Goal: Task Accomplishment & Management: Manage account settings

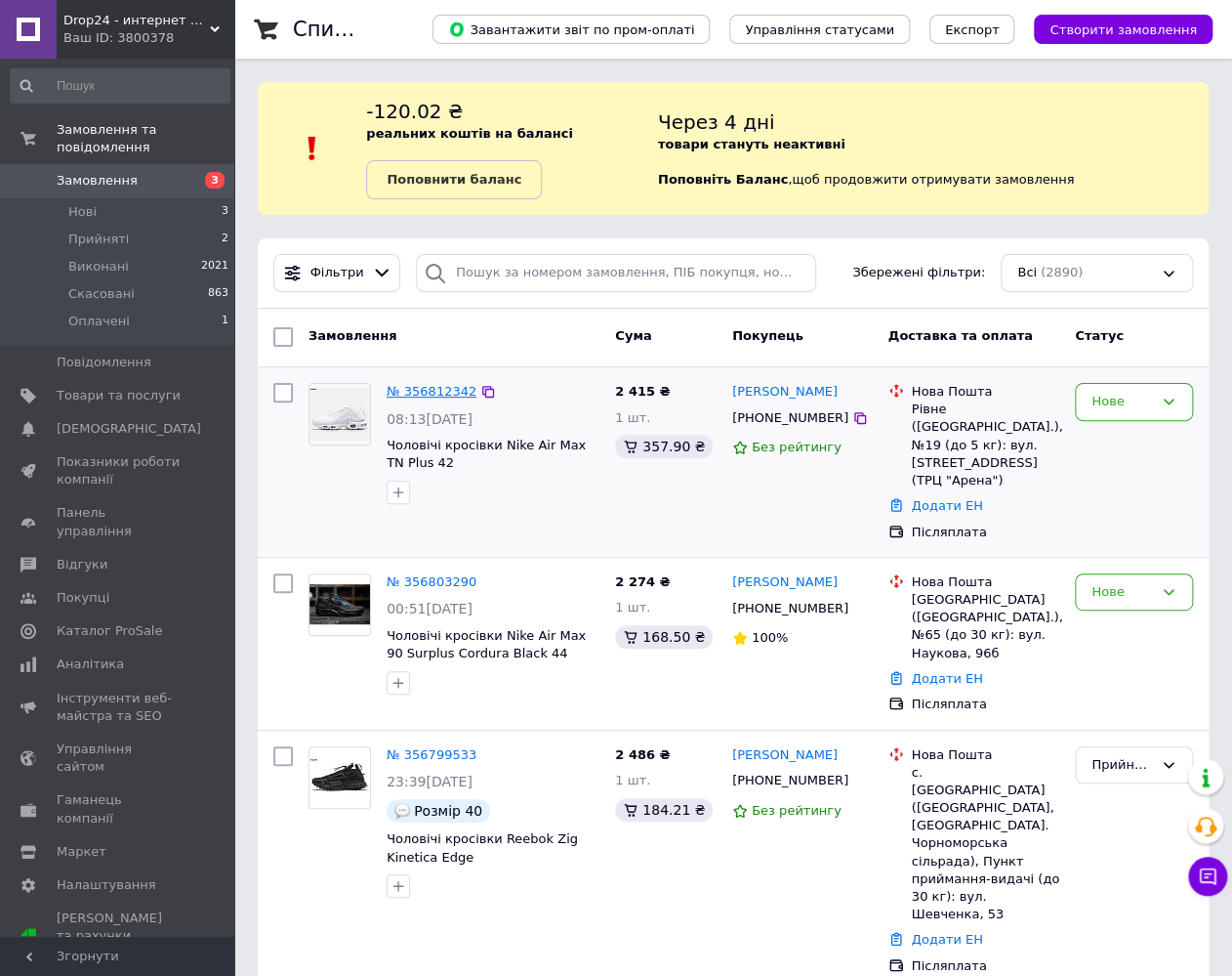
click at [431, 391] on link "№ 356812342" at bounding box center [432, 391] width 90 height 15
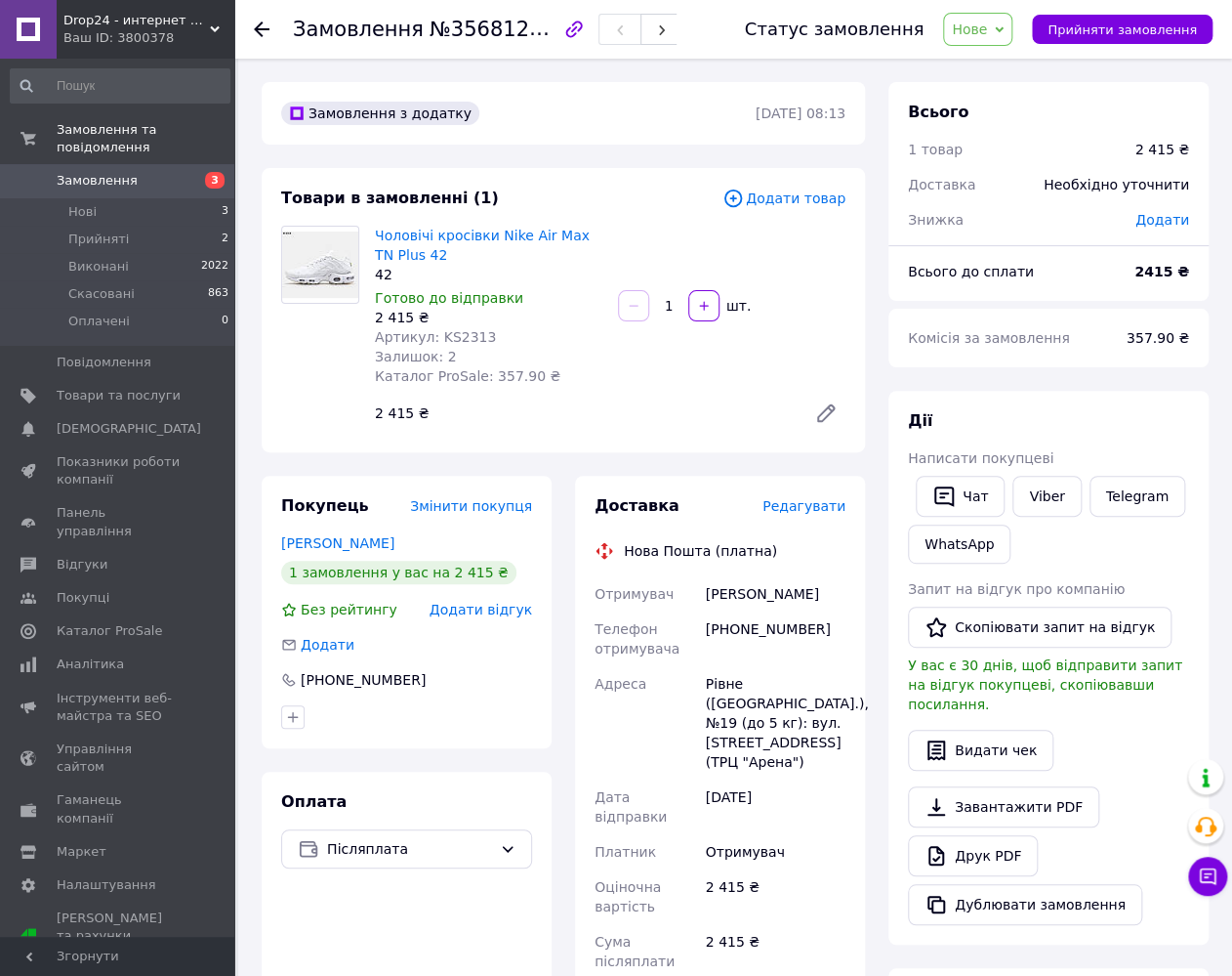
click at [987, 30] on span "Нове" at bounding box center [969, 29] width 35 height 16
click at [996, 68] on li "Прийнято" at bounding box center [989, 68] width 90 height 29
drag, startPoint x: 698, startPoint y: 593, endPoint x: 799, endPoint y: 596, distance: 100.6
click at [799, 596] on div "Отримувач Селецька Ірина Телефон отримувача +380507774353 Адреса Рівне (Рівненс…" at bounding box center [720, 841] width 259 height 531
copy div "Отримувач Селецька Ірина"
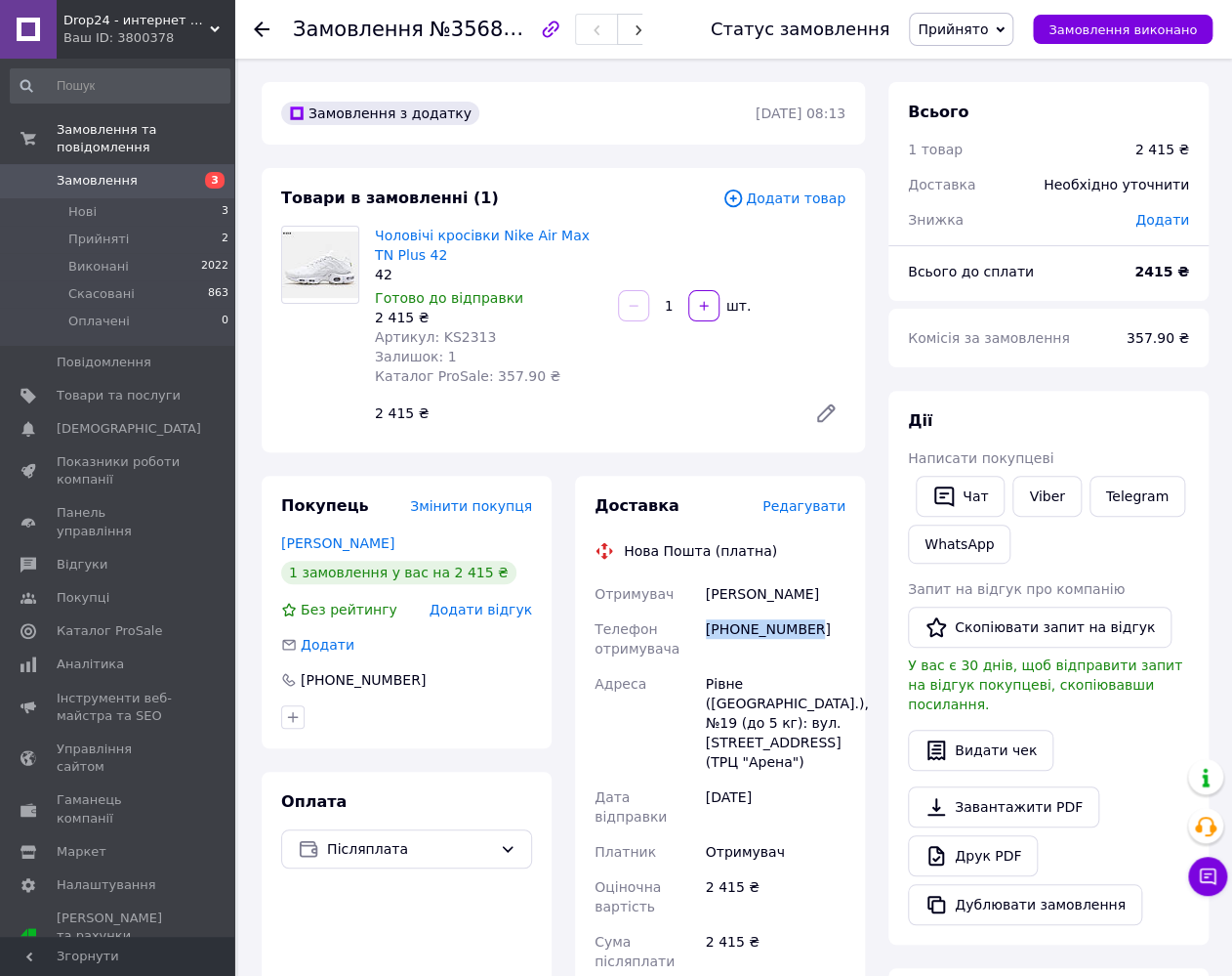
drag, startPoint x: 707, startPoint y: 634, endPoint x: 811, endPoint y: 635, distance: 104.5
click at [811, 635] on div "+380507774353" at bounding box center [775, 638] width 147 height 55
copy div "+380507774353"
click at [719, 682] on div "Рівне (Рівненська обл.), №19 (до 5 кг): вул. Київська, 67 (ТРЦ "Арена")" at bounding box center [775, 722] width 147 height 113
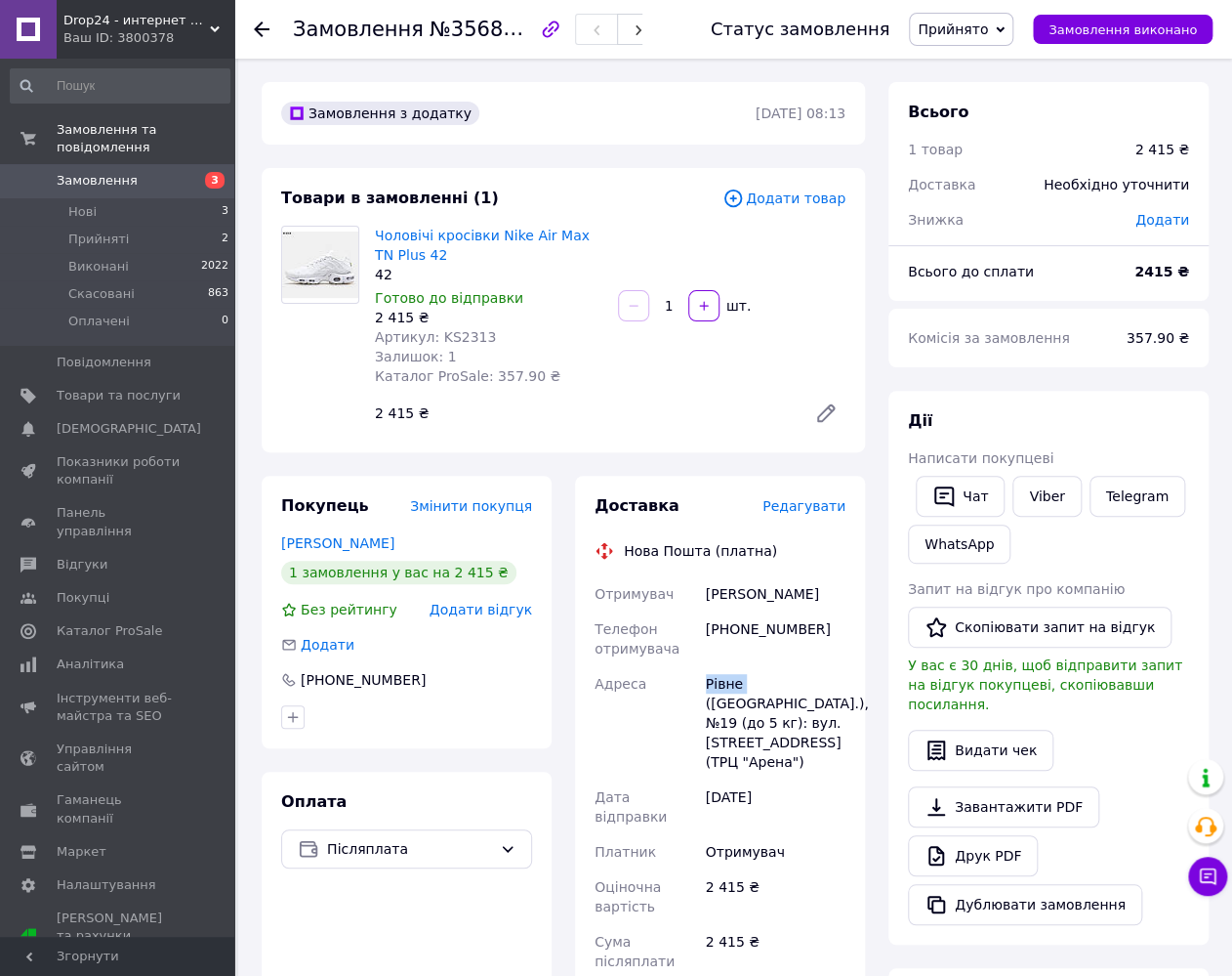
copy div "Рівне"
drag, startPoint x: 703, startPoint y: 853, endPoint x: 735, endPoint y: 852, distance: 32.2
click at [735, 869] on div "2 415 ₴" at bounding box center [775, 896] width 147 height 55
copy div "2 415"
click at [83, 203] on span "Нові" at bounding box center [82, 212] width 28 height 18
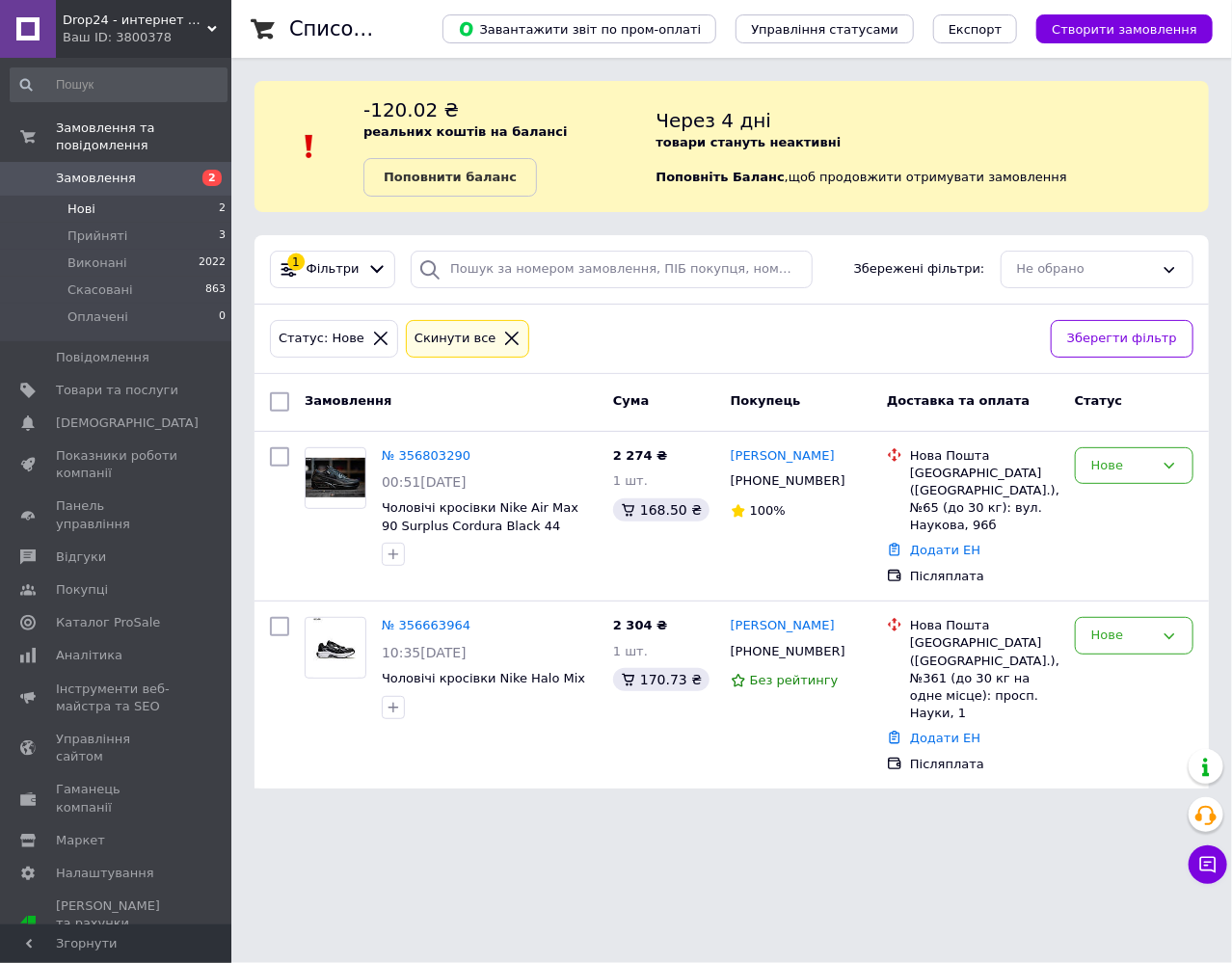
click at [503, 333] on icon at bounding box center [512, 338] width 18 height 18
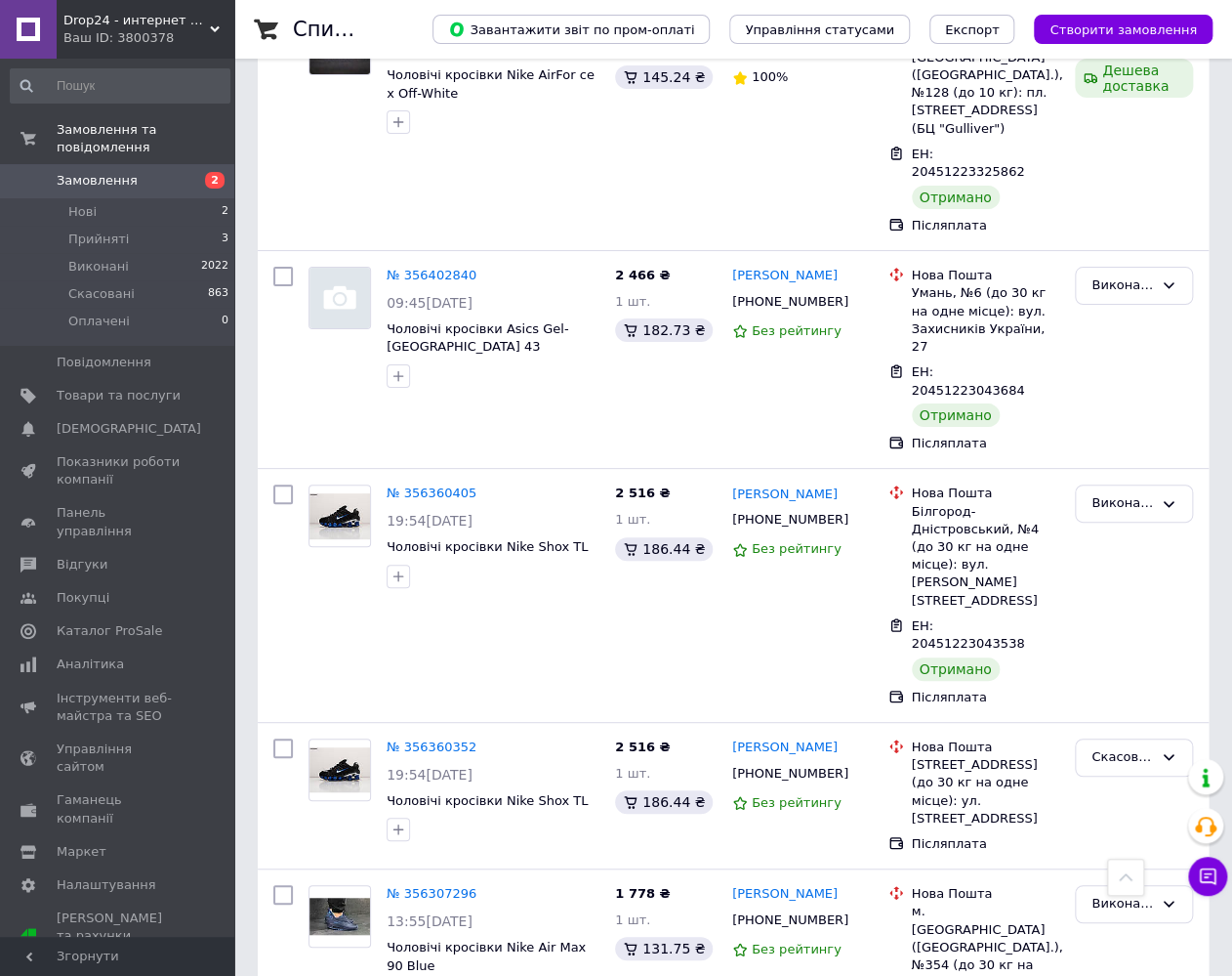
scroll to position [3037, 0]
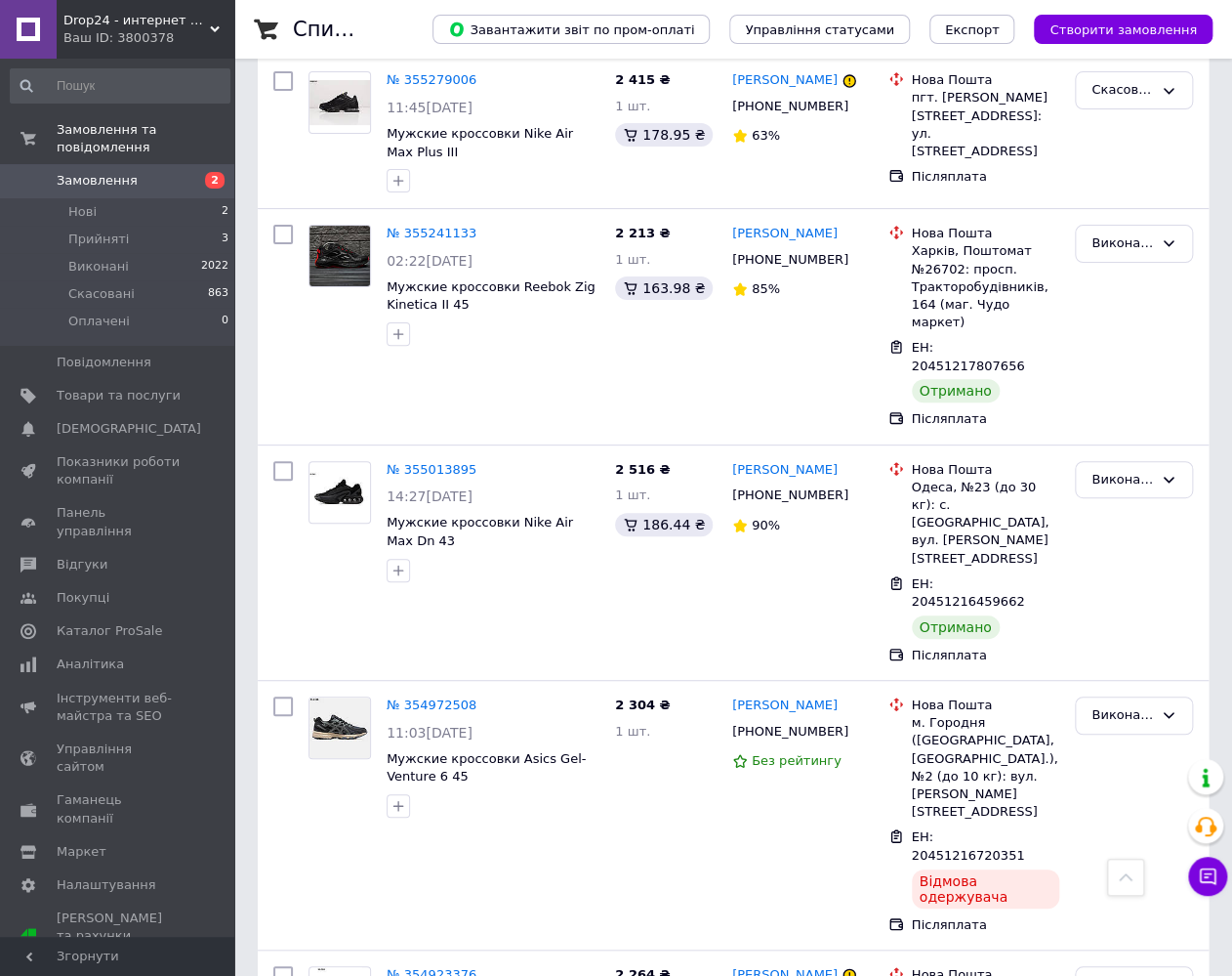
scroll to position [3193, 0]
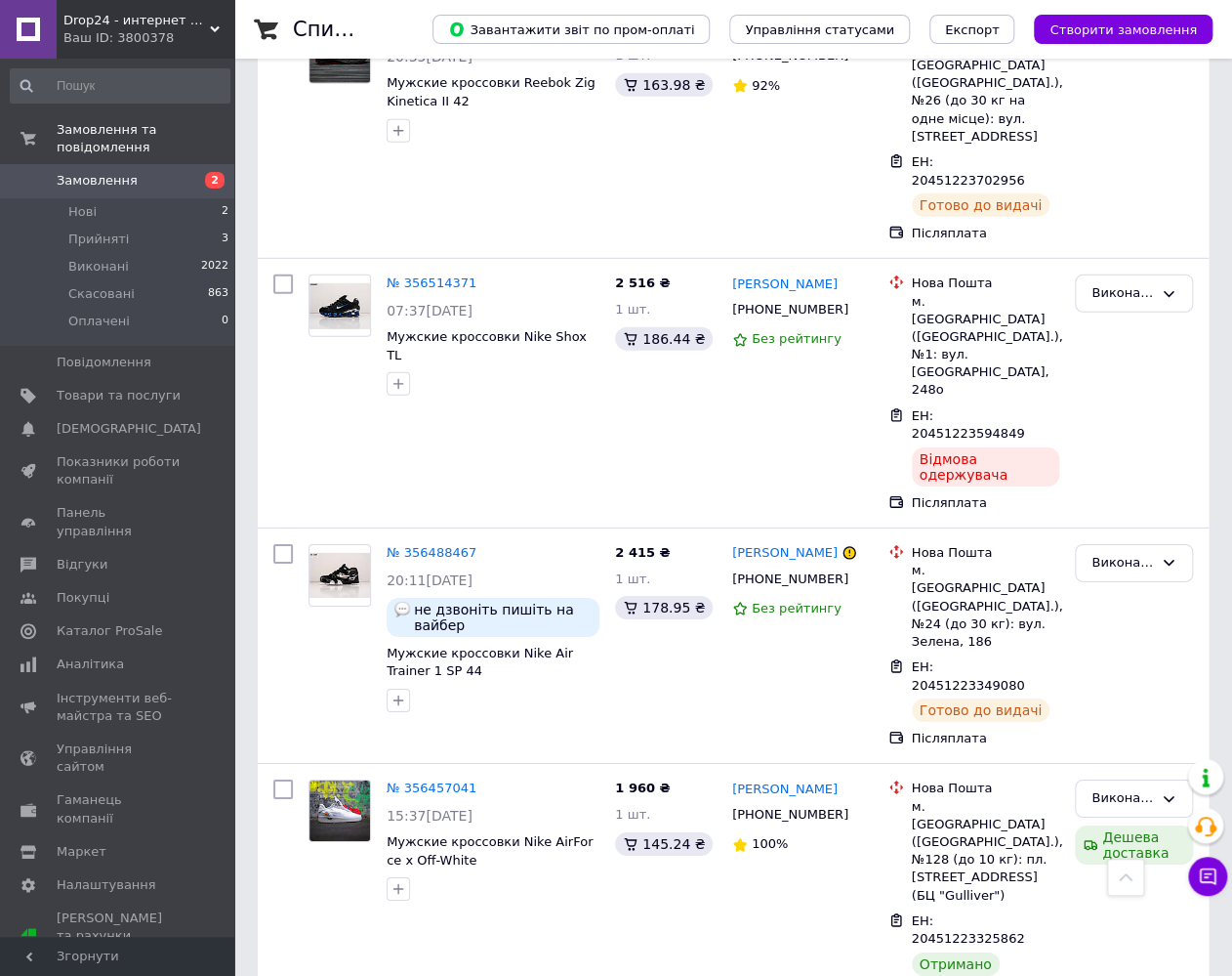
scroll to position [2344, 0]
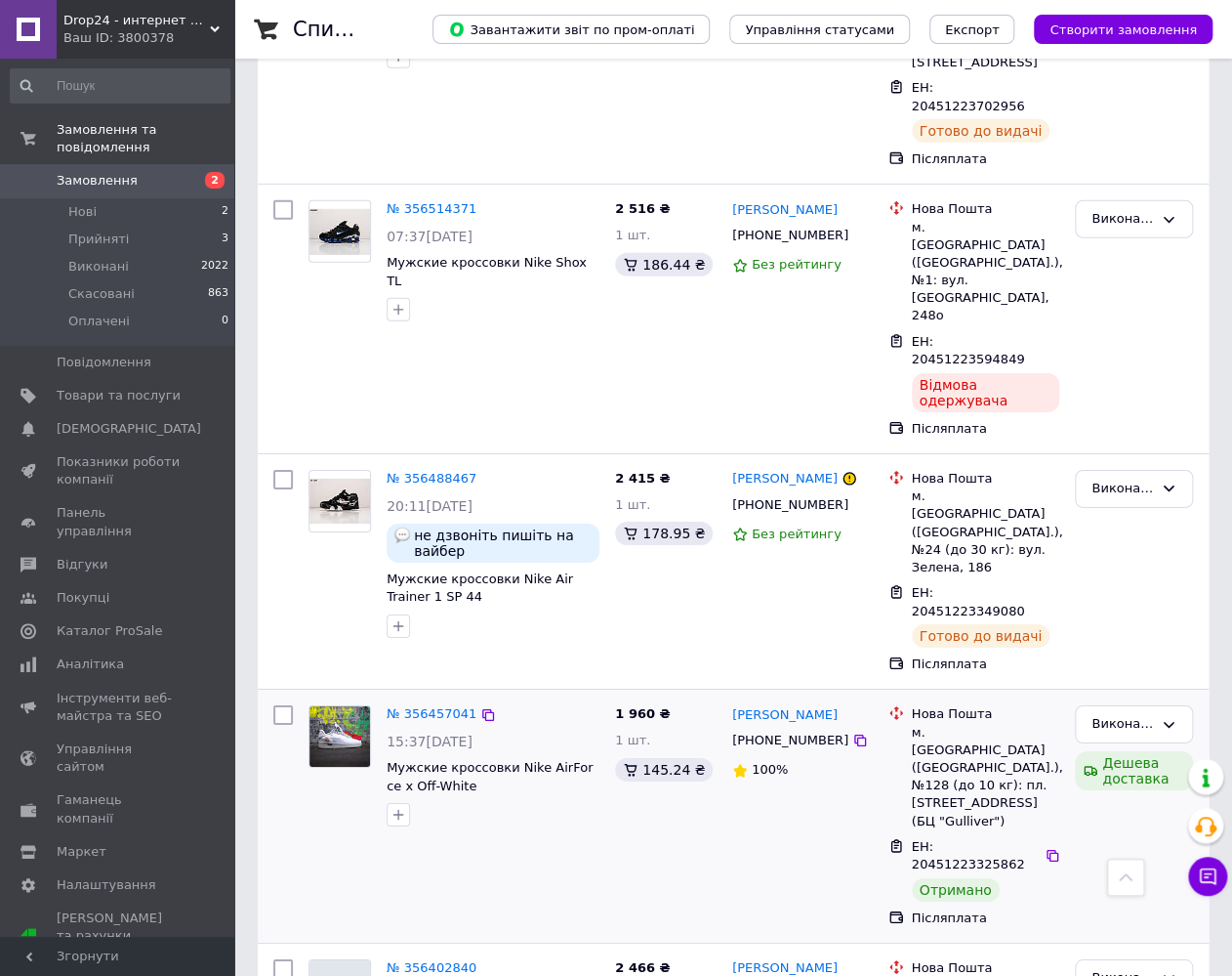
click at [947, 839] on span "ЕН: 20451223325862" at bounding box center [968, 855] width 113 height 33
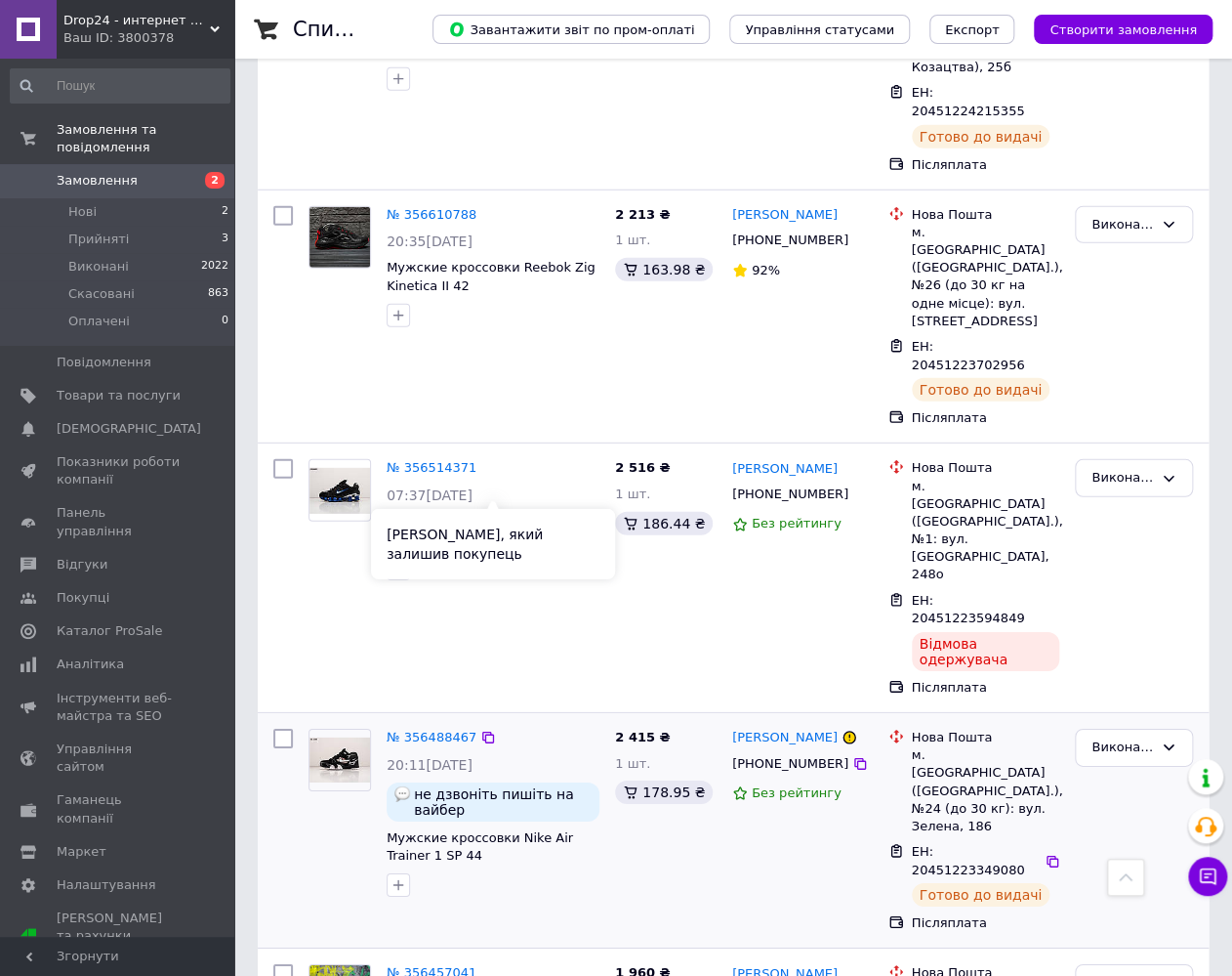
scroll to position [2051, 0]
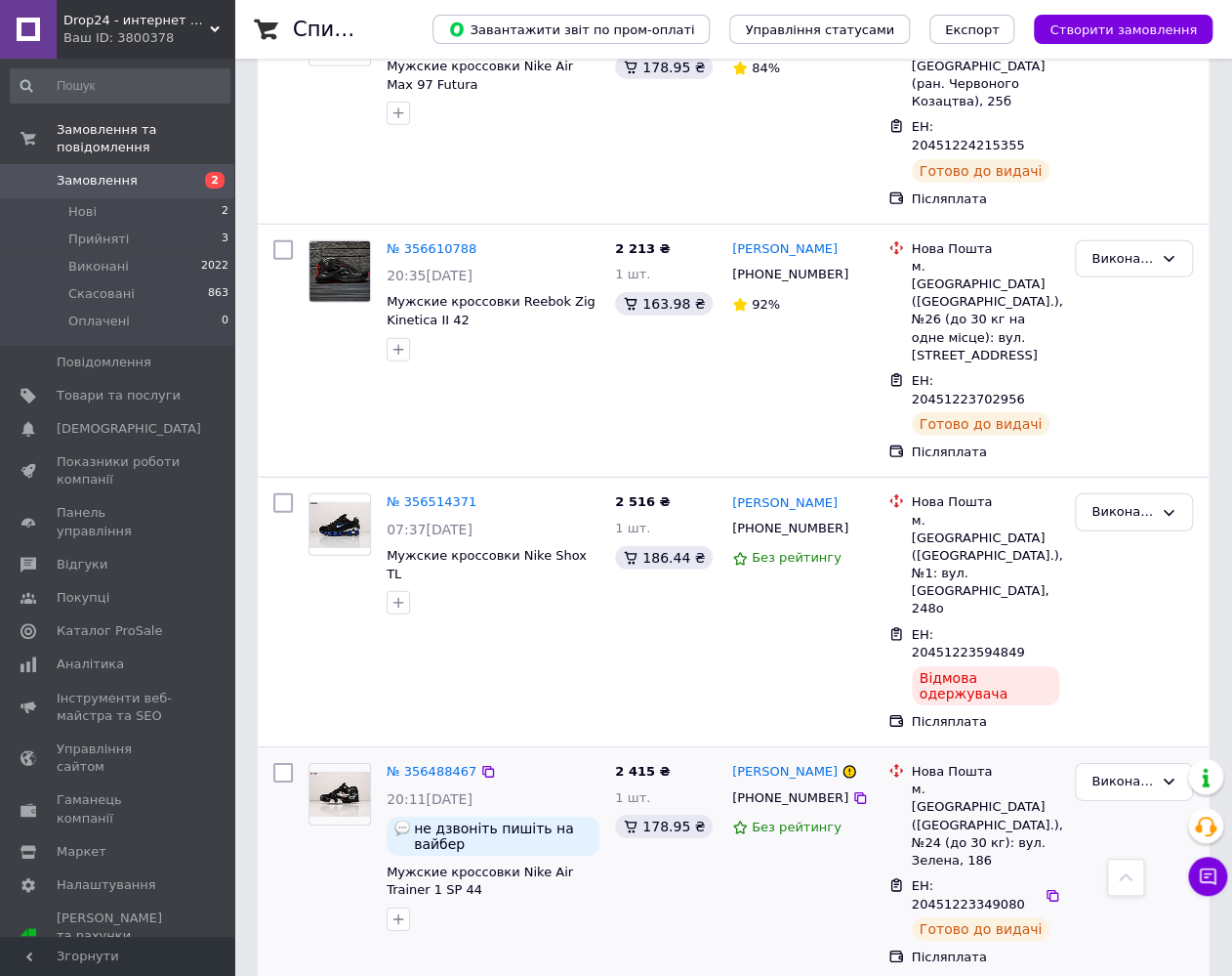
click at [960, 878] on span "ЕН: 20451223349080" at bounding box center [968, 894] width 113 height 33
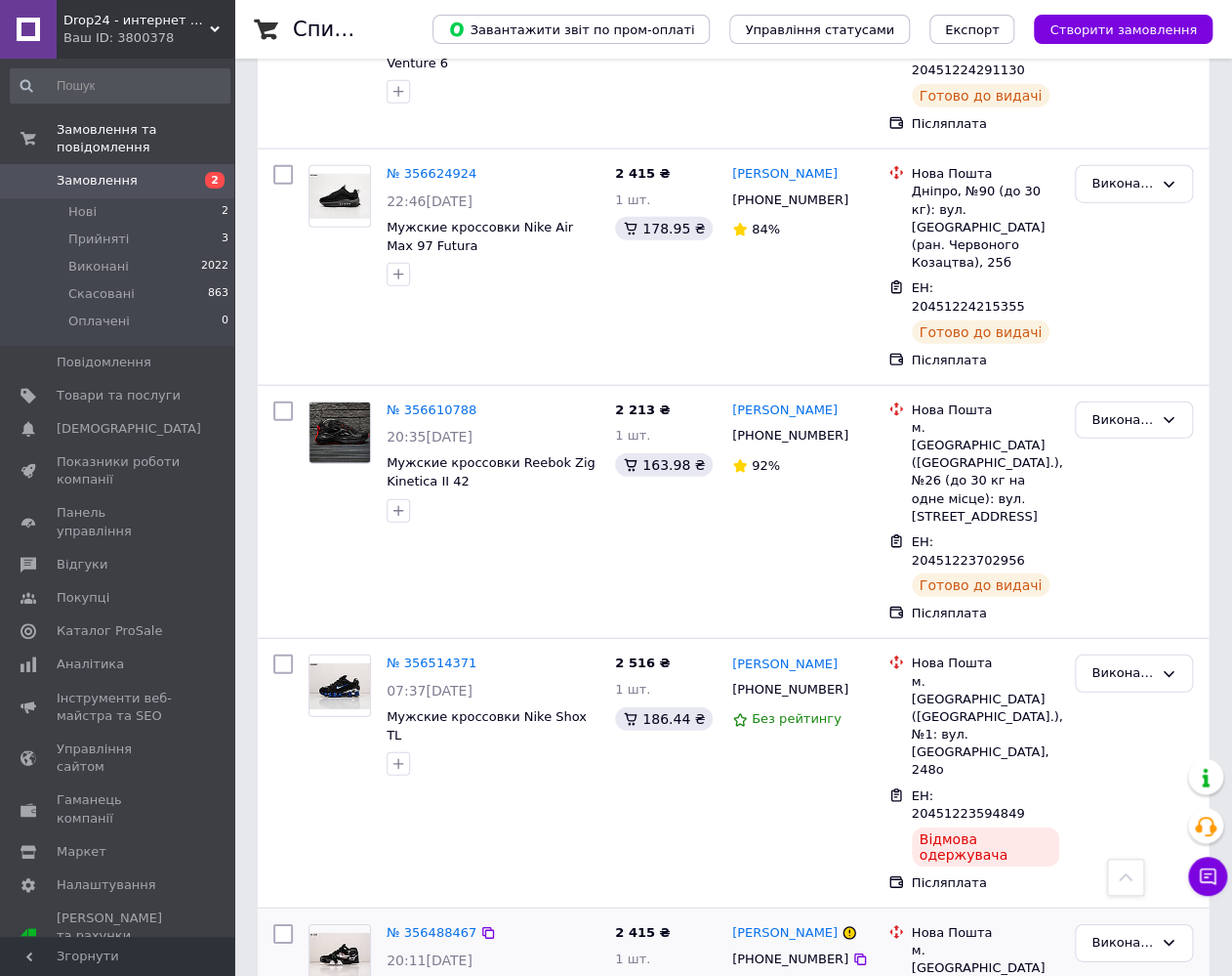
scroll to position [1855, 0]
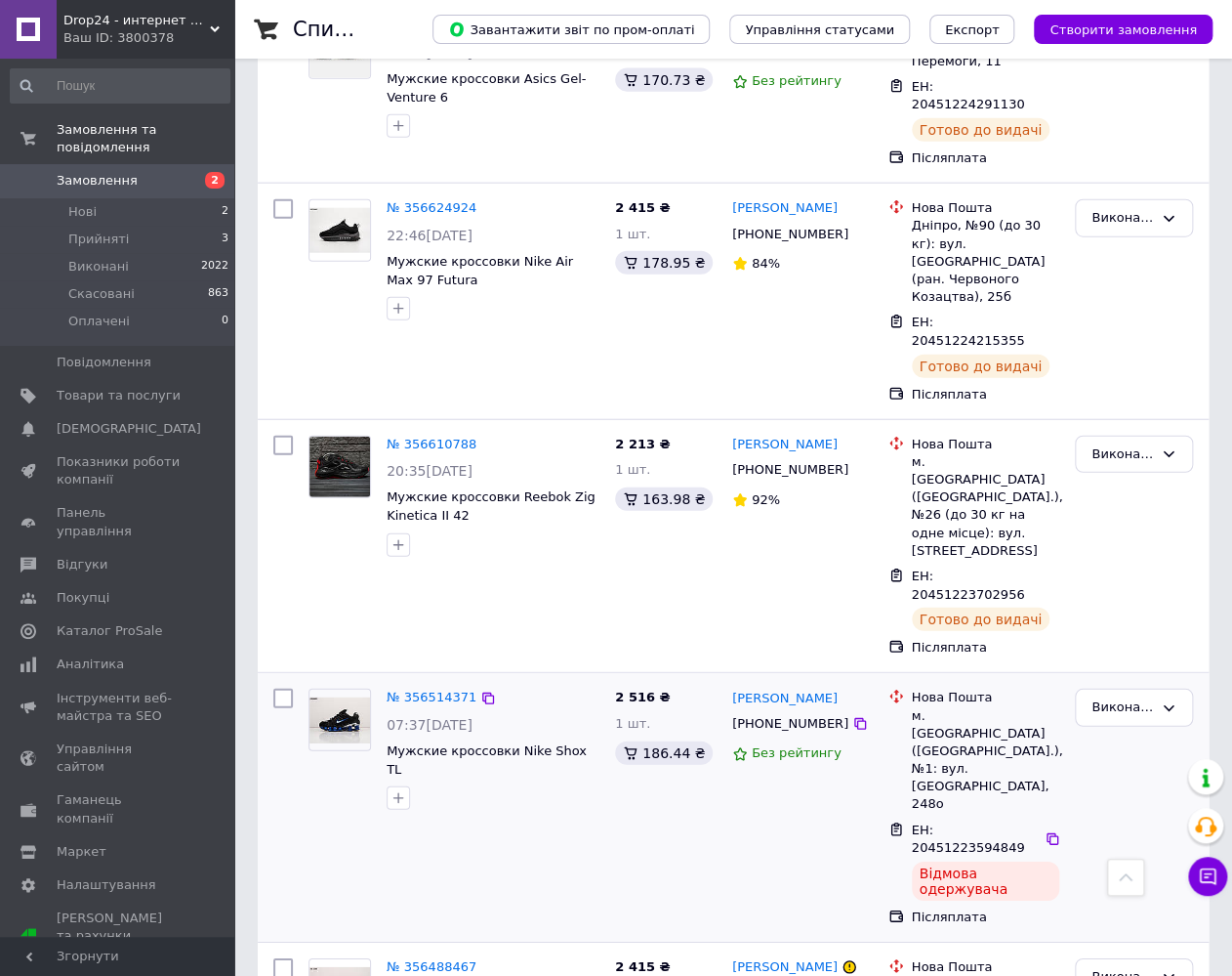
click at [945, 822] on span "ЕН: 20451223594849" at bounding box center [968, 838] width 113 height 33
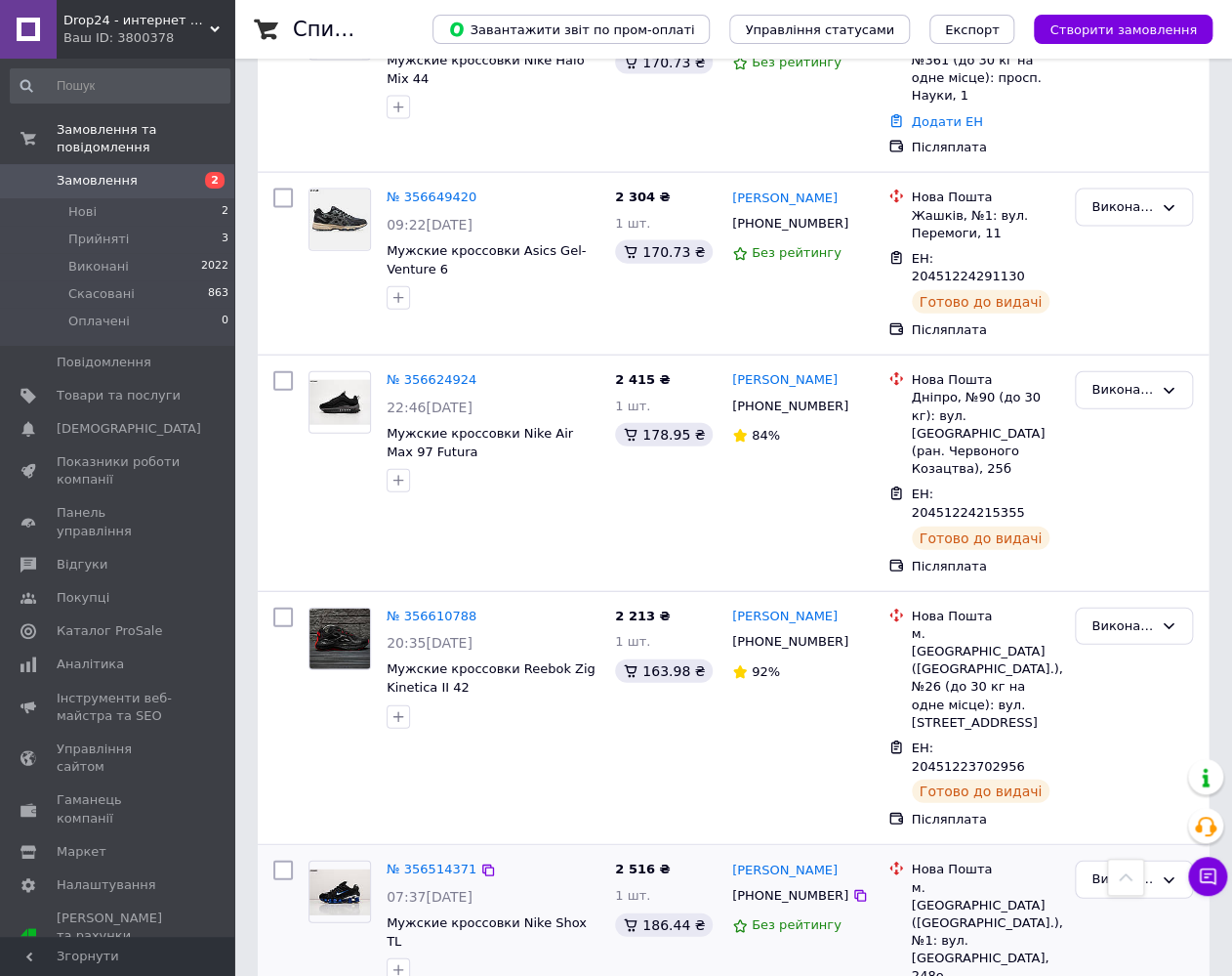
scroll to position [1660, 0]
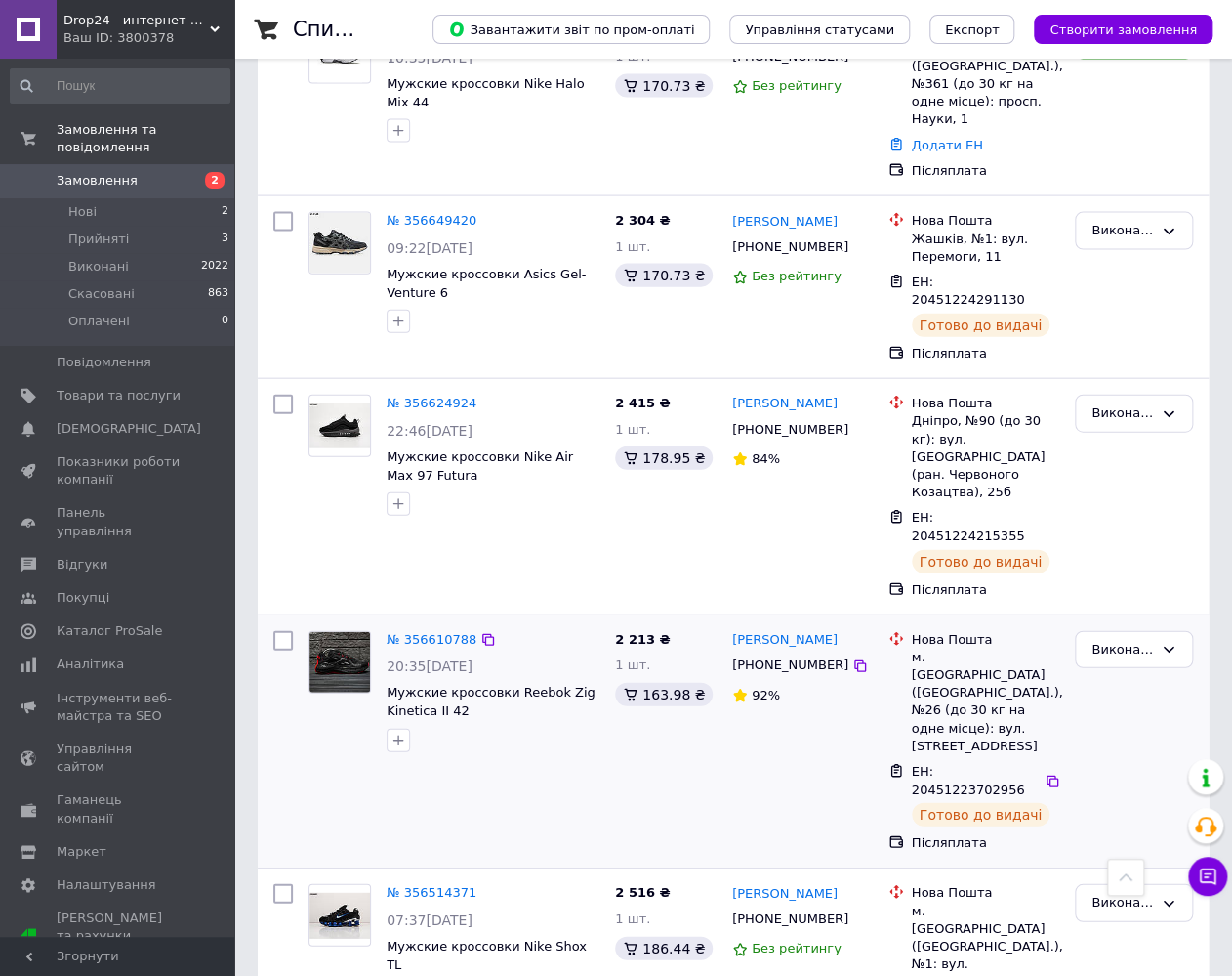
click at [954, 764] on span "ЕН: 20451223702956" at bounding box center [968, 780] width 113 height 33
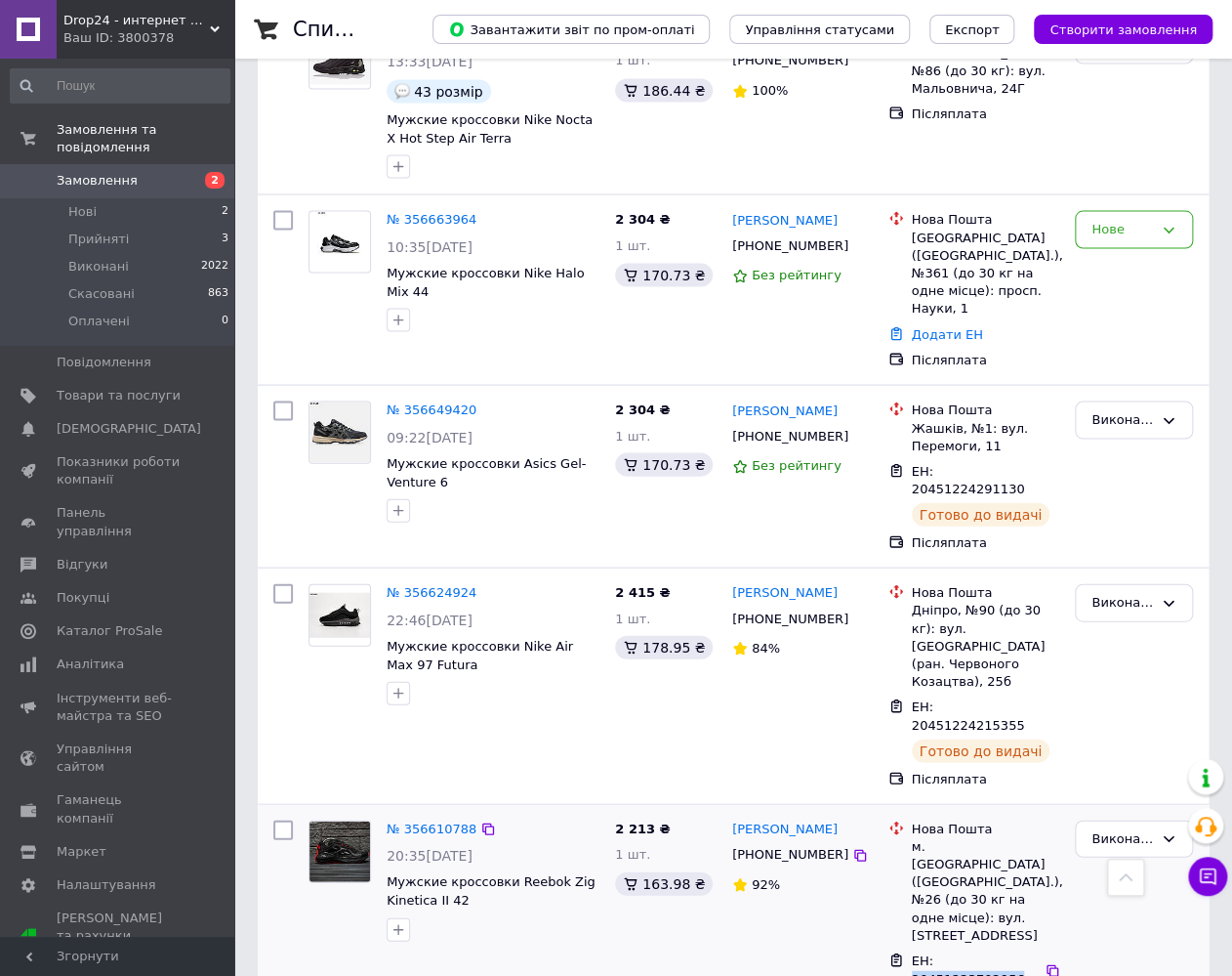
scroll to position [1367, 0]
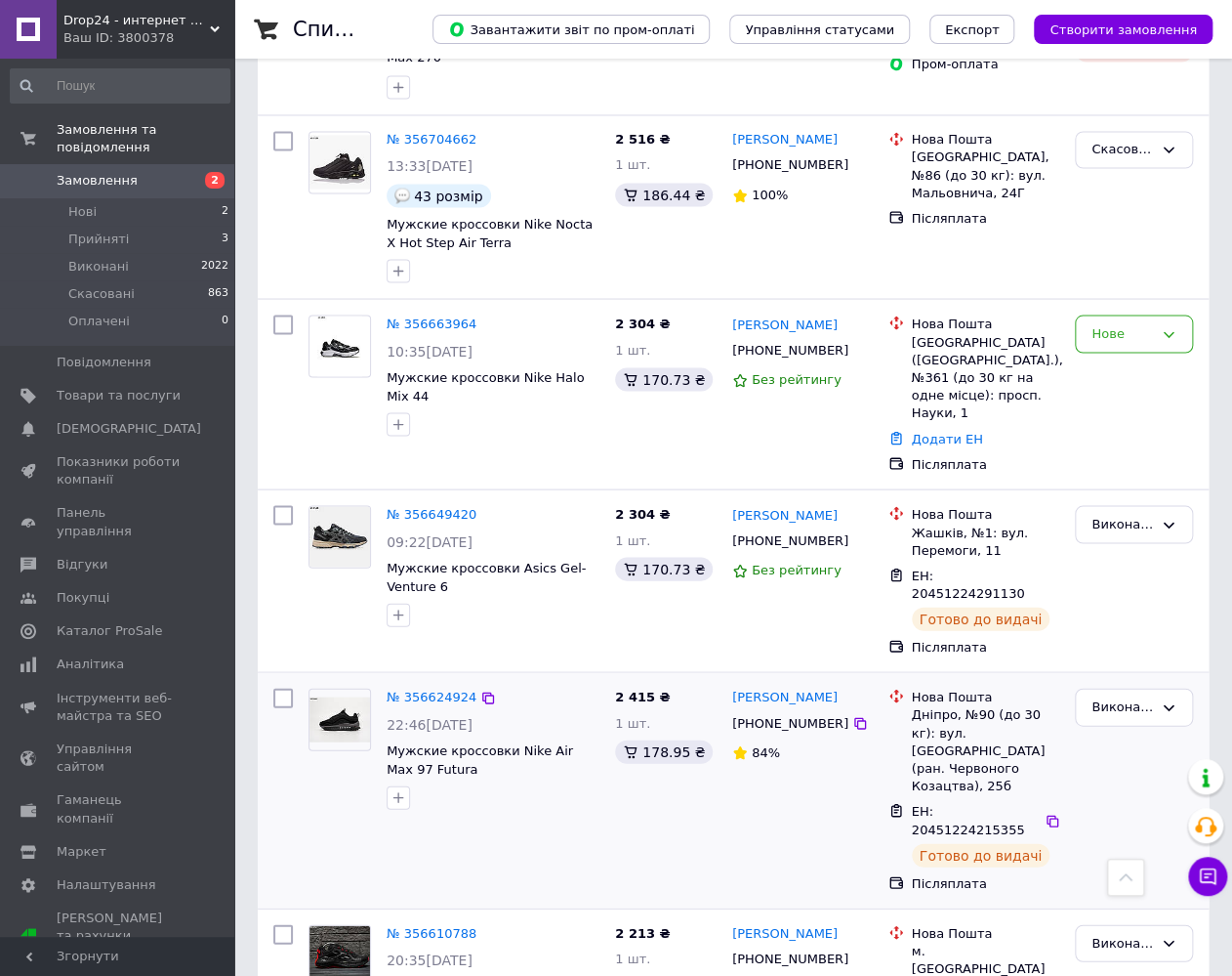
click at [970, 803] on span "ЕН: 20451224215355" at bounding box center [968, 819] width 113 height 33
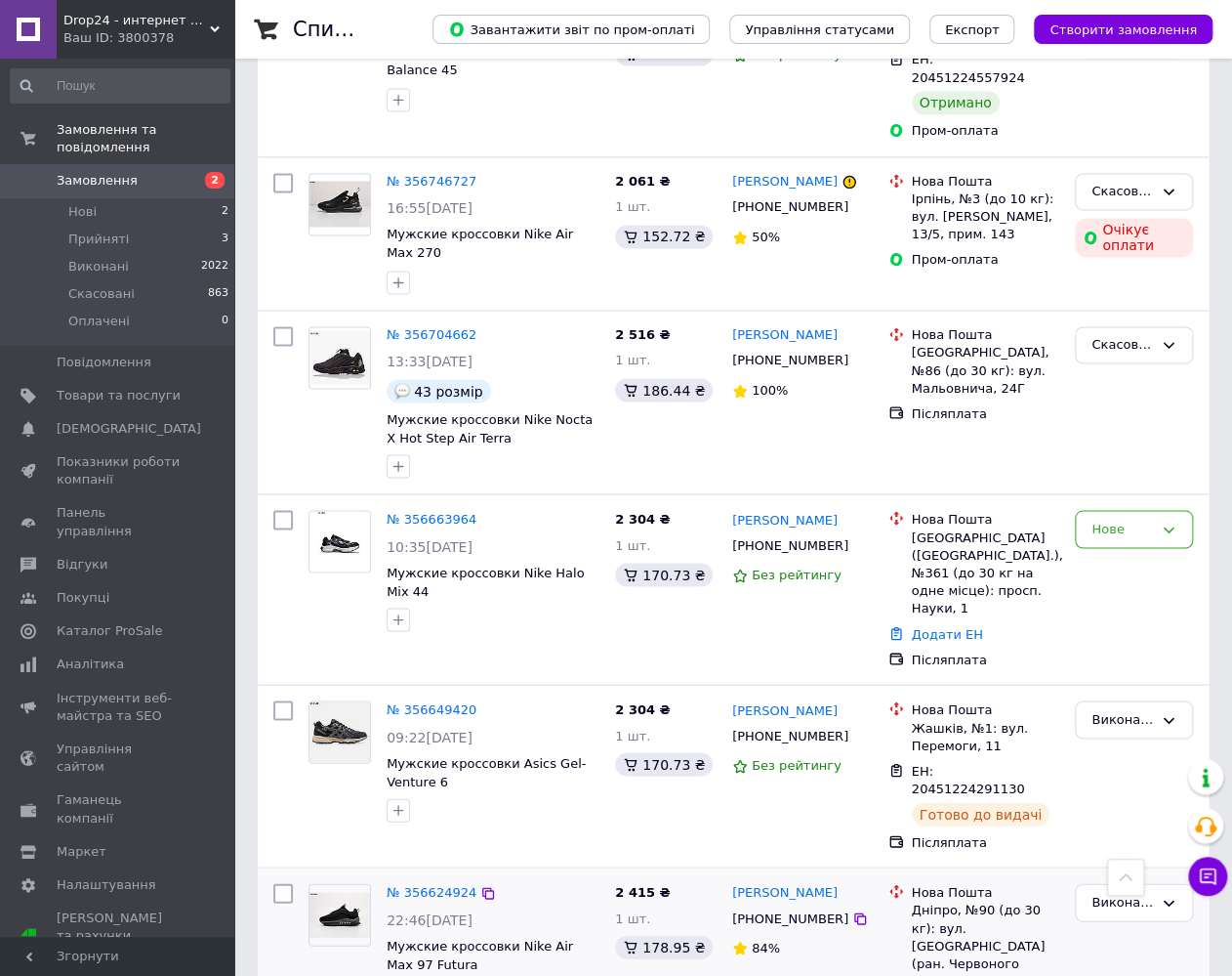
scroll to position [1172, 0]
click at [953, 763] on span "ЕН: 20451224291130" at bounding box center [968, 779] width 113 height 33
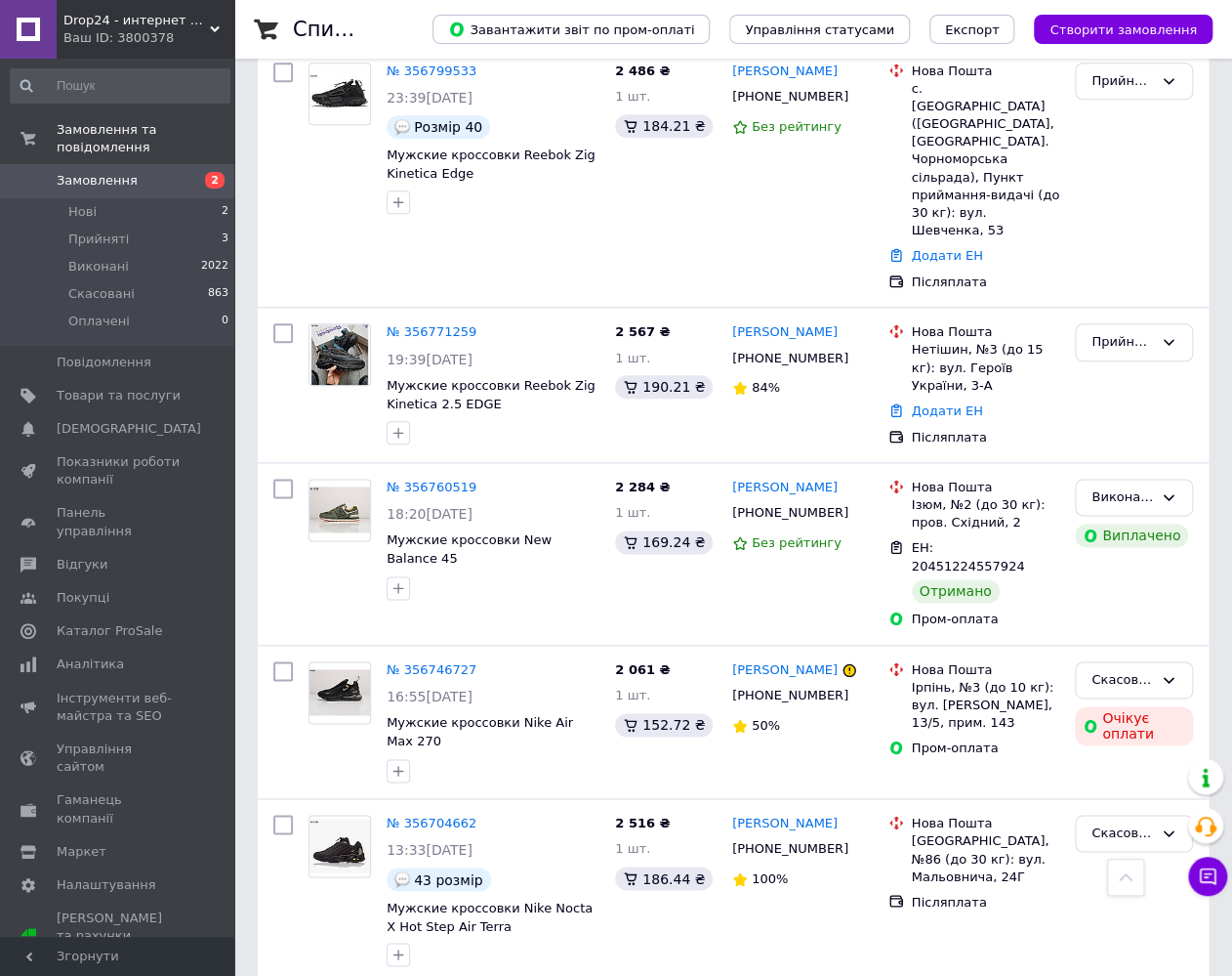
scroll to position [586, 0]
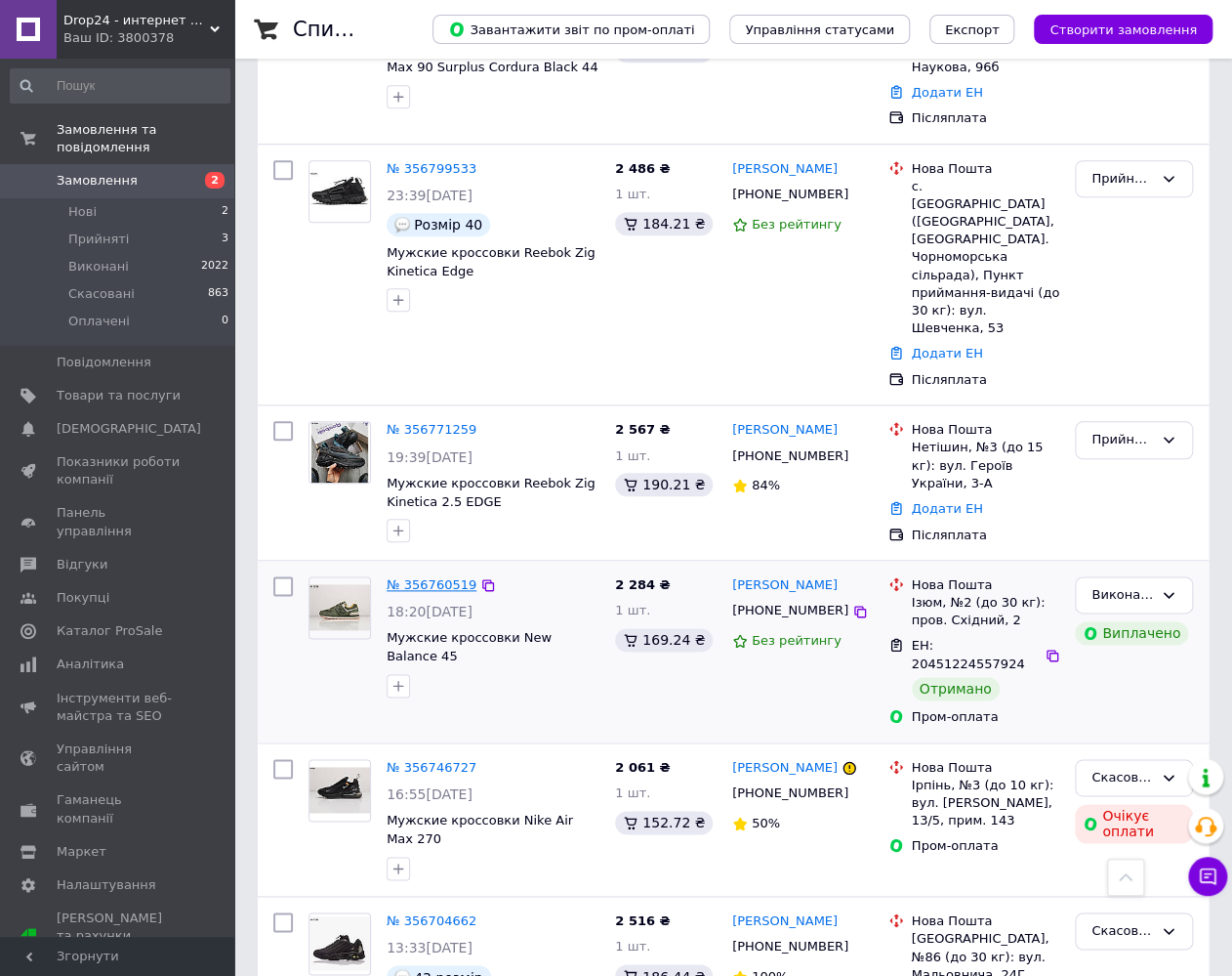
click at [417, 577] on link "№ 356760519" at bounding box center [432, 584] width 90 height 15
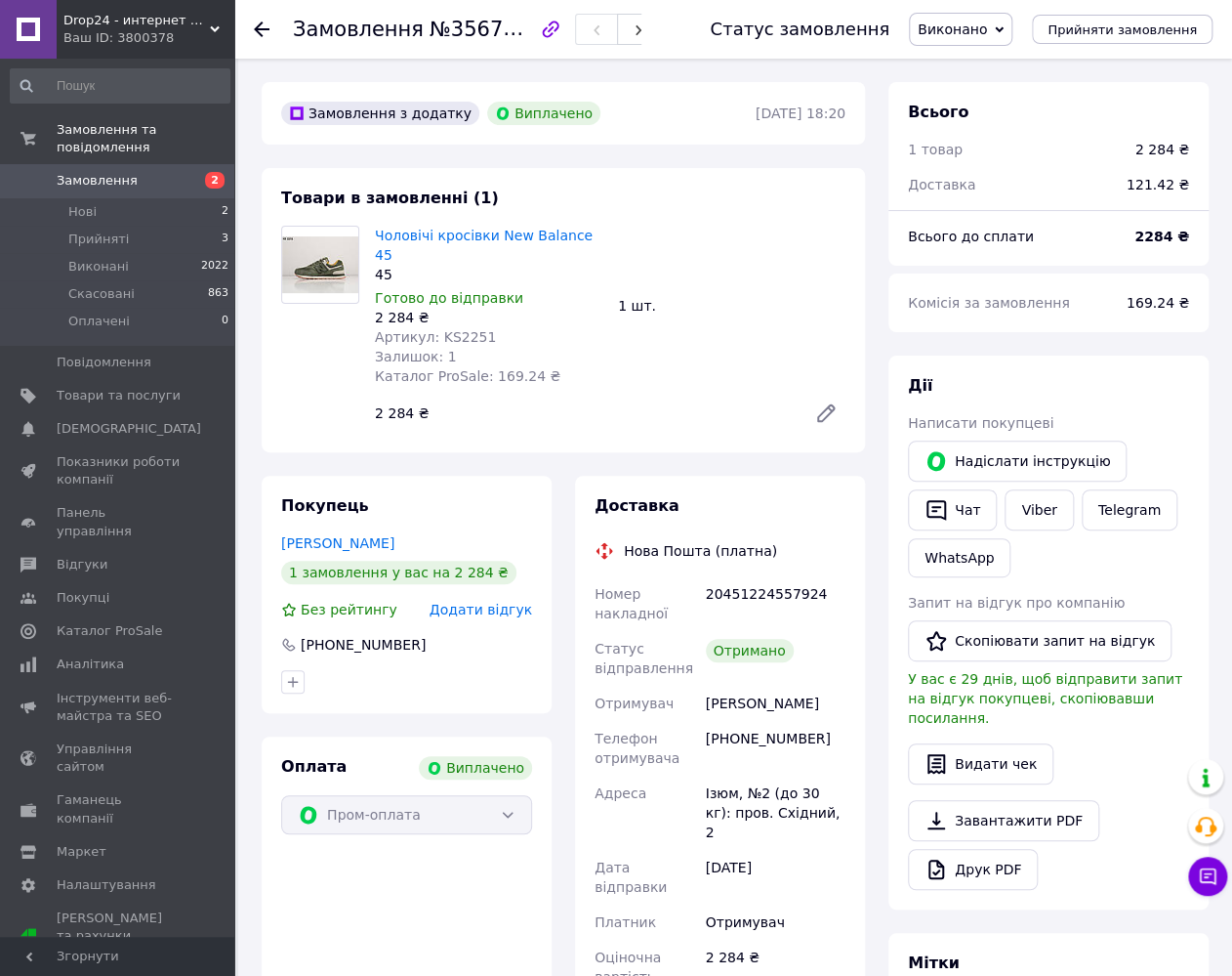
drag, startPoint x: 699, startPoint y: 686, endPoint x: 826, endPoint y: 686, distance: 126.9
click at [826, 686] on div "Номер накладної 20451224557924 Статус відправлення Отримано Отримувач Галатенко…" at bounding box center [720, 812] width 259 height 473
copy div "Отримувач Галатенко Василь"
drag, startPoint x: 701, startPoint y: 718, endPoint x: 810, endPoint y: 714, distance: 108.5
click at [810, 721] on div "+380500102358" at bounding box center [775, 748] width 147 height 55
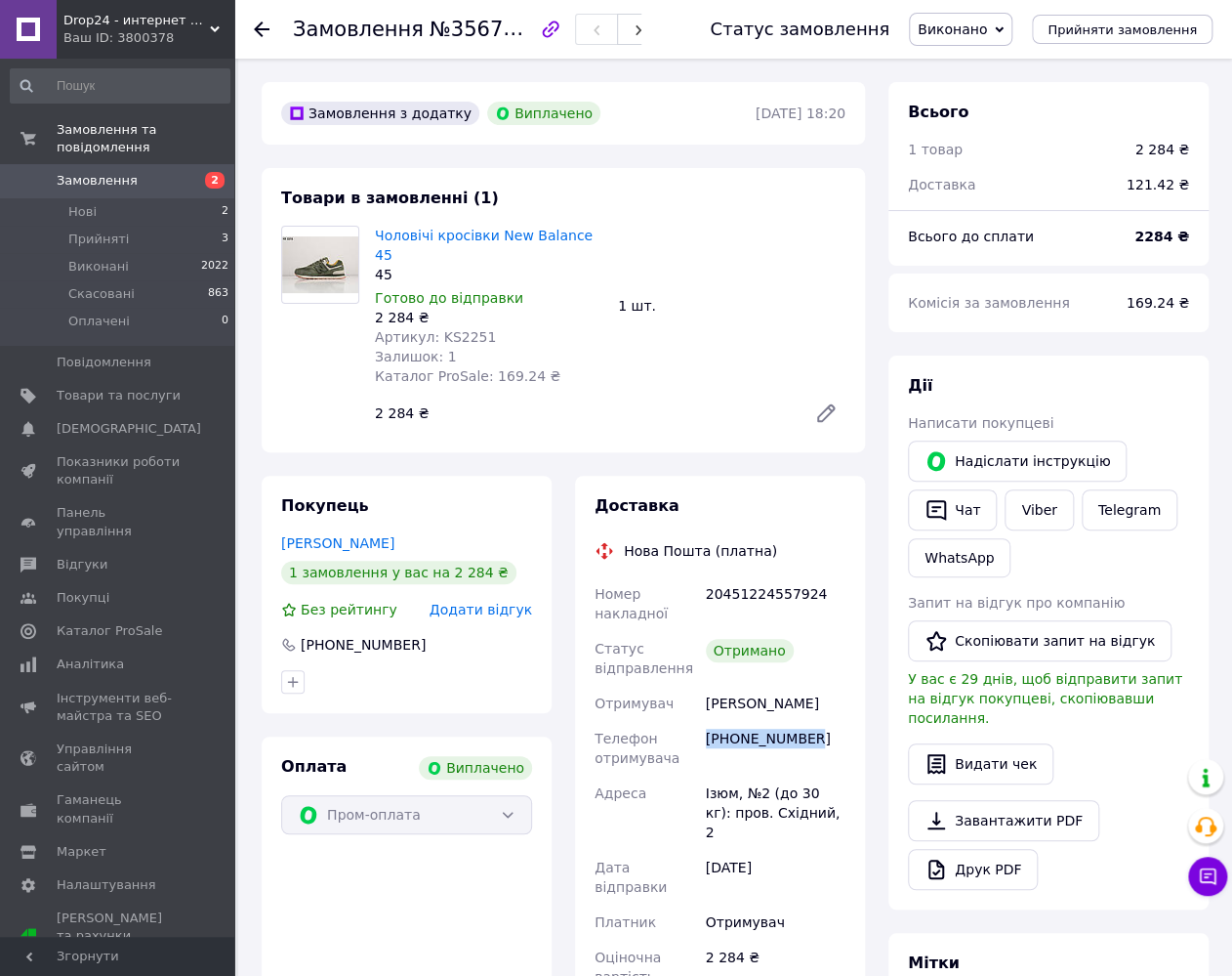
copy div "+380500102358"
drag, startPoint x: 705, startPoint y: 776, endPoint x: 807, endPoint y: 791, distance: 102.6
click at [807, 791] on div "Ізюм, №2 (до 30 кг): пров. Східний, 2" at bounding box center [775, 812] width 147 height 74
copy div "Ізюм, №2 (до 30 кг): пров. Східний, 2"
click at [457, 329] on span "Артикул: KS2251" at bounding box center [435, 337] width 121 height 16
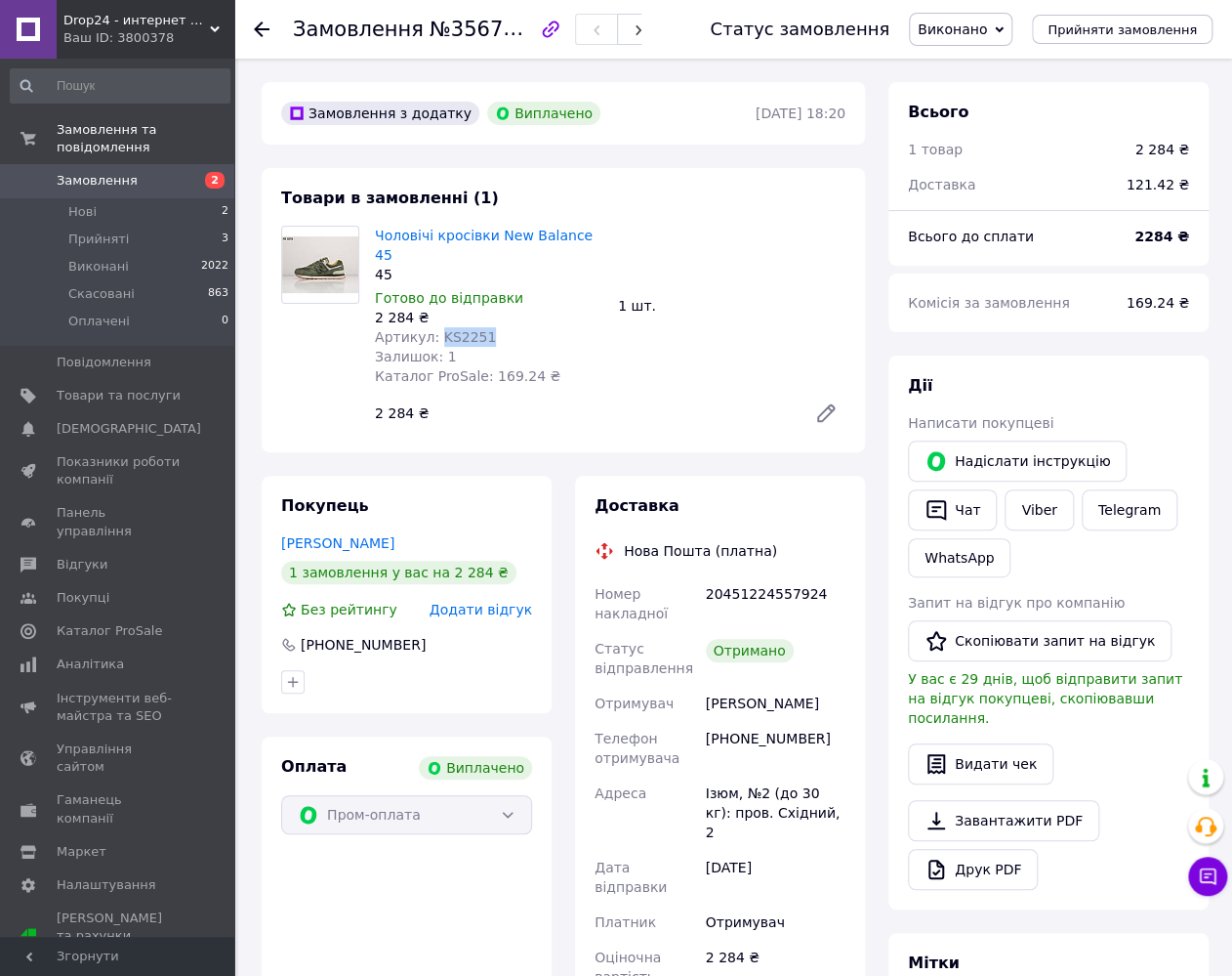
click at [457, 329] on span "Артикул: KS2251" at bounding box center [435, 337] width 121 height 16
copy span "KS2251"
click at [497, 347] on div "Залишок: 1" at bounding box center [489, 357] width 228 height 20
drag, startPoint x: 375, startPoint y: 298, endPoint x: 406, endPoint y: 298, distance: 31.2
click at [406, 308] on div "2 284 ₴" at bounding box center [489, 318] width 228 height 20
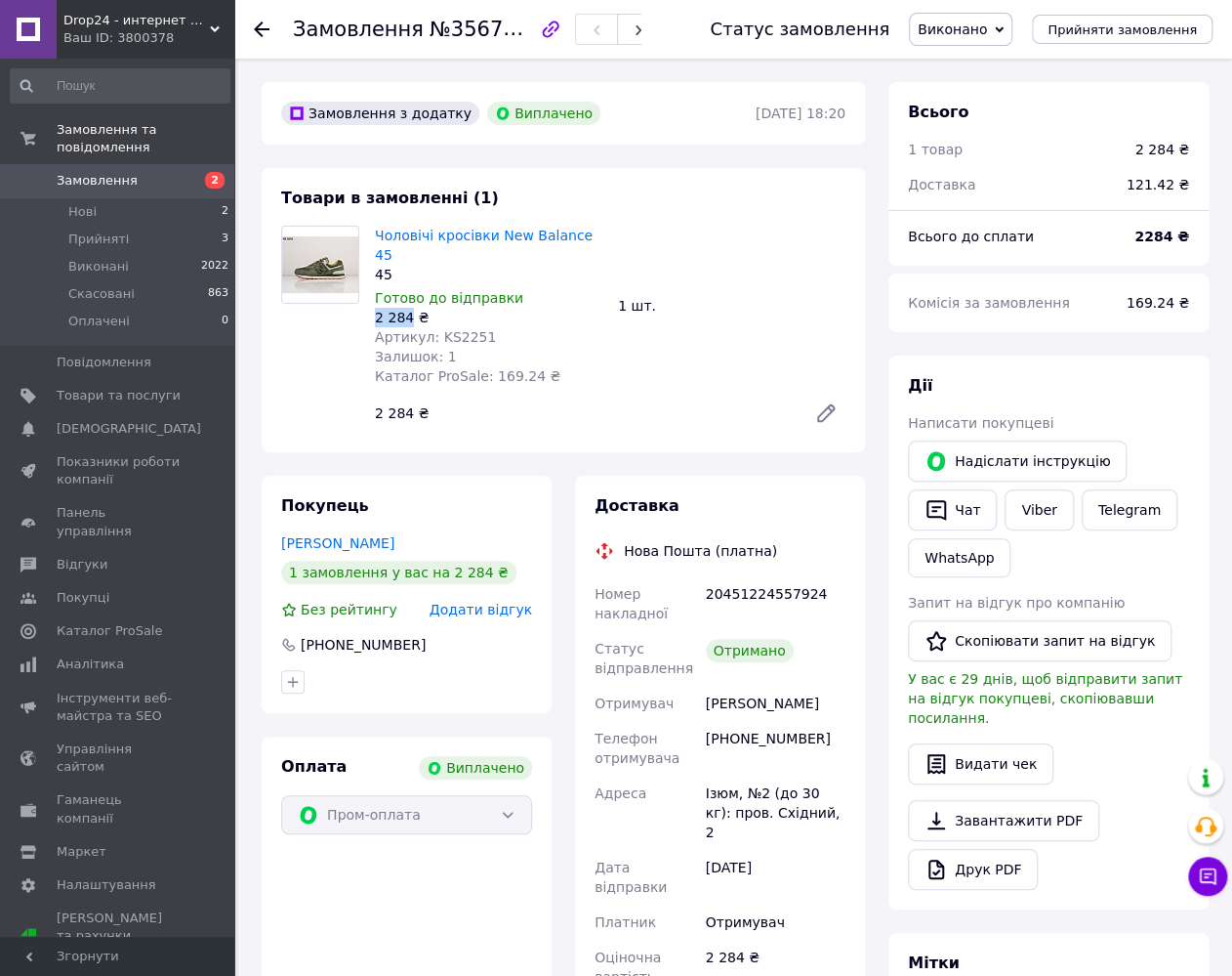
copy div "2 284"
click at [780, 576] on div "20451224557924" at bounding box center [775, 603] width 147 height 55
copy div "20451224557924"
click at [258, 28] on use at bounding box center [262, 29] width 16 height 16
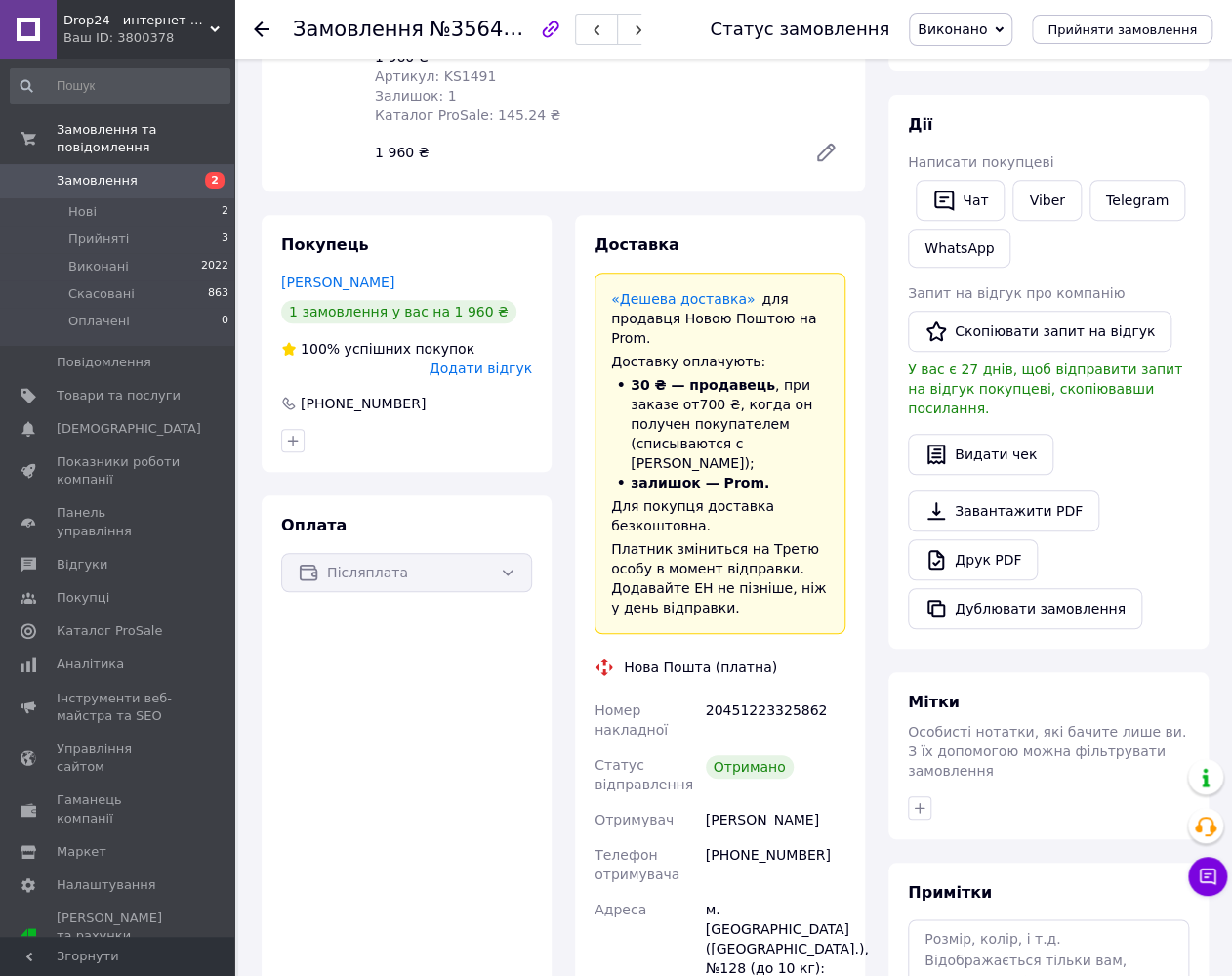
scroll to position [391, 0]
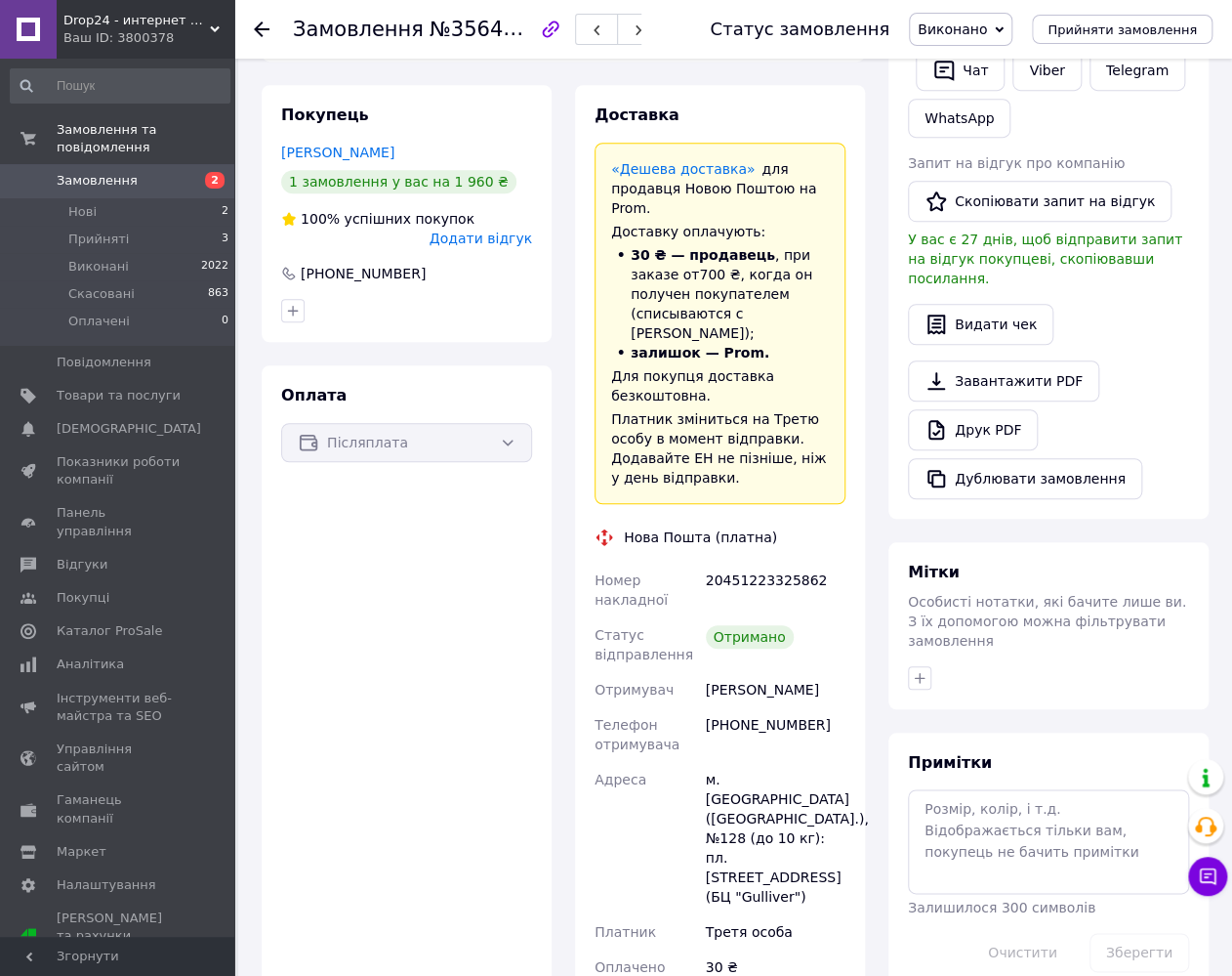
drag, startPoint x: 706, startPoint y: 649, endPoint x: 806, endPoint y: 649, distance: 99.6
click at [806, 672] on div "Садохін Богдан" at bounding box center [775, 689] width 147 height 35
copy div "Садохін Богдан"
drag, startPoint x: 709, startPoint y: 686, endPoint x: 807, endPoint y: 683, distance: 97.7
click at [807, 707] on div "+380931998701" at bounding box center [775, 734] width 147 height 55
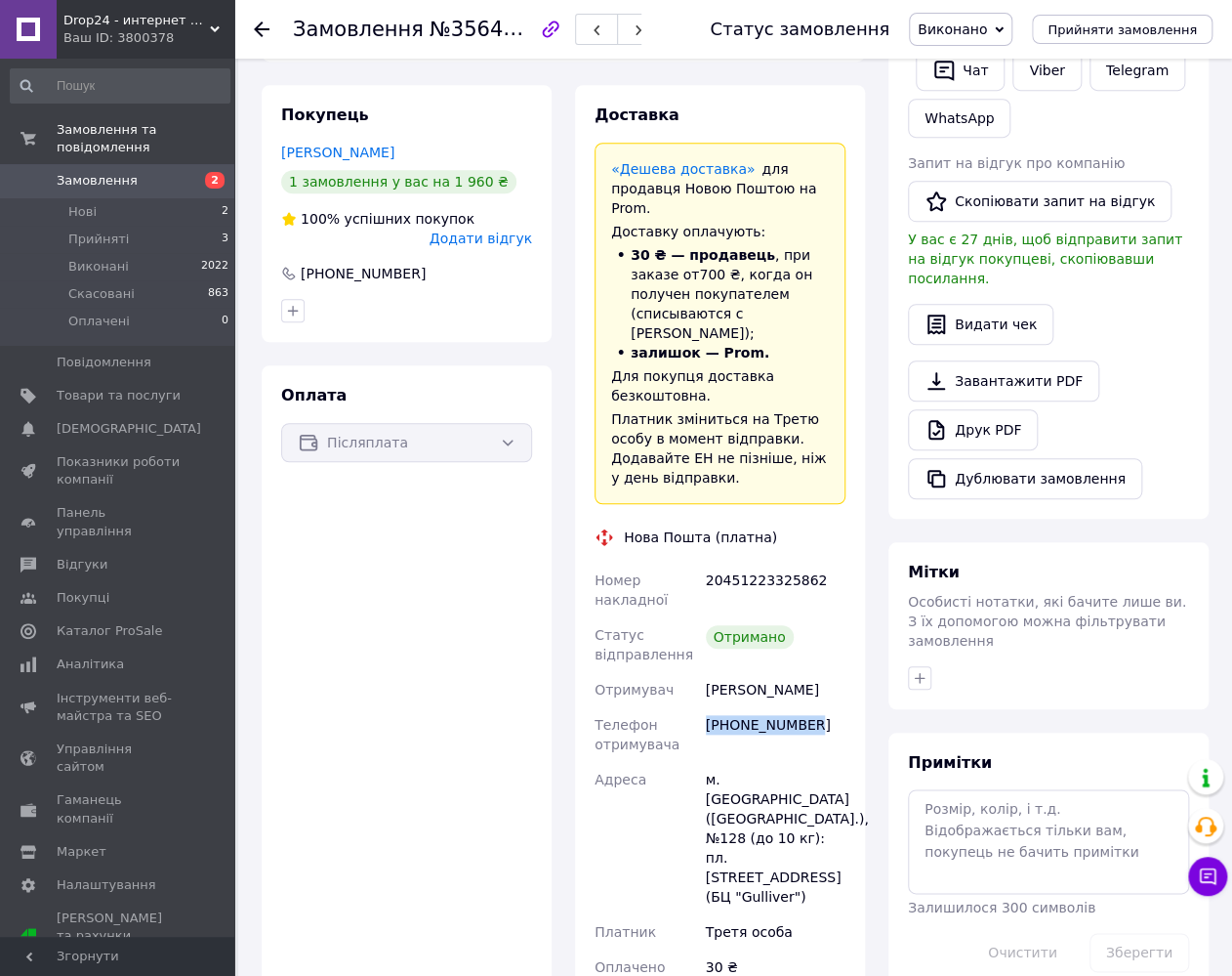
copy div "+380931998701"
drag, startPoint x: 740, startPoint y: 732, endPoint x: 738, endPoint y: 718, distance: 14.8
click at [740, 762] on div "м. Київ (Київська обл.), №128 (до 10 кг): пл. Спортивна, 1А (БЦ "Gulliver")" at bounding box center [775, 838] width 147 height 152
drag, startPoint x: 706, startPoint y: 687, endPoint x: 804, endPoint y: 684, distance: 97.7
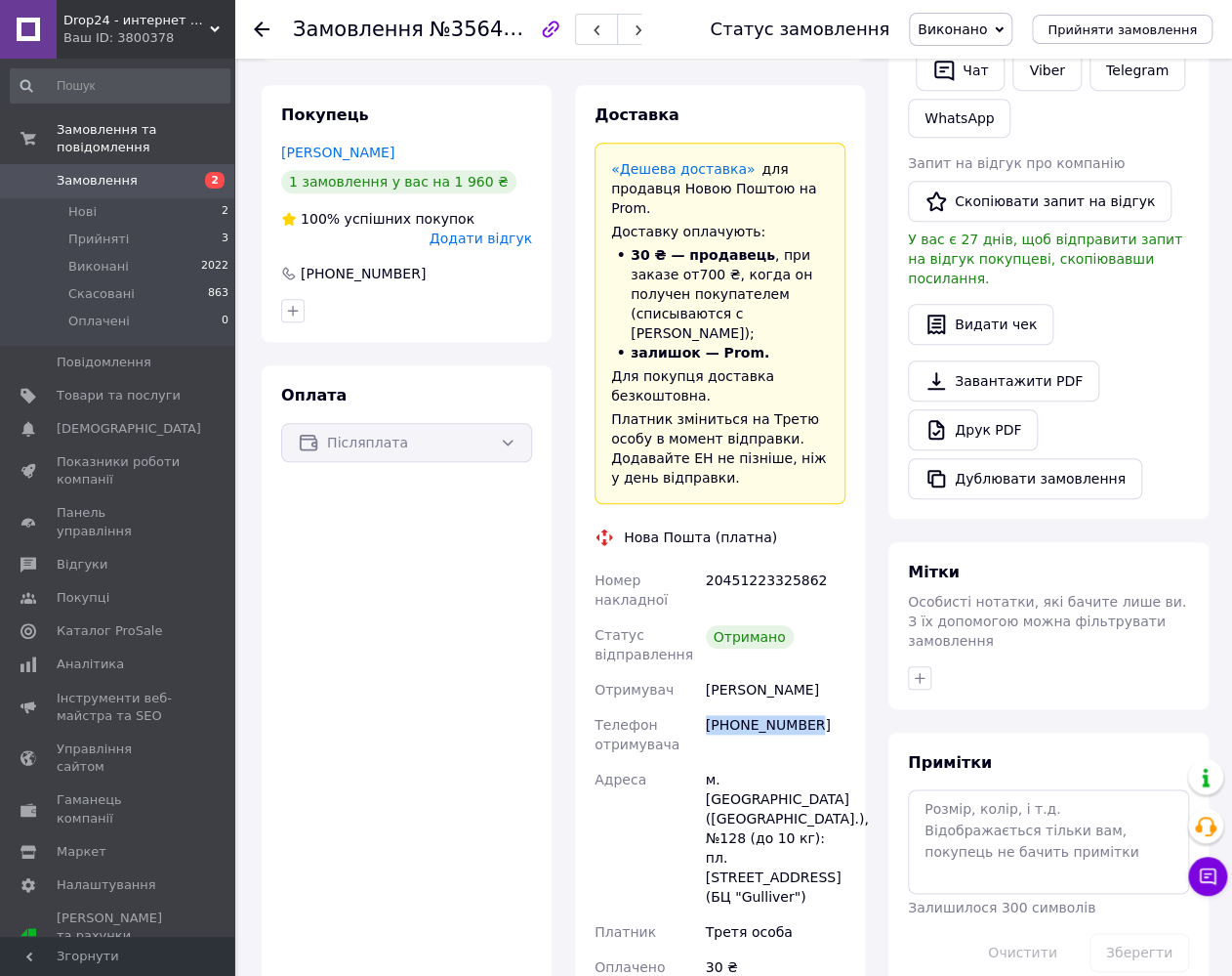
click at [804, 707] on div "+380931998701" at bounding box center [775, 734] width 147 height 55
copy div "+380931998701"
click at [726, 714] on div "+380931998701" at bounding box center [775, 734] width 147 height 55
drag, startPoint x: 707, startPoint y: 689, endPoint x: 813, endPoint y: 685, distance: 106.6
click at [813, 707] on div "+380931998701" at bounding box center [775, 734] width 147 height 55
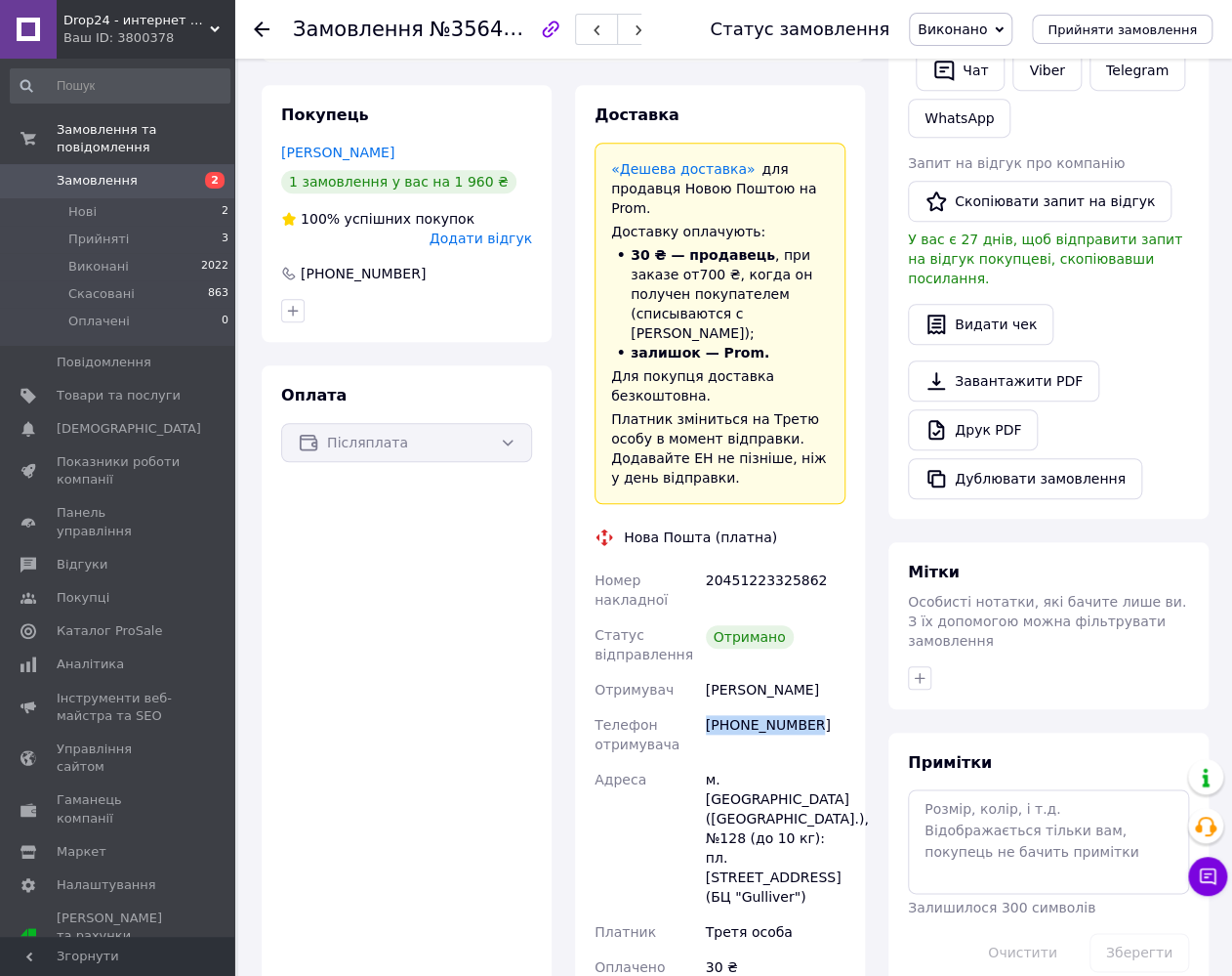
copy div "[PHONE_NUMBER]"
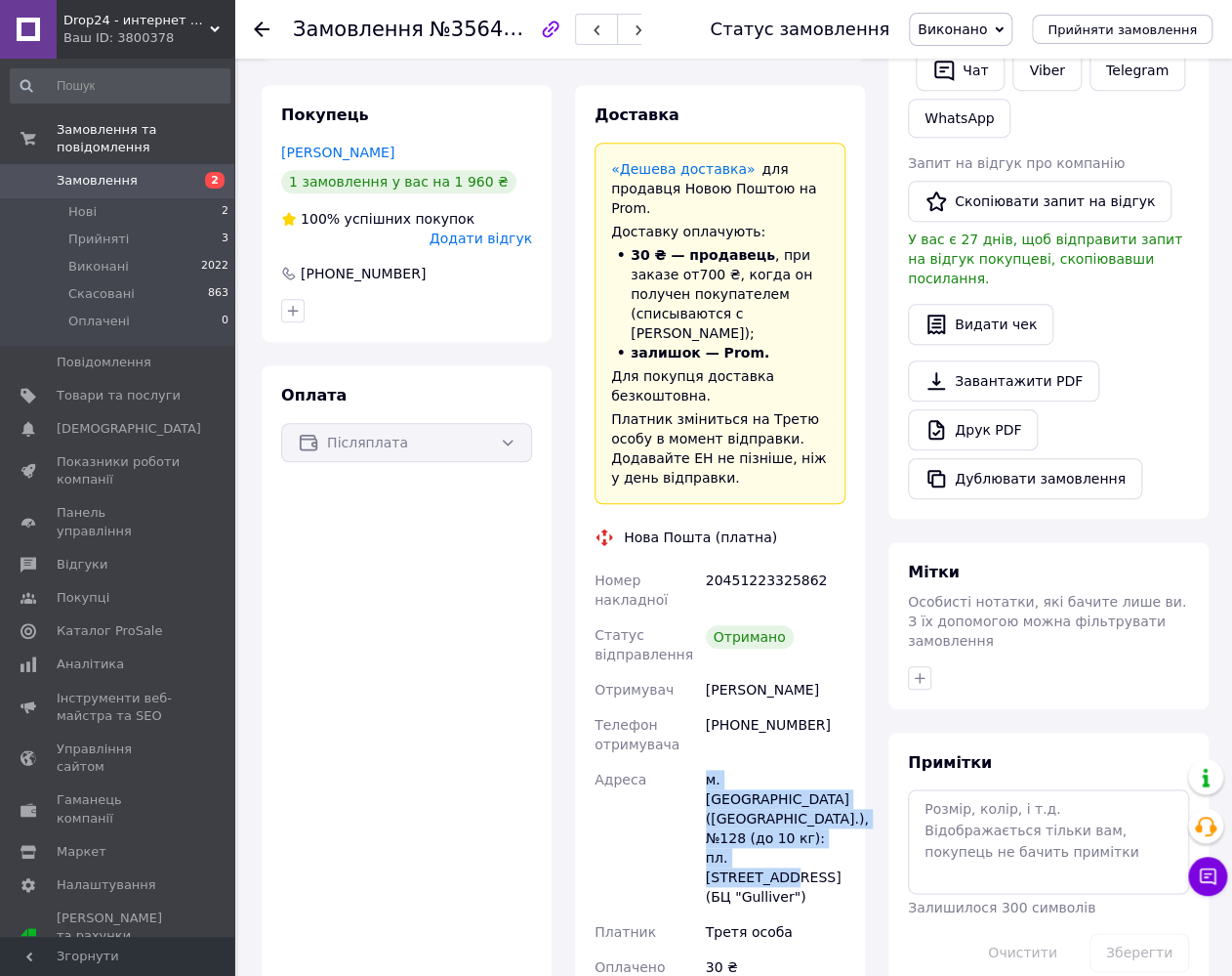
drag, startPoint x: 705, startPoint y: 741, endPoint x: 778, endPoint y: 797, distance: 92.0
click at [778, 797] on div "м. Київ (Київська обл.), №128 (до 10 кг): пл. Спортивна, 1А (БЦ "Gulliver")" at bounding box center [775, 838] width 147 height 152
copy div "м. Київ (Київська обл.), №128 (до 10 кг): пл. Спортивна, 1А (БЦ "Gulliver")"
click at [764, 949] on div "30 ₴" at bounding box center [775, 976] width 147 height 55
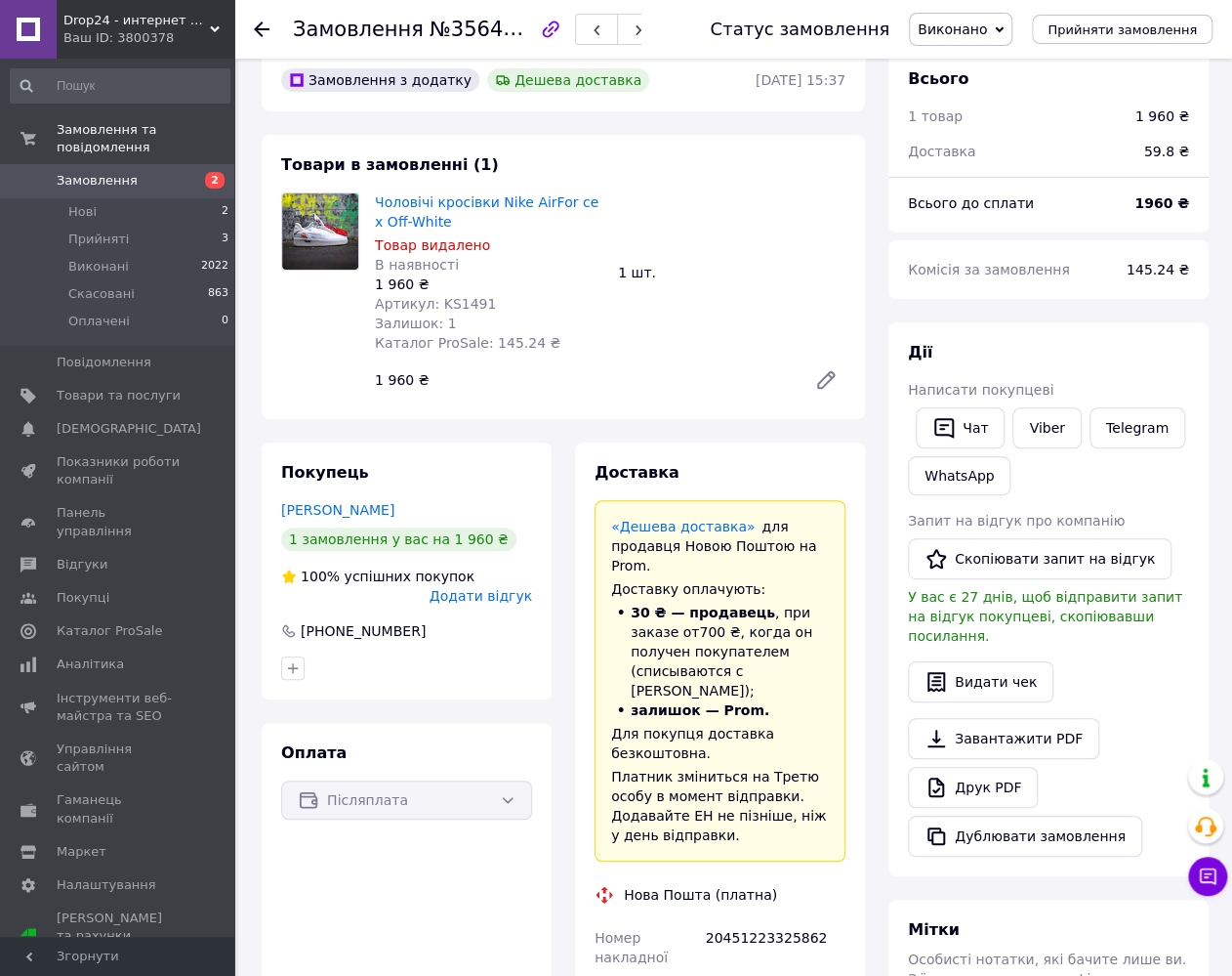
scroll to position [0, 0]
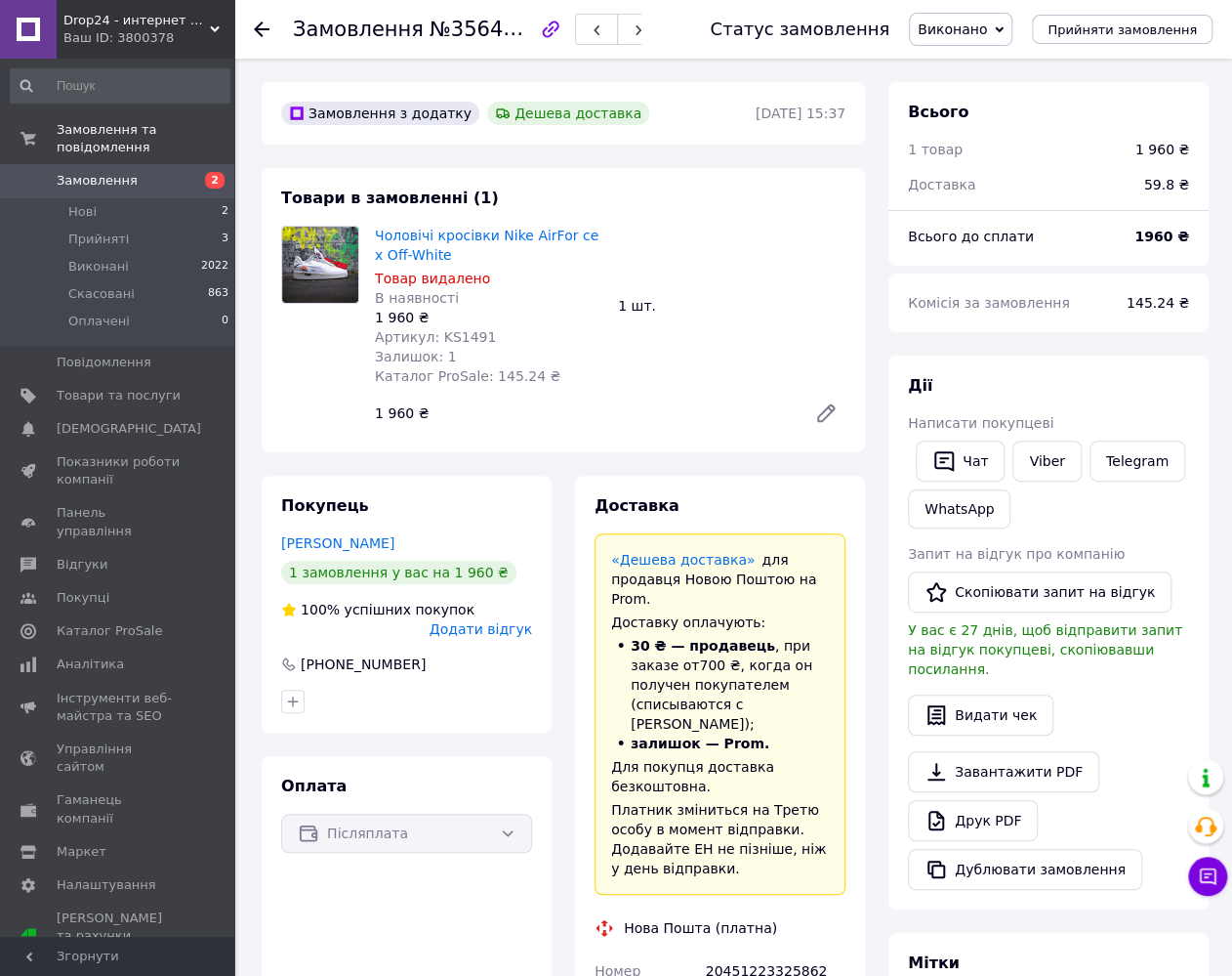
click at [467, 339] on span "Артикул: KS1491" at bounding box center [435, 337] width 121 height 16
copy span "KS1491"
click at [477, 420] on div "1 960 ₴" at bounding box center [583, 412] width 432 height 27
drag, startPoint x: 372, startPoint y: 315, endPoint x: 406, endPoint y: 319, distance: 34.4
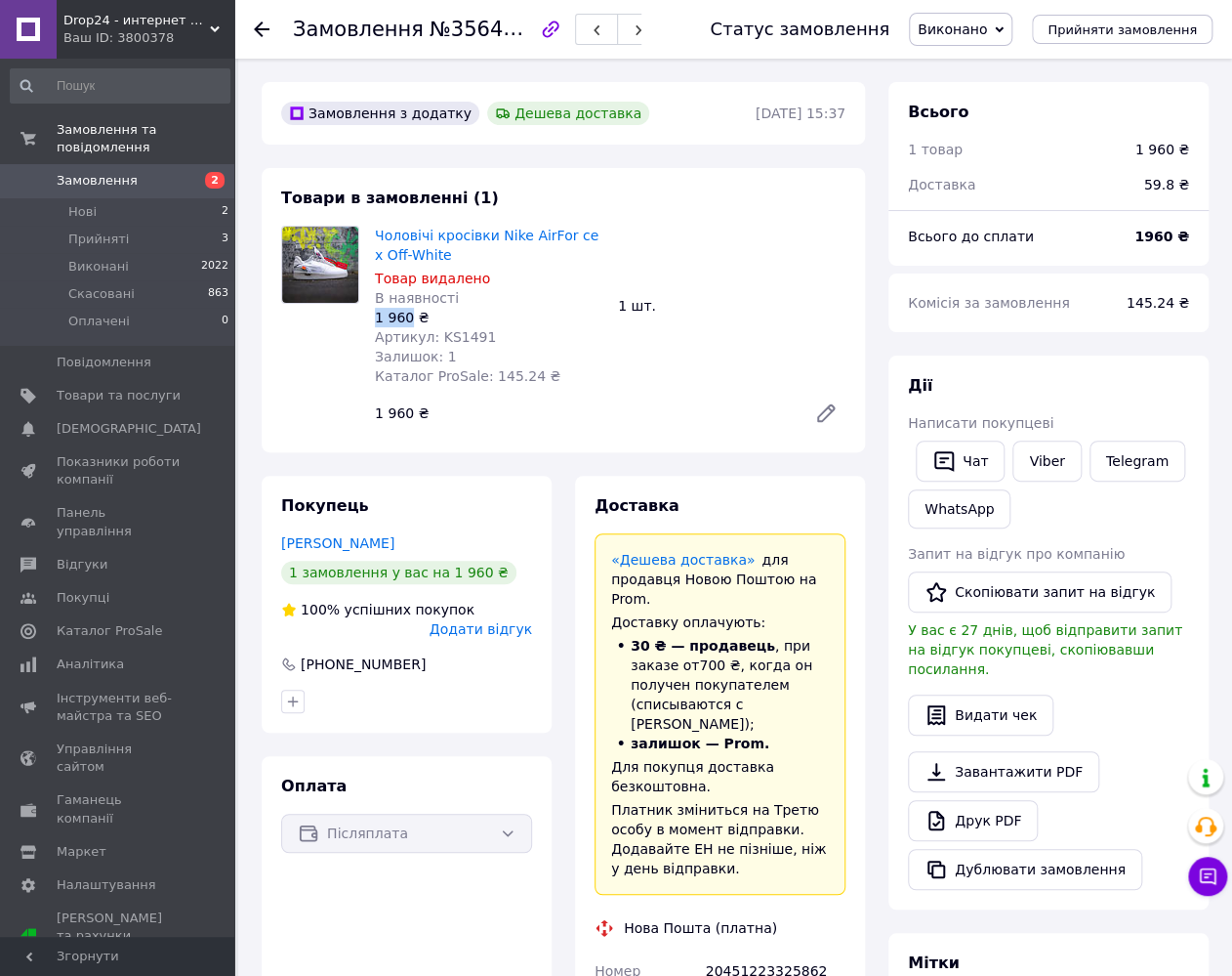
click at [406, 319] on div "Чоловічі кросівки Nike AirFor ce x Off-White Товар видалено В наявності 1 960 ₴…" at bounding box center [488, 306] width 243 height 168
copy div "1 960"
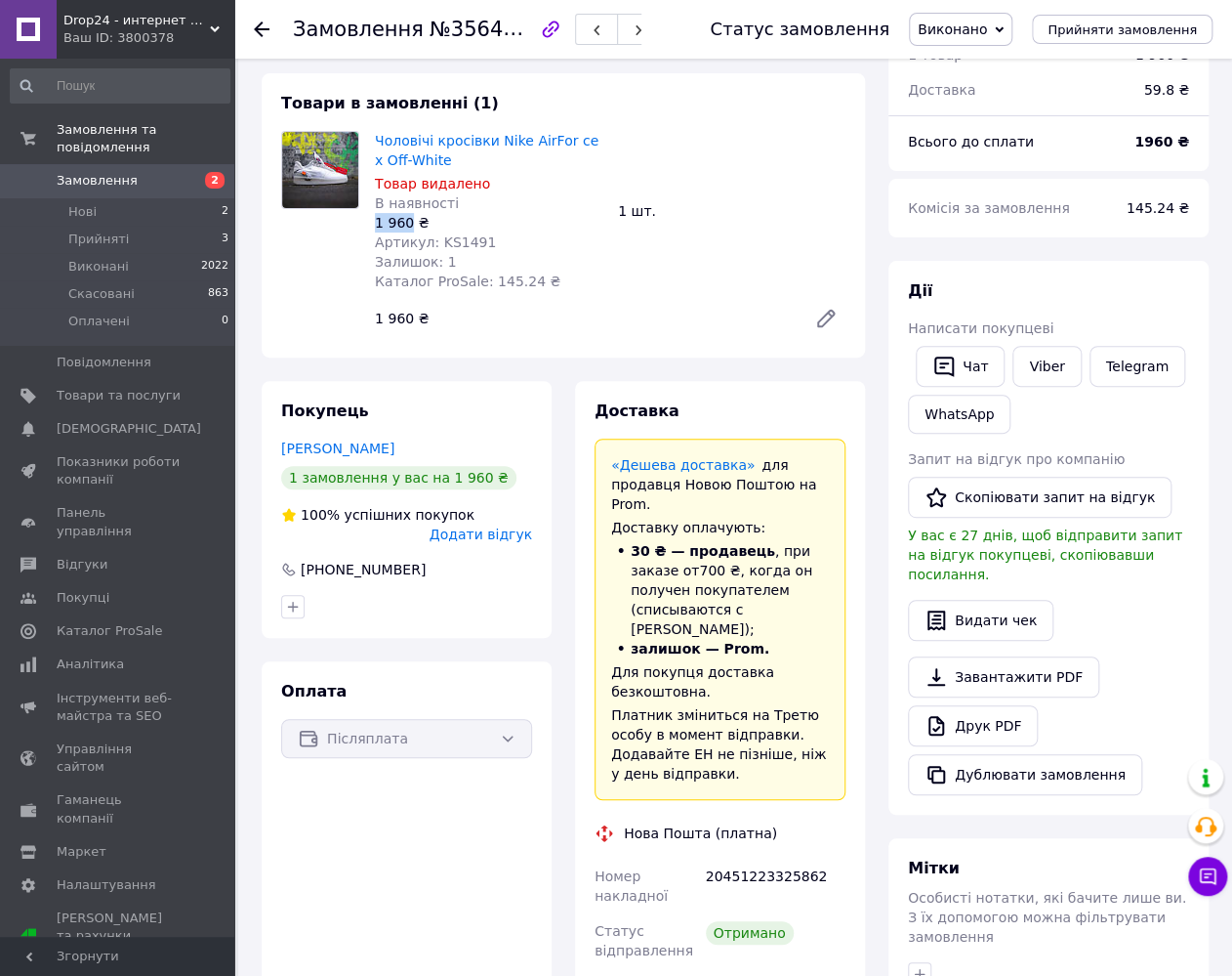
scroll to position [195, 0]
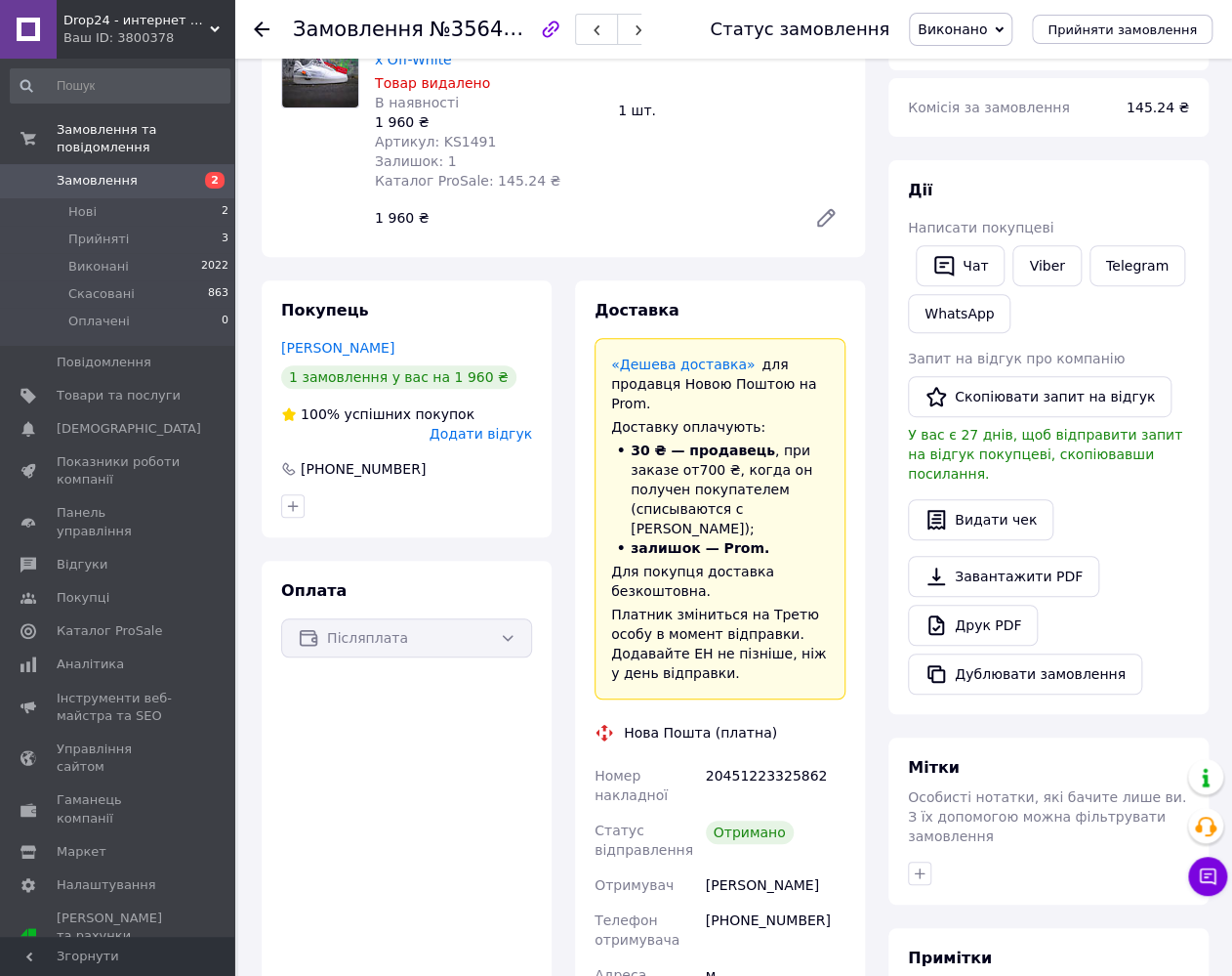
click at [759, 758] on div "20451223325862" at bounding box center [775, 785] width 147 height 55
copy div "20451223325862"
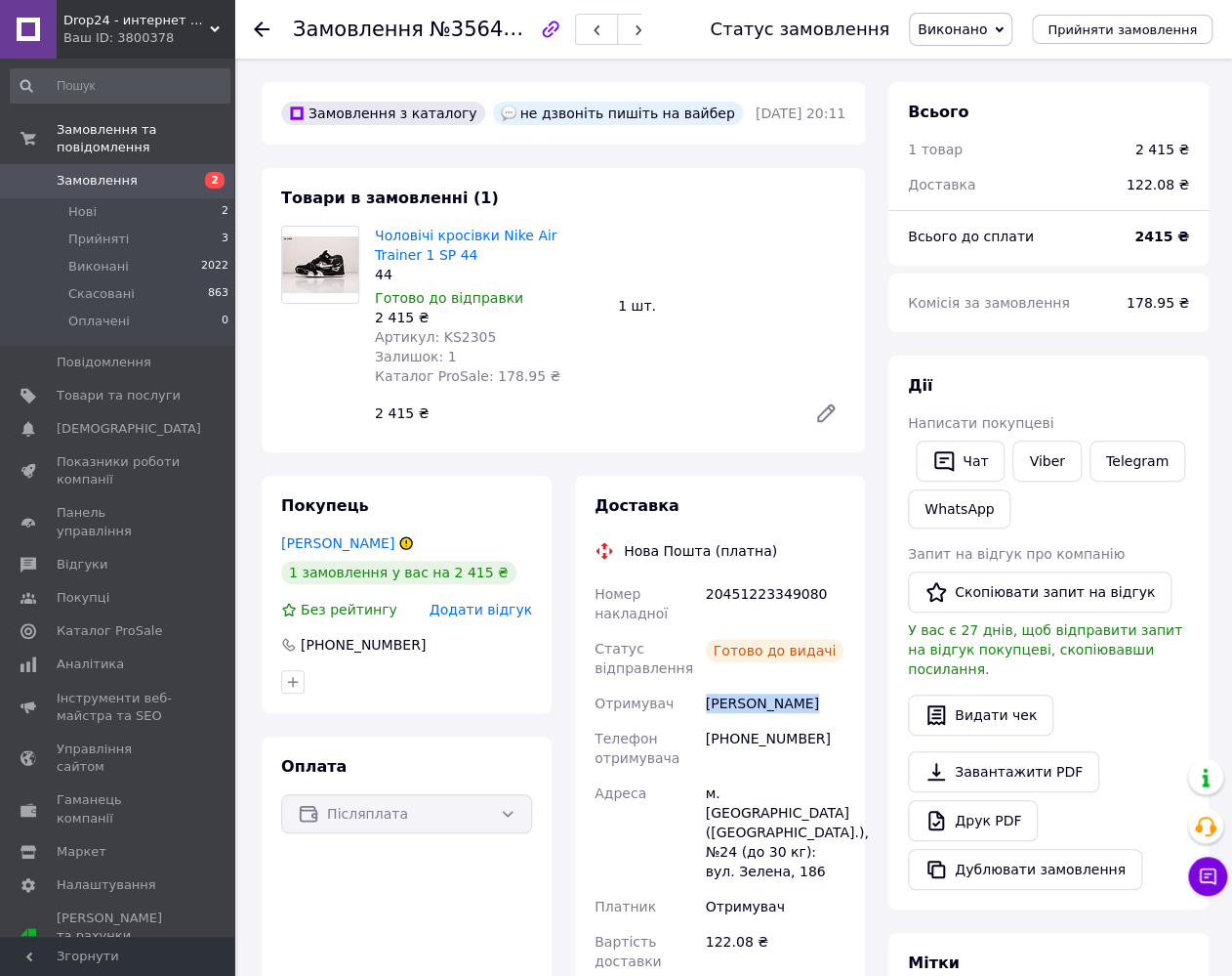
drag, startPoint x: 704, startPoint y: 704, endPoint x: 805, endPoint y: 702, distance: 100.6
click at [805, 702] on div "[PERSON_NAME]" at bounding box center [775, 703] width 147 height 35
copy div "[PERSON_NAME]"
drag, startPoint x: 716, startPoint y: 741, endPoint x: 801, endPoint y: 735, distance: 85.2
click at [801, 735] on div "[PHONE_NUMBER]" at bounding box center [775, 748] width 147 height 55
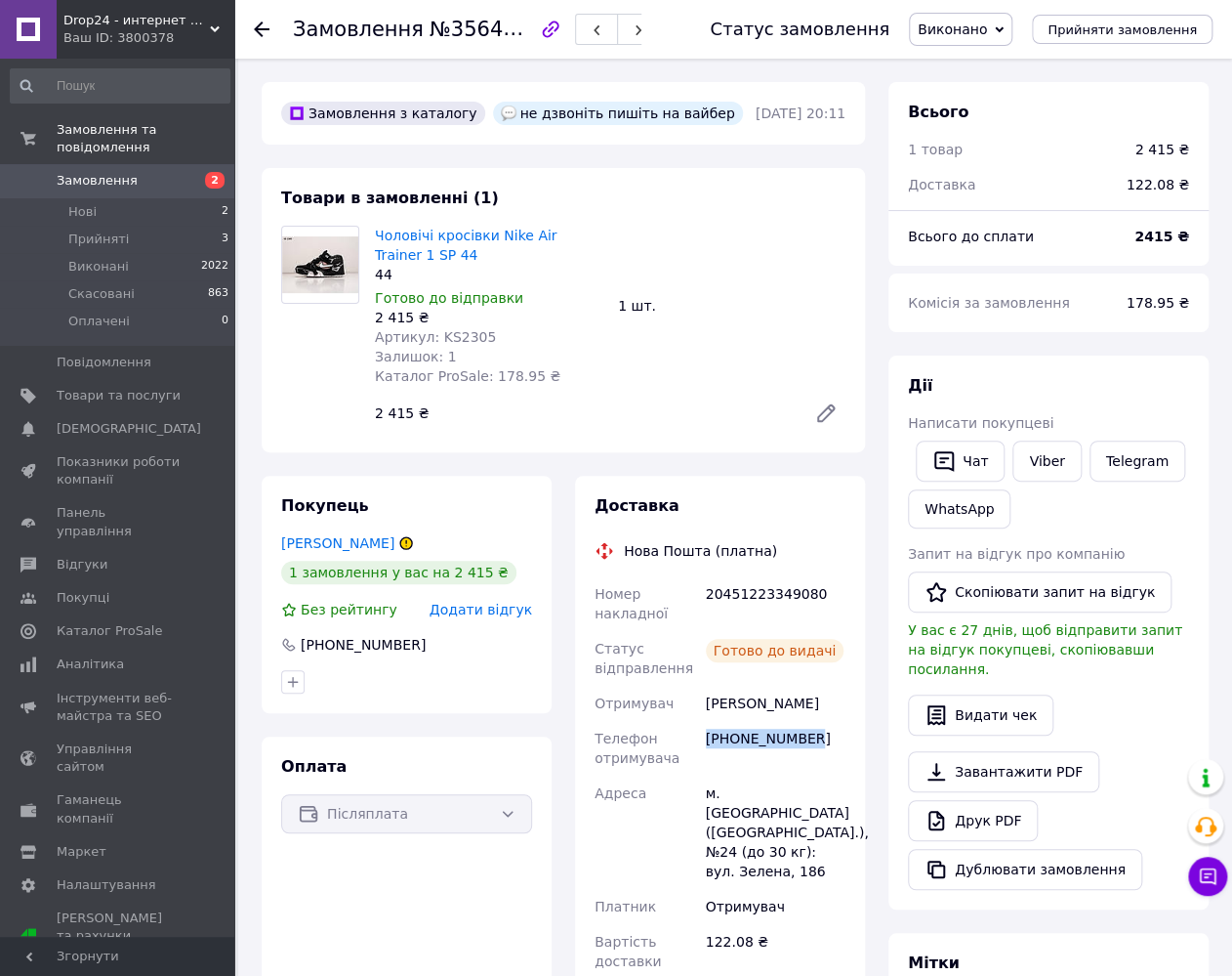
copy div "[PHONE_NUMBER]"
drag, startPoint x: 708, startPoint y: 792, endPoint x: 809, endPoint y: 836, distance: 109.8
click at [809, 836] on div "м. [GEOGRAPHIC_DATA] ([GEOGRAPHIC_DATA].), №24 (до 30 кг): вул. Зелена, 186" at bounding box center [775, 831] width 147 height 113
copy div "м. [GEOGRAPHIC_DATA] ([GEOGRAPHIC_DATA].), №24 (до 30 кг): вул. Зелена, 186"
click at [456, 336] on span "Артикул: KS2305" at bounding box center [435, 337] width 121 height 16
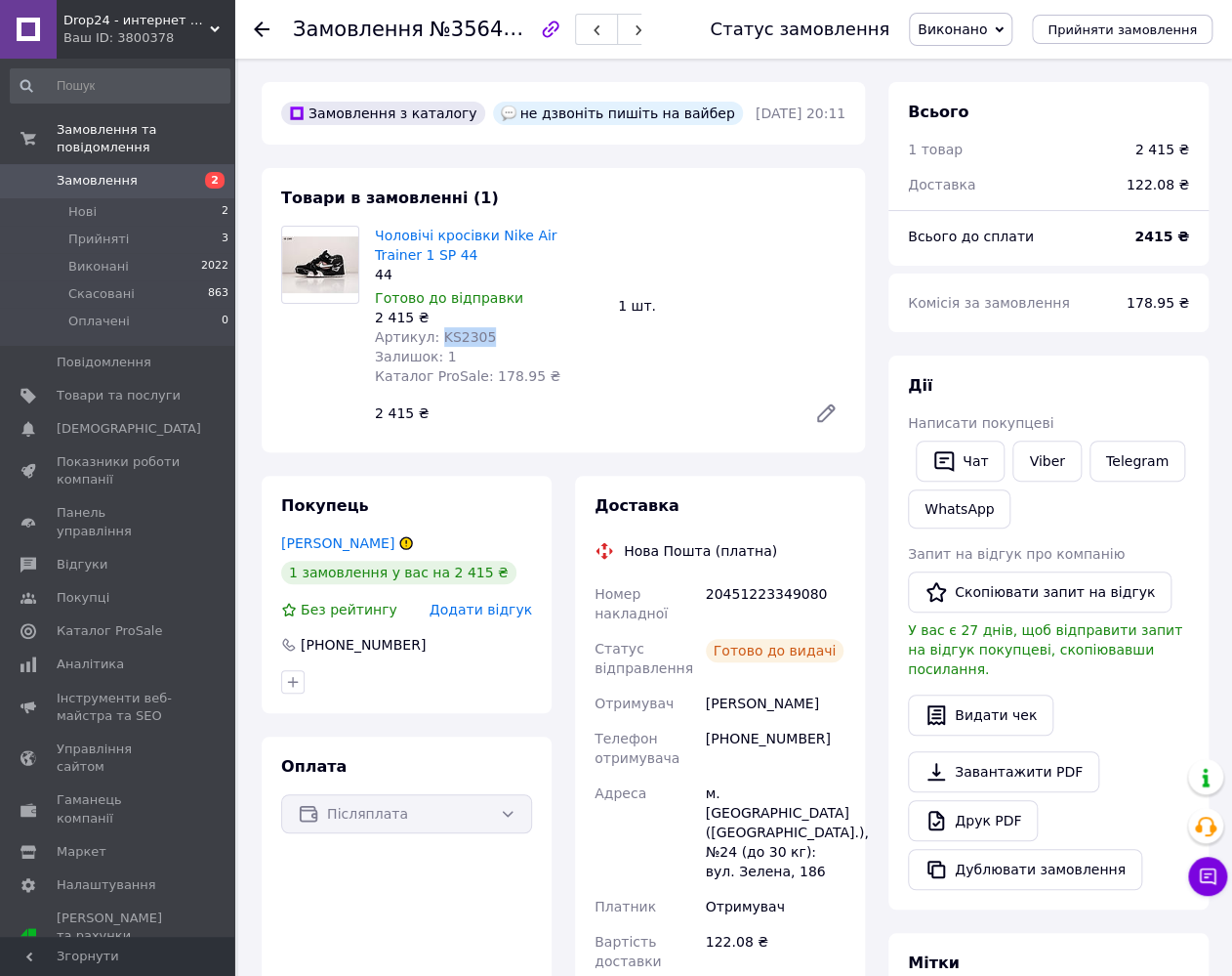
click at [456, 336] on span "Артикул: KS2305" at bounding box center [435, 337] width 121 height 16
copy span "KS2305"
drag, startPoint x: 480, startPoint y: 431, endPoint x: 477, endPoint y: 419, distance: 12.4
click at [480, 430] on div "Чоловічі кросівки Nike Air Trainer 1 SP 44 44 Готово до відправки 2 415 ₴ Артик…" at bounding box center [610, 329] width 486 height 215
drag, startPoint x: 376, startPoint y: 315, endPoint x: 407, endPoint y: 315, distance: 31.2
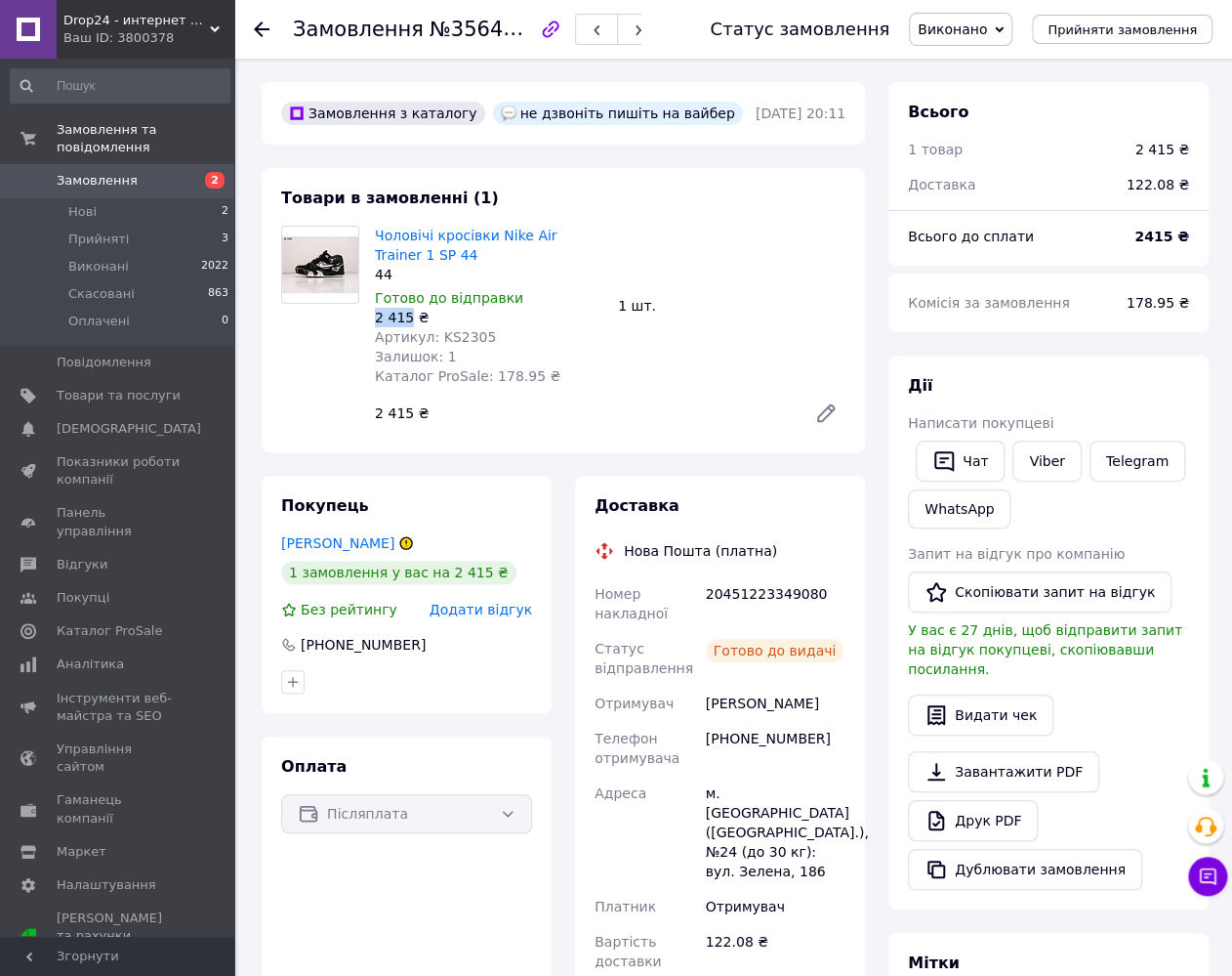
click at [407, 315] on div "2 415 ₴" at bounding box center [489, 318] width 228 height 20
copy div "2 415"
click at [777, 595] on div "20451223349080" at bounding box center [775, 603] width 147 height 55
copy div "20451223349080"
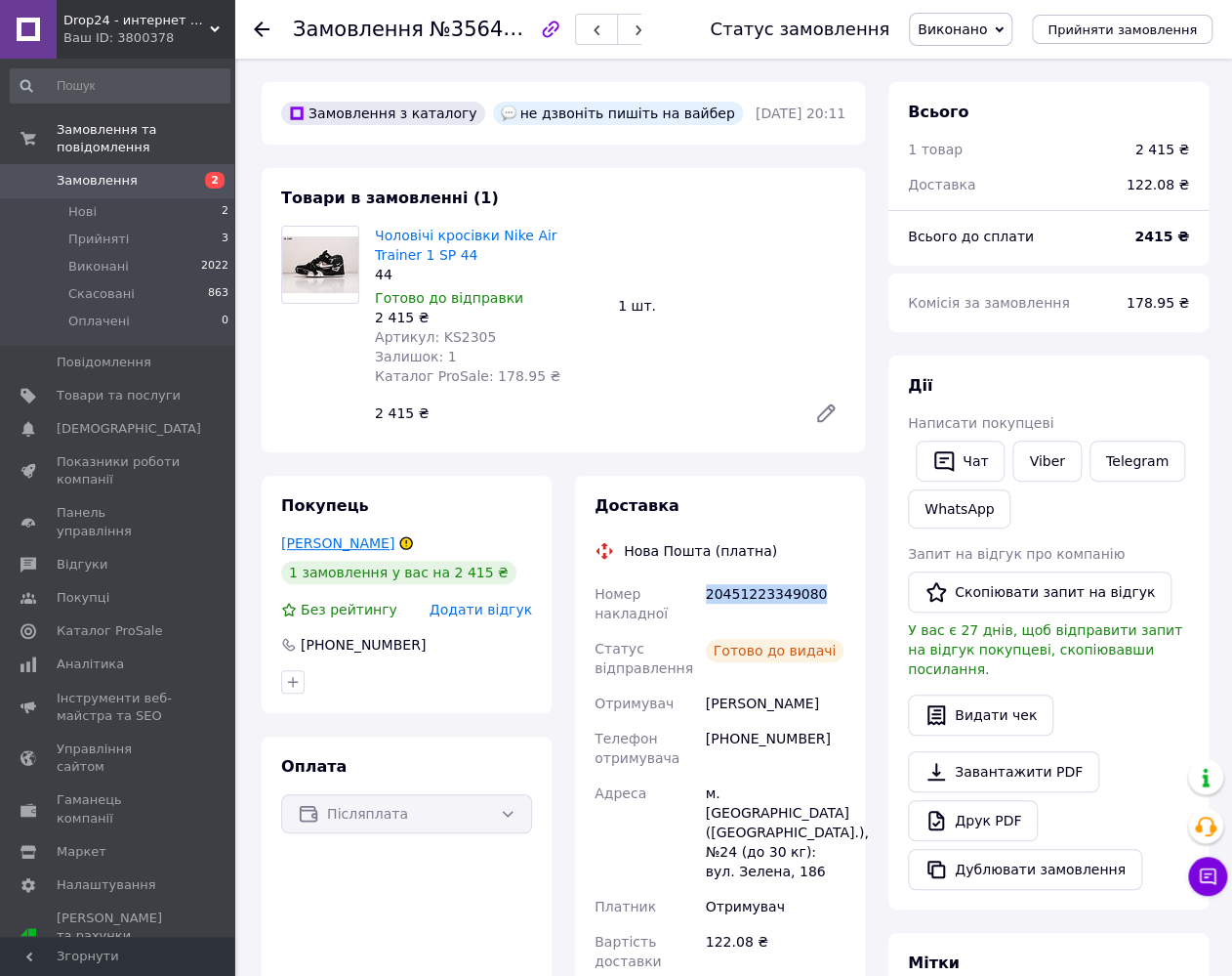
click at [340, 538] on link "[PERSON_NAME]" at bounding box center [337, 543] width 113 height 16
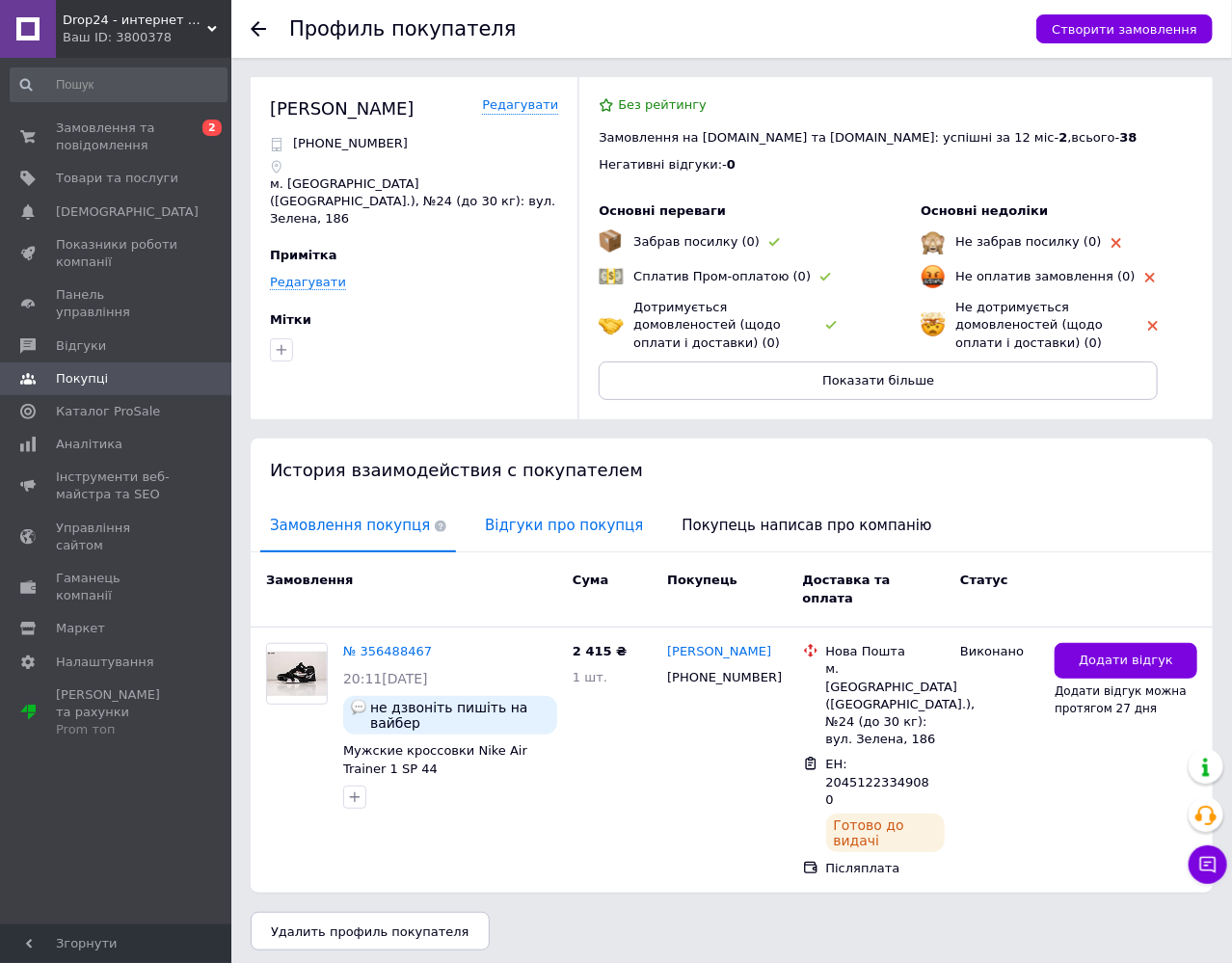
click at [490, 527] on span "Відгуки про покупця" at bounding box center [564, 526] width 178 height 49
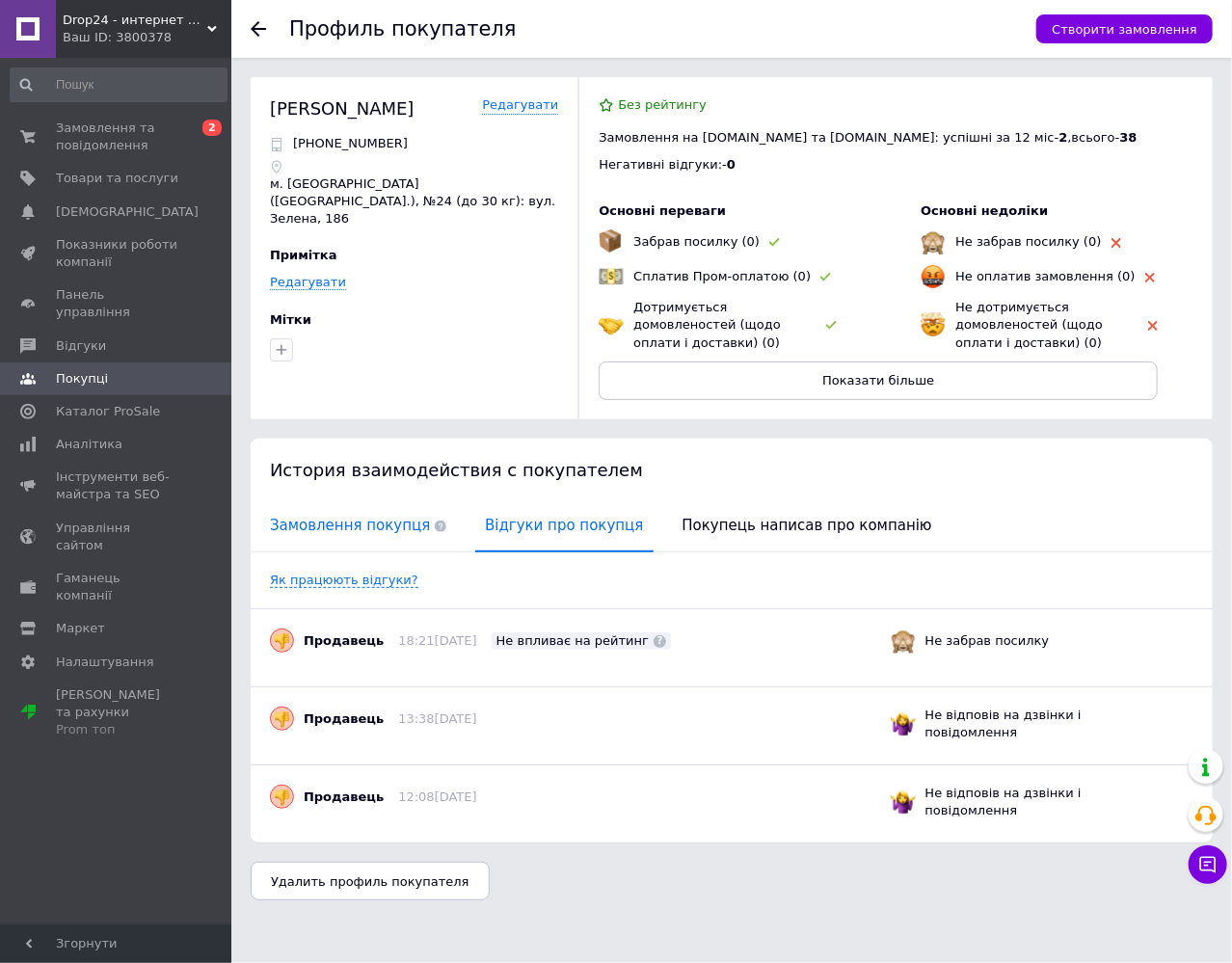
click at [361, 526] on span "Замовлення покупця" at bounding box center [358, 526] width 195 height 49
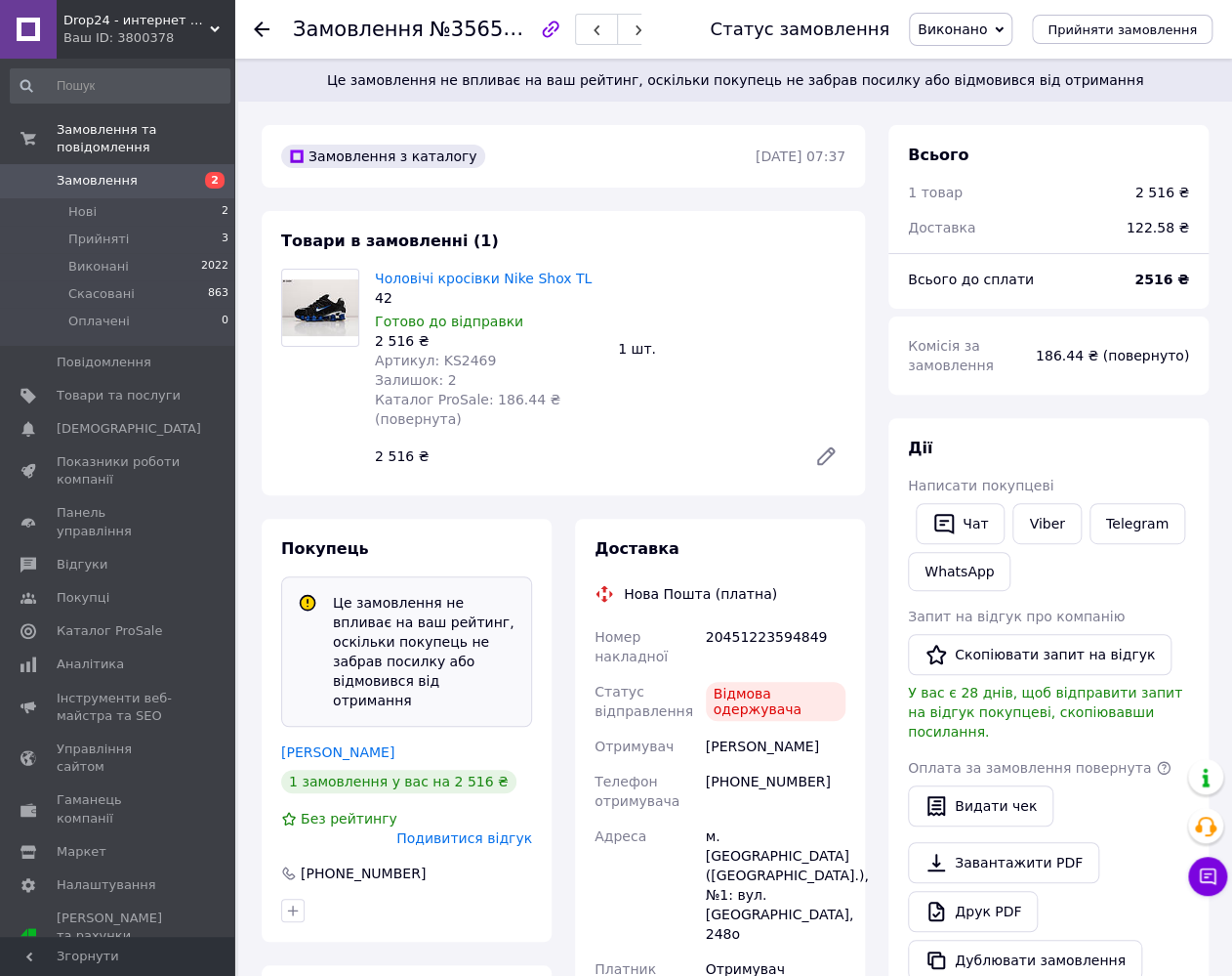
drag, startPoint x: 766, startPoint y: 752, endPoint x: 840, endPoint y: 751, distance: 74.2
click at [840, 751] on div "Павлінчук Степан" at bounding box center [775, 745] width 147 height 35
copy div "Павлінчук Степан"
drag, startPoint x: 706, startPoint y: 779, endPoint x: 807, endPoint y: 780, distance: 100.6
click at [807, 780] on div "+380665606555" at bounding box center [775, 791] width 147 height 55
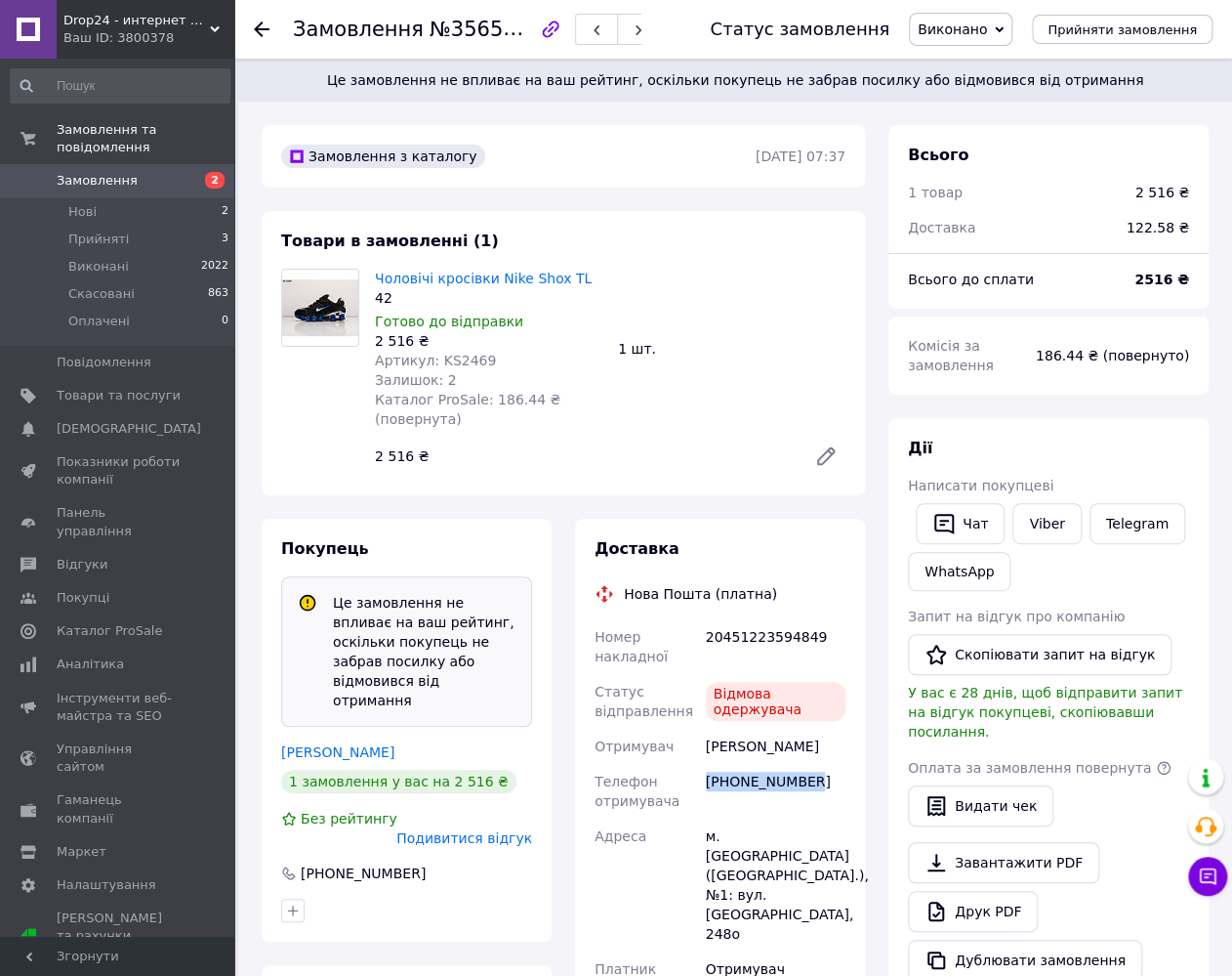
copy div "+380665606555"
drag, startPoint x: 706, startPoint y: 831, endPoint x: 846, endPoint y: 874, distance: 146.1
click at [846, 874] on div "м. Чернівці (Чернівецька обл.), №1: вул. Руська, 248о" at bounding box center [775, 884] width 147 height 133
copy div "м. Чернівці (Чернівецька обл.), №1: вул. Руська, 248о"
click at [457, 360] on span "Артикул: KS2469" at bounding box center [435, 361] width 121 height 16
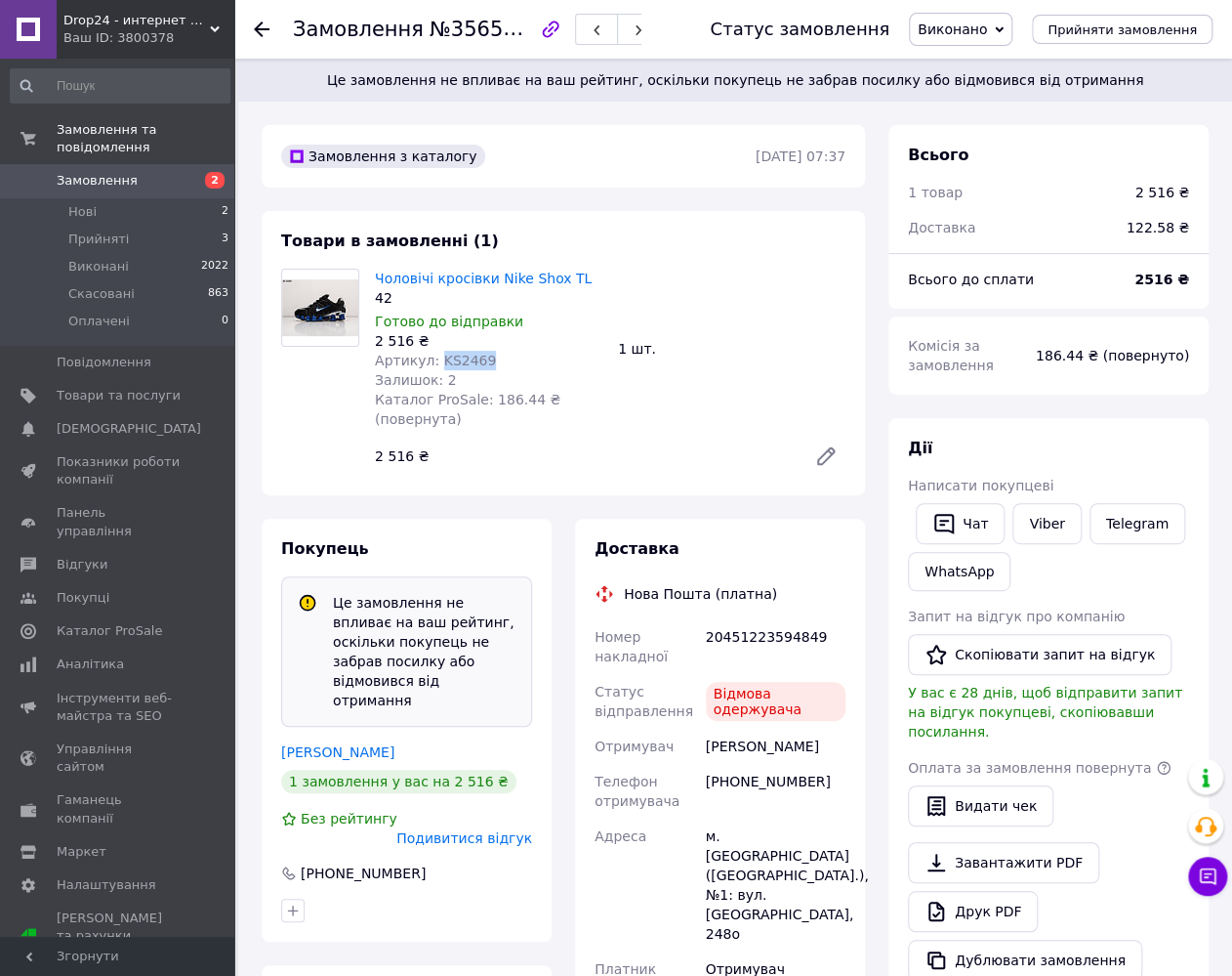
click at [457, 360] on span "Артикул: KS2469" at bounding box center [435, 361] width 121 height 16
copy span "KS2469"
drag, startPoint x: 451, startPoint y: 444, endPoint x: 431, endPoint y: 425, distance: 28.3
click at [451, 444] on div "2 516 ₴" at bounding box center [583, 455] width 432 height 27
drag, startPoint x: 372, startPoint y: 347, endPoint x: 406, endPoint y: 344, distance: 34.3
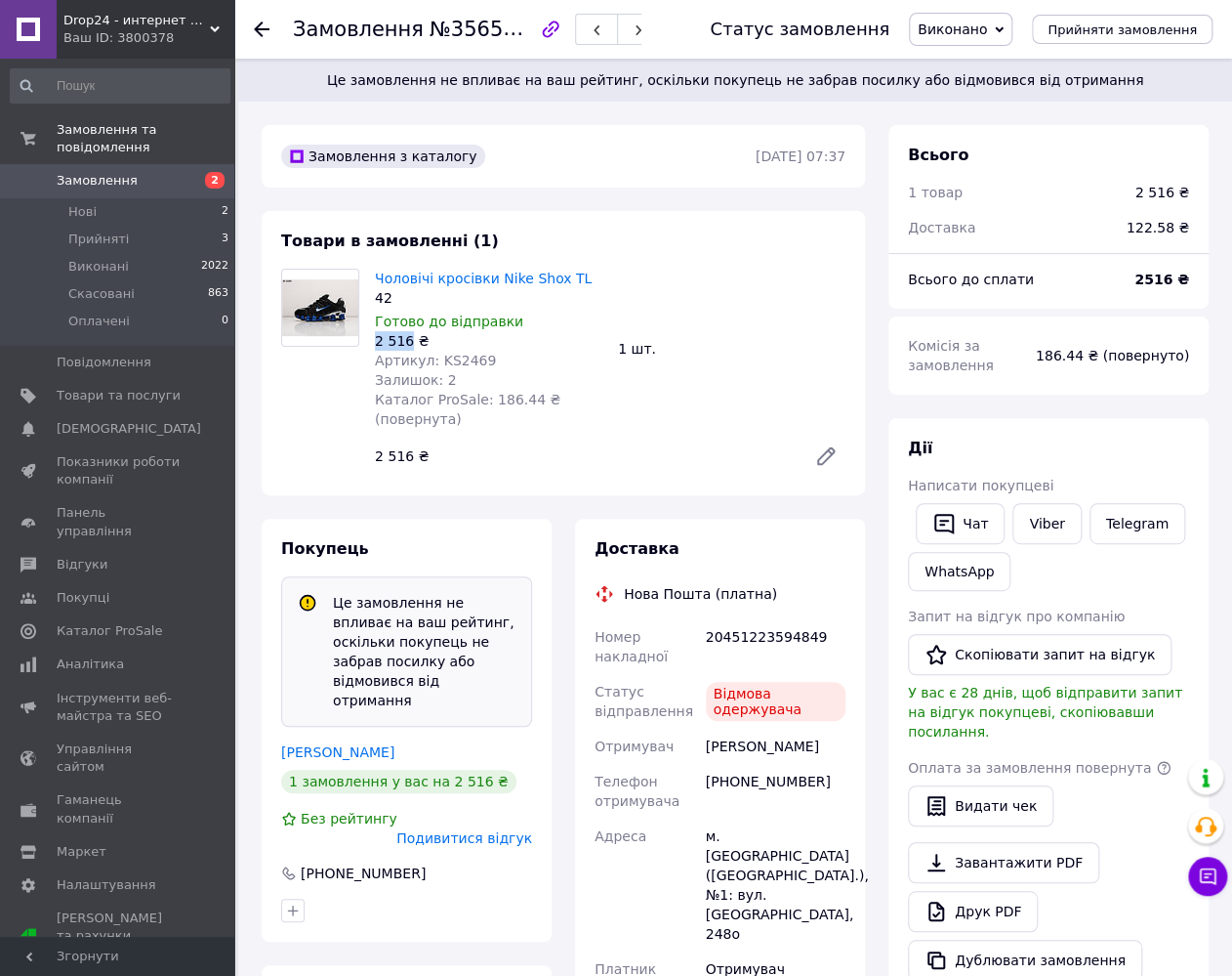
click at [406, 344] on div "Чоловічі кросівки Nike Shox TL 42 Готово до відправки 2 516 ₴ Артикул: KS2469 З…" at bounding box center [488, 349] width 243 height 168
copy div "2 516"
click at [764, 636] on div "20451223594849" at bounding box center [775, 646] width 147 height 55
copy div "20451223594849"
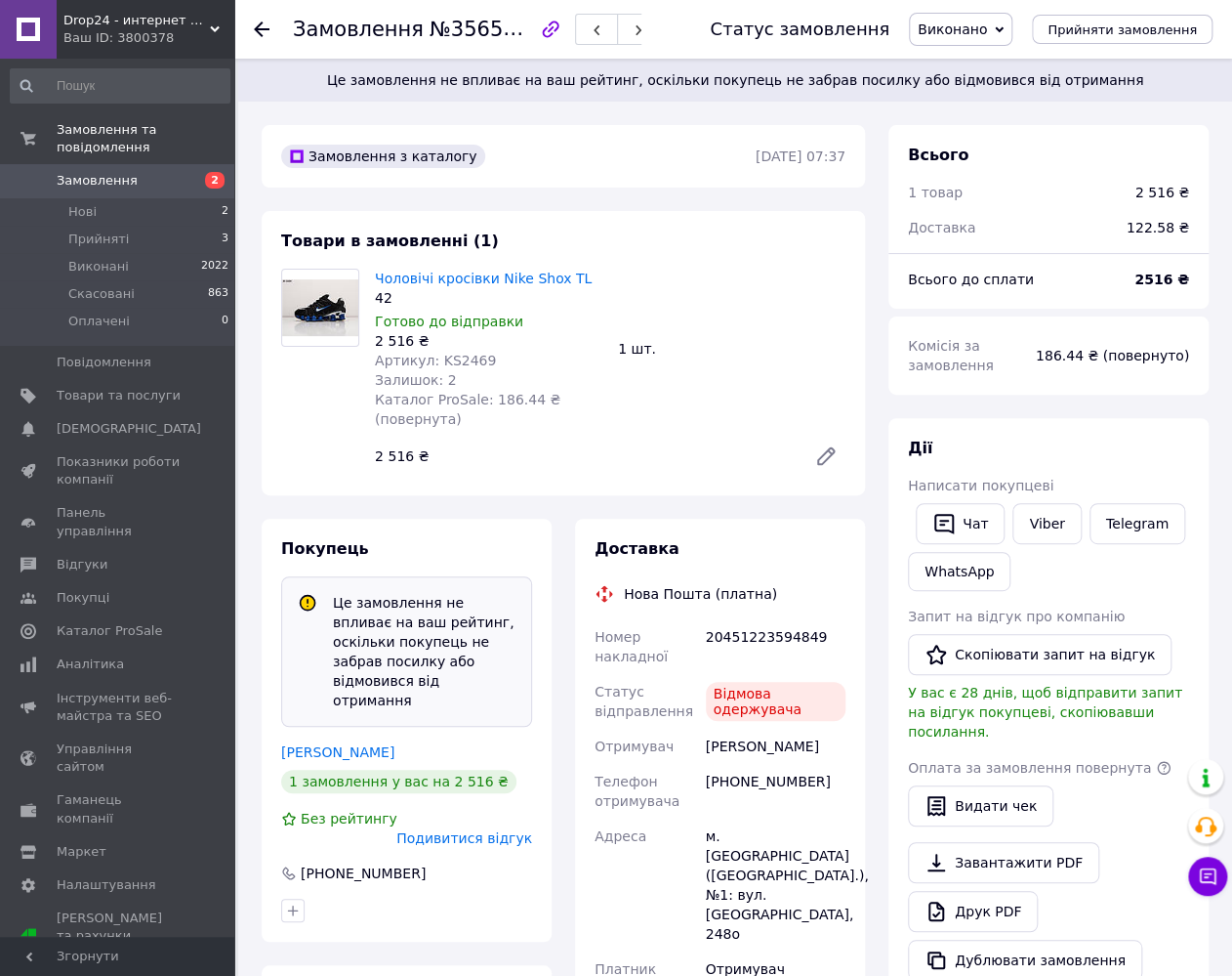
click at [346, 742] on div "Павлінчук Степан" at bounding box center [406, 752] width 251 height 20
click at [362, 744] on link "Павлінчук Степан" at bounding box center [337, 752] width 113 height 16
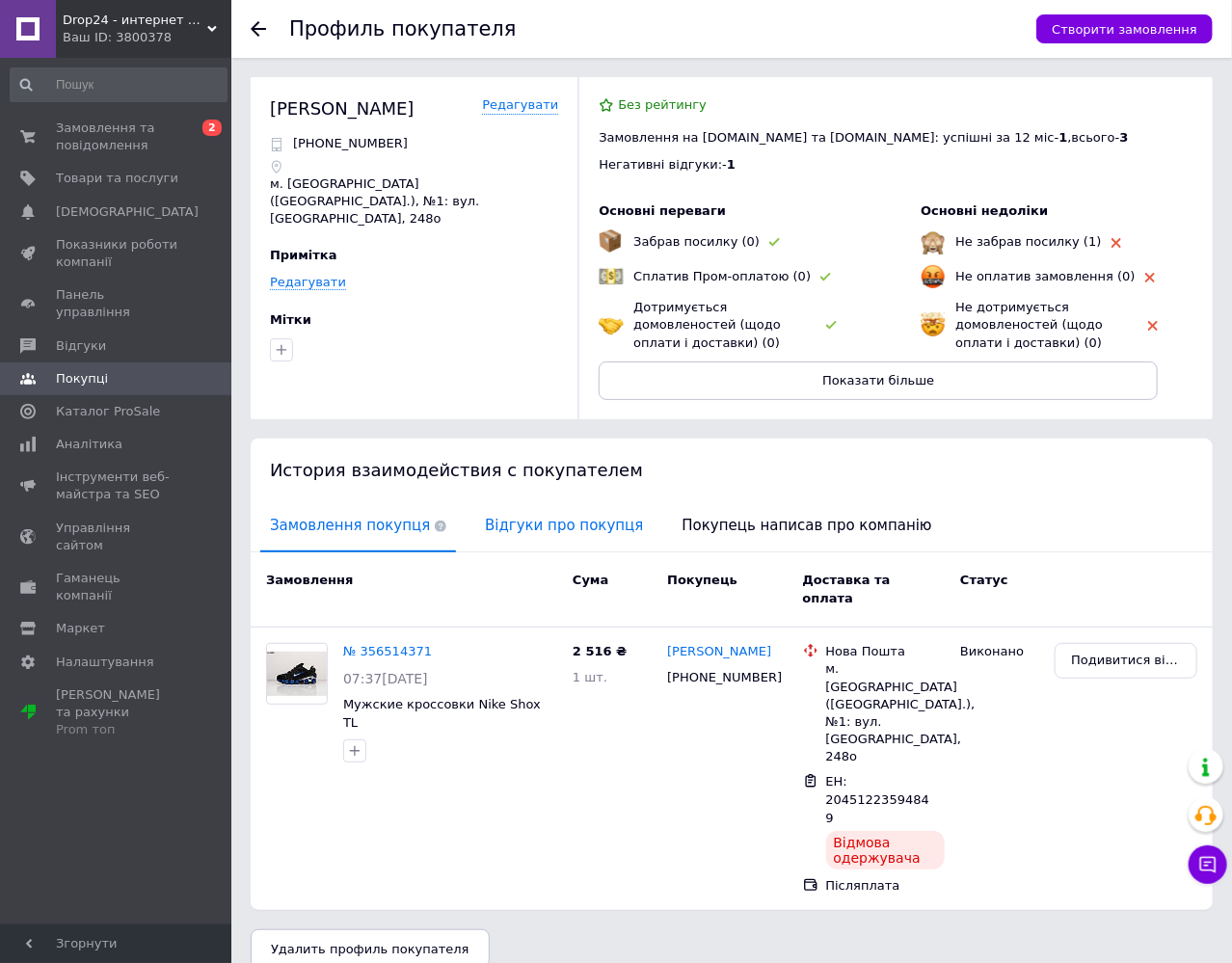
click at [501, 533] on span "Відгуки про покупця" at bounding box center [564, 526] width 178 height 49
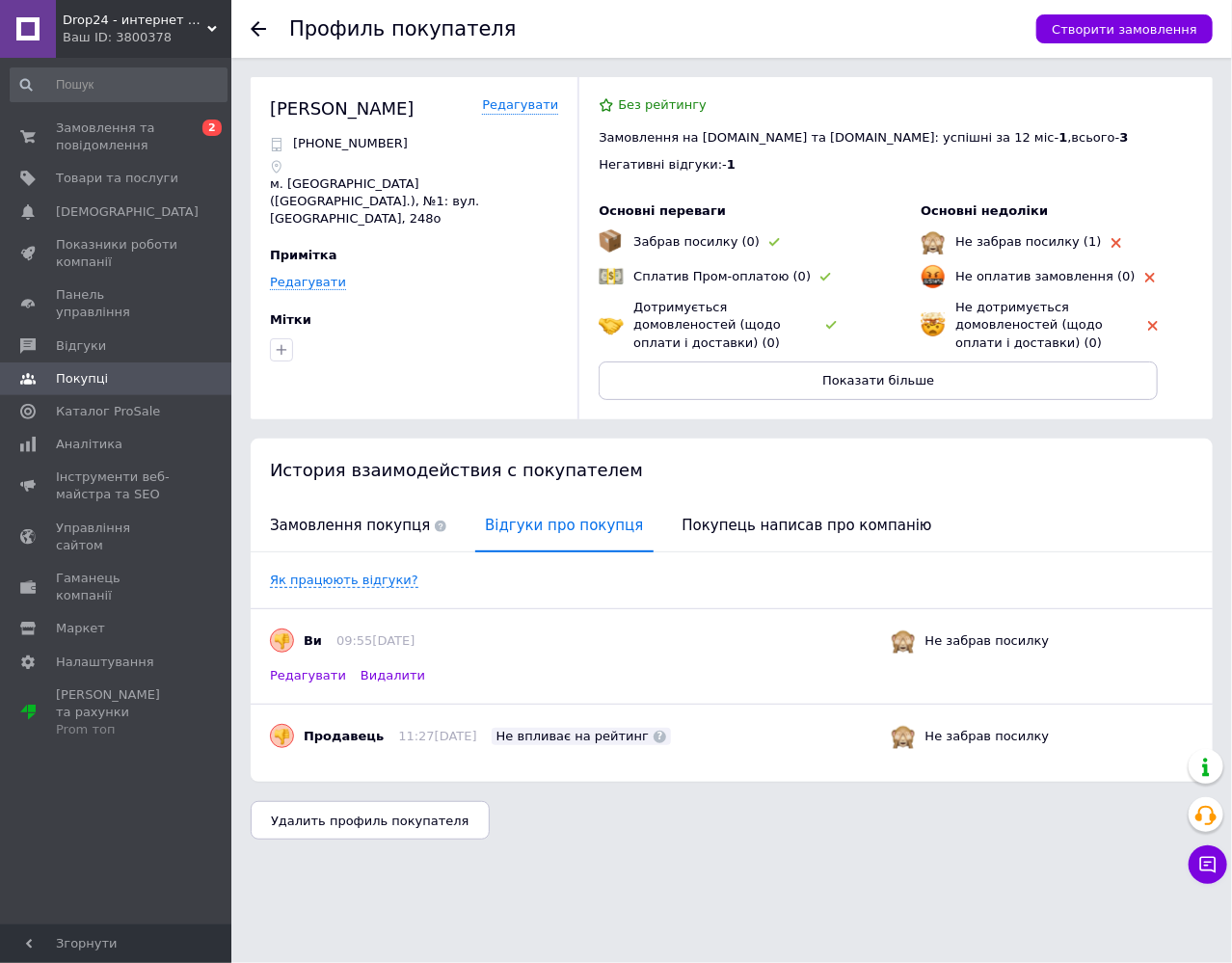
click at [312, 674] on span "Редагувати" at bounding box center [307, 676] width 76 height 18
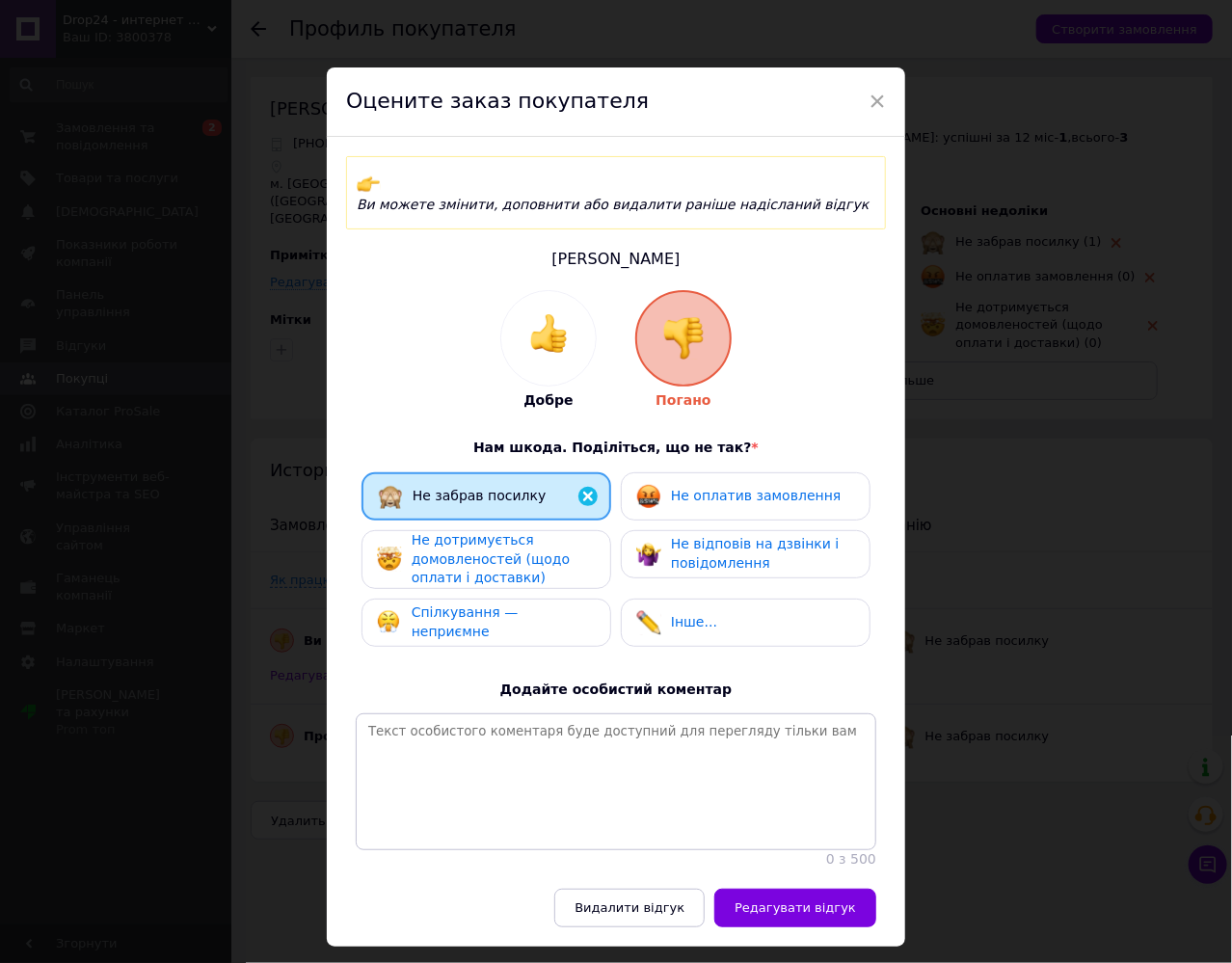
click at [699, 536] on span "Не відповів на дзвінки і повідомлення" at bounding box center [755, 553] width 168 height 35
click at [699, 536] on span "Не відповів на дзвінки і повідомлення" at bounding box center [756, 553] width 168 height 35
click at [505, 604] on span "Спілкування — неприємне" at bounding box center [465, 621] width 107 height 35
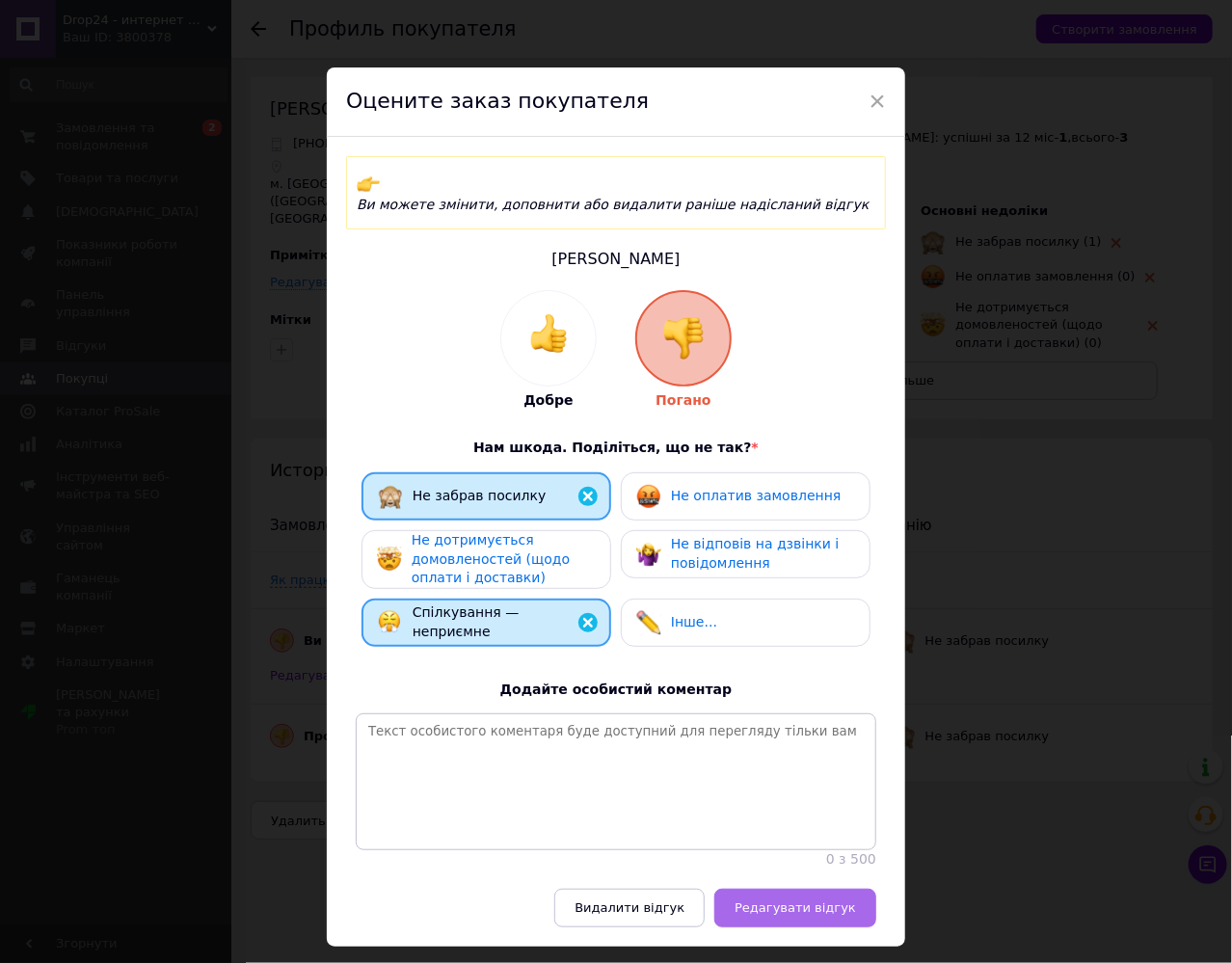
click at [782, 906] on span "Редагувати відгук" at bounding box center [795, 907] width 121 height 15
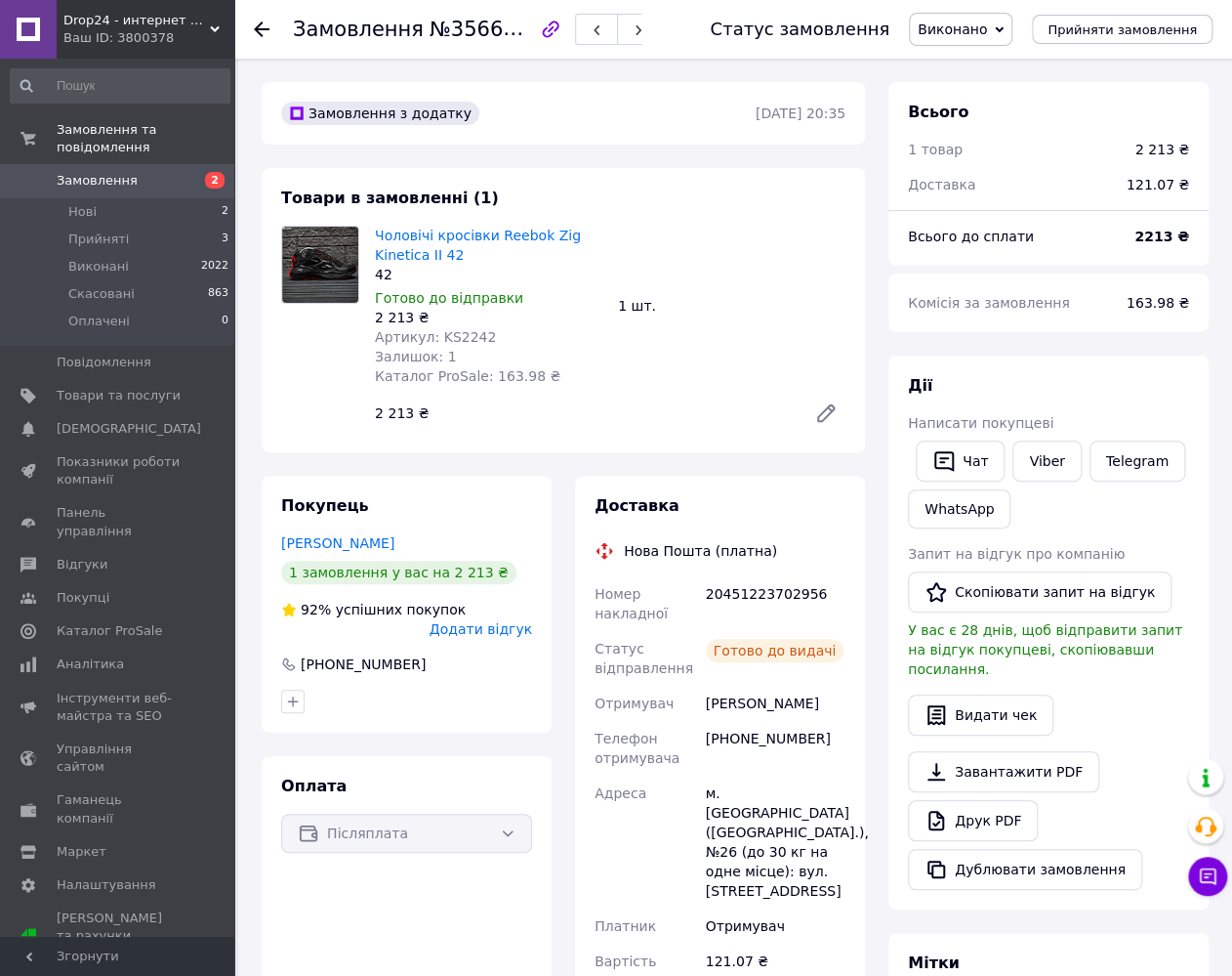
drag, startPoint x: 703, startPoint y: 706, endPoint x: 825, endPoint y: 706, distance: 122.1
click at [825, 706] on div "[PERSON_NAME]" at bounding box center [775, 703] width 147 height 35
copy div "[PERSON_NAME]"
drag, startPoint x: 700, startPoint y: 741, endPoint x: 803, endPoint y: 741, distance: 102.5
click at [803, 741] on div "[PHONE_NUMBER]" at bounding box center [775, 748] width 147 height 55
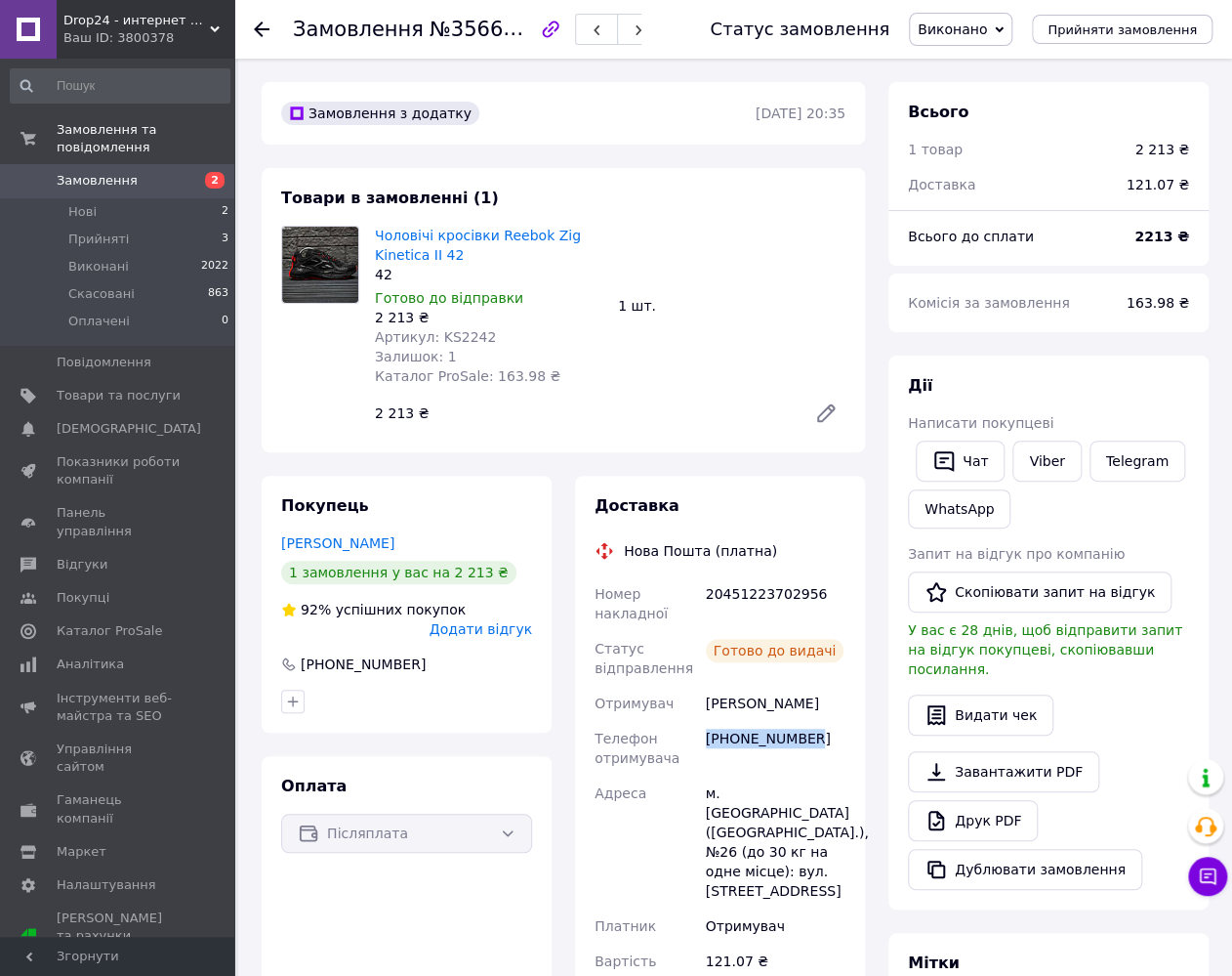
copy div "[PHONE_NUMBER]"
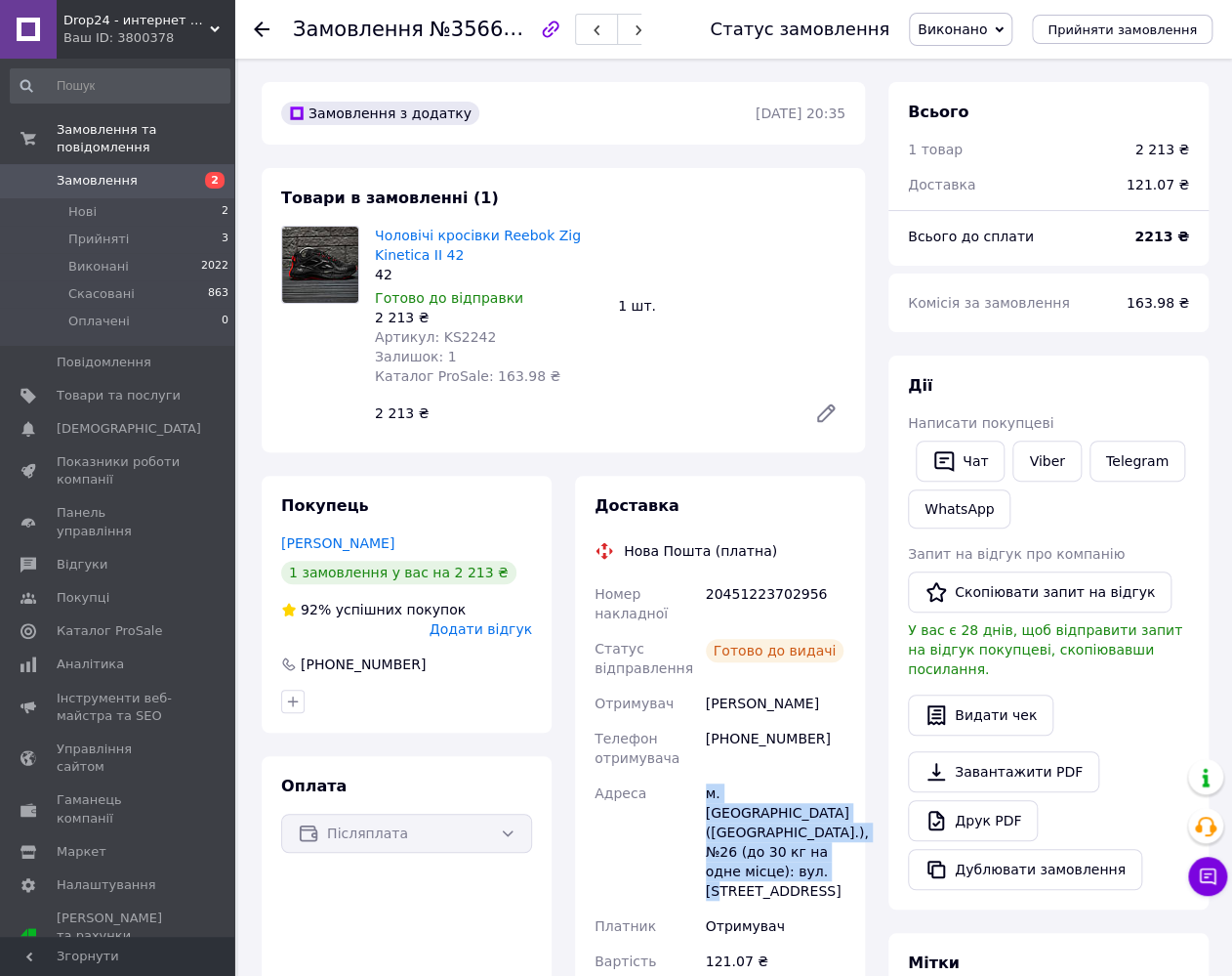
drag, startPoint x: 706, startPoint y: 791, endPoint x: 811, endPoint y: 870, distance: 131.8
click at [811, 870] on div "м. [GEOGRAPHIC_DATA] ([GEOGRAPHIC_DATA].), №26 (до 30 кг на одне місце): вул. […" at bounding box center [775, 841] width 147 height 133
copy div "м. [GEOGRAPHIC_DATA] ([GEOGRAPHIC_DATA].), №26 (до 30 кг на одне місце): вул. […"
click at [461, 338] on span "Артикул: KS2242" at bounding box center [435, 337] width 121 height 16
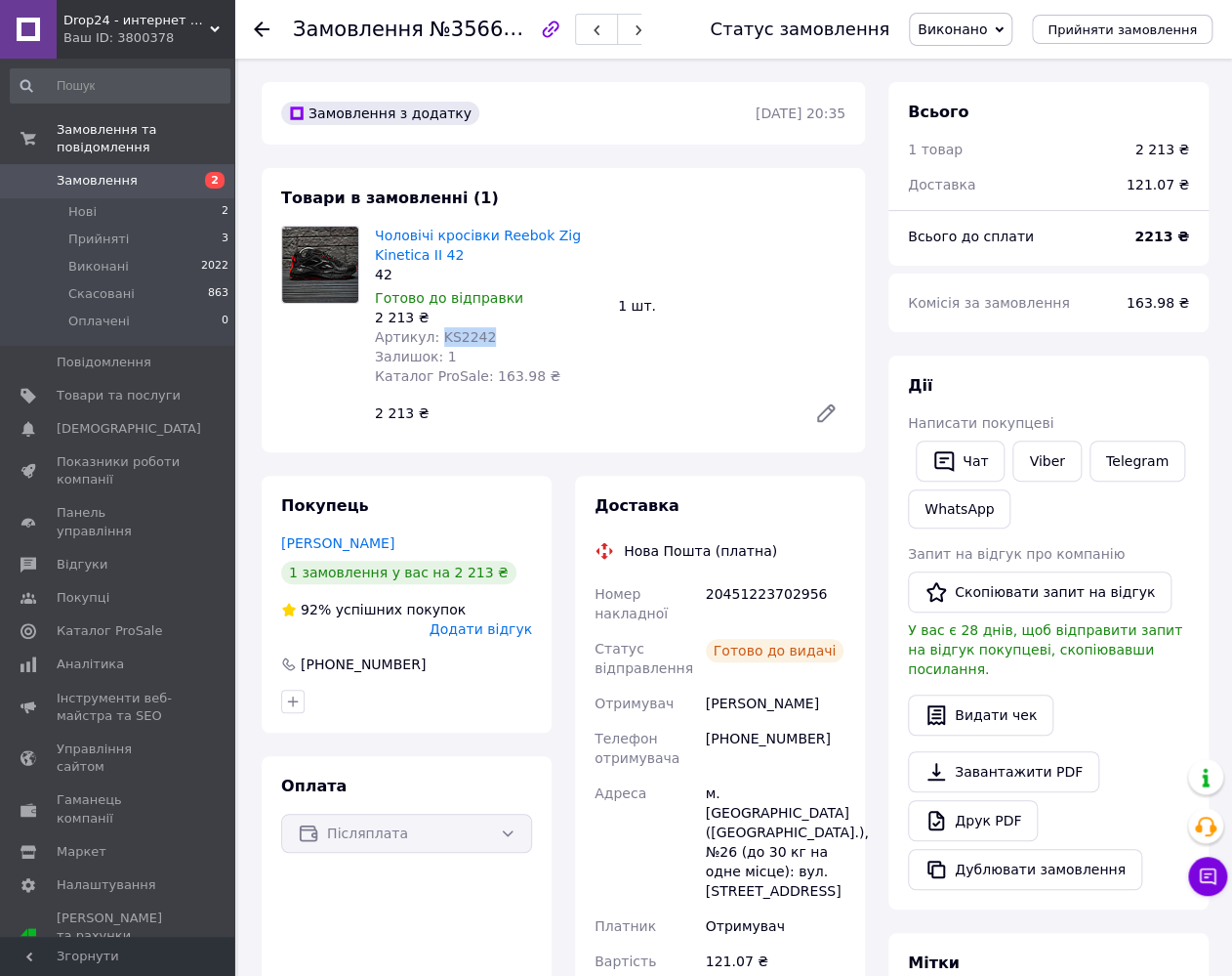
copy span "KS2242"
click at [469, 354] on div "Залишок: 1" at bounding box center [489, 357] width 228 height 20
drag, startPoint x: 371, startPoint y: 315, endPoint x: 406, endPoint y: 322, distance: 35.8
click at [406, 322] on div "Чоловічі кросівки Reebok Zig Kinetica II 42 42 Готово до відправки 2 213 ₴ Арти…" at bounding box center [488, 306] width 243 height 168
copy div "2 213"
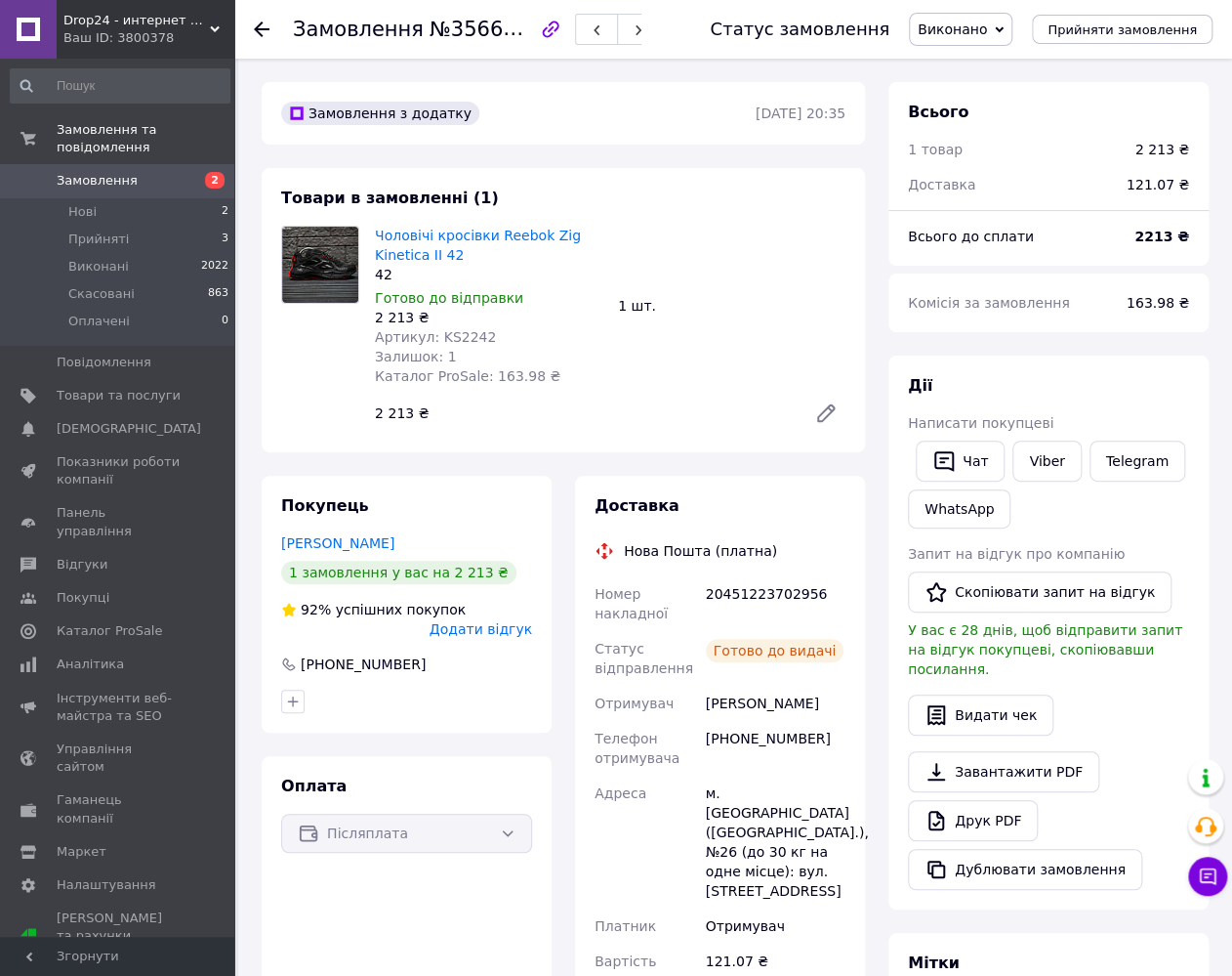
click at [774, 595] on div "20451223702956" at bounding box center [775, 603] width 147 height 55
copy div "20451223702956"
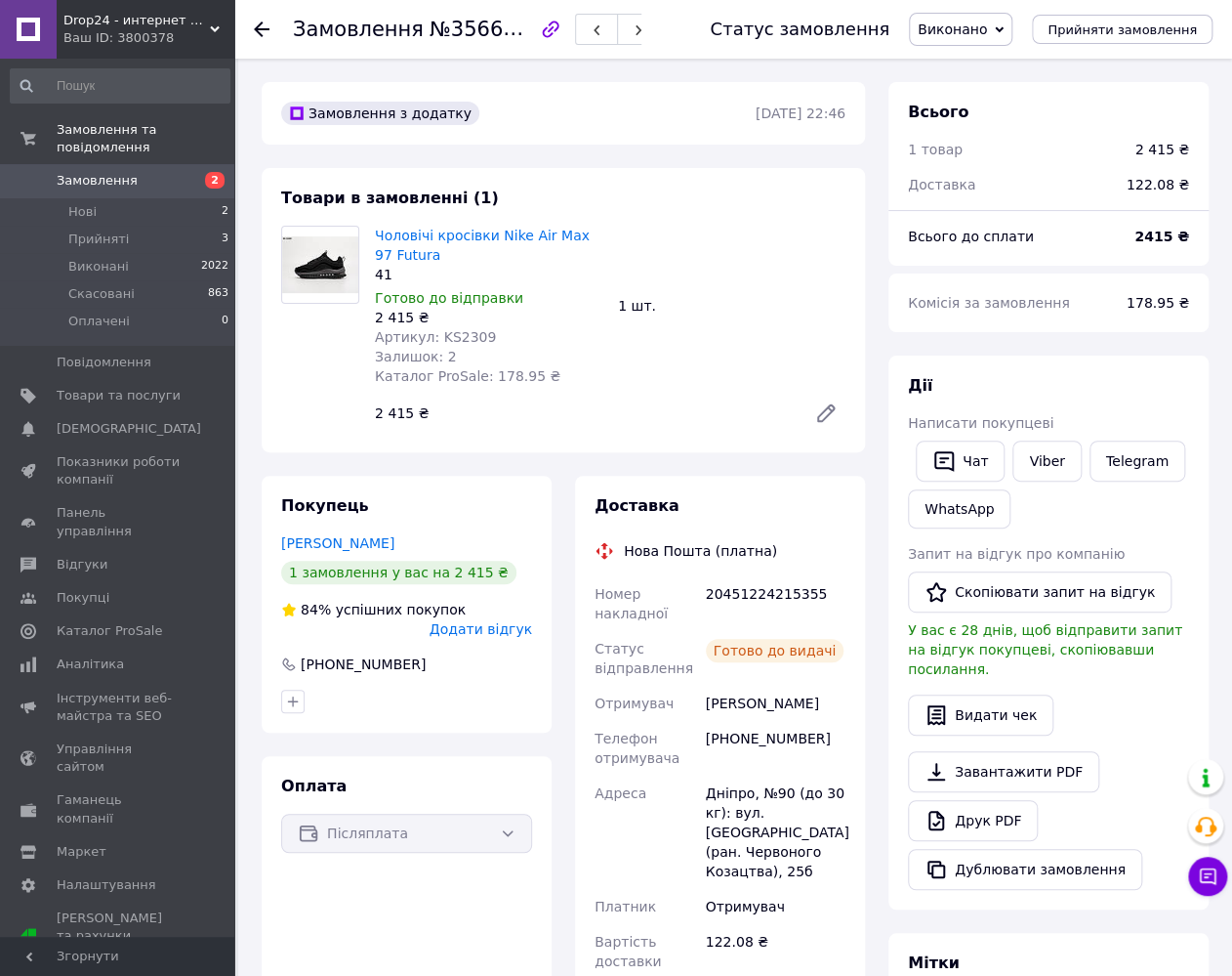
drag, startPoint x: 707, startPoint y: 707, endPoint x: 815, endPoint y: 707, distance: 108.4
click at [815, 707] on div "[PERSON_NAME]" at bounding box center [775, 703] width 147 height 35
copy div "[PERSON_NAME]"
drag, startPoint x: 703, startPoint y: 738, endPoint x: 805, endPoint y: 740, distance: 101.6
click at [805, 740] on div "[PHONE_NUMBER]" at bounding box center [775, 748] width 147 height 55
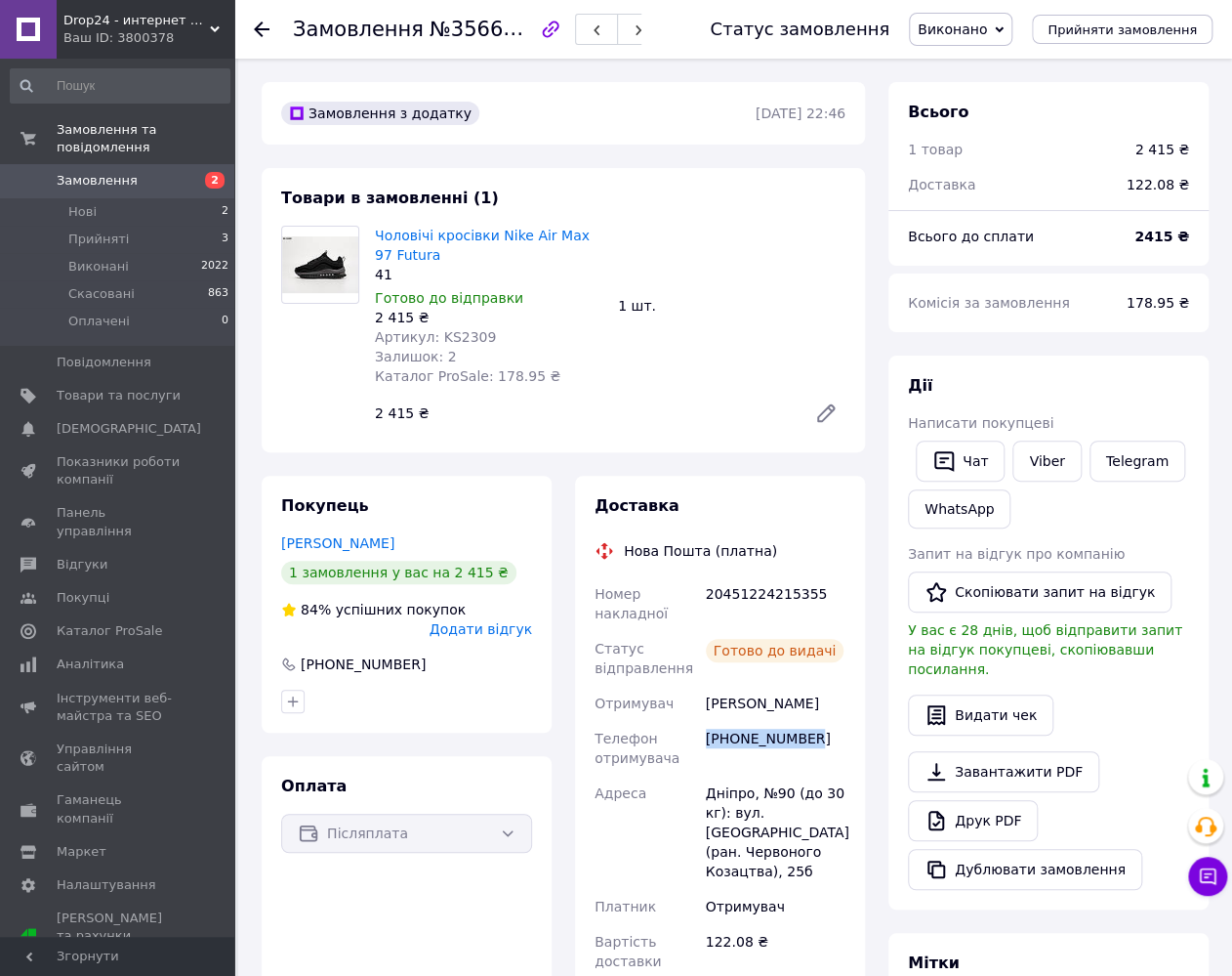
copy div "[PHONE_NUMBER]"
drag, startPoint x: 707, startPoint y: 799, endPoint x: 738, endPoint y: 868, distance: 76.0
click at [738, 868] on div "Дніпро, №90 (до 30 кг): вул. [GEOGRAPHIC_DATA] (ран. Червоного Козацтва), 25б" at bounding box center [775, 831] width 147 height 113
copy div "Дніпро, №90 (до 30 кг): вул. [GEOGRAPHIC_DATA] (ран. Червоного Козацтва), 25б"
click at [458, 335] on span "Артикул: KS2309" at bounding box center [435, 337] width 121 height 16
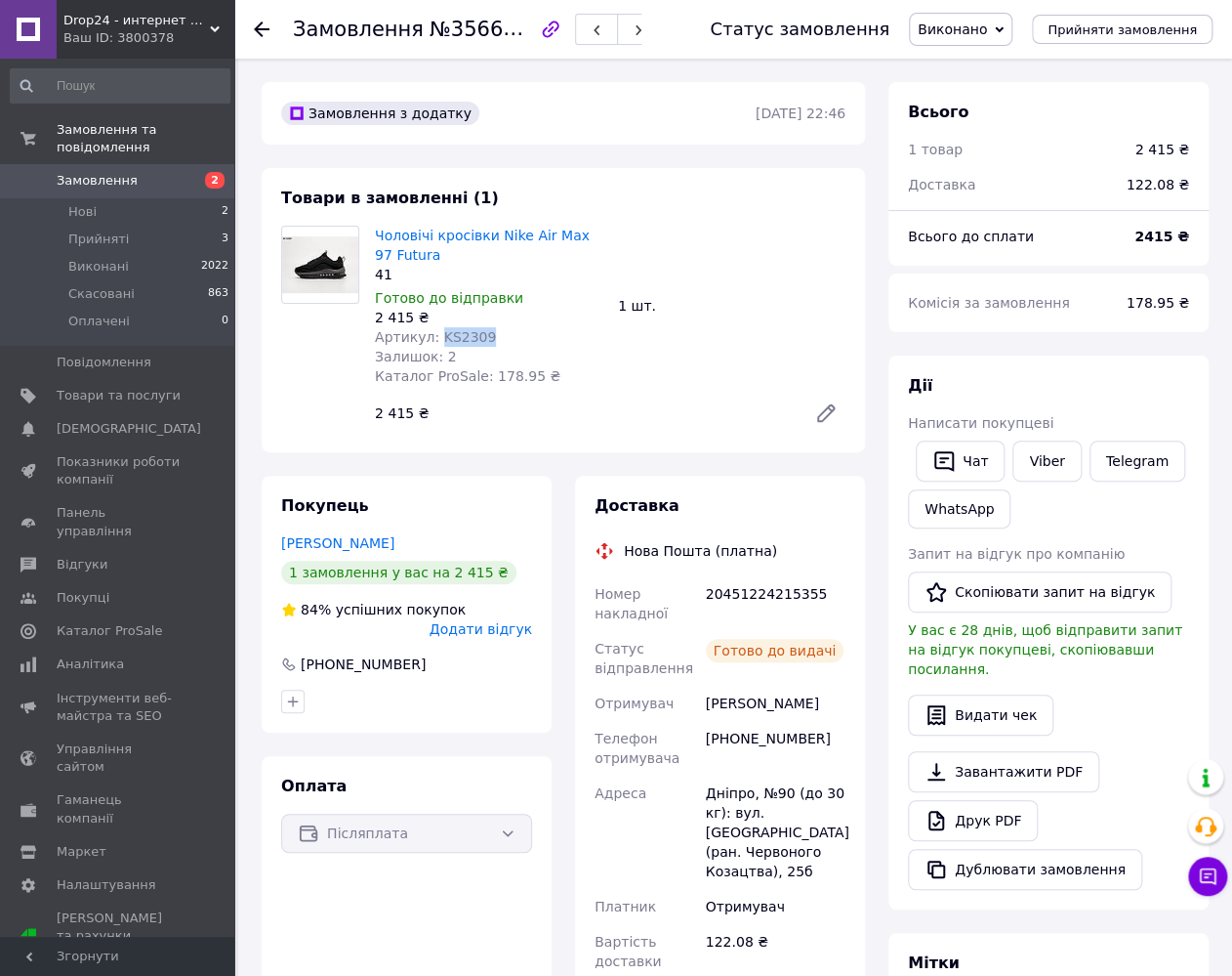
click at [458, 335] on span "Артикул: KS2309" at bounding box center [435, 337] width 121 height 16
copy span "KS2309"
click at [519, 351] on div "Залишок: 2" at bounding box center [489, 357] width 228 height 20
drag, startPoint x: 374, startPoint y: 316, endPoint x: 405, endPoint y: 318, distance: 31.3
click at [405, 318] on div "Чоловічі кросівки Nike Air Max 97 Futura 41 Готово до відправки 2 415 ₴ Артикул…" at bounding box center [488, 306] width 243 height 168
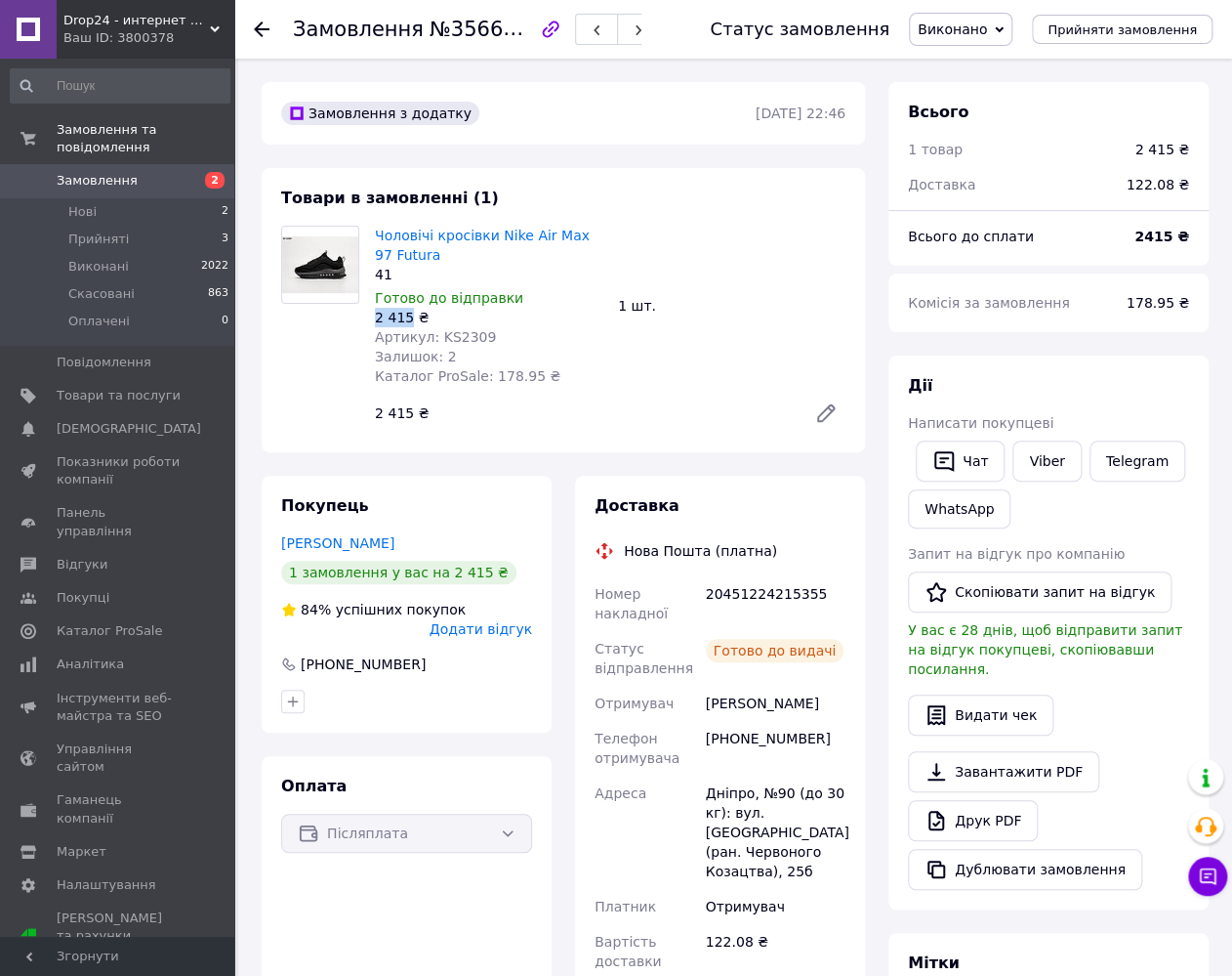
copy div "2 415"
click at [745, 601] on div "20451224215355" at bounding box center [775, 603] width 147 height 55
copy div "20451224215355"
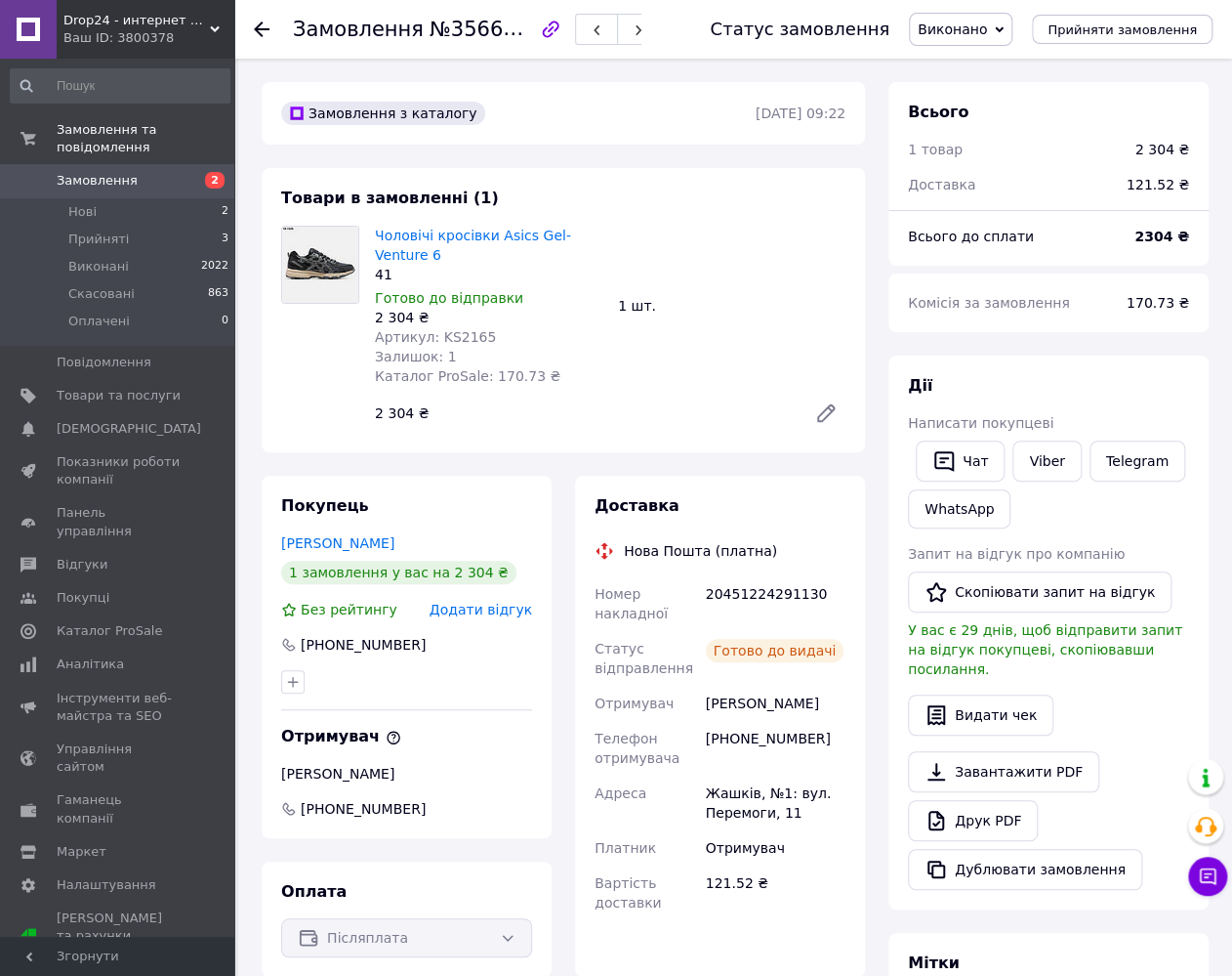
drag, startPoint x: 707, startPoint y: 698, endPoint x: 840, endPoint y: 705, distance: 133.0
click at [840, 705] on div "[PERSON_NAME]" at bounding box center [775, 703] width 147 height 35
copy div "[PERSON_NAME]"
drag, startPoint x: 703, startPoint y: 741, endPoint x: 801, endPoint y: 740, distance: 97.7
click at [801, 740] on div "[PHONE_NUMBER]" at bounding box center [775, 748] width 147 height 55
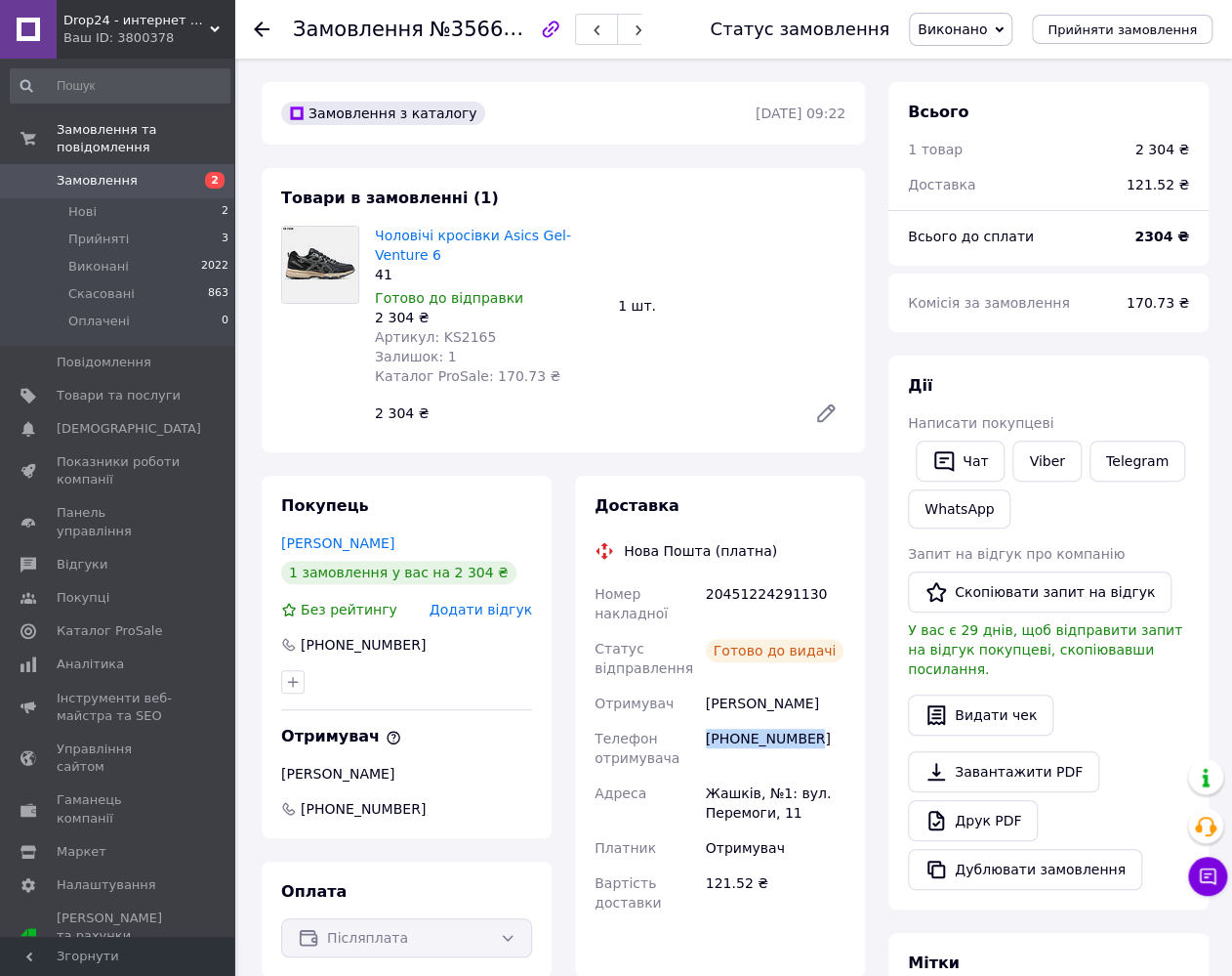
copy div "[PHONE_NUMBER]"
drag, startPoint x: 708, startPoint y: 788, endPoint x: 786, endPoint y: 819, distance: 84.1
click at [786, 819] on div "Жашків, №1: вул. Перемоги, 11" at bounding box center [775, 802] width 147 height 55
copy div "Жашків, №1: вул. Перемоги, 11"
click at [458, 336] on span "Артикул: KS2165" at bounding box center [435, 337] width 121 height 16
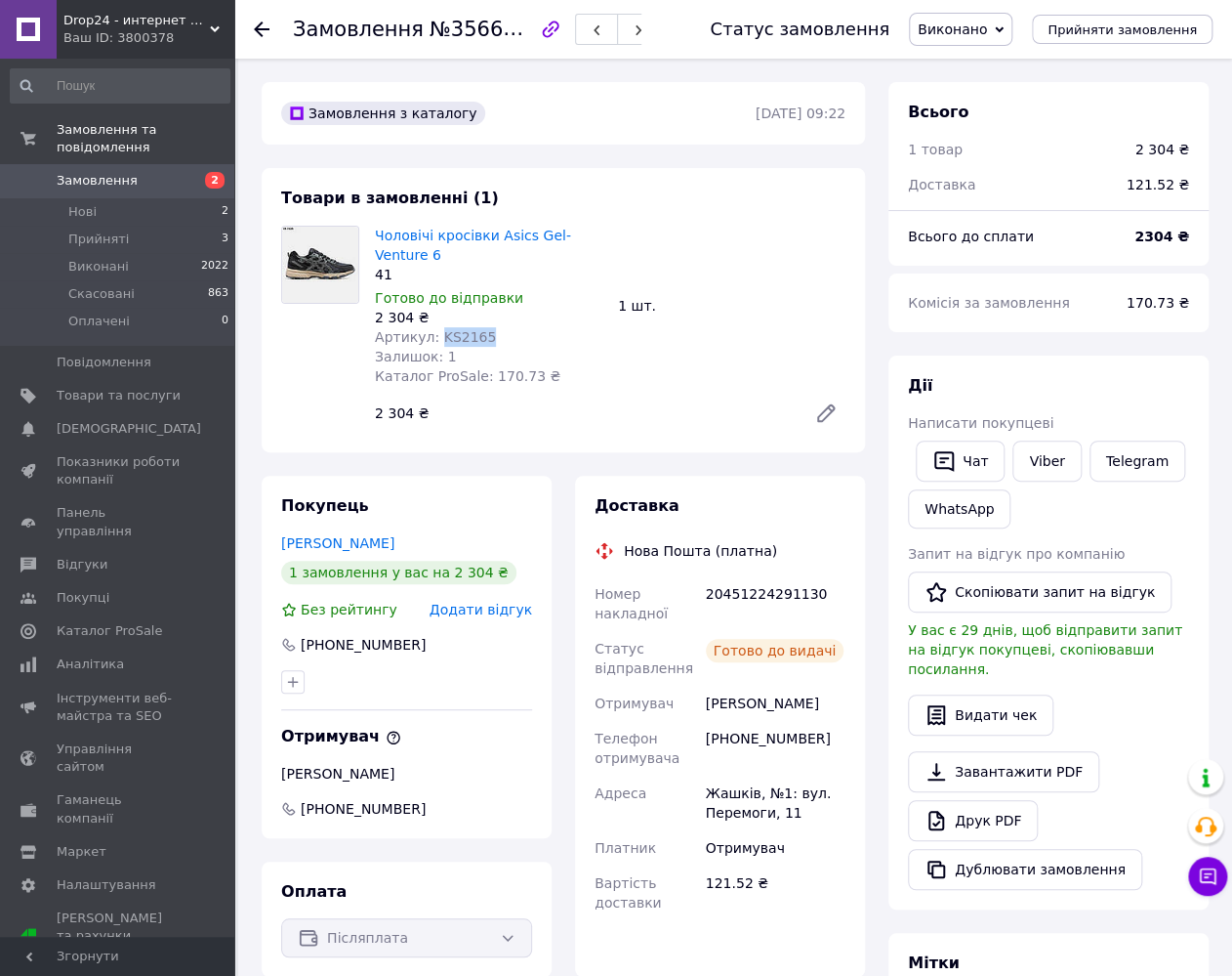
click at [458, 336] on span "Артикул: KS2165" at bounding box center [435, 337] width 121 height 16
copy span "KS2165"
drag, startPoint x: 522, startPoint y: 260, endPoint x: 484, endPoint y: 269, distance: 39.1
click at [521, 260] on span "Чоловічі кросівки Asics Gel-Venture 6" at bounding box center [489, 245] width 228 height 39
drag, startPoint x: 372, startPoint y: 323, endPoint x: 406, endPoint y: 323, distance: 34.2
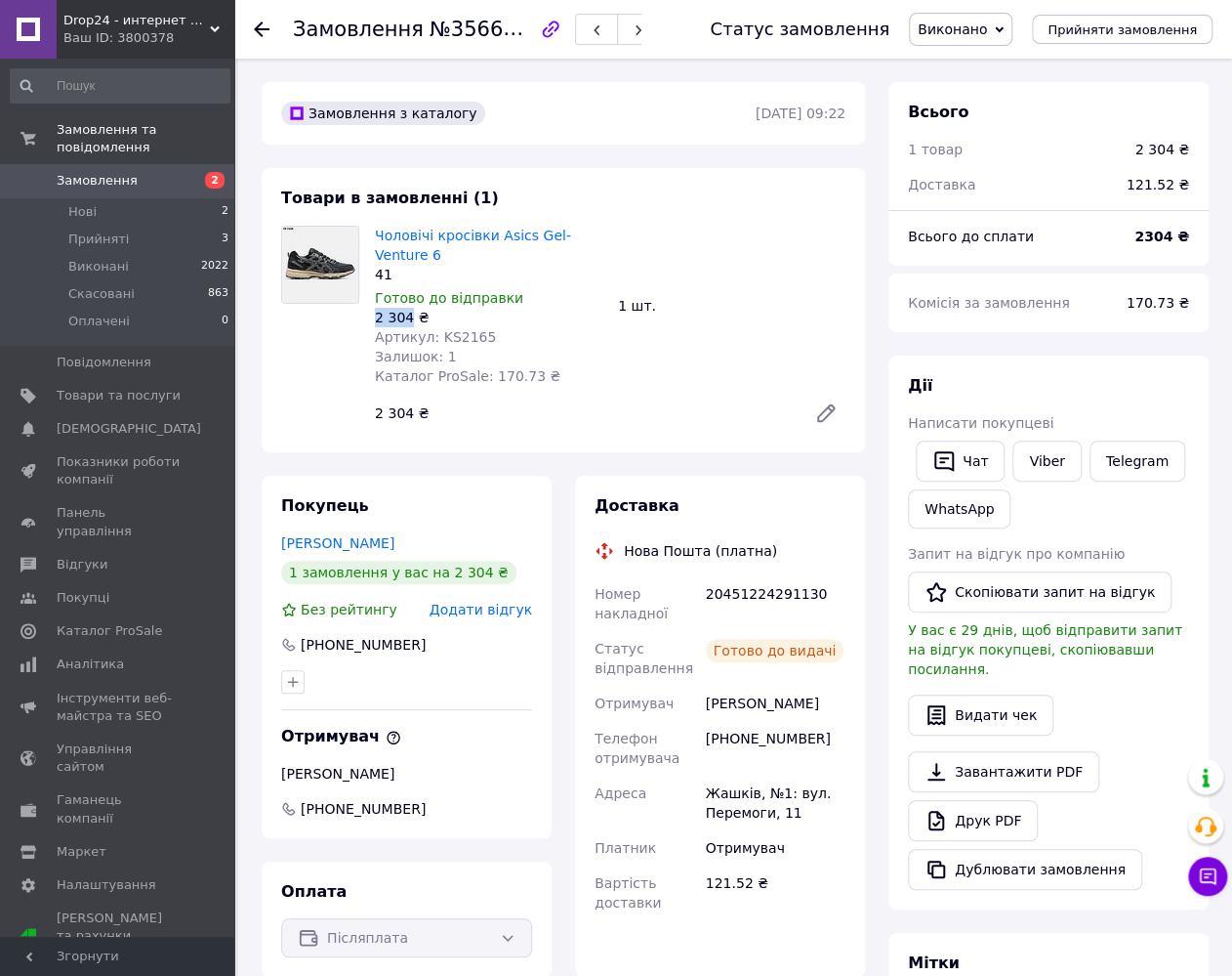
click at [406, 323] on div "Чоловічі кросівки Asics Gel-Venture 6 41 Готово до відправки 2 304 ₴ Артикул: K…" at bounding box center [488, 306] width 243 height 168
copy div "2 304"
click at [733, 589] on div "20451224291130" at bounding box center [775, 603] width 147 height 55
copy div "20451224291130"
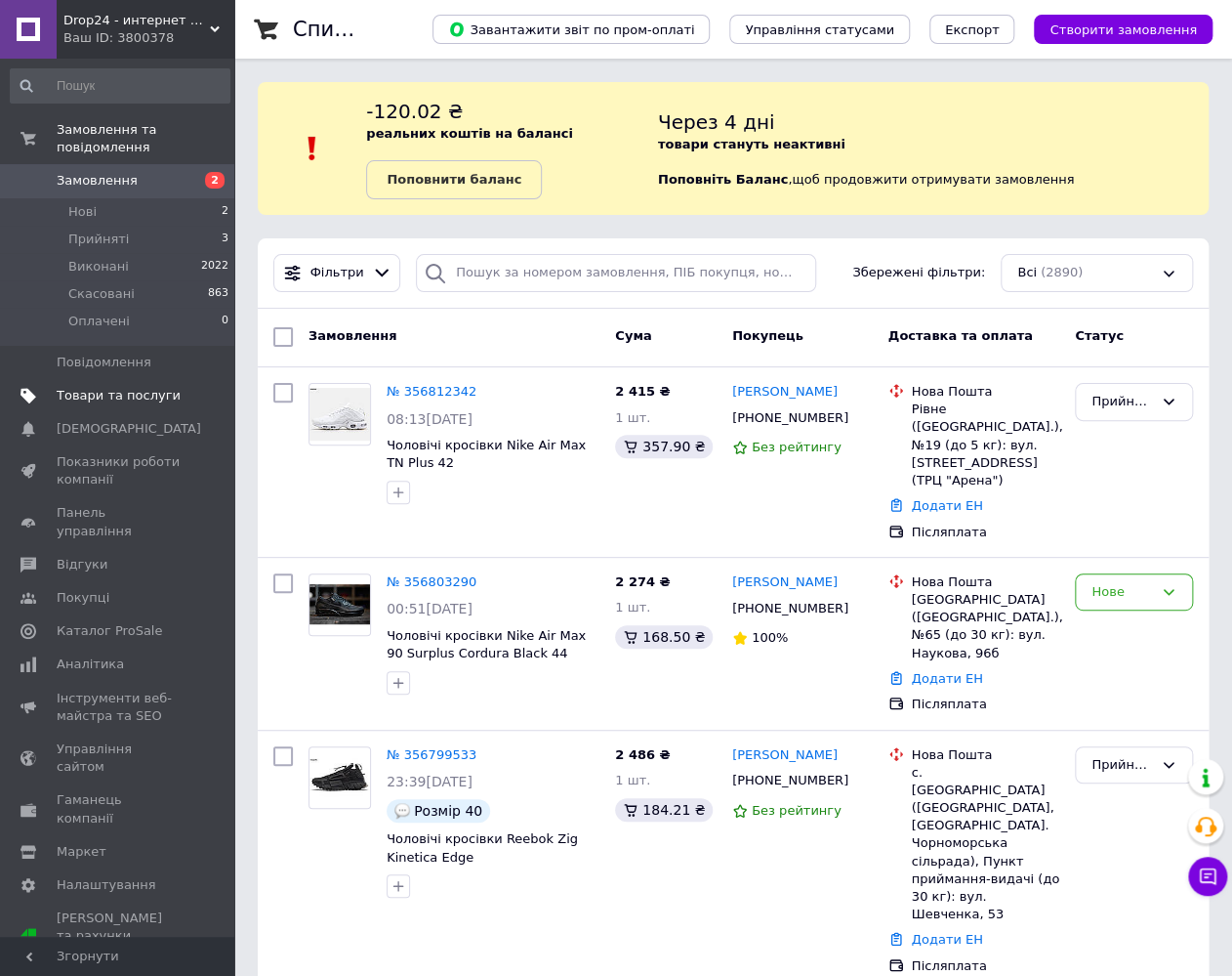
click at [109, 387] on span "Товари та послуги" at bounding box center [119, 396] width 124 height 18
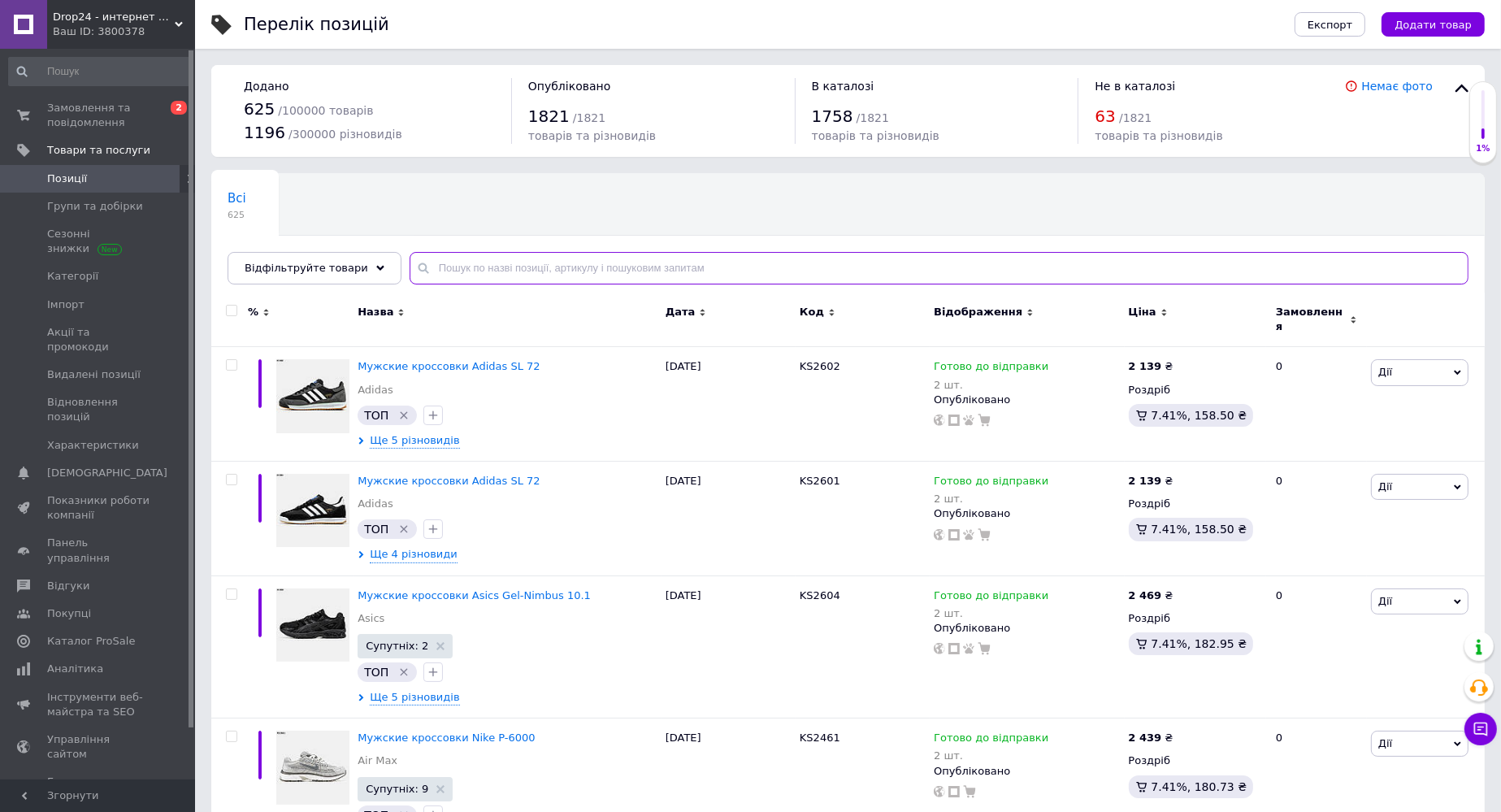
click at [460, 270] on input "text" at bounding box center [939, 268] width 1058 height 32
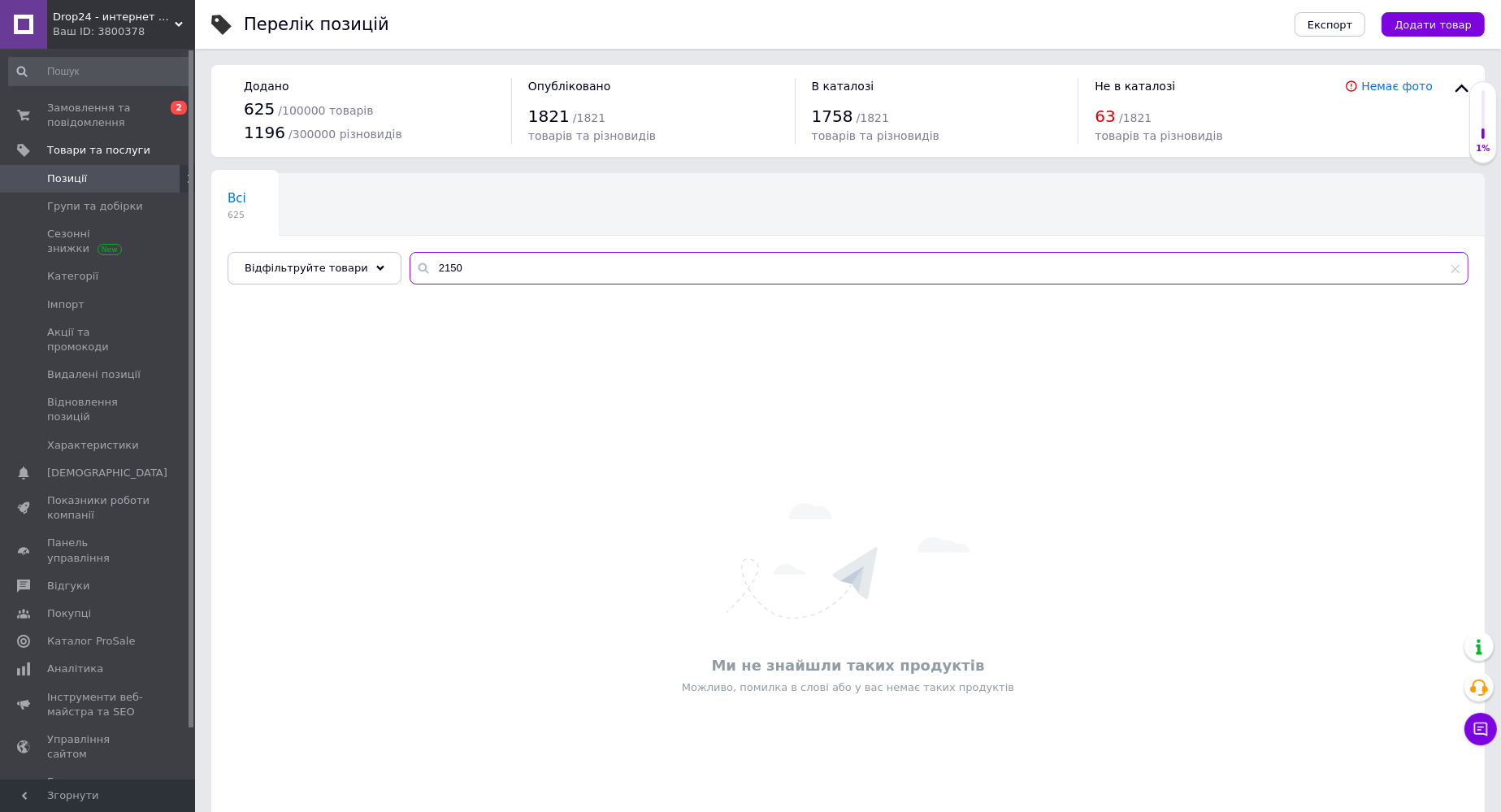
click at [429, 263] on input "2150" at bounding box center [939, 268] width 1058 height 32
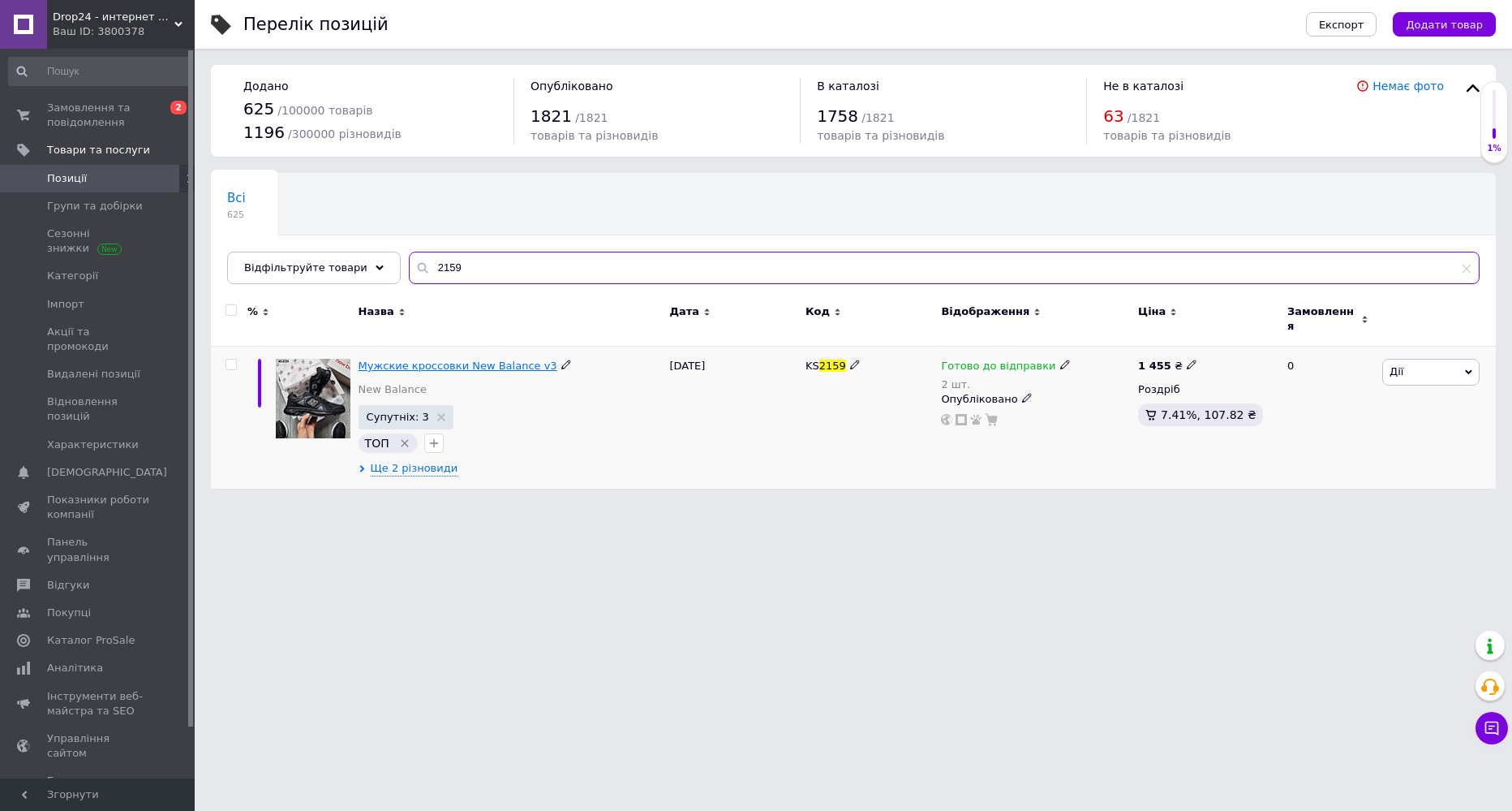
type input "2159"
click at [400, 360] on span "Мужские кроссовки New Balance v3" at bounding box center [458, 366] width 199 height 12
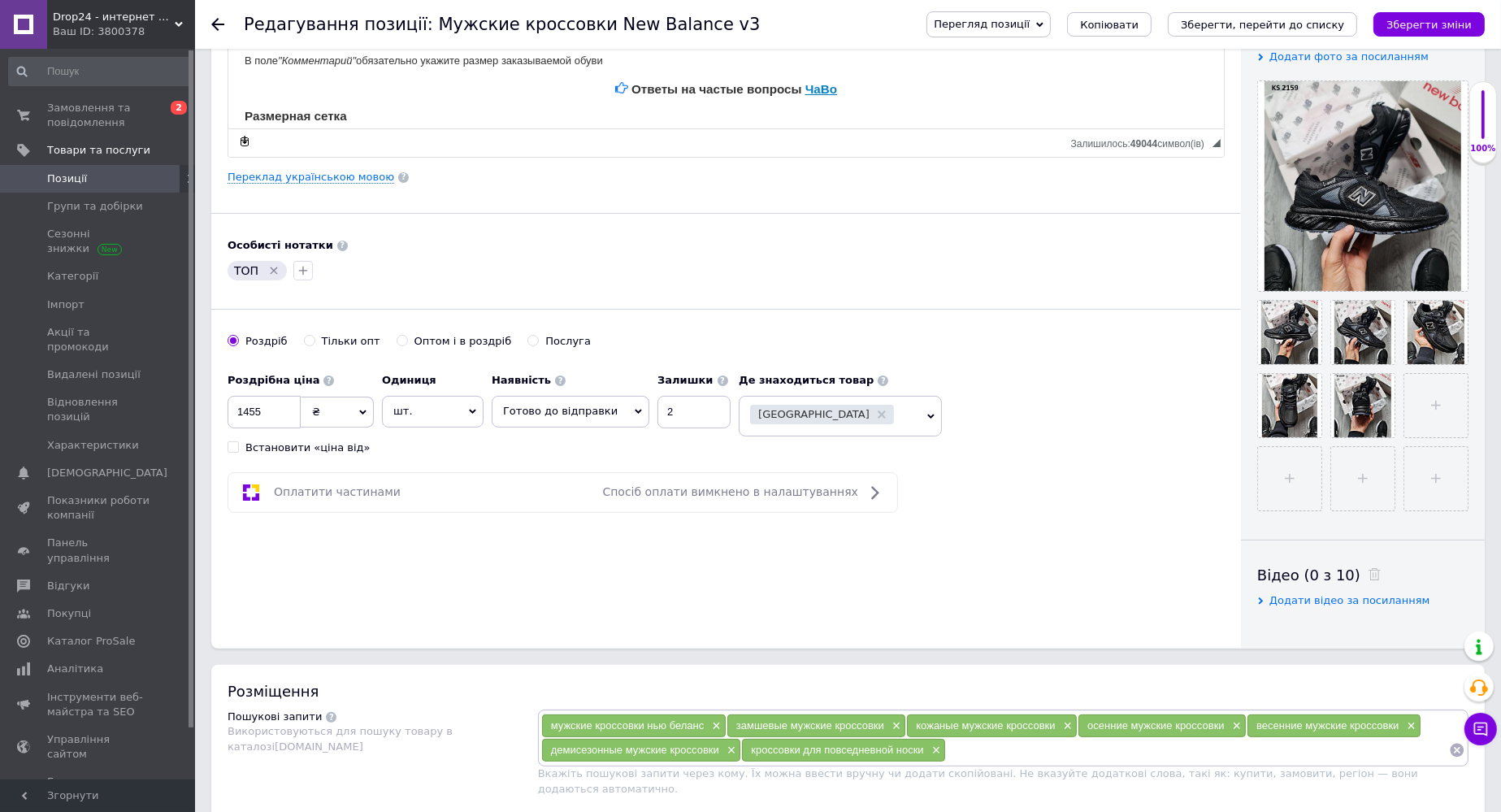
scroll to position [325, 0]
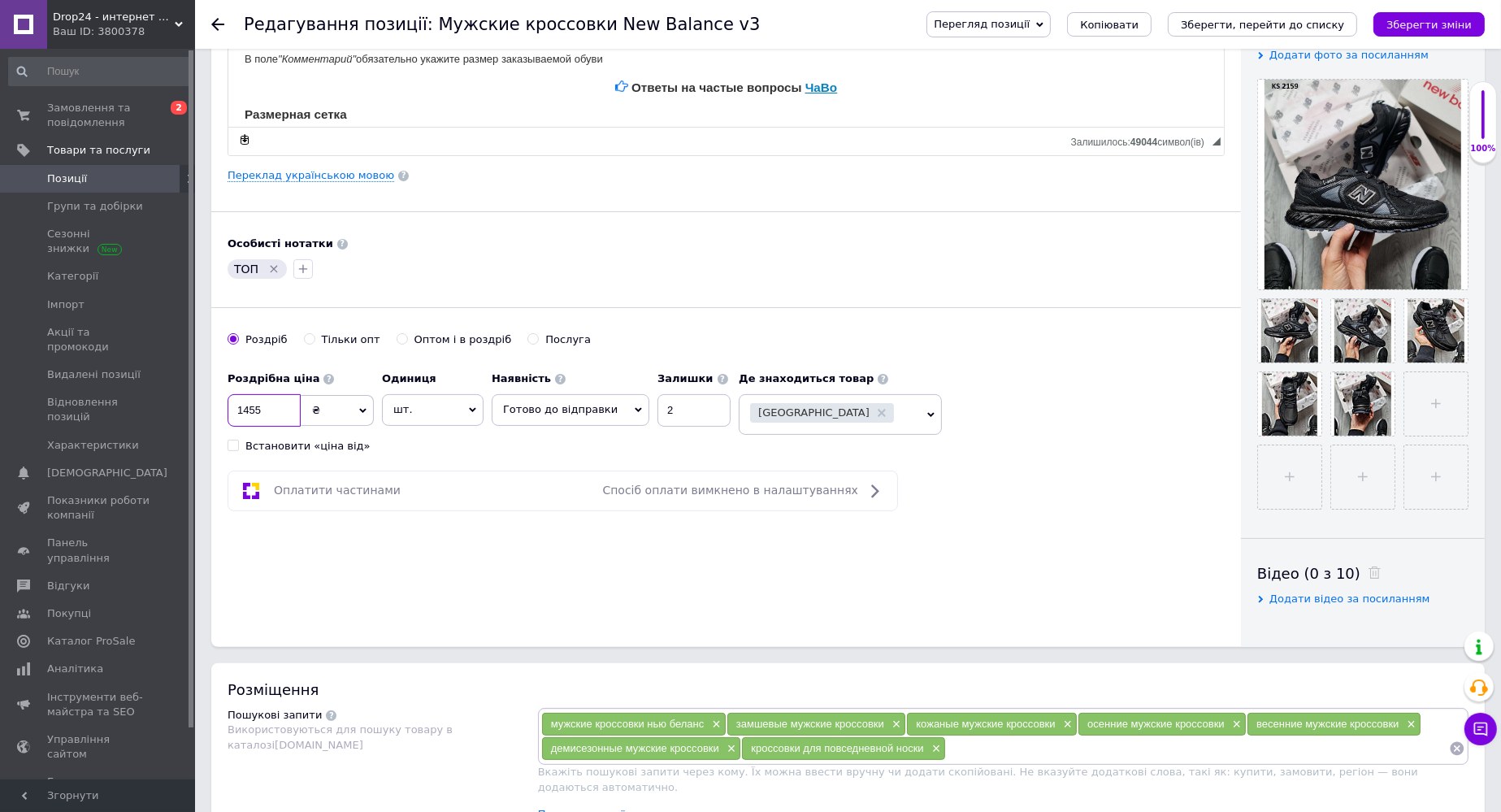
drag, startPoint x: 248, startPoint y: 408, endPoint x: 260, endPoint y: 408, distance: 12.0
click at [260, 408] on input "1455" at bounding box center [264, 410] width 73 height 32
type input "1489"
click at [243, 407] on input "1489" at bounding box center [264, 410] width 73 height 32
click at [474, 555] on div "Основна інформація Назва позиції (Російська) ✱ Мужские кроссовки New Balance v3…" at bounding box center [726, 194] width 1029 height 907
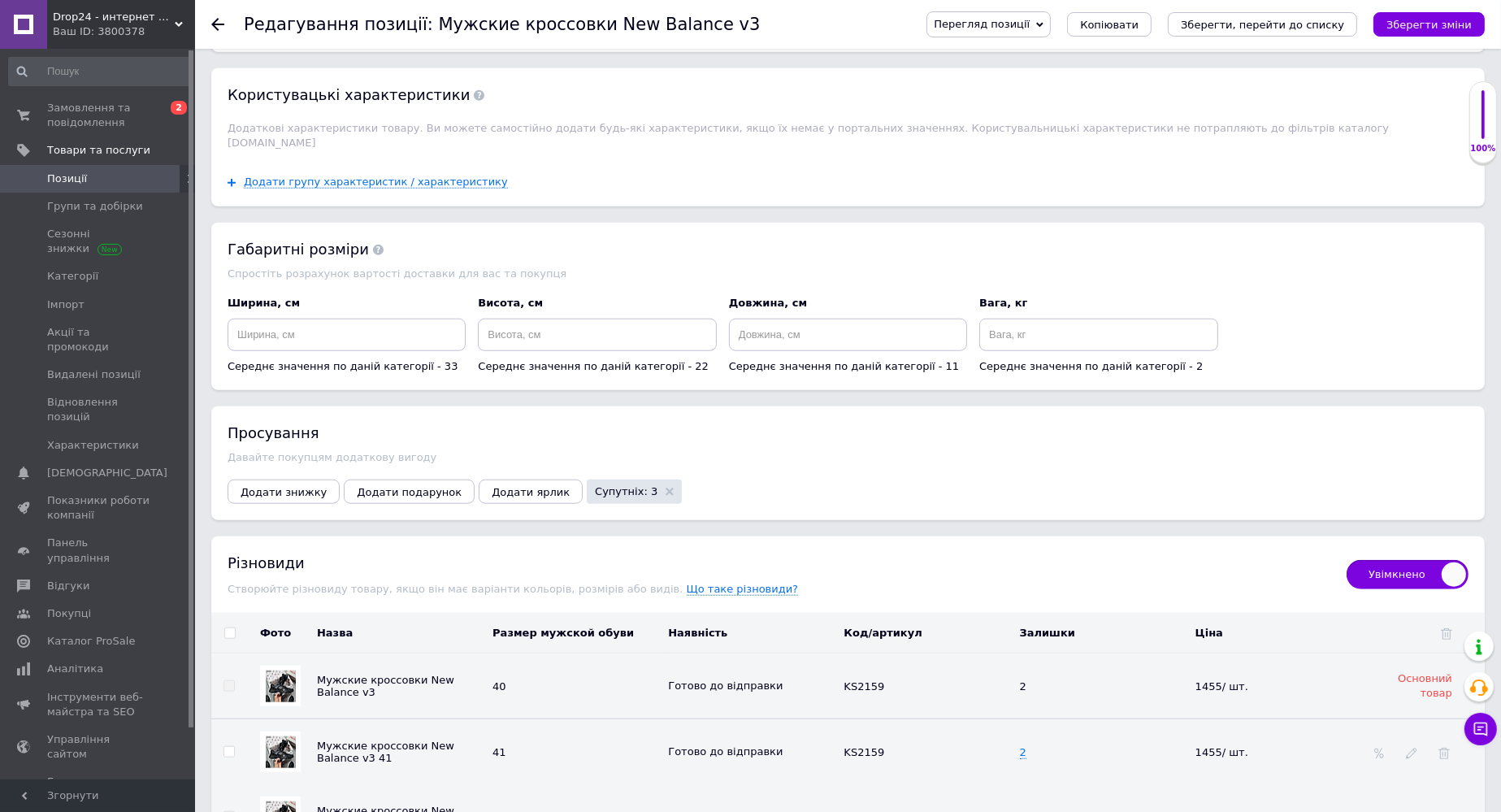
scroll to position [1787, 0]
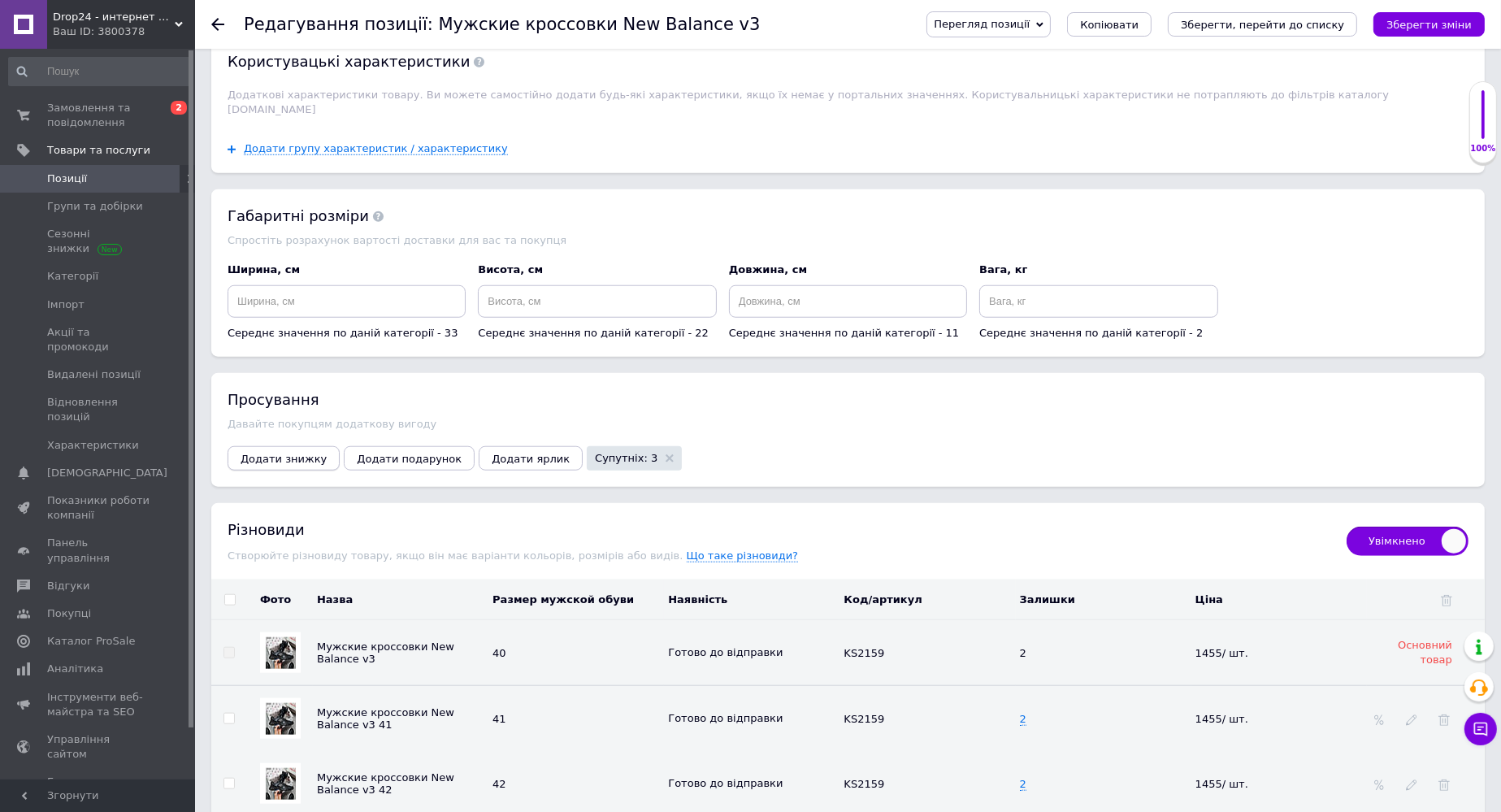
click at [286, 453] on span "Додати знижку" at bounding box center [284, 458] width 87 height 12
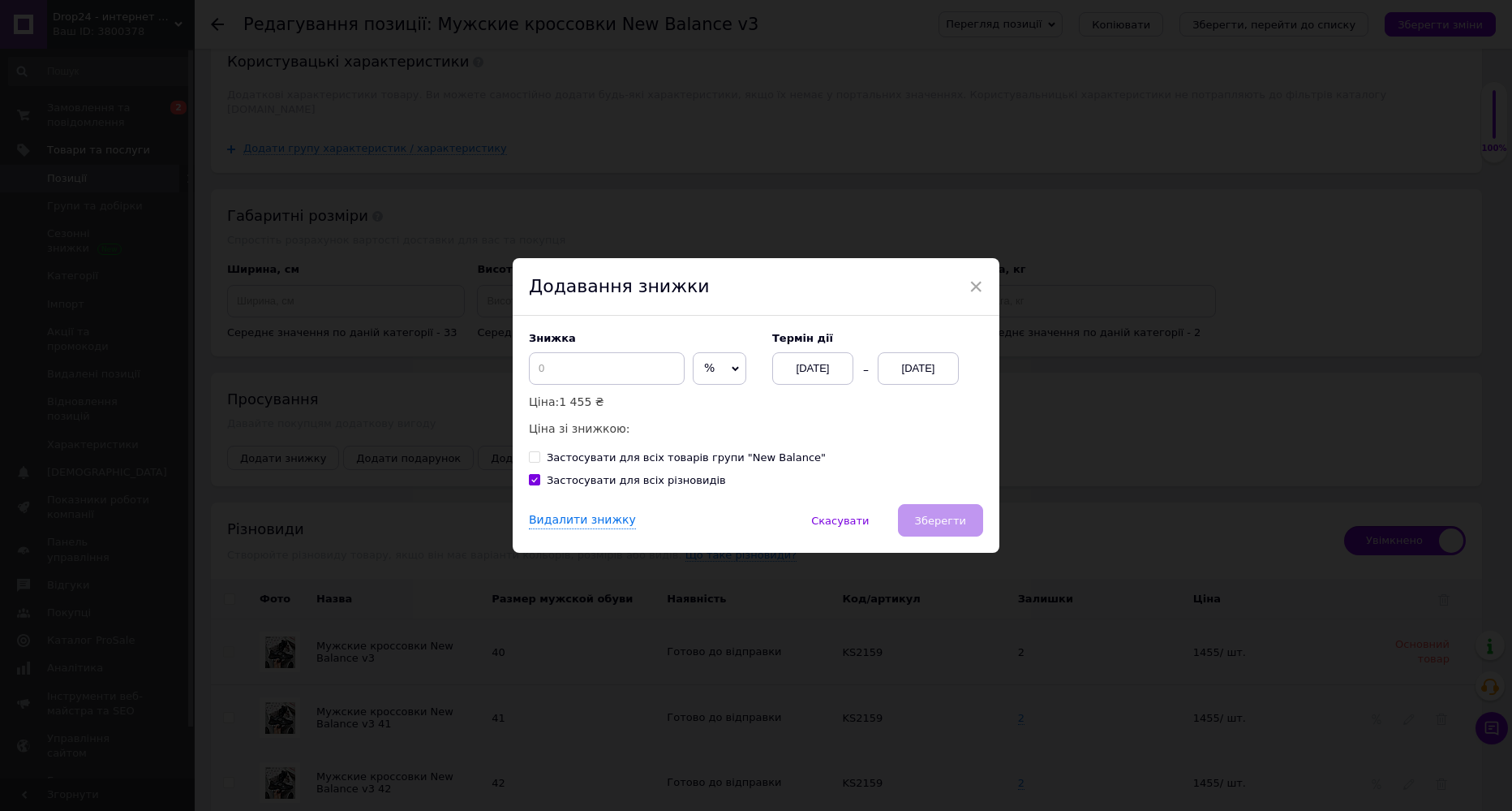
click at [724, 376] on span "%" at bounding box center [719, 368] width 53 height 32
click at [709, 401] on li "₴" at bounding box center [719, 402] width 52 height 22
click at [606, 372] on input at bounding box center [606, 368] width 155 height 32
type input "300"
click at [948, 524] on span "Зберегти" at bounding box center [940, 520] width 52 height 12
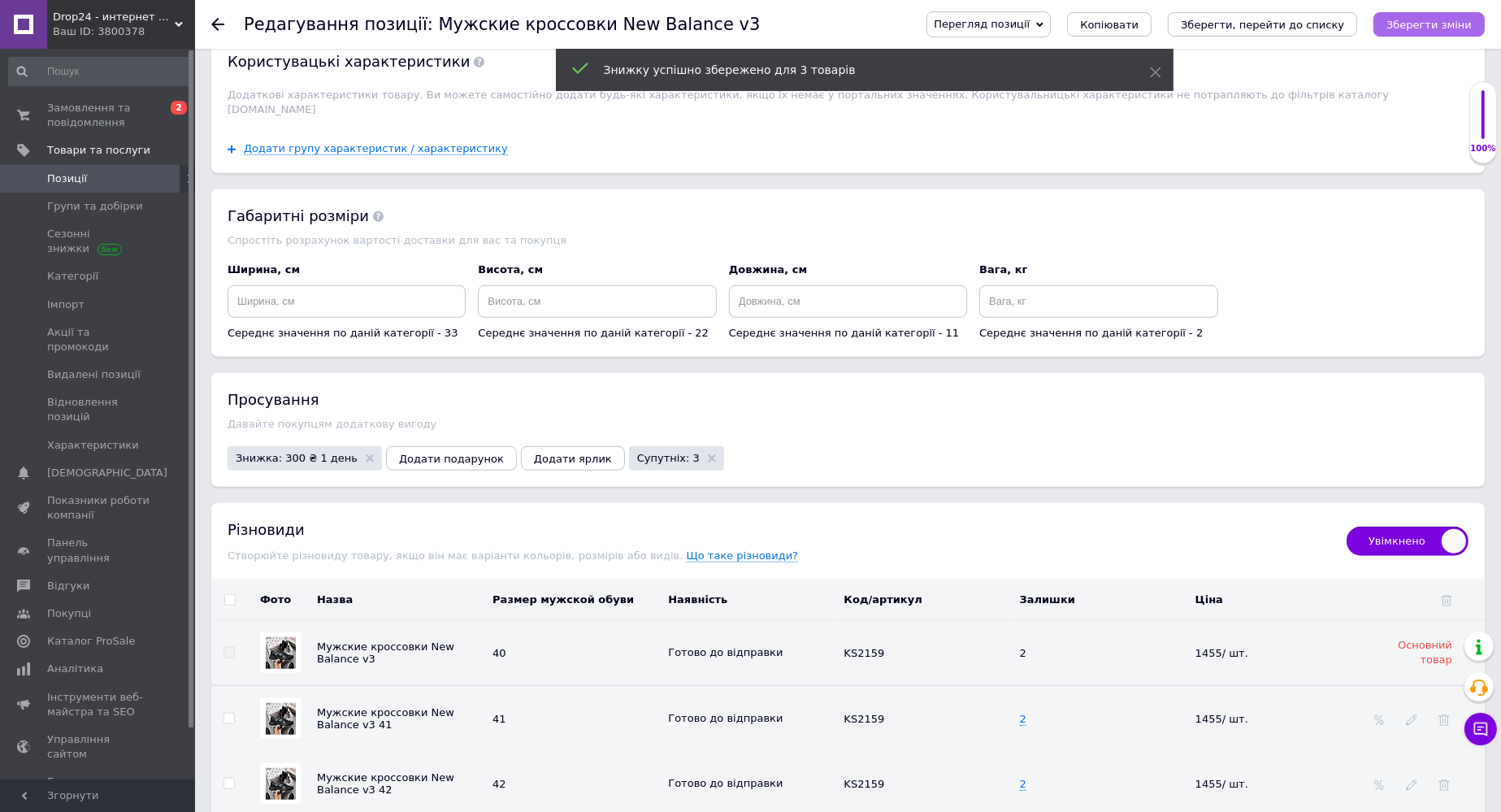
click at [1038, 18] on icon "Зберегти зміни" at bounding box center [1429, 24] width 86 height 12
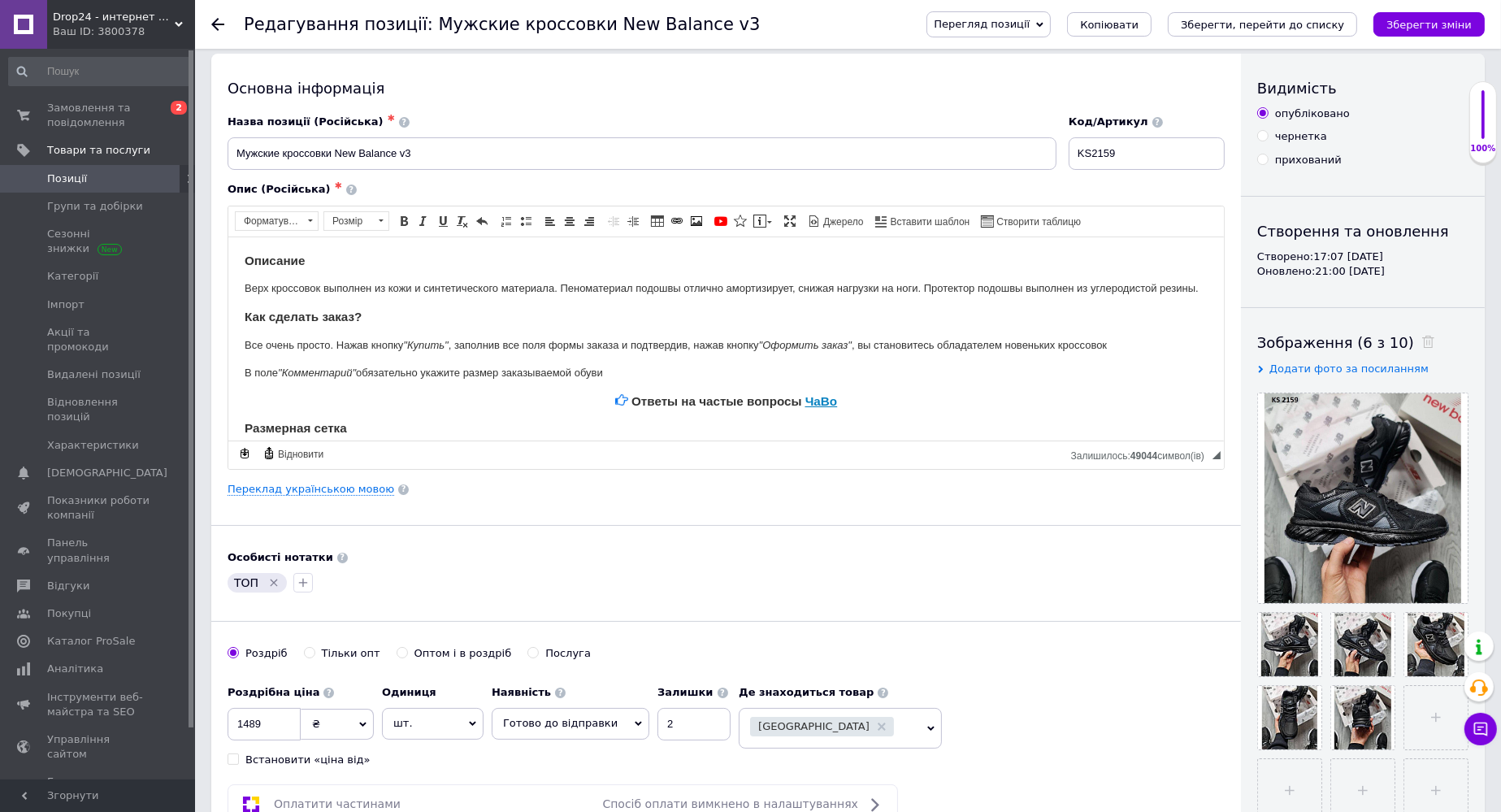
scroll to position [0, 0]
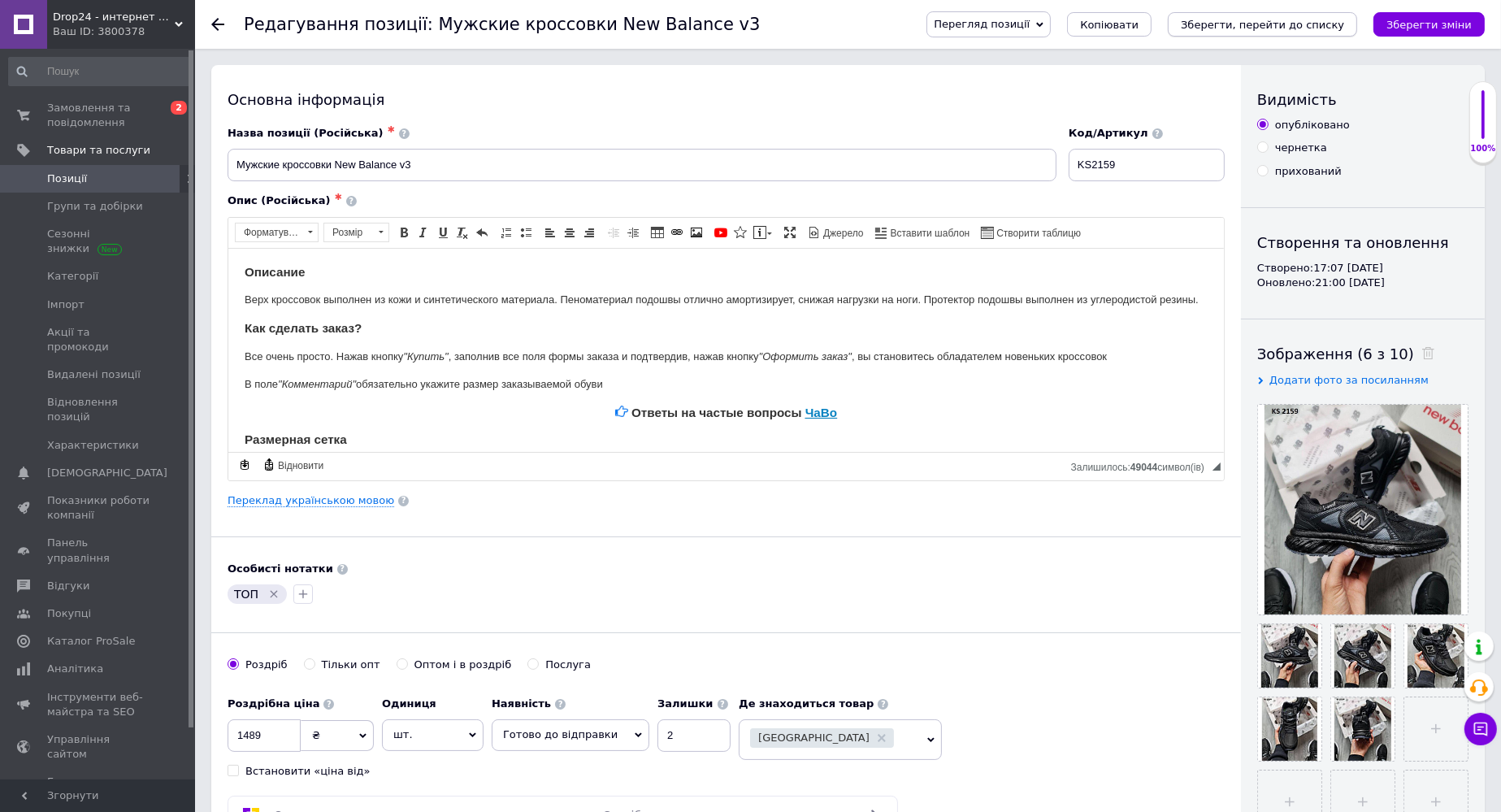
click at [1038, 28] on icon "Зберегти, перейти до списку" at bounding box center [1262, 24] width 163 height 12
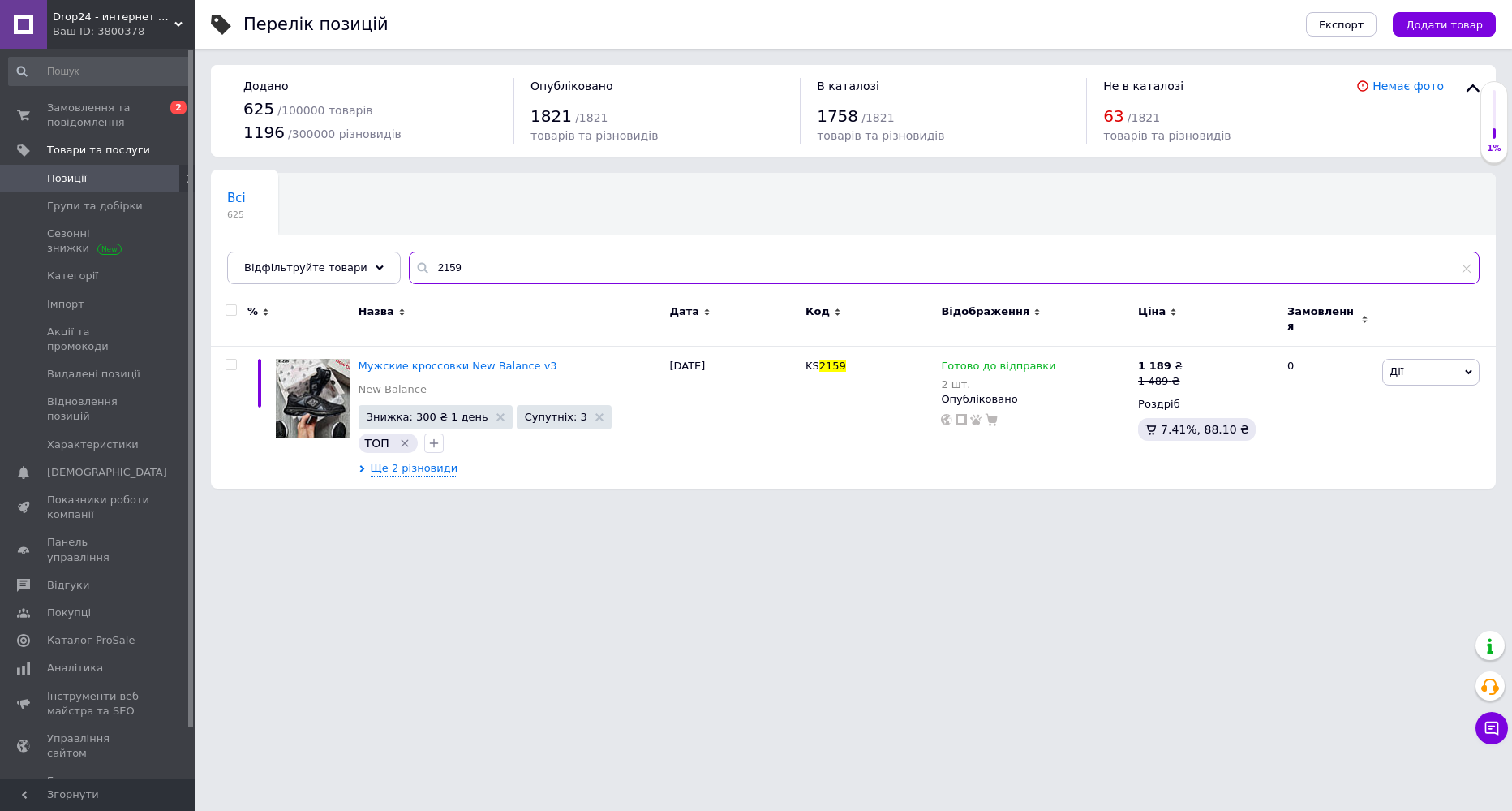
click at [461, 265] on input "2159" at bounding box center [944, 268] width 1071 height 32
click at [460, 265] on input "2159" at bounding box center [944, 268] width 1071 height 32
type input "1439"
click at [415, 463] on span "Ще 1 різновид" at bounding box center [410, 469] width 81 height 15
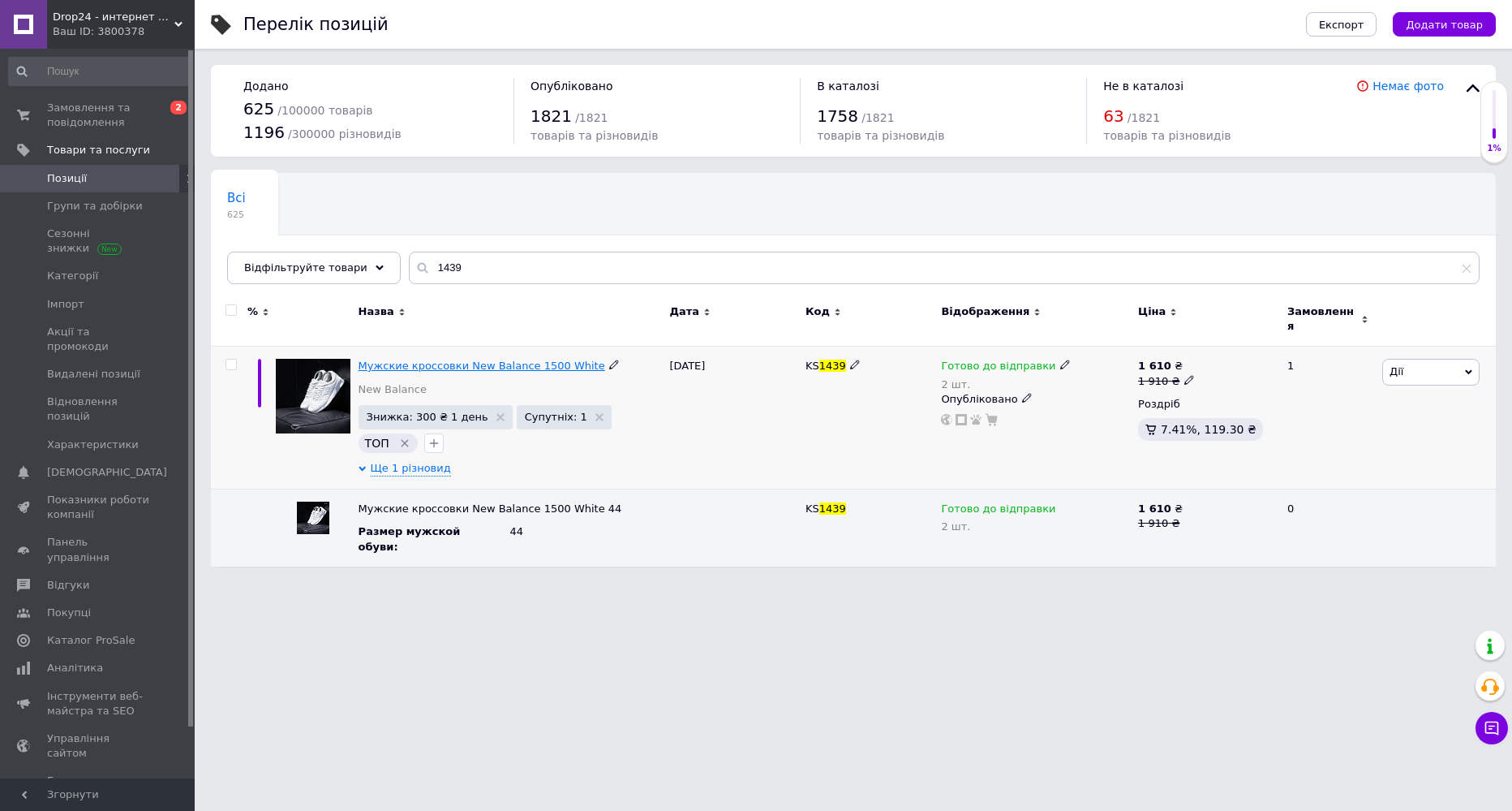
click at [448, 360] on span "Мужские кроссовки New Balance 1500 White" at bounding box center [482, 366] width 247 height 12
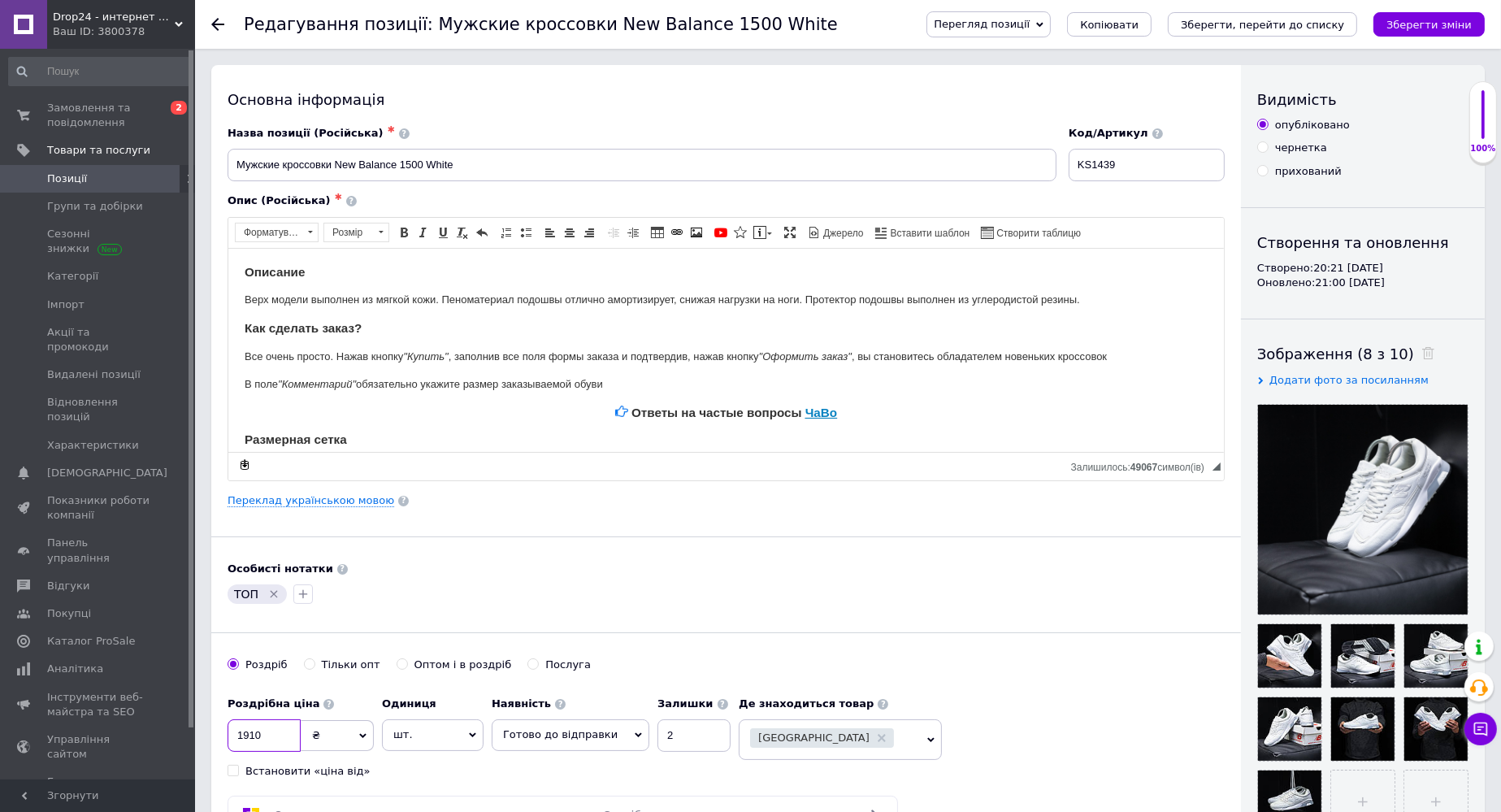
drag, startPoint x: 243, startPoint y: 733, endPoint x: 263, endPoint y: 733, distance: 20.0
click at [263, 733] on input "1910" at bounding box center [264, 735] width 73 height 32
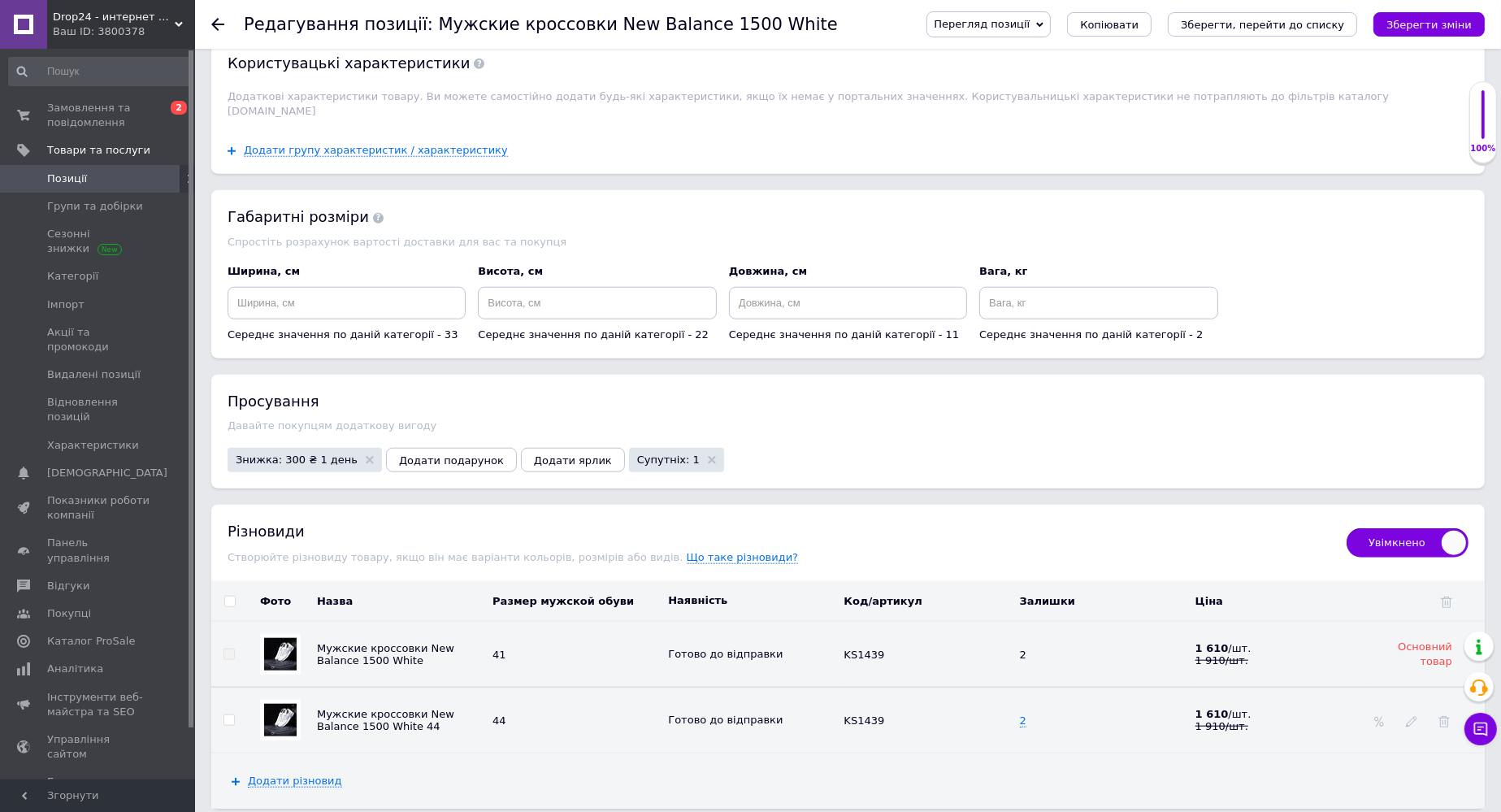
scroll to position [1787, 0]
type input "1689"
click at [292, 453] on span "Знижка: 300 ₴ 1 день" at bounding box center [296, 458] width 121 height 11
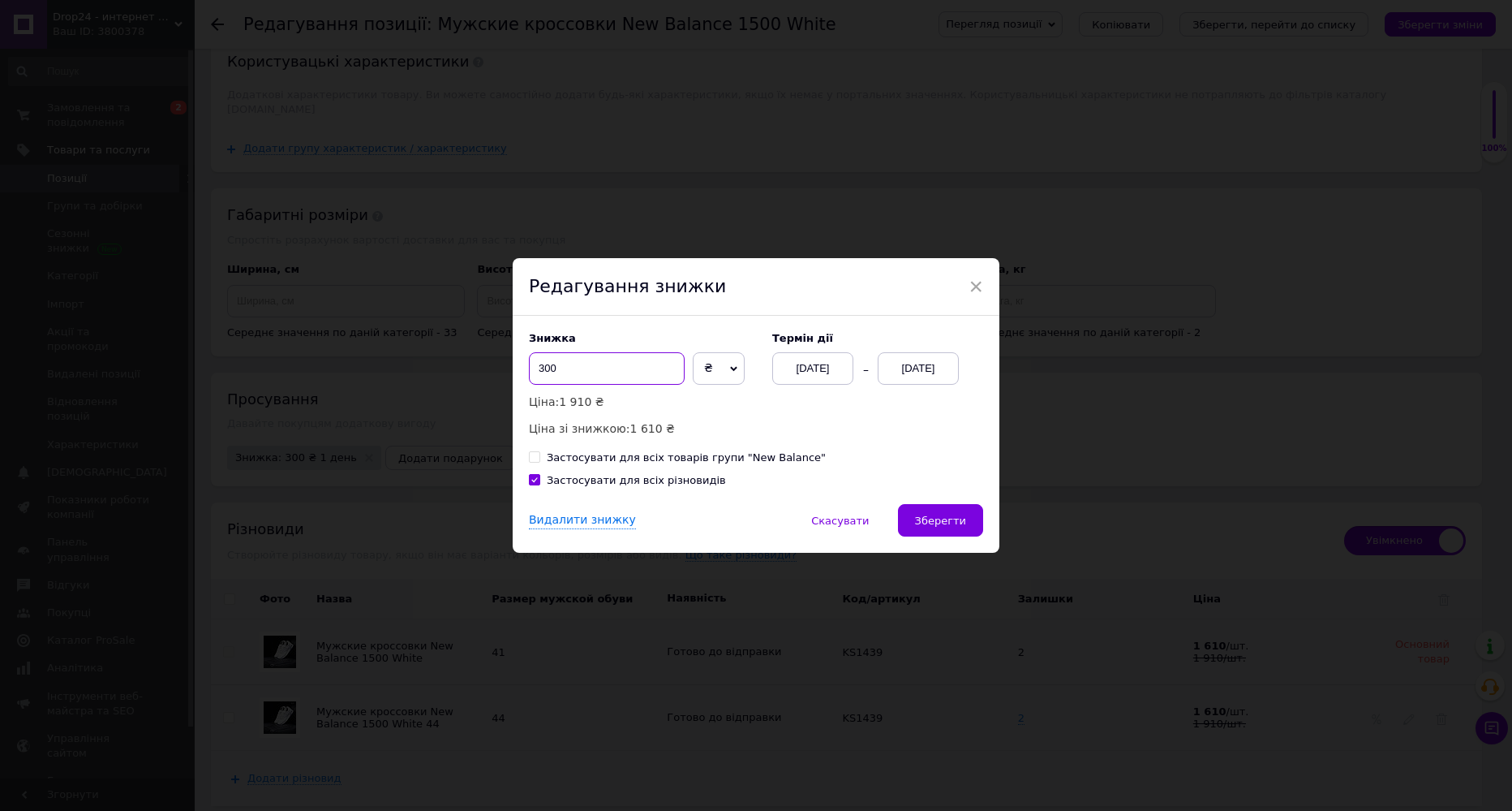
click at [567, 366] on input "300" at bounding box center [606, 368] width 155 height 32
type input "500"
click at [938, 519] on span "Зберегти" at bounding box center [940, 520] width 52 height 12
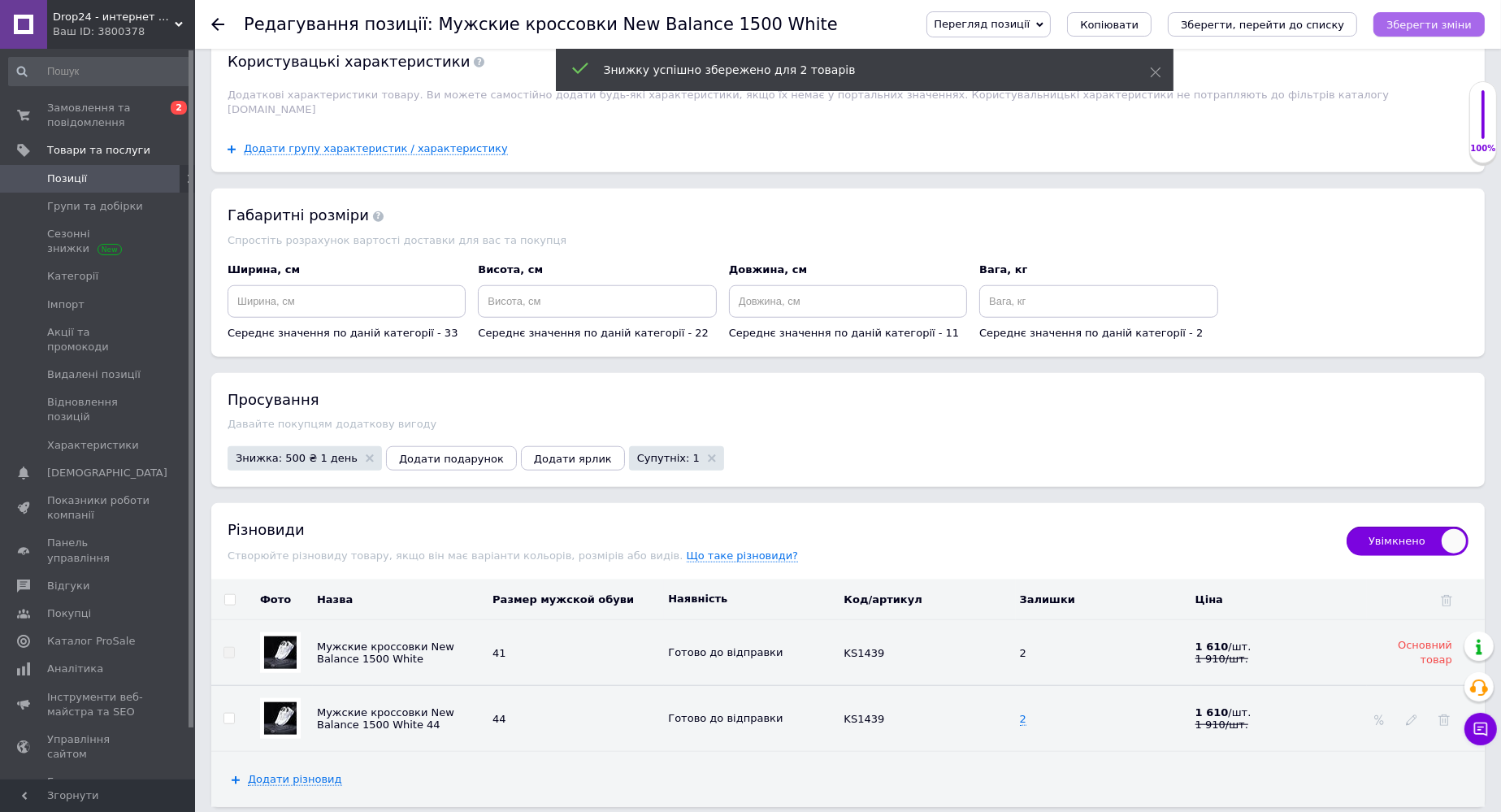
click at [1038, 28] on icon "Зберегти зміни" at bounding box center [1429, 24] width 86 height 12
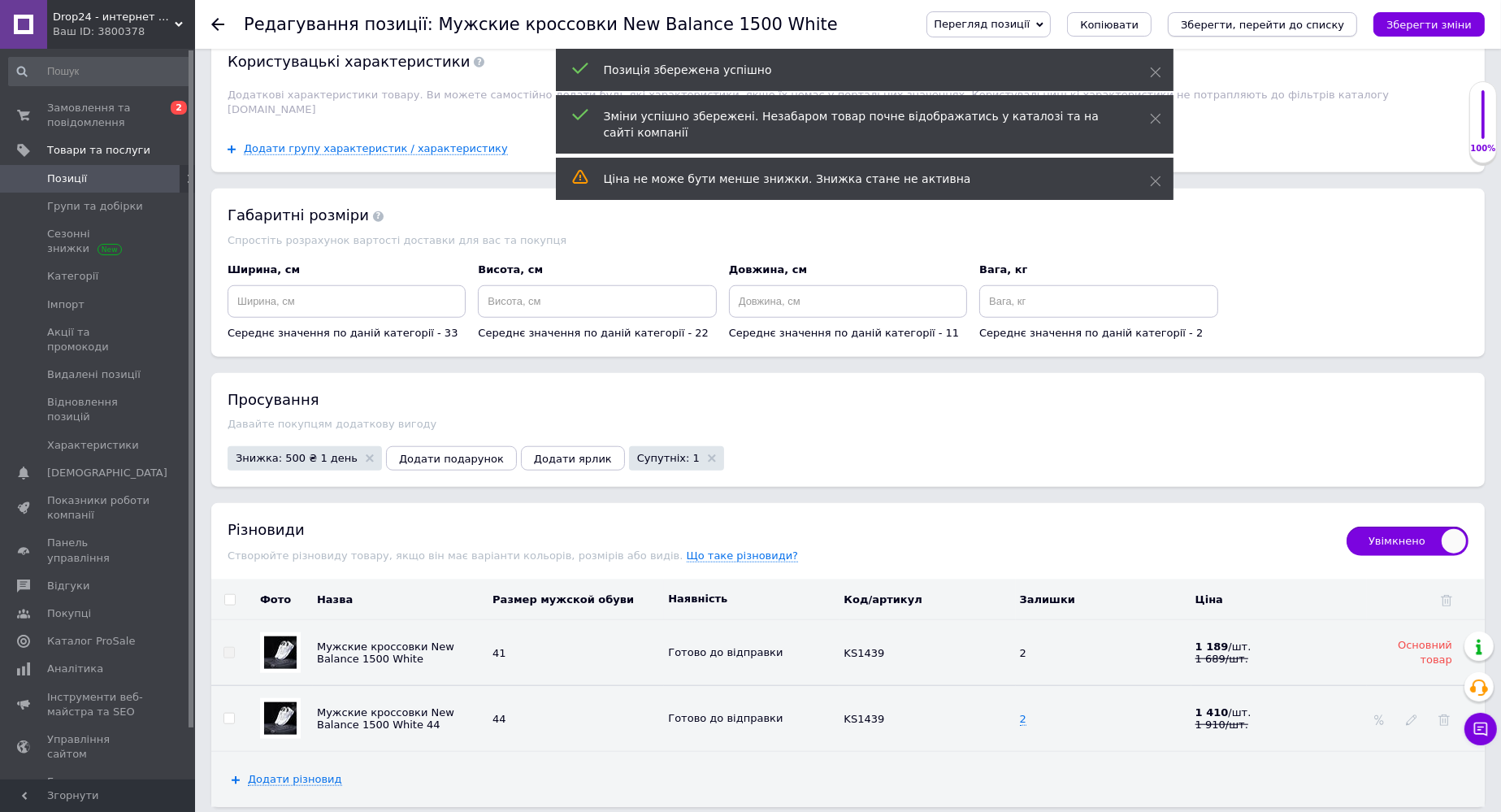
click at [1038, 28] on icon "Зберегти, перейти до списку" at bounding box center [1262, 24] width 163 height 12
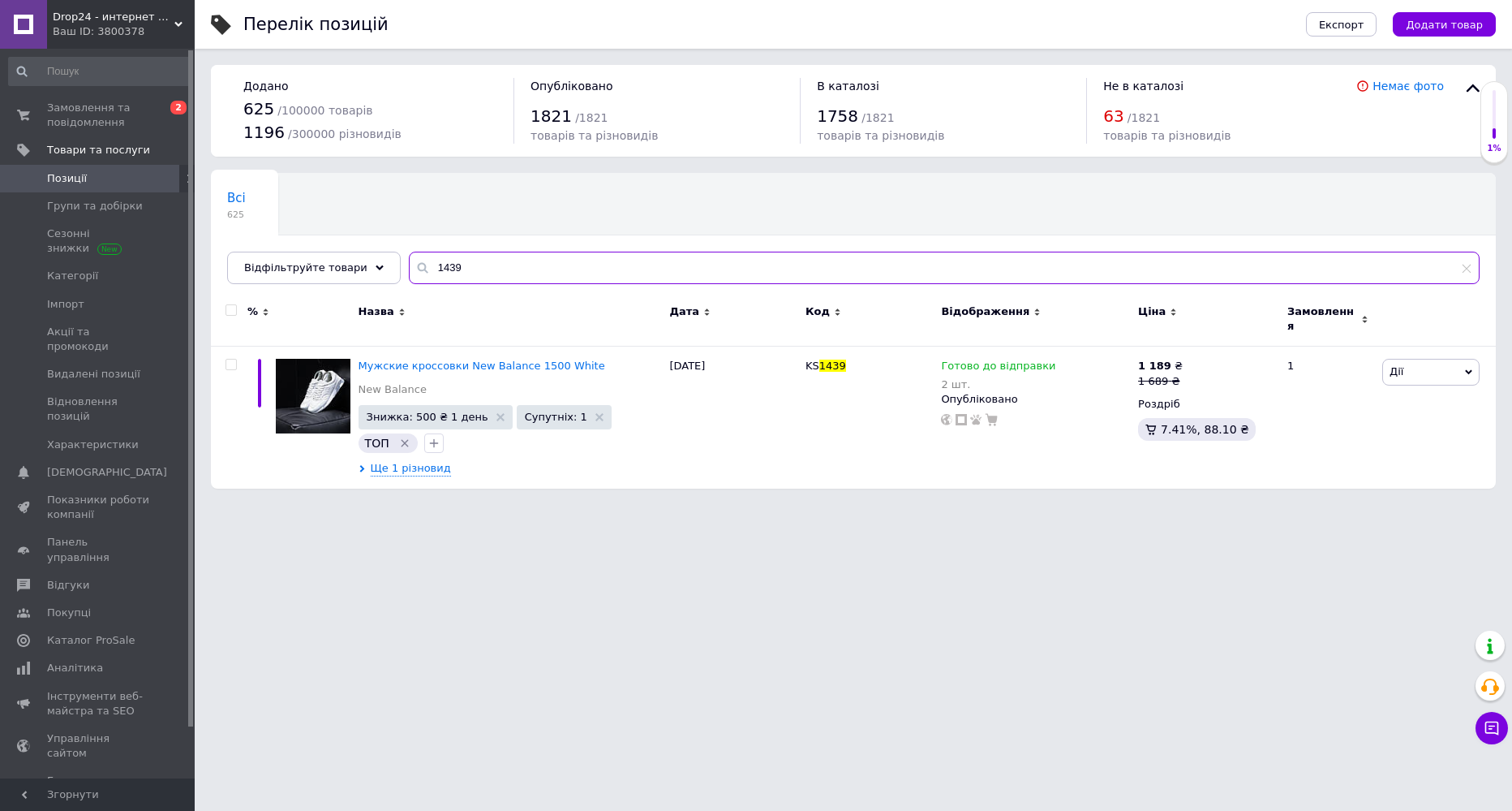
click at [463, 264] on input "1439" at bounding box center [944, 268] width 1071 height 32
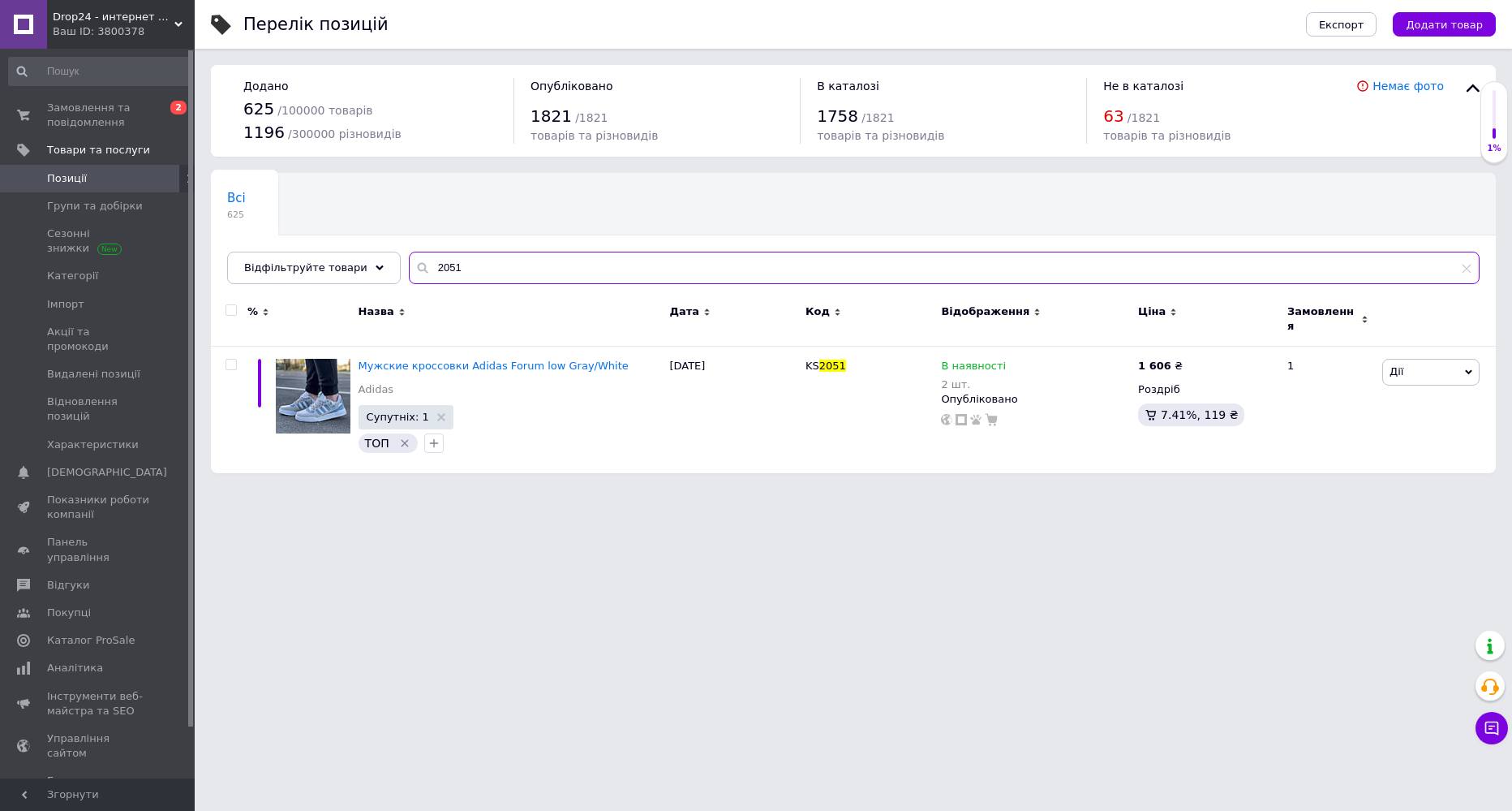
click at [435, 267] on input "2051" at bounding box center [944, 268] width 1071 height 32
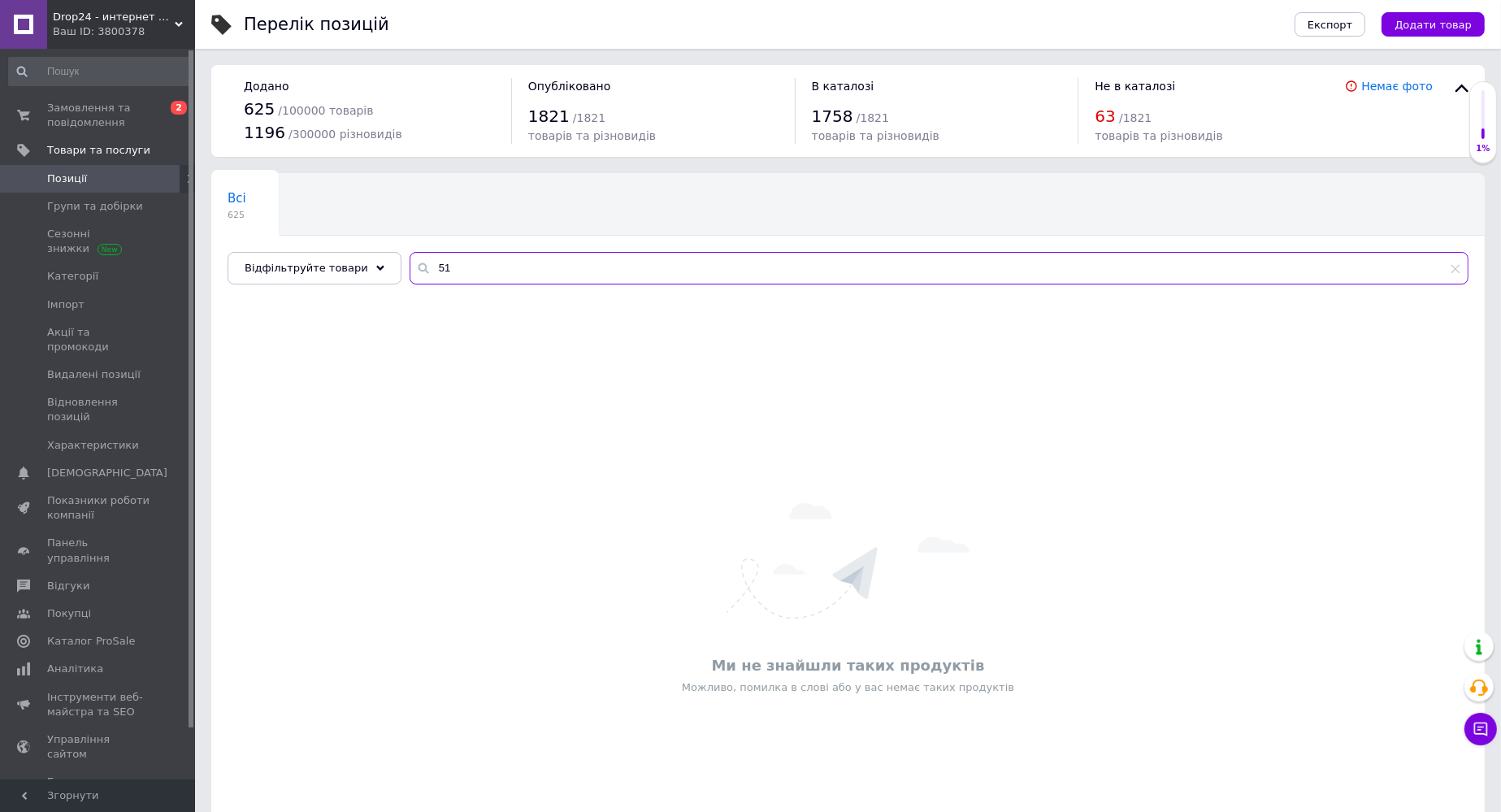
type input "1"
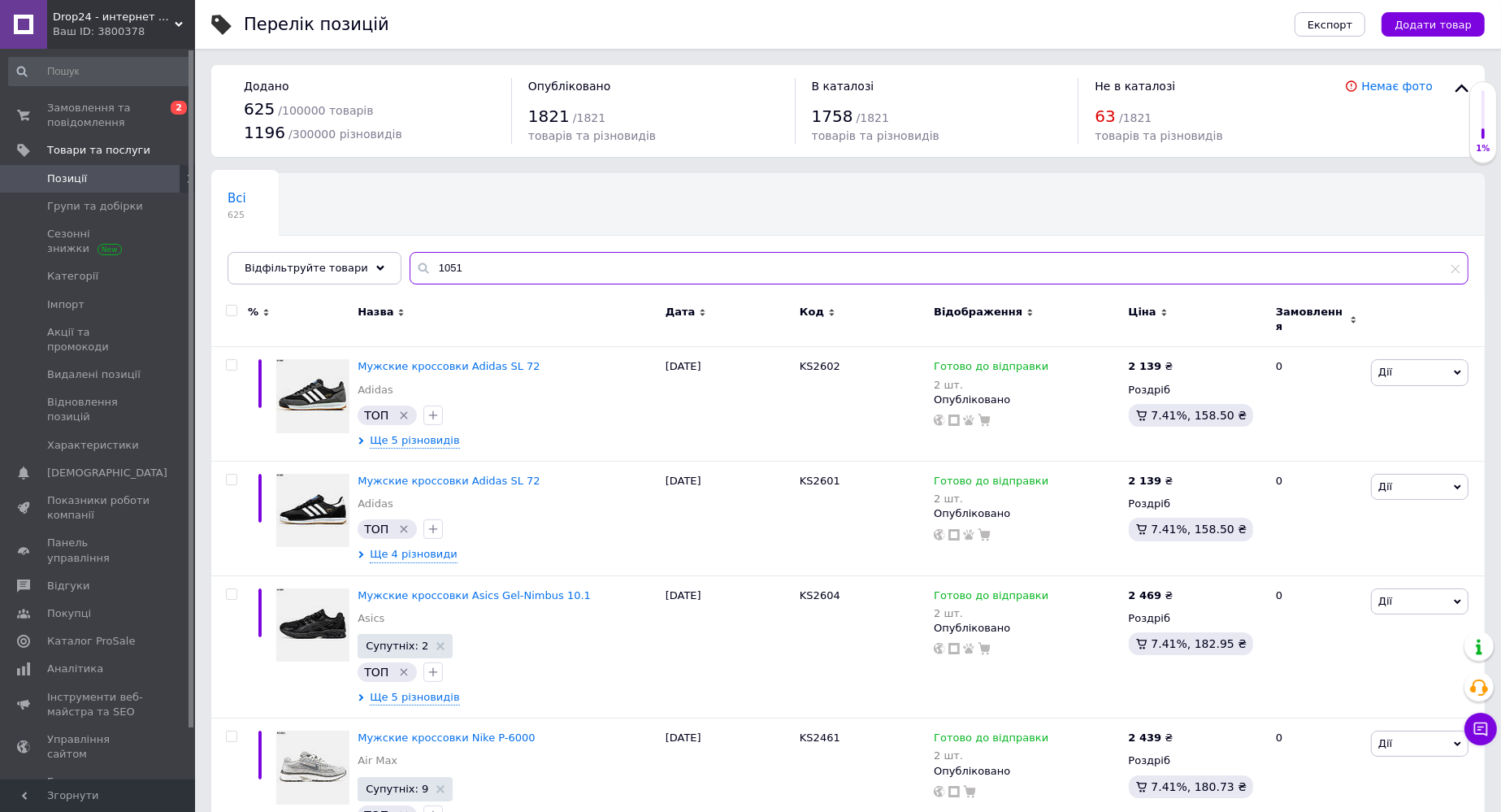
click at [668, 276] on input "1051" at bounding box center [939, 268] width 1058 height 32
click at [667, 275] on input "1051" at bounding box center [939, 268] width 1058 height 32
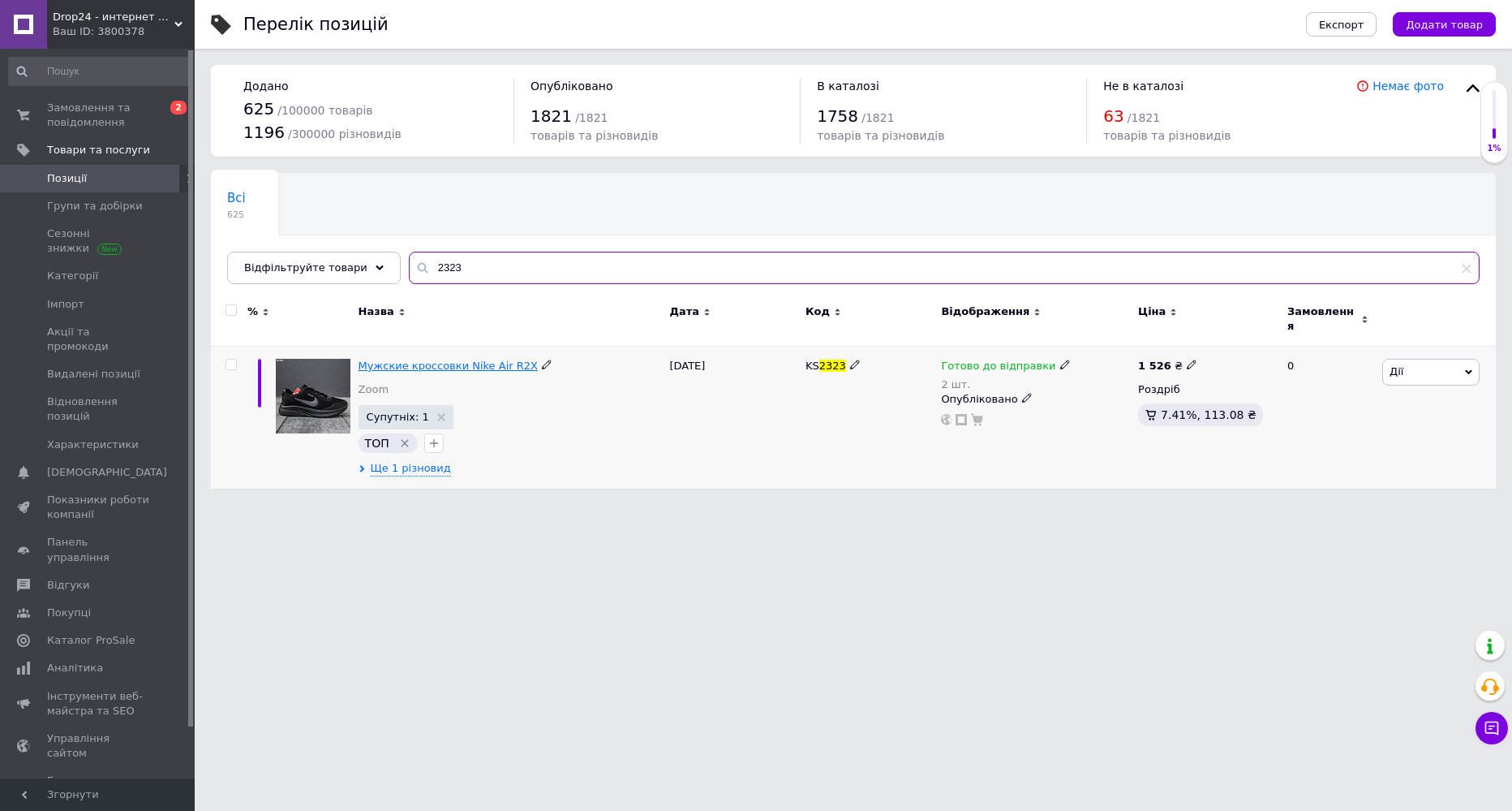
type input "2323"
click at [485, 360] on span "Мужские кроссовки Nike Air R2X" at bounding box center [449, 366] width 179 height 12
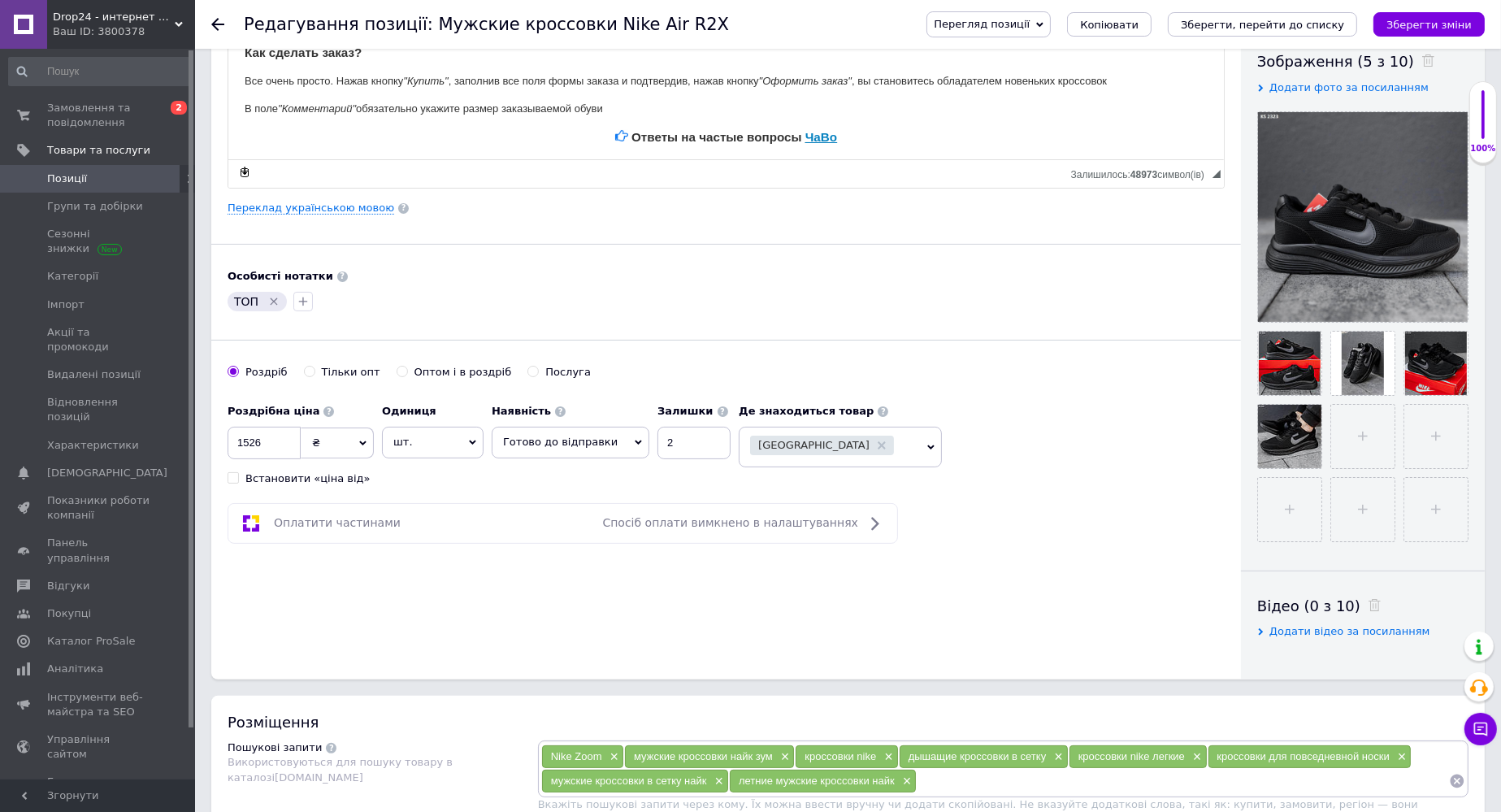
scroll to position [325, 0]
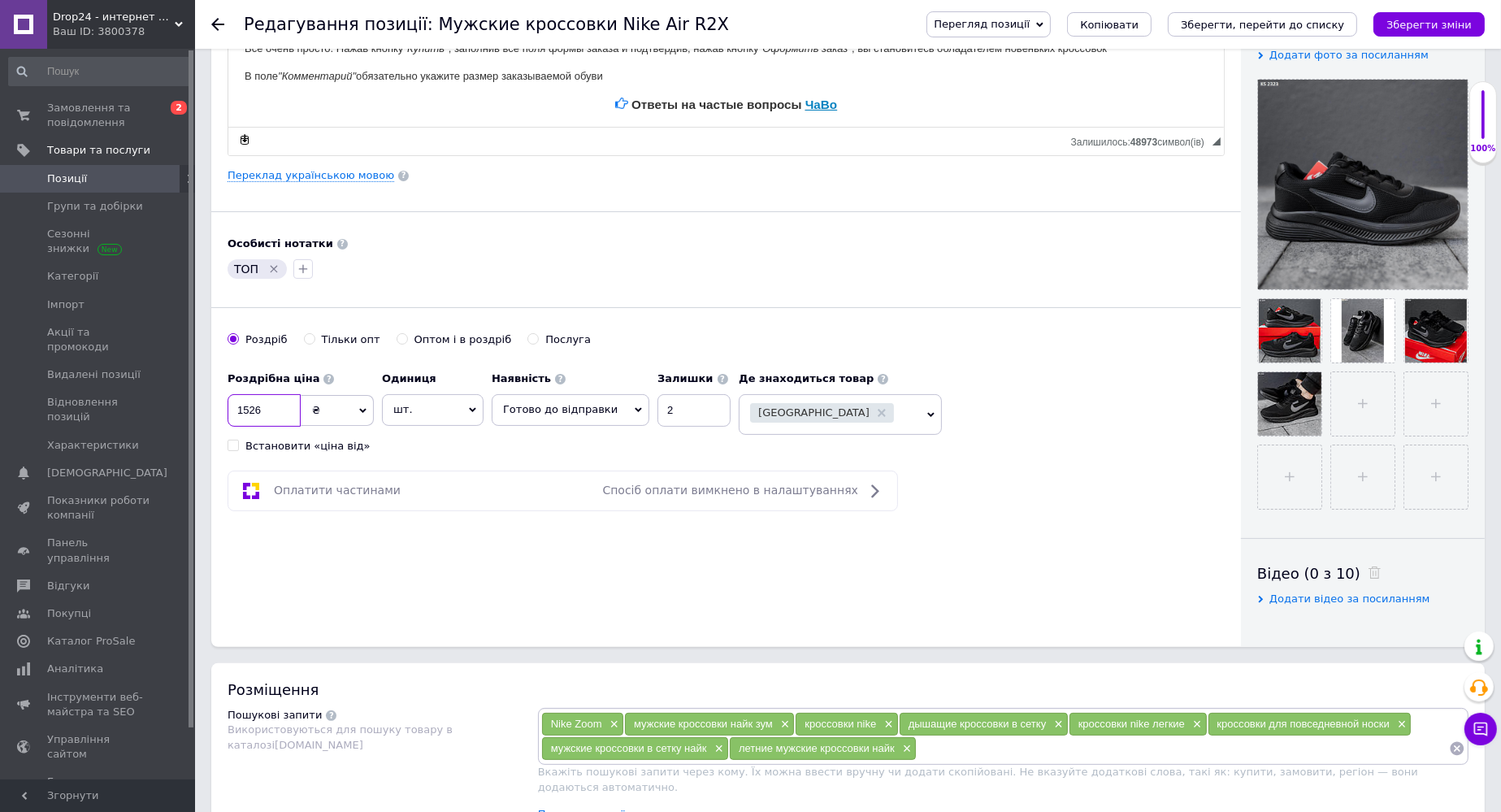
click at [253, 408] on input "1526" at bounding box center [264, 410] width 73 height 32
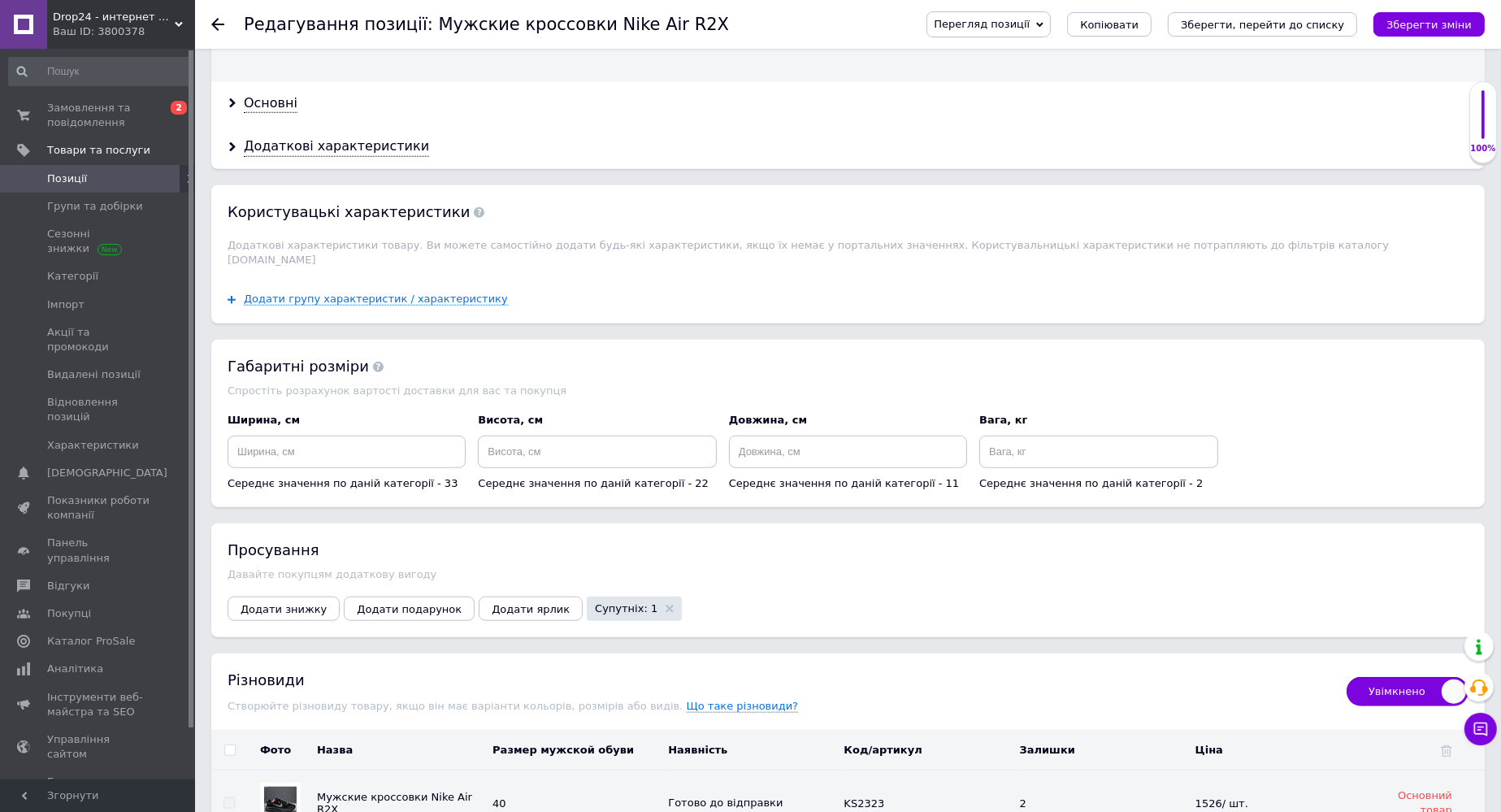
scroll to position [1950, 0]
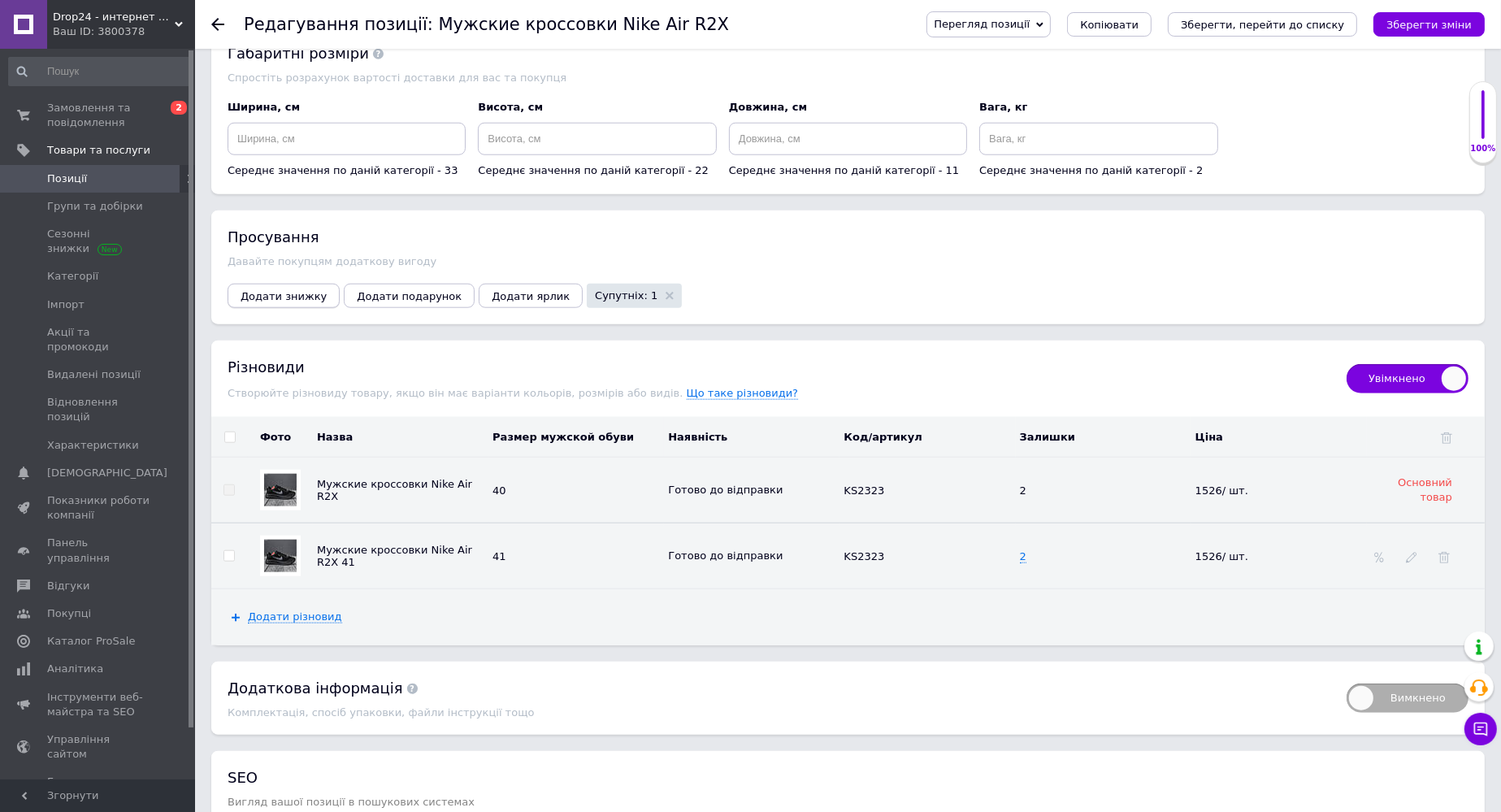
type input "1589"
click at [276, 290] on span "Додати знижку" at bounding box center [284, 296] width 87 height 12
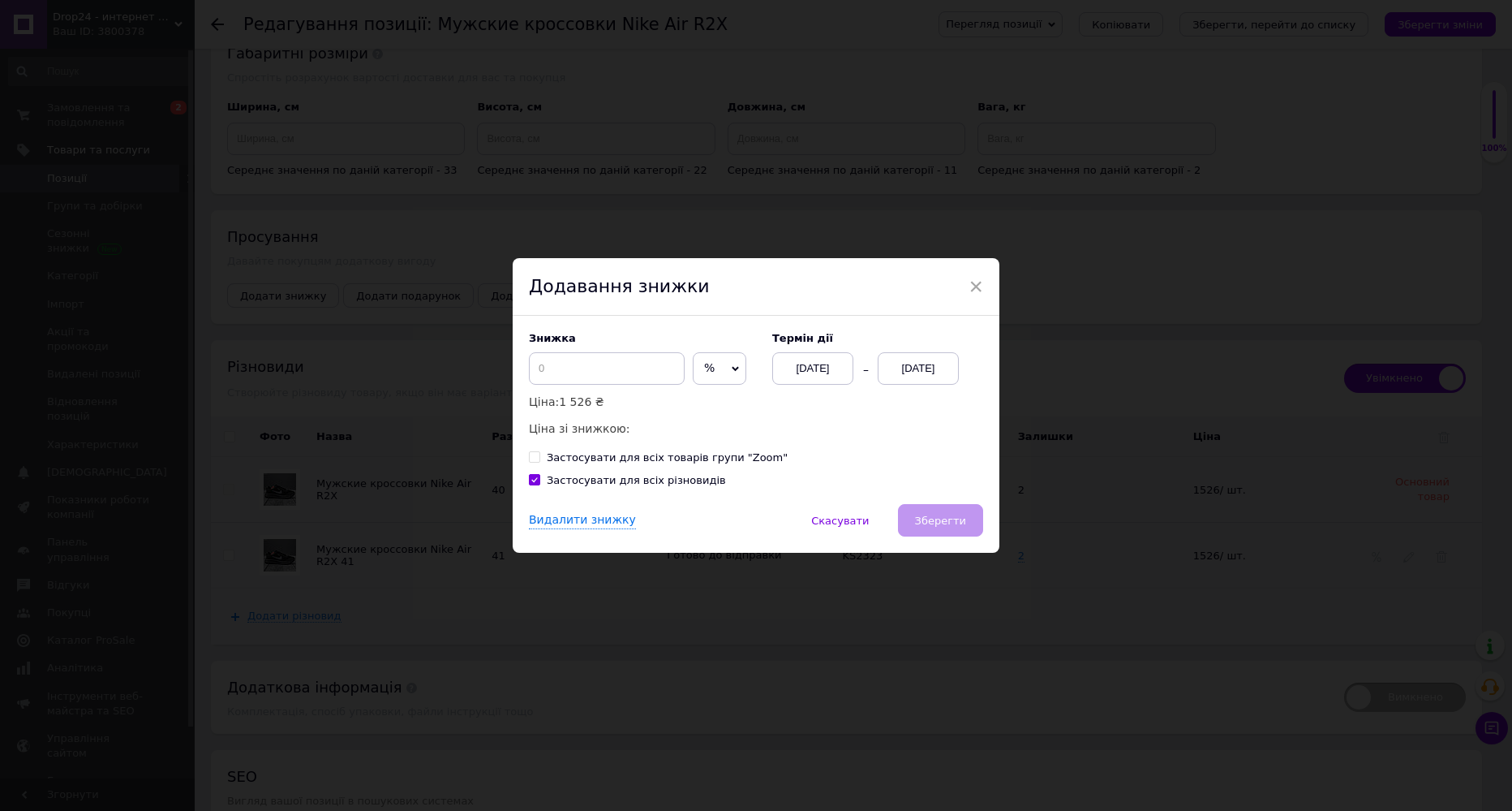
click at [709, 371] on span "%" at bounding box center [719, 368] width 53 height 32
click at [704, 403] on li "₴" at bounding box center [719, 402] width 52 height 22
click at [606, 372] on input at bounding box center [606, 368] width 155 height 32
type input "400"
click at [940, 527] on span "Зберегти" at bounding box center [940, 520] width 52 height 12
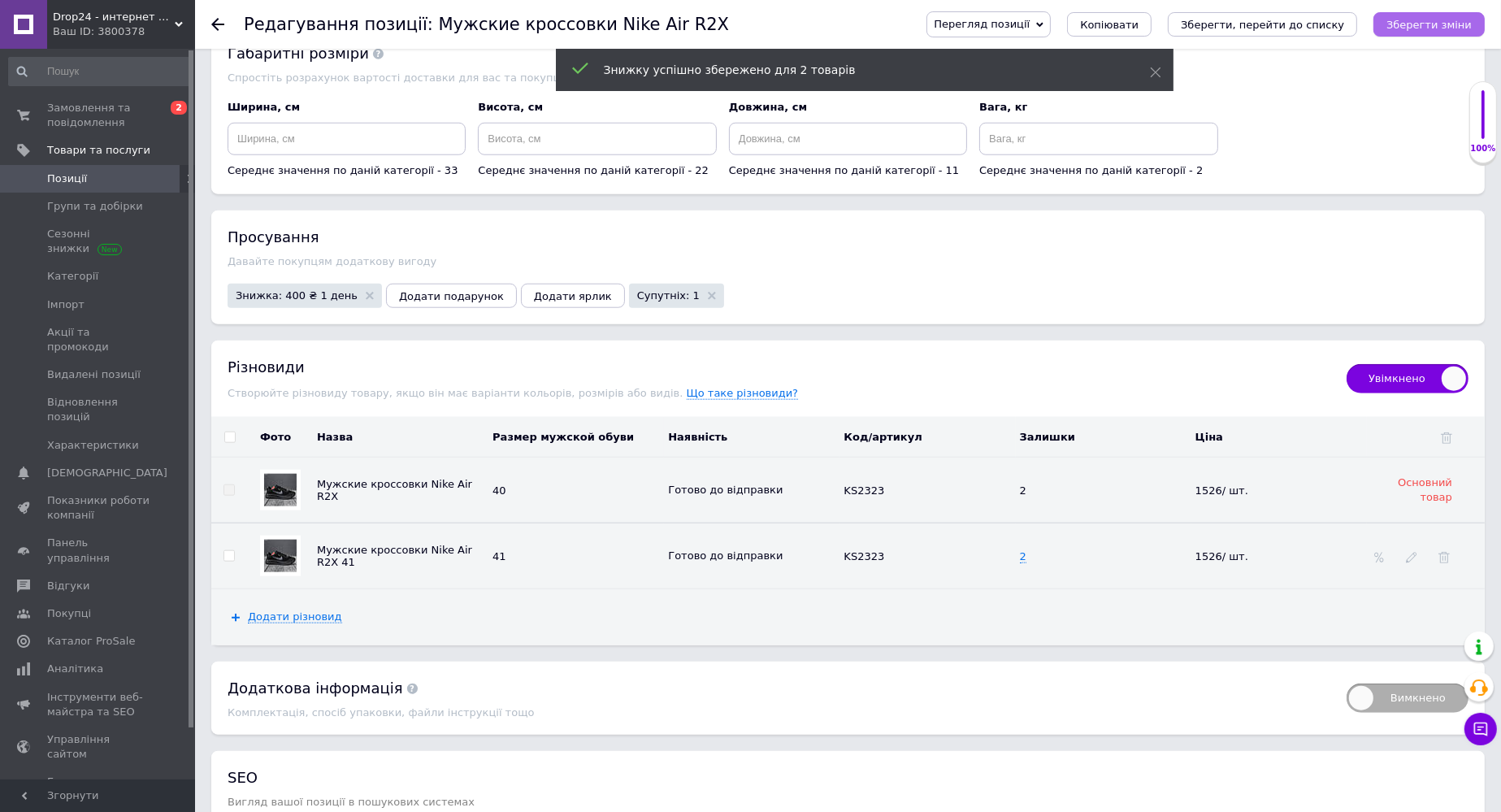
click at [1038, 22] on icon "Зберегти зміни" at bounding box center [1429, 24] width 86 height 12
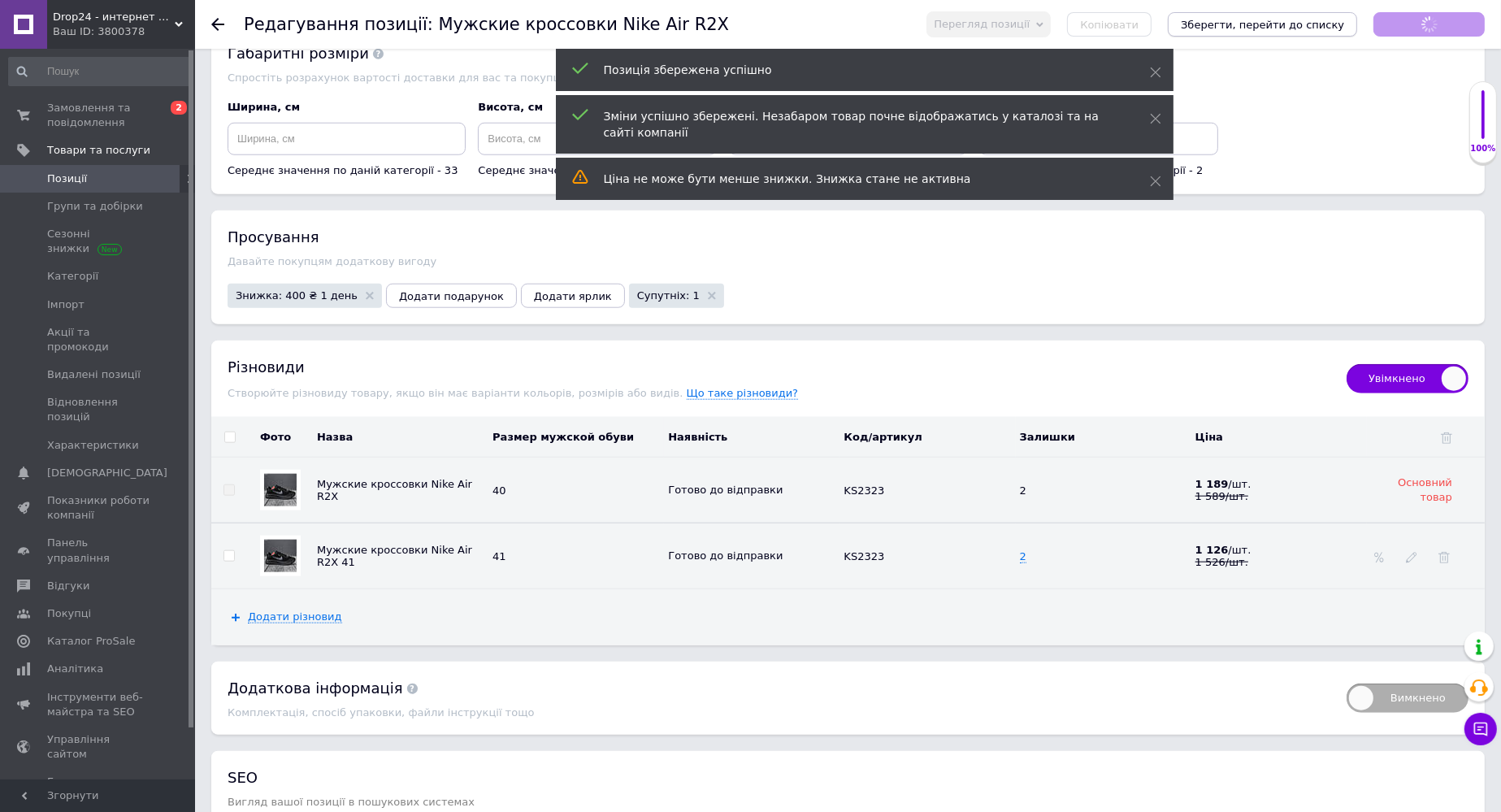
click at [1038, 22] on icon "Зберегти, перейти до списку" at bounding box center [1262, 24] width 163 height 12
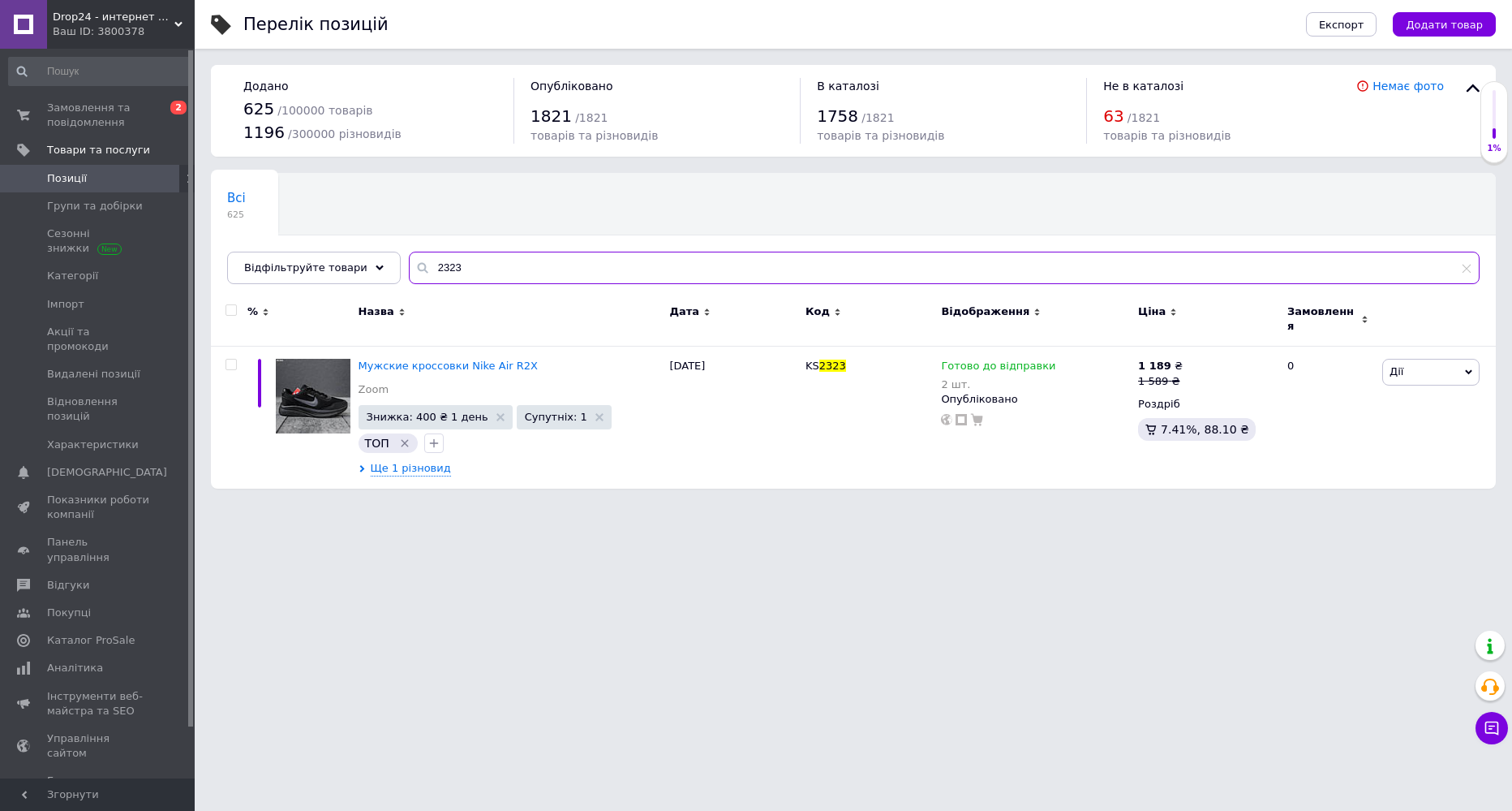
click at [518, 263] on input "2323" at bounding box center [944, 268] width 1071 height 32
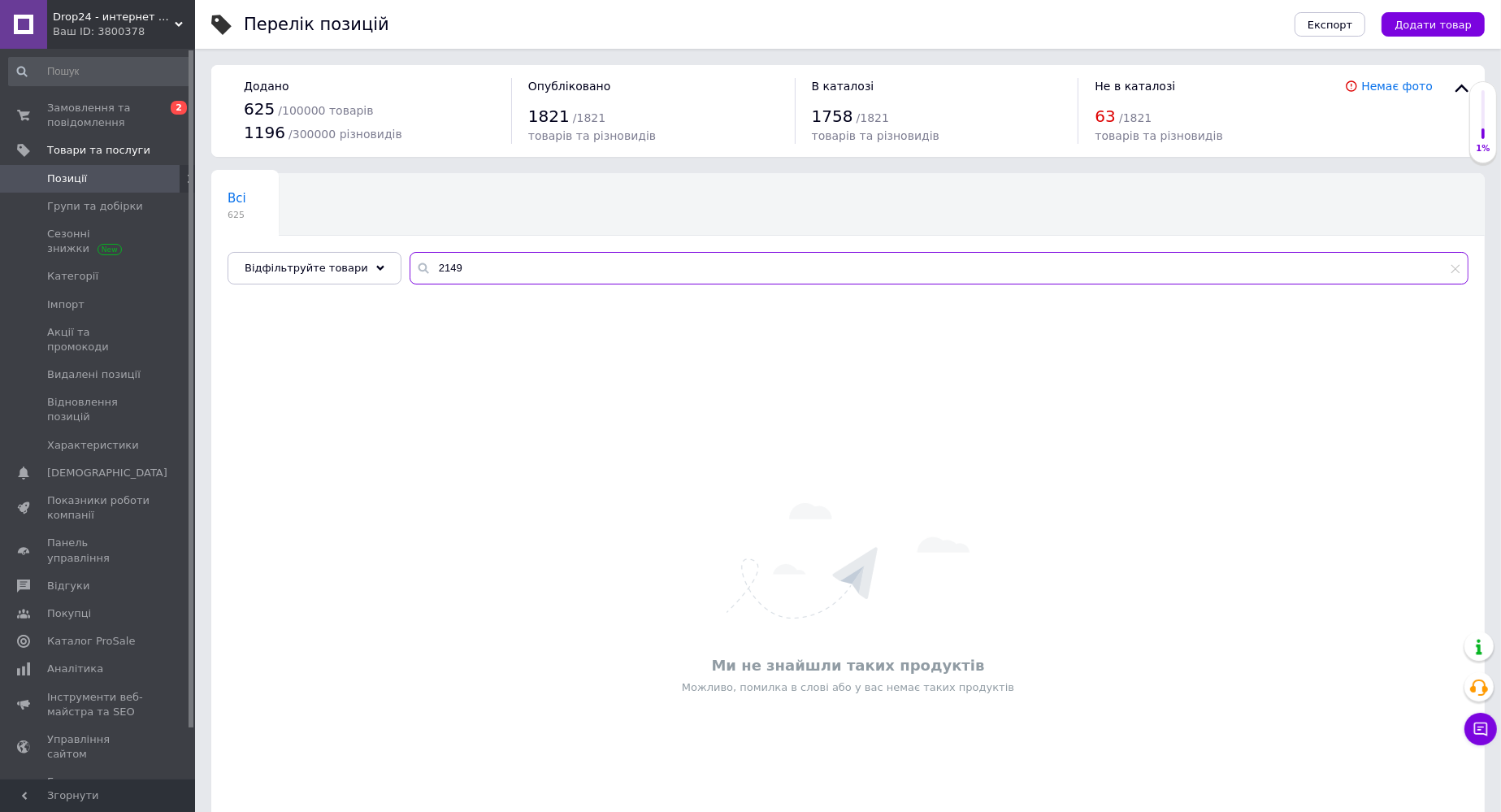
drag, startPoint x: 430, startPoint y: 265, endPoint x: 448, endPoint y: 265, distance: 18.0
click at [448, 265] on input "2149" at bounding box center [939, 268] width 1058 height 32
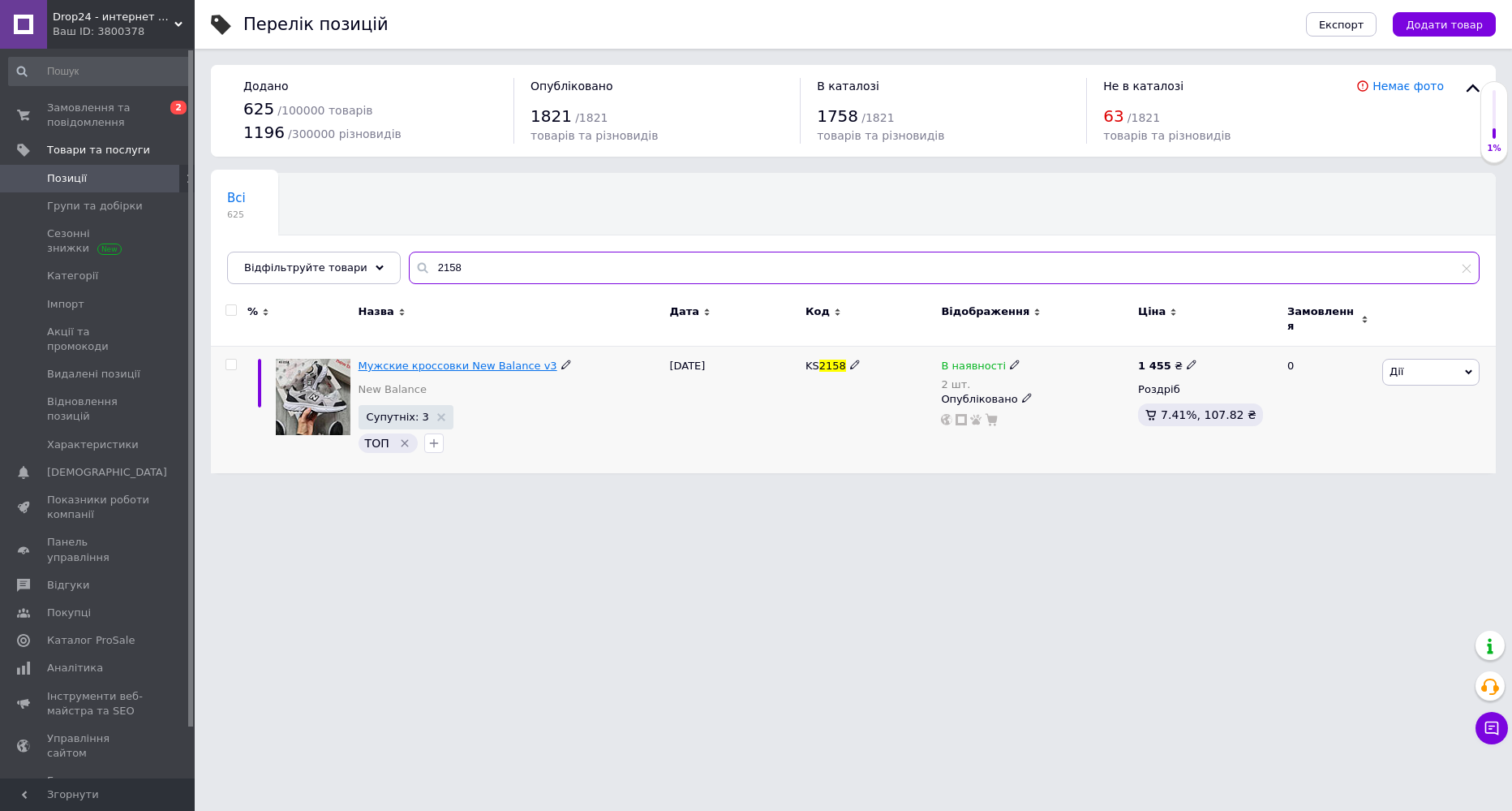
type input "2158"
click at [422, 360] on span "Мужские кроссовки New Balance v3" at bounding box center [458, 366] width 199 height 12
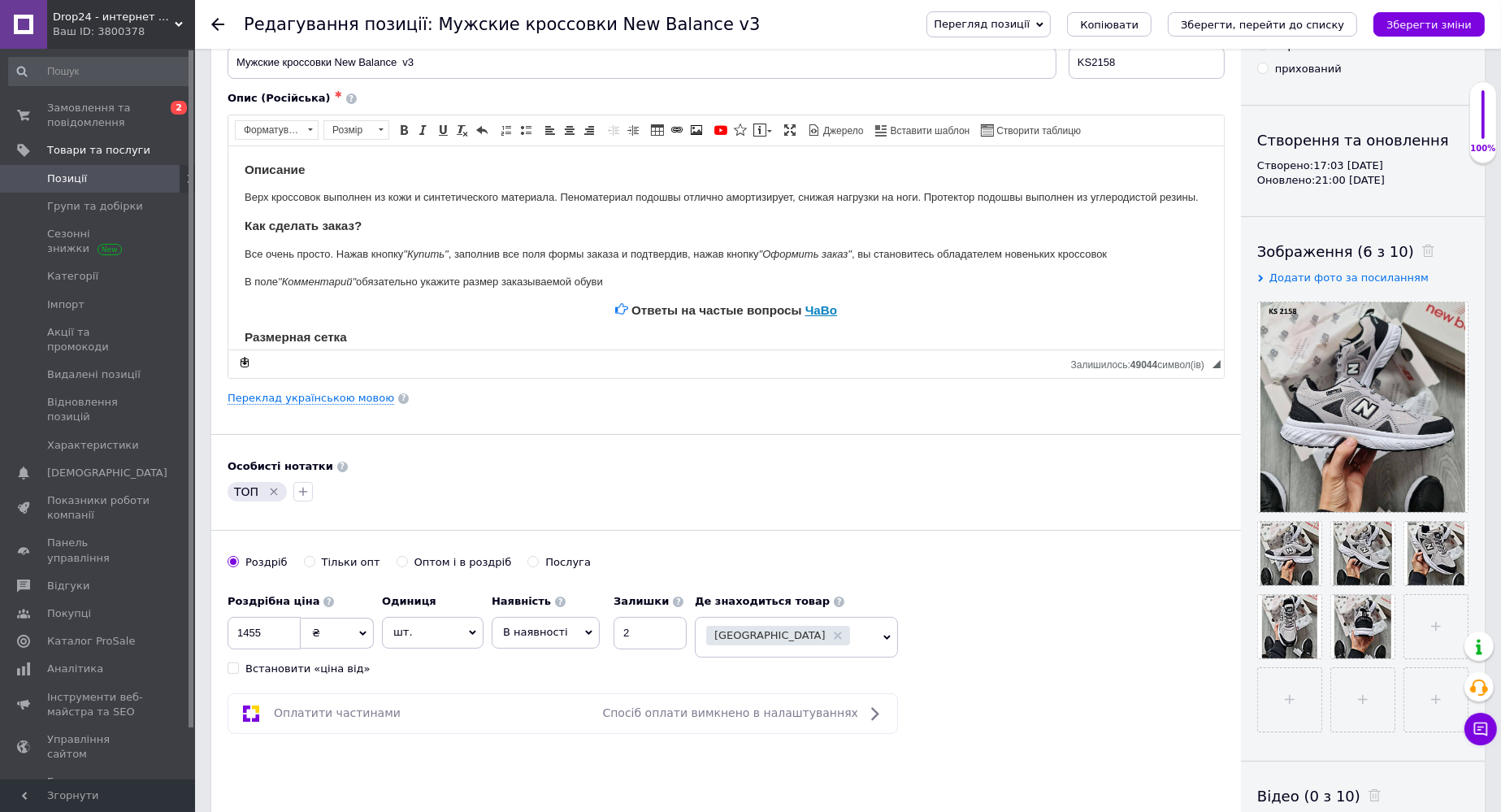
scroll to position [244, 0]
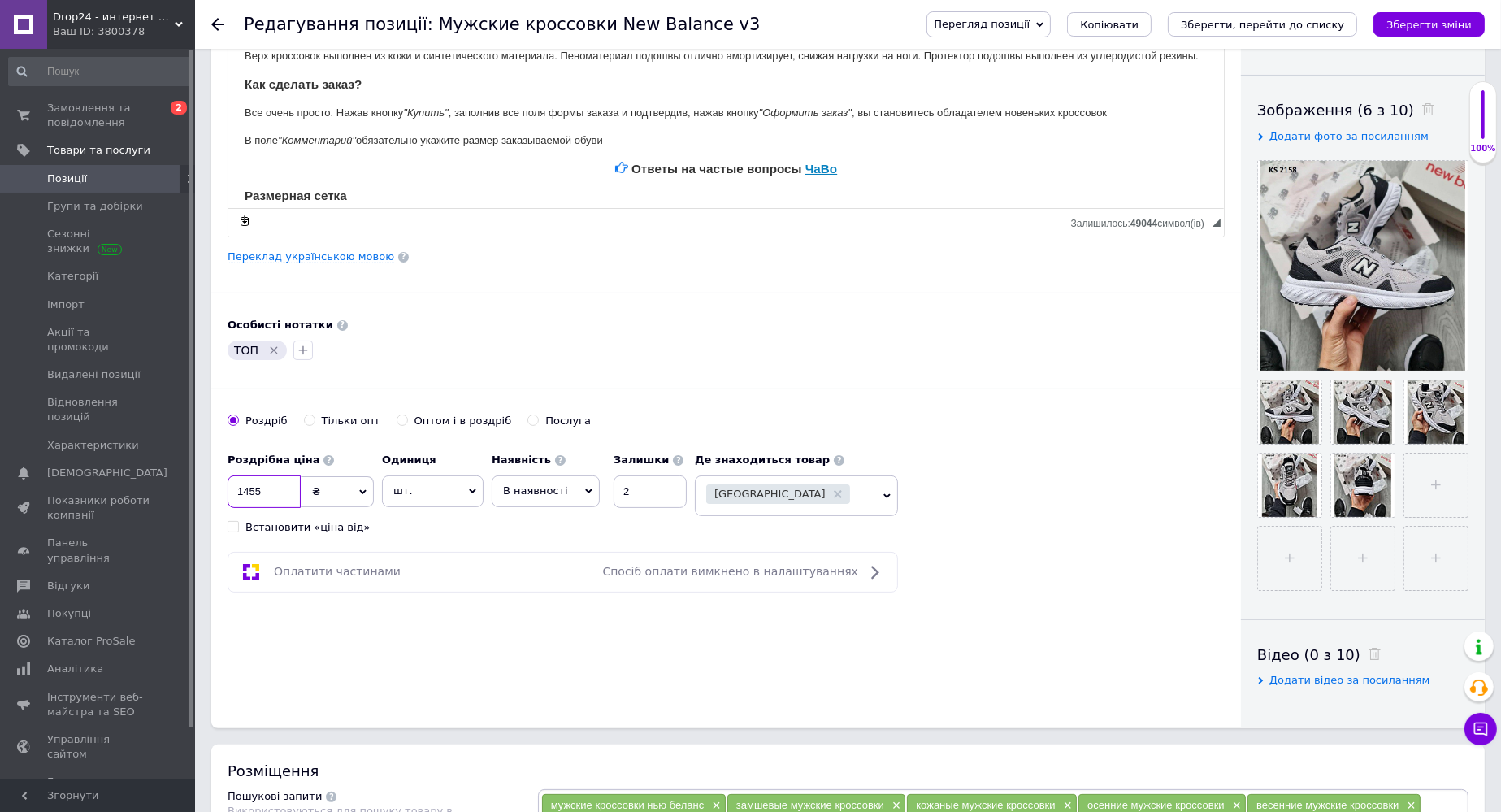
drag, startPoint x: 252, startPoint y: 490, endPoint x: 265, endPoint y: 490, distance: 13.0
click at [265, 490] on input "1455" at bounding box center [264, 491] width 73 height 32
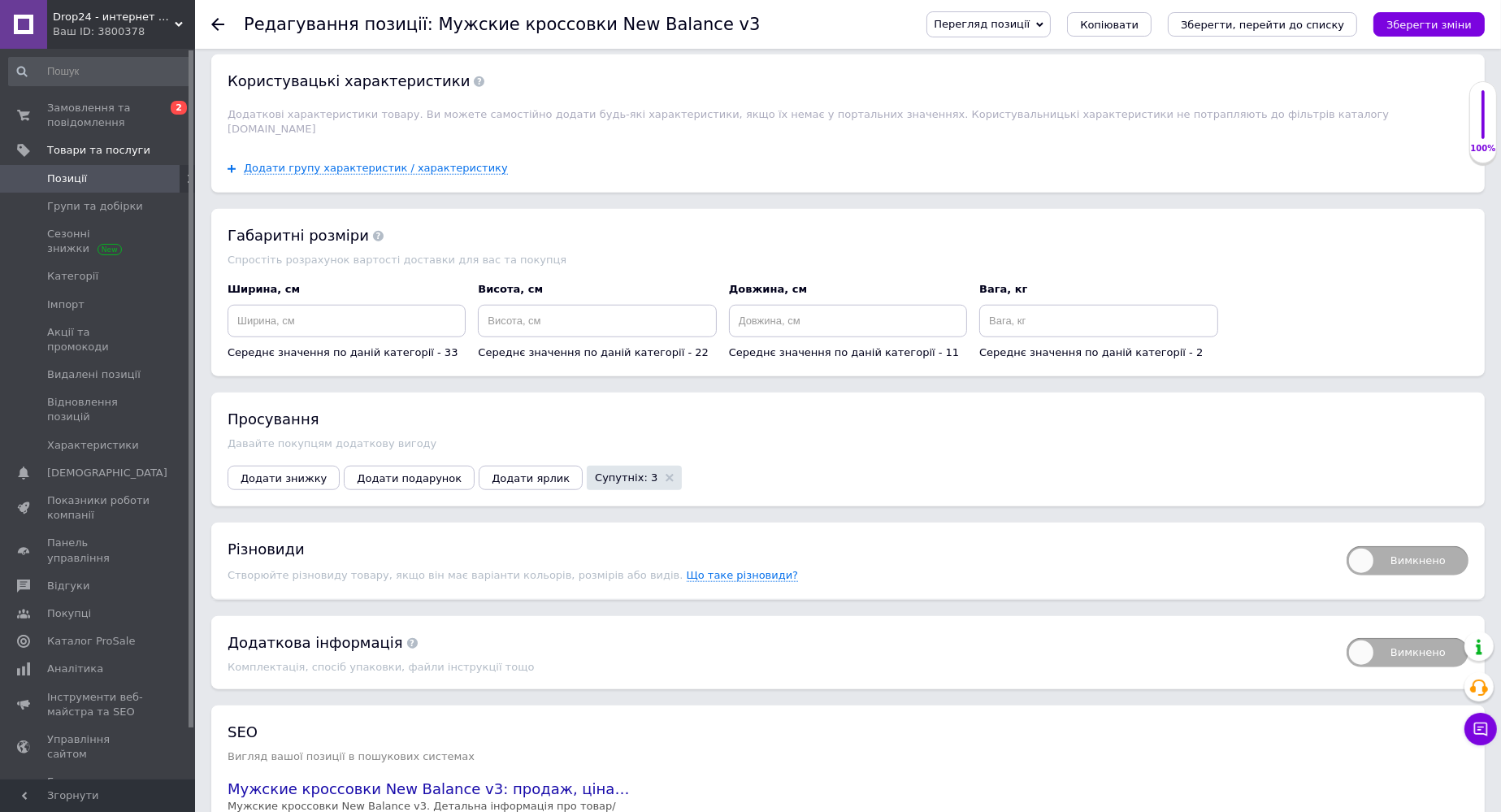
scroll to position [1787, 0]
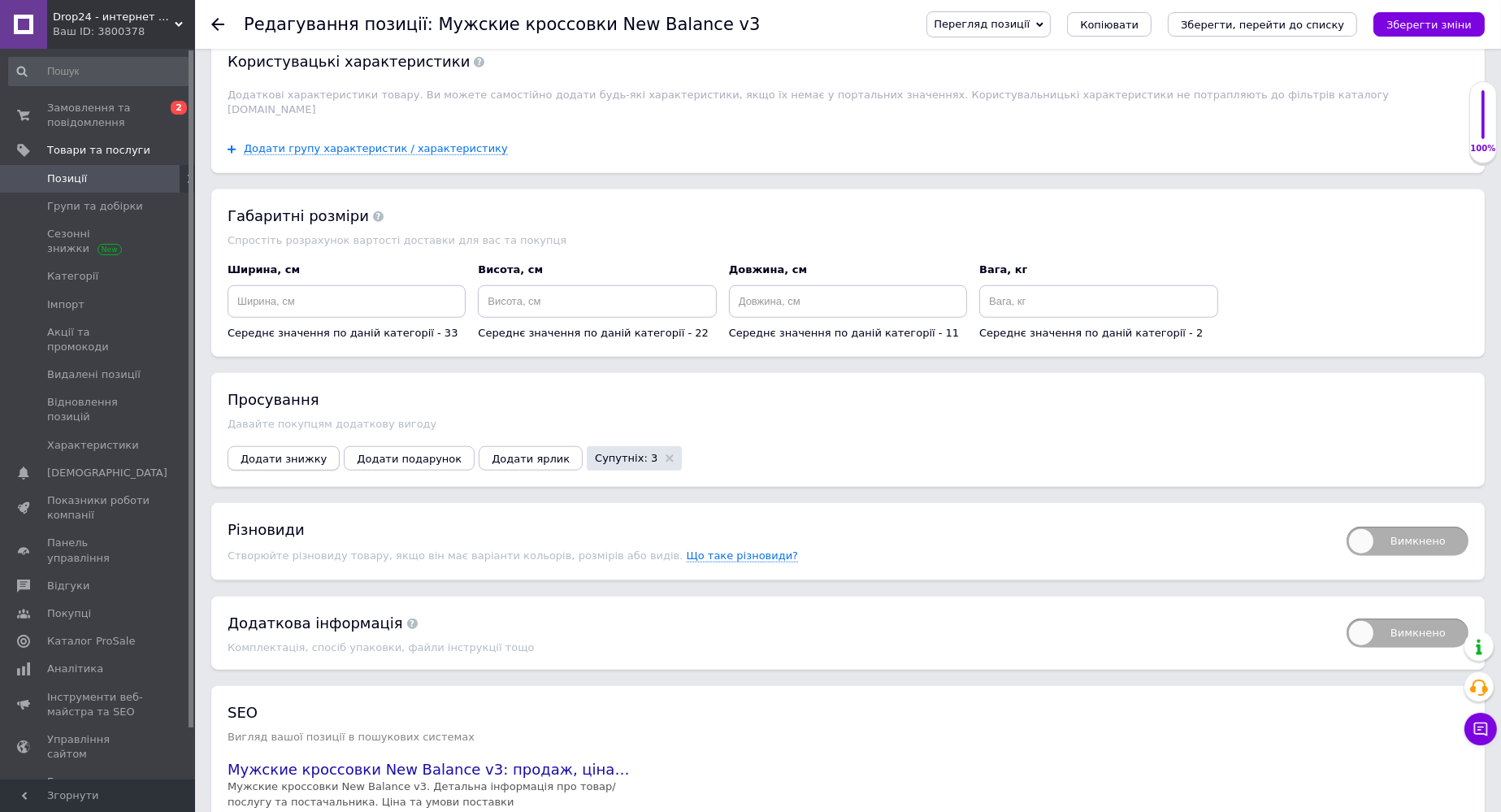
type input "1489"
click at [275, 453] on span "Додати знижку" at bounding box center [284, 458] width 87 height 12
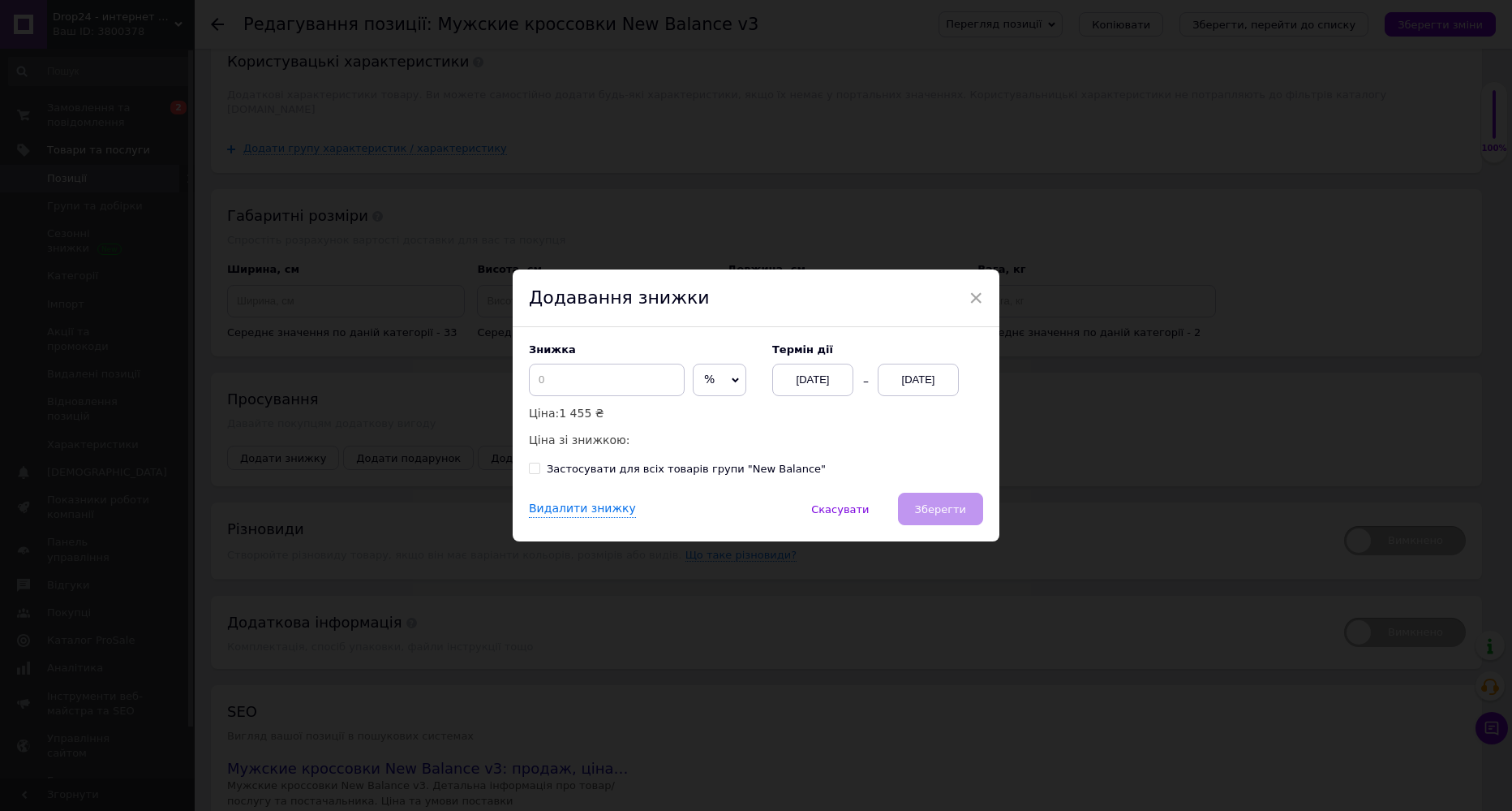
click at [704, 382] on span "%" at bounding box center [709, 379] width 11 height 13
click at [699, 415] on li "₴" at bounding box center [719, 413] width 52 height 22
click at [617, 369] on input at bounding box center [606, 379] width 155 height 32
type input "300"
click at [925, 495] on button "Зберегти" at bounding box center [940, 509] width 86 height 32
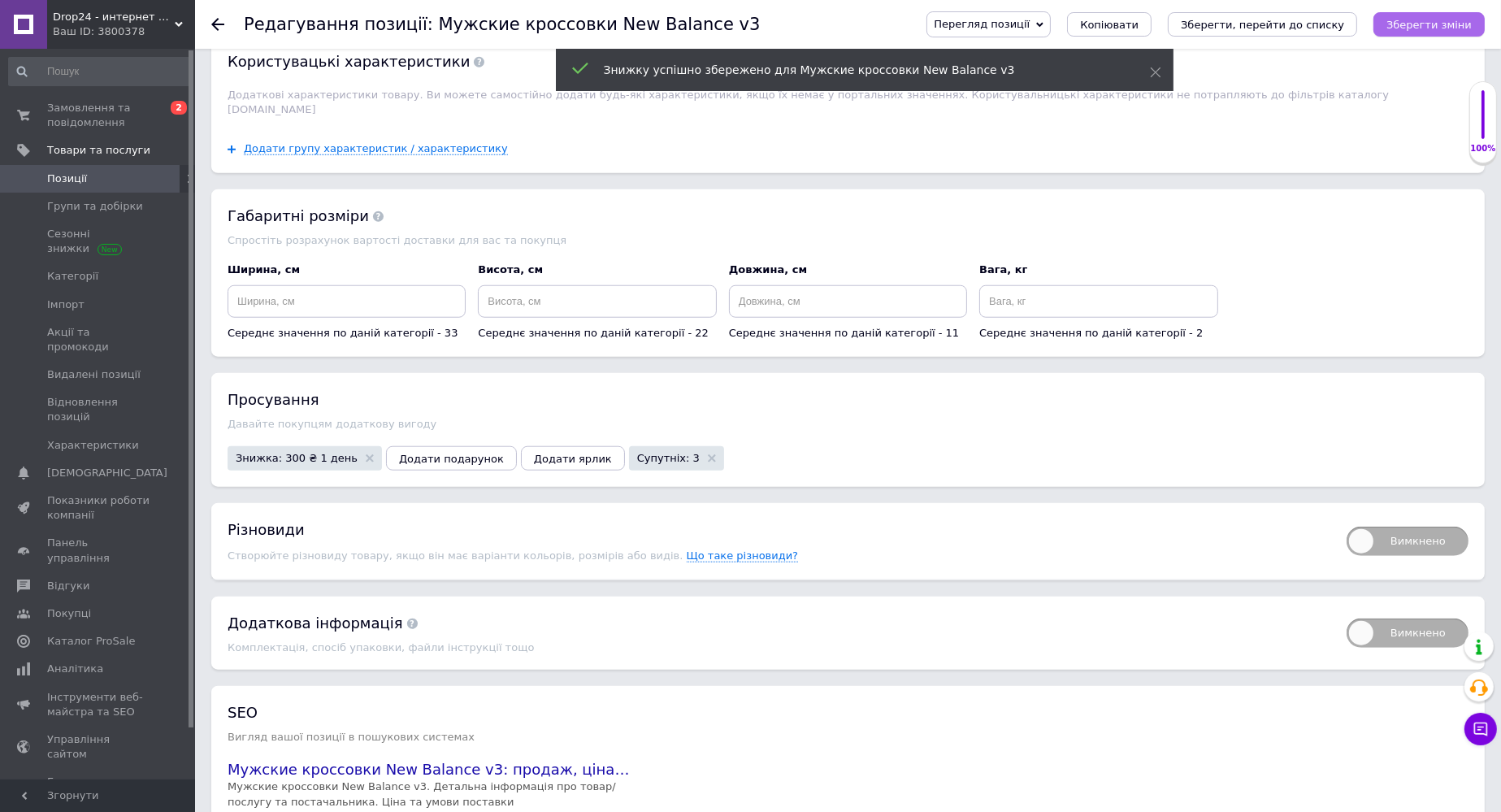
click at [1038, 22] on icon "Зберегти зміни" at bounding box center [1429, 24] width 86 height 12
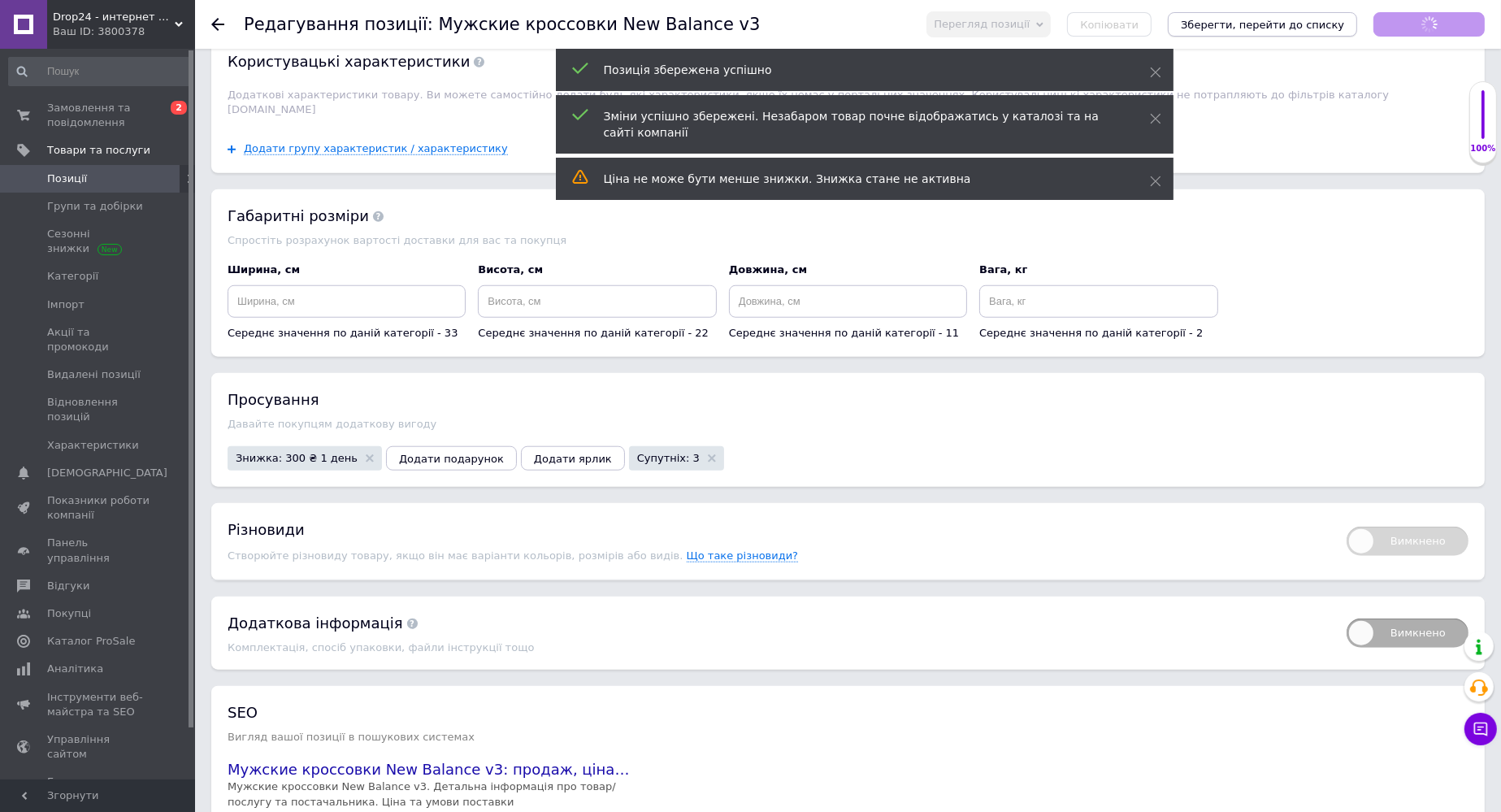
click at [1038, 18] on icon "Зберегти, перейти до списку" at bounding box center [1262, 24] width 163 height 12
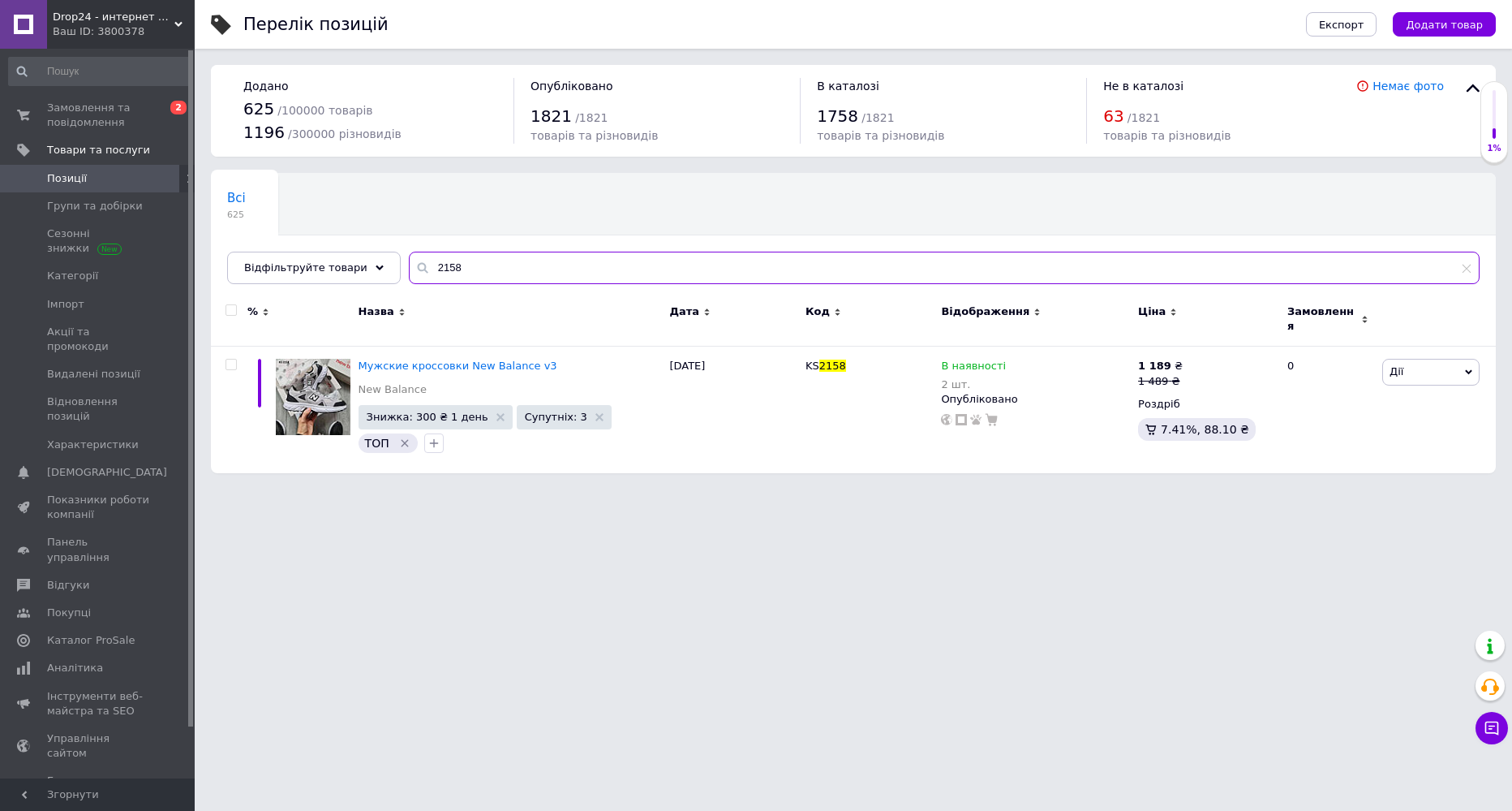
click at [444, 274] on input "2158" at bounding box center [944, 268] width 1071 height 32
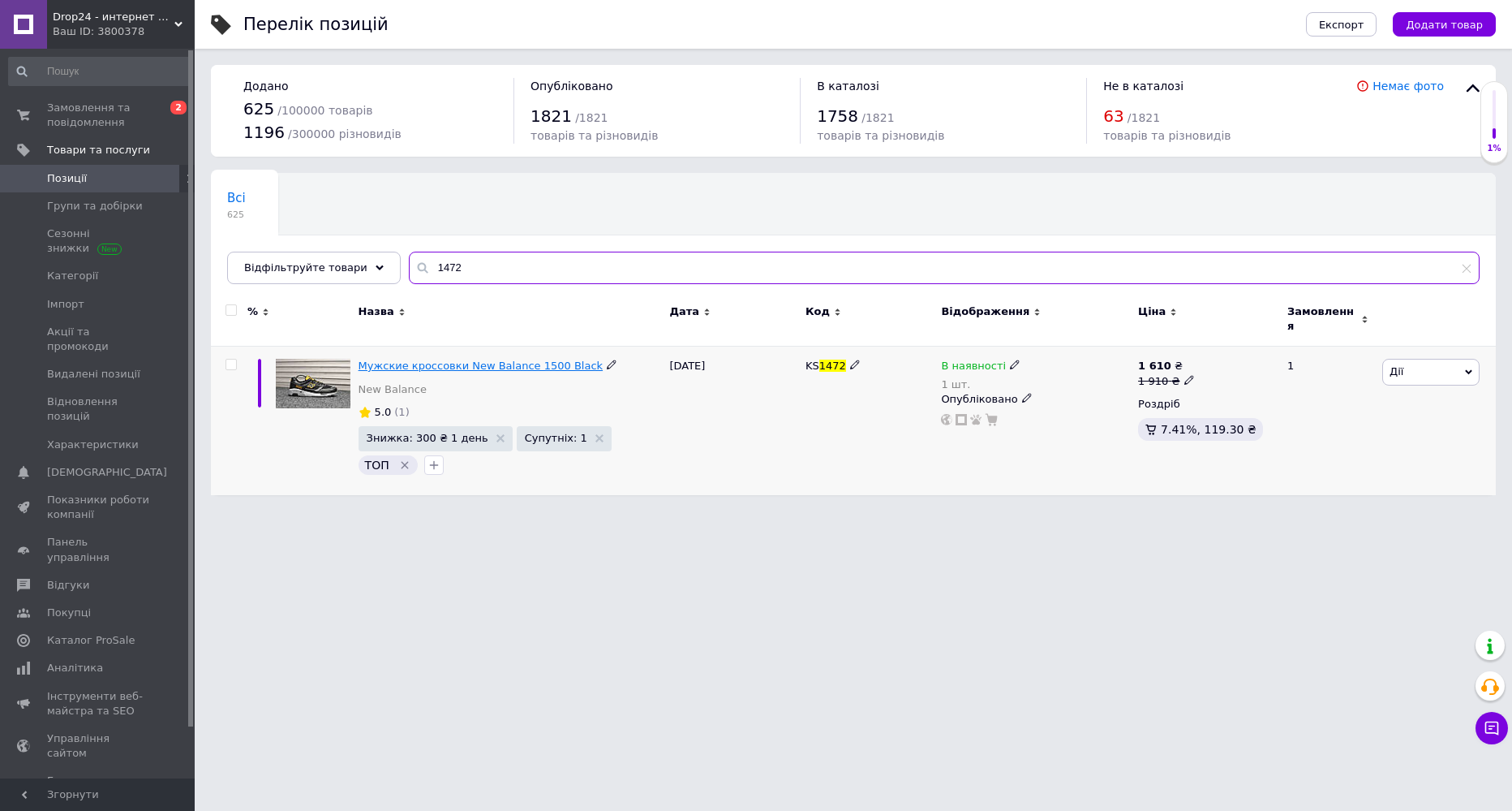
type input "1472"
click at [448, 360] on span "Мужские кроссовки New Balance 1500 Black" at bounding box center [481, 366] width 244 height 12
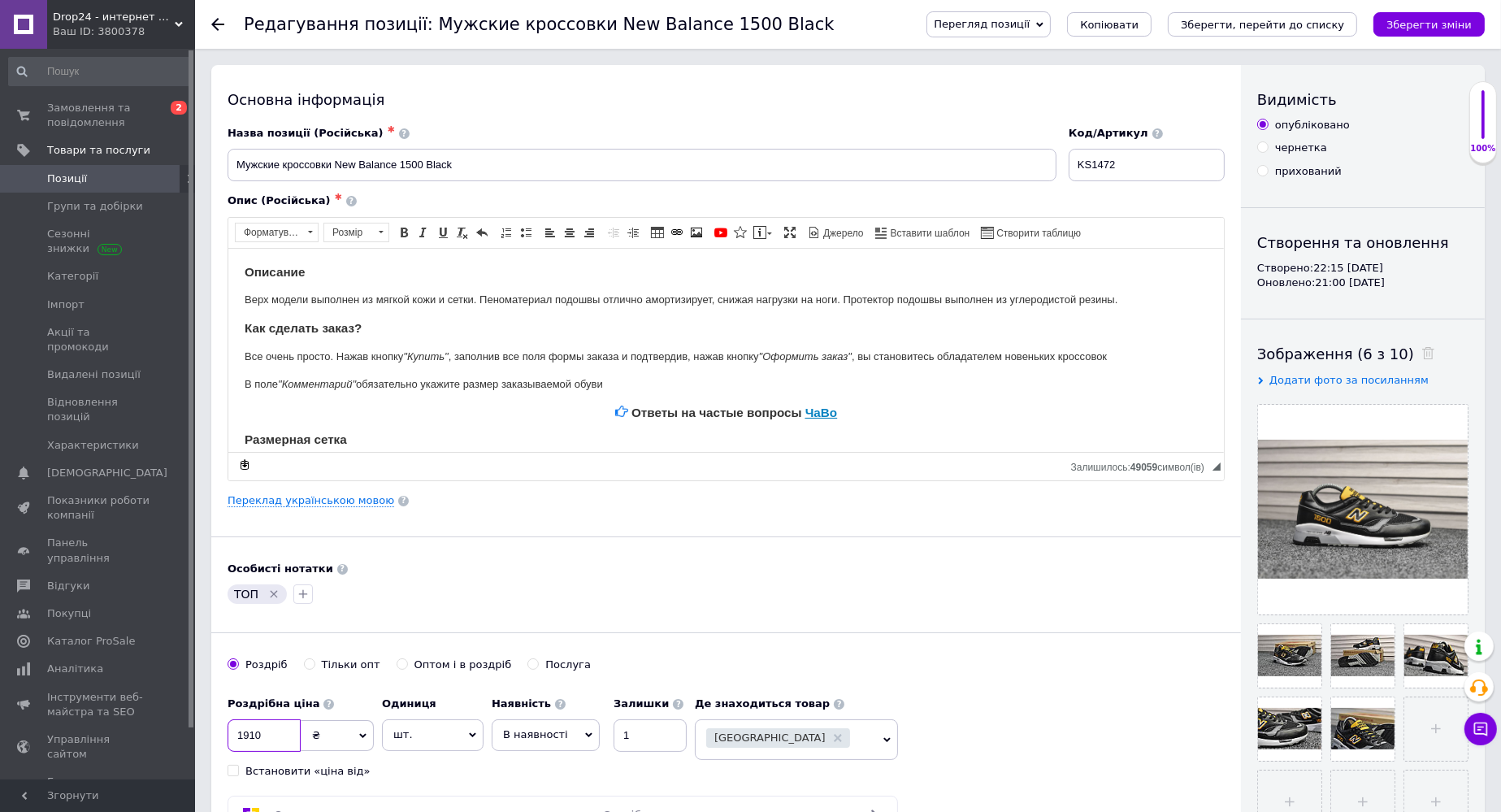
click at [251, 734] on input "1910" at bounding box center [264, 735] width 73 height 32
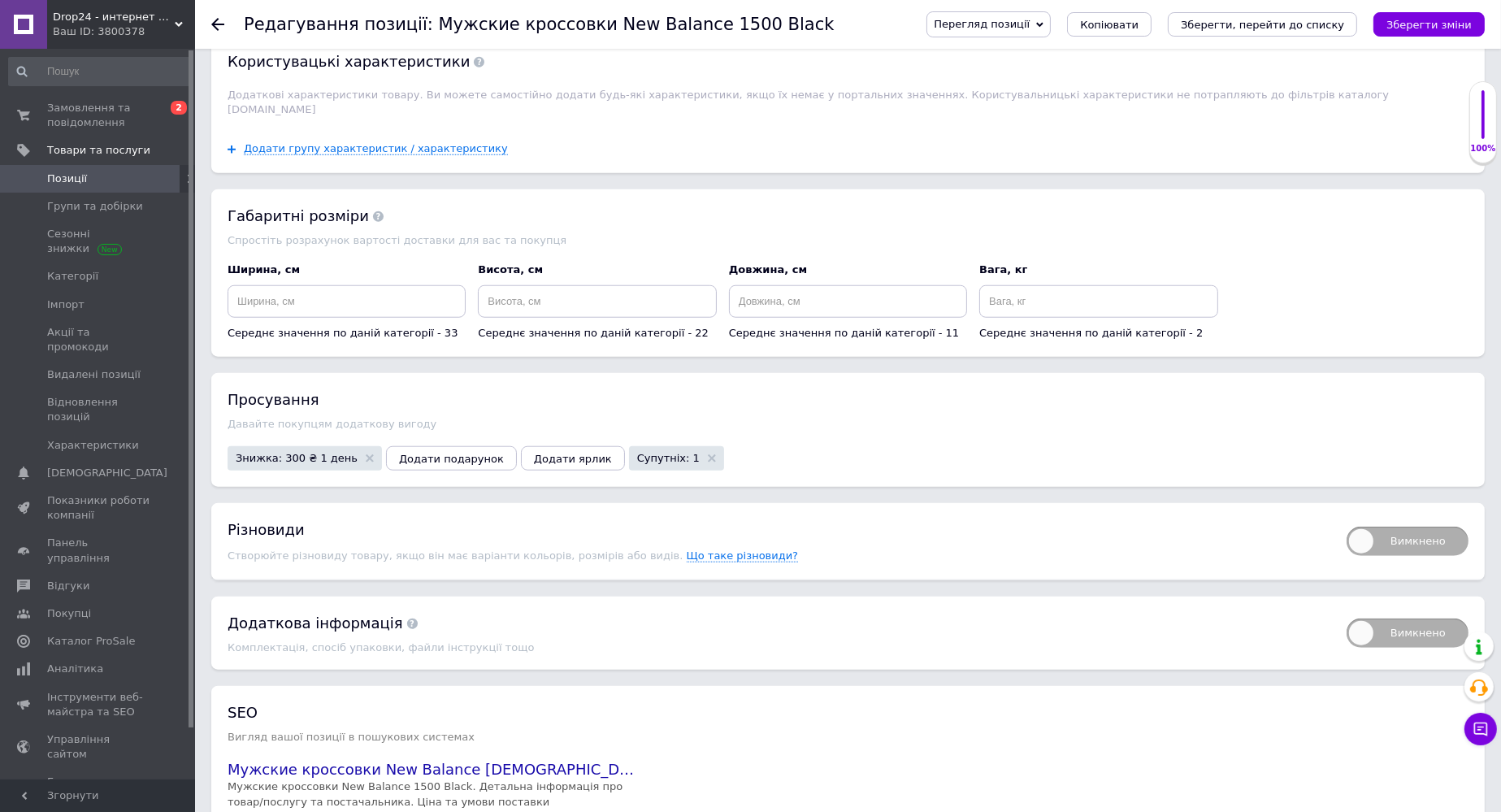
scroll to position [1543, 0]
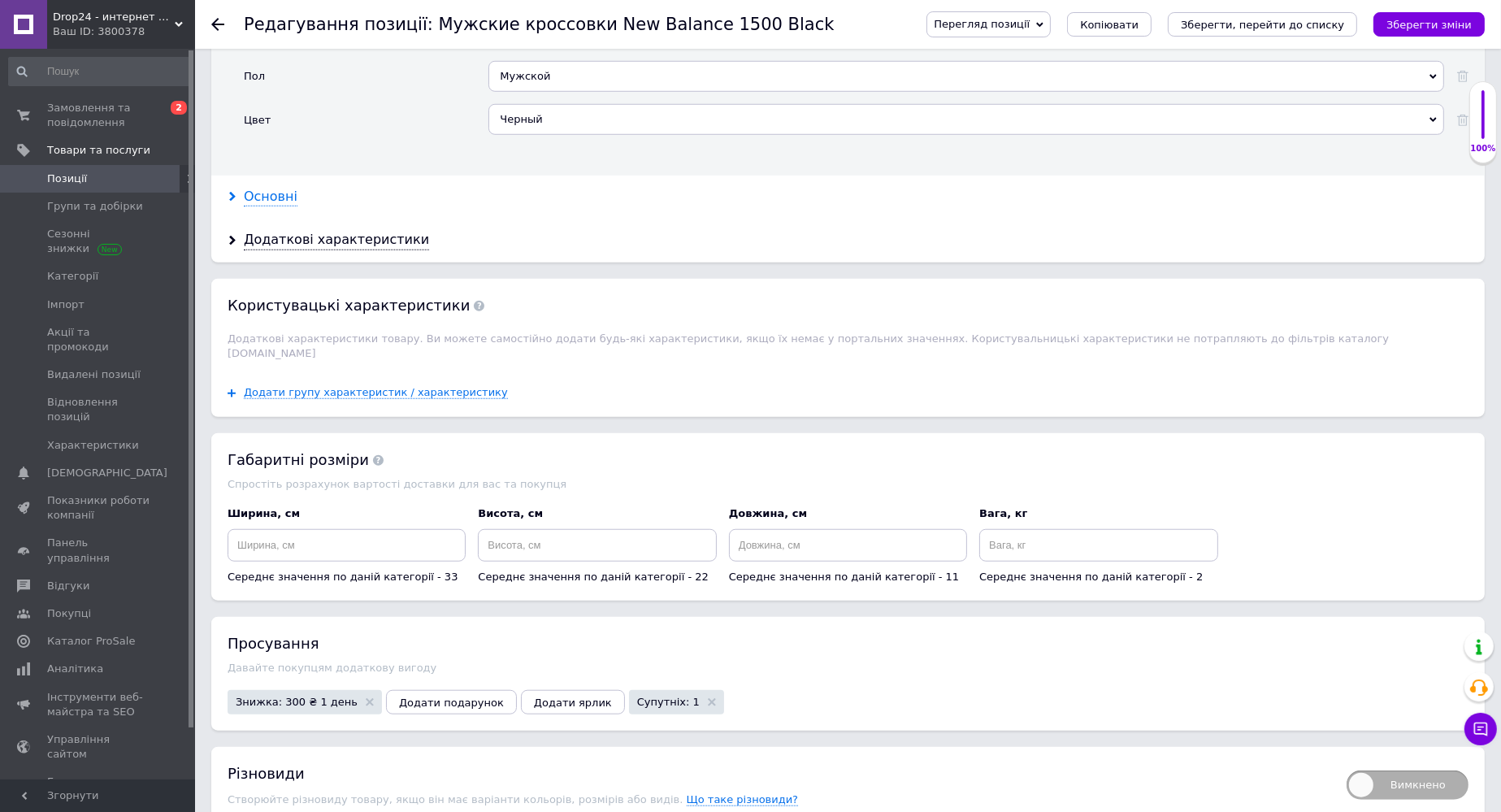
type input "1689"
click at [261, 188] on div "Основні" at bounding box center [270, 197] width 53 height 18
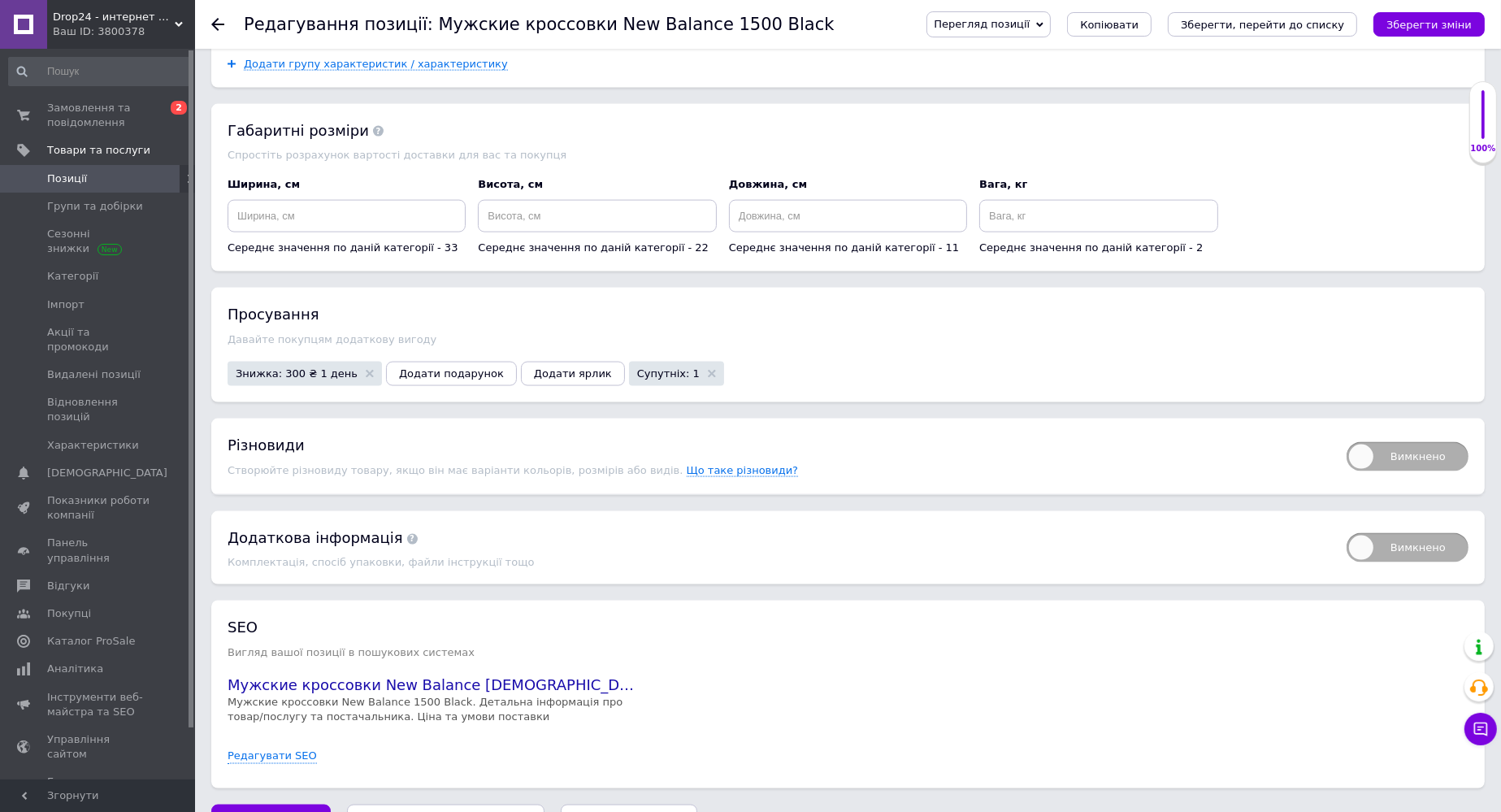
scroll to position [2933, 0]
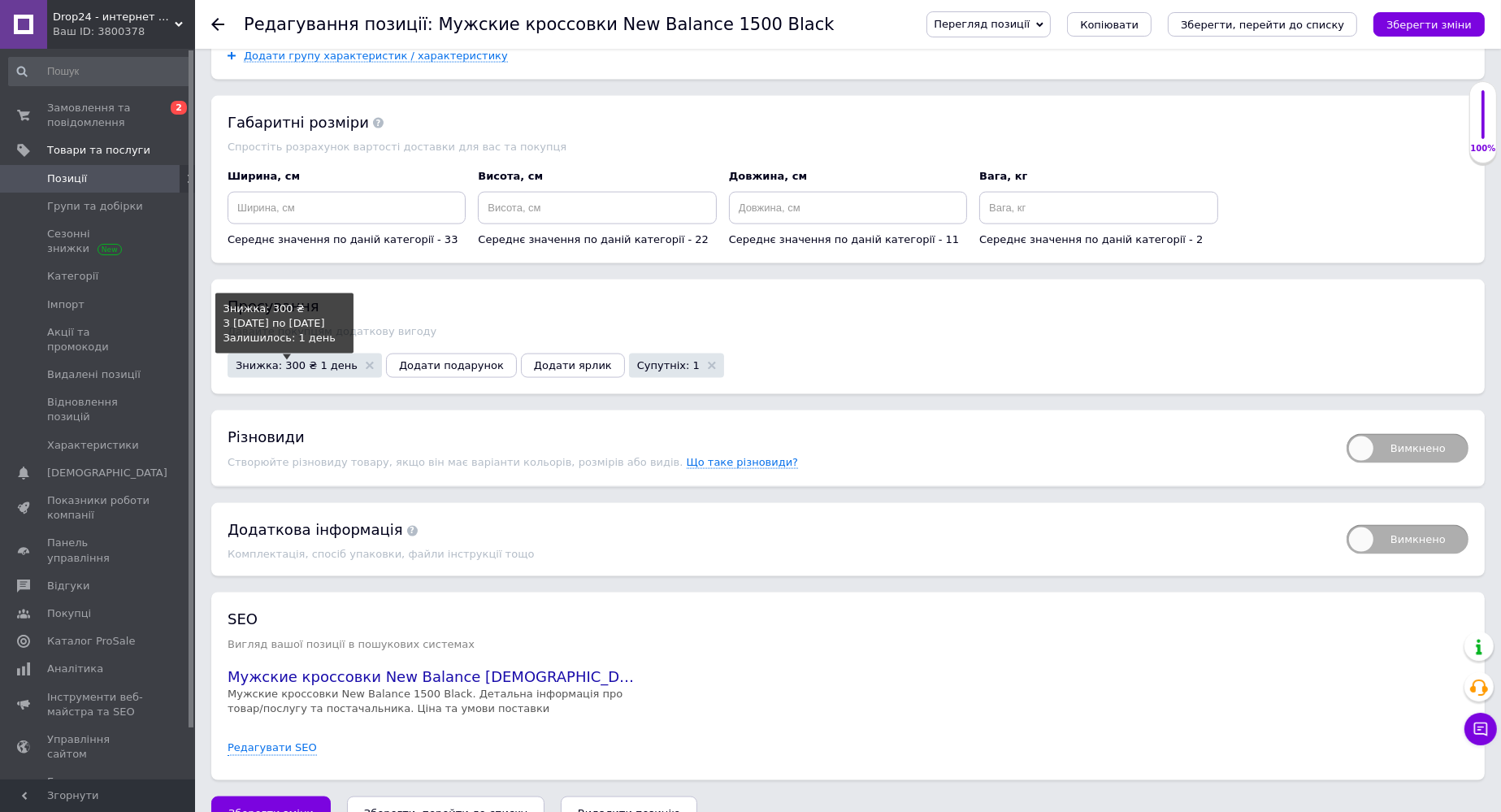
click at [266, 360] on span "Знижка: 300 ₴ 1 день" at bounding box center [296, 365] width 121 height 11
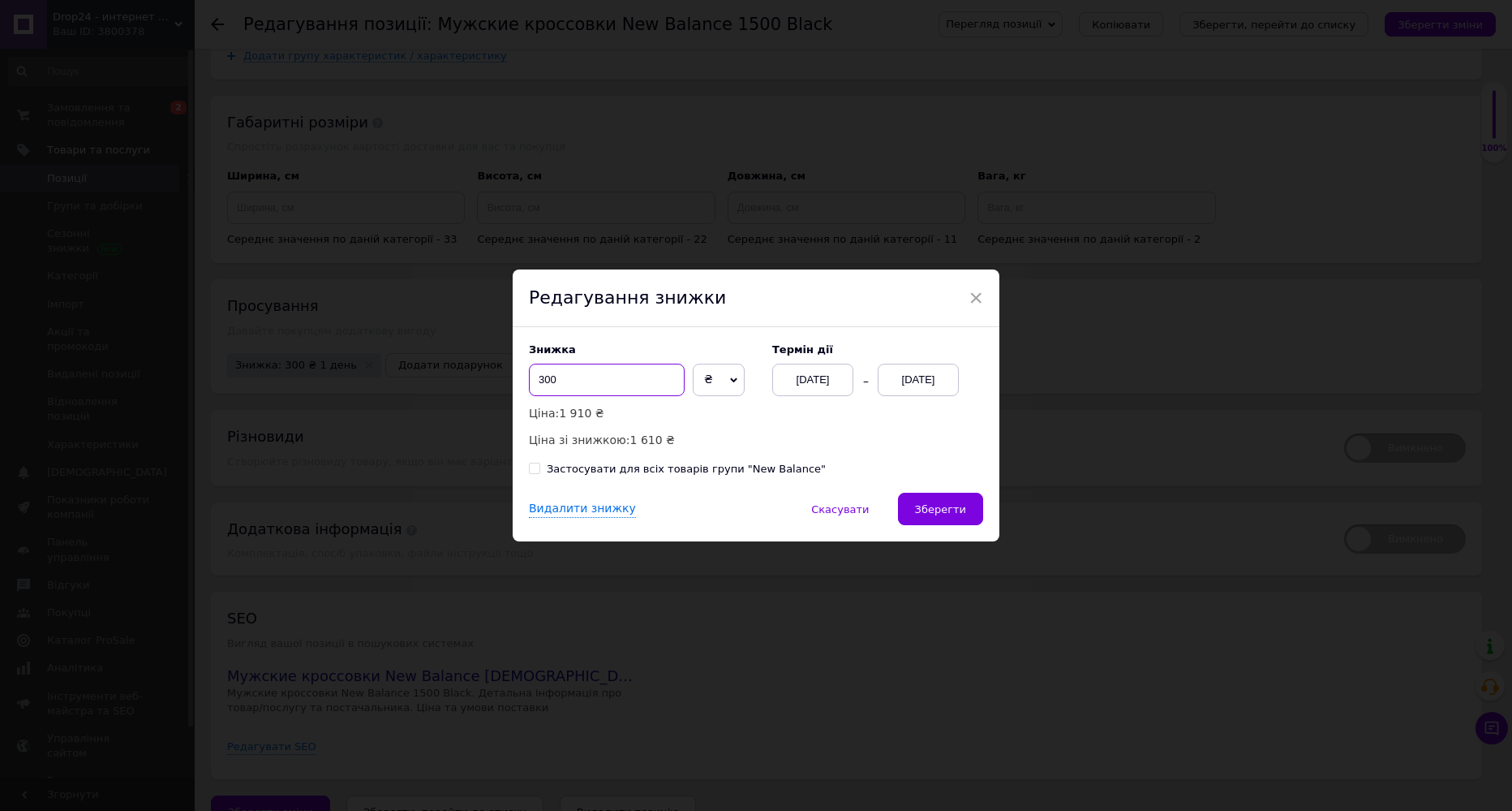
drag, startPoint x: 540, startPoint y: 377, endPoint x: 527, endPoint y: 377, distance: 13.0
click at [529, 377] on input "300" at bounding box center [606, 379] width 155 height 32
type input "500"
click at [950, 507] on span "Зберегти" at bounding box center [940, 509] width 52 height 12
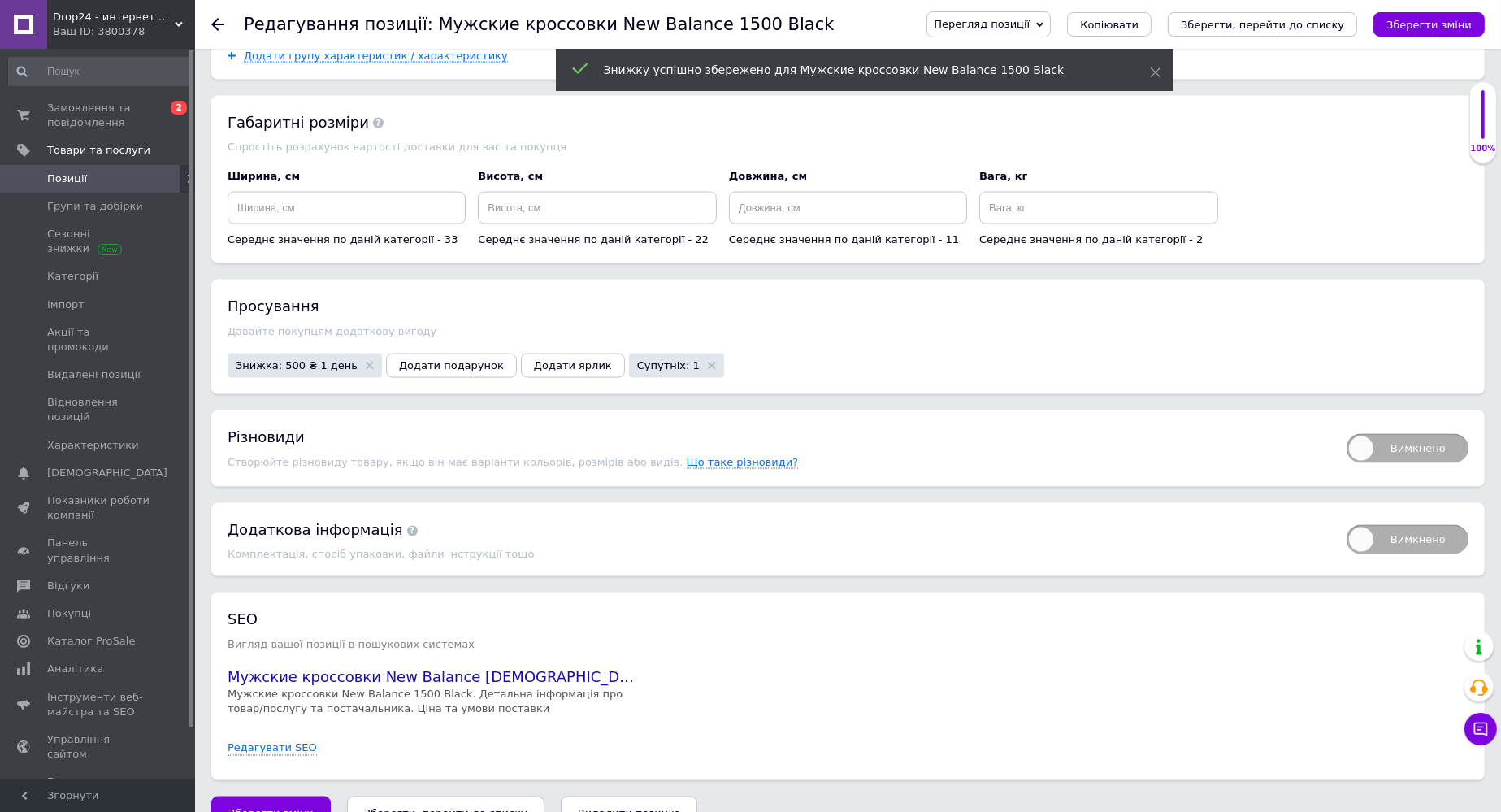
click at [1038, 18] on icon "Зберегти, перейти до списку" at bounding box center [1262, 24] width 163 height 12
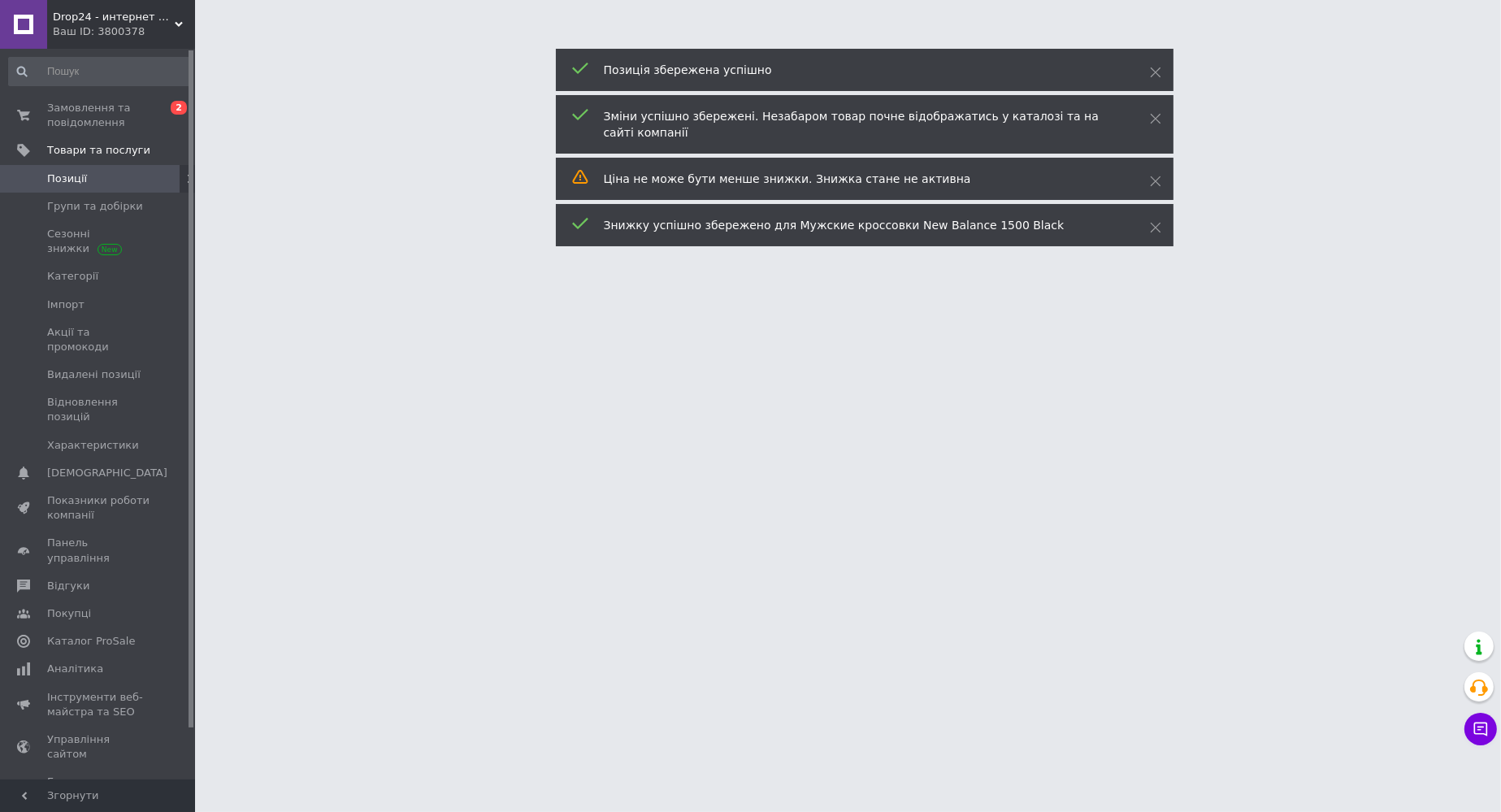
scroll to position [0, 0]
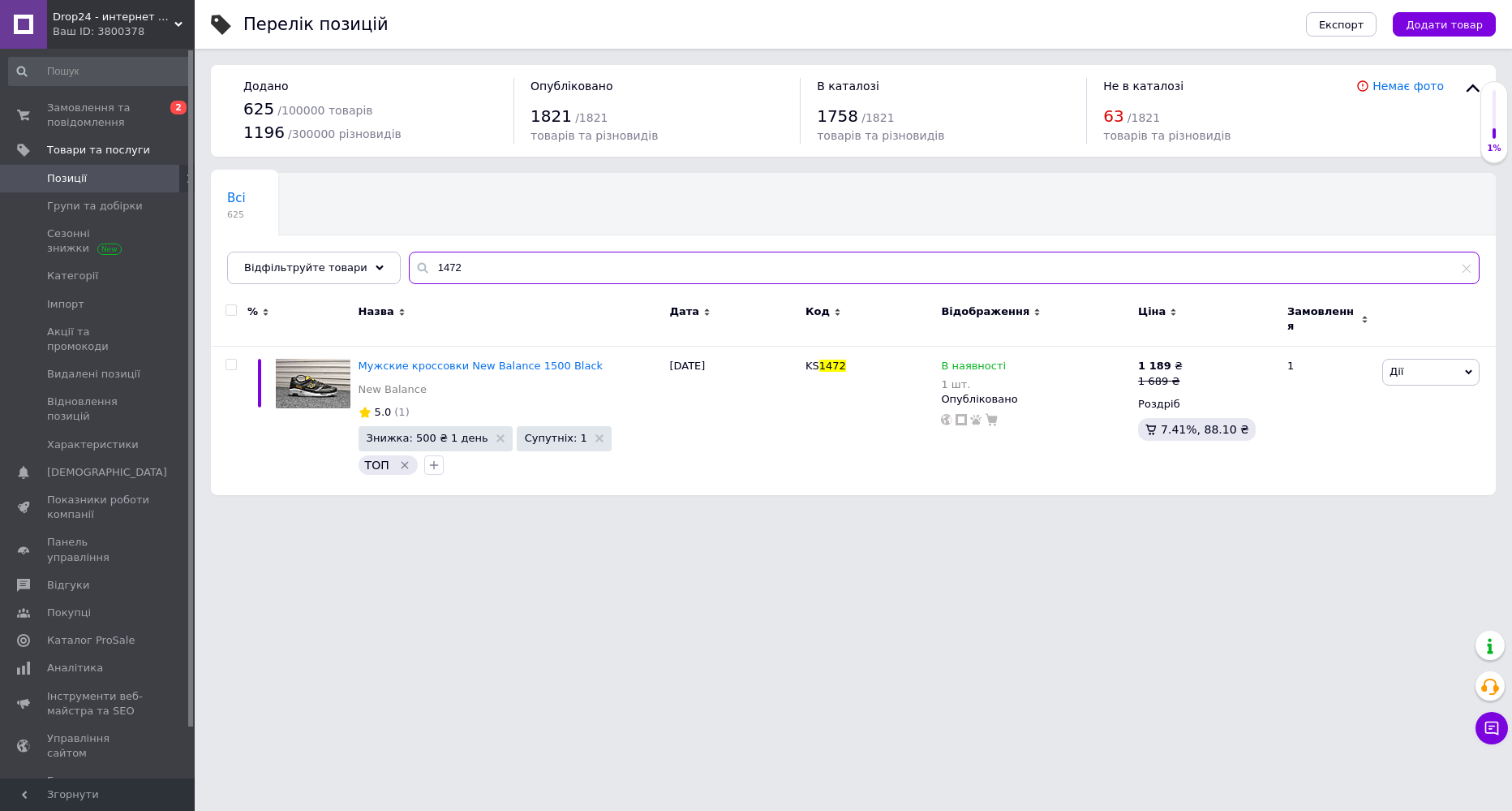
click at [444, 274] on input "1472" at bounding box center [944, 268] width 1071 height 32
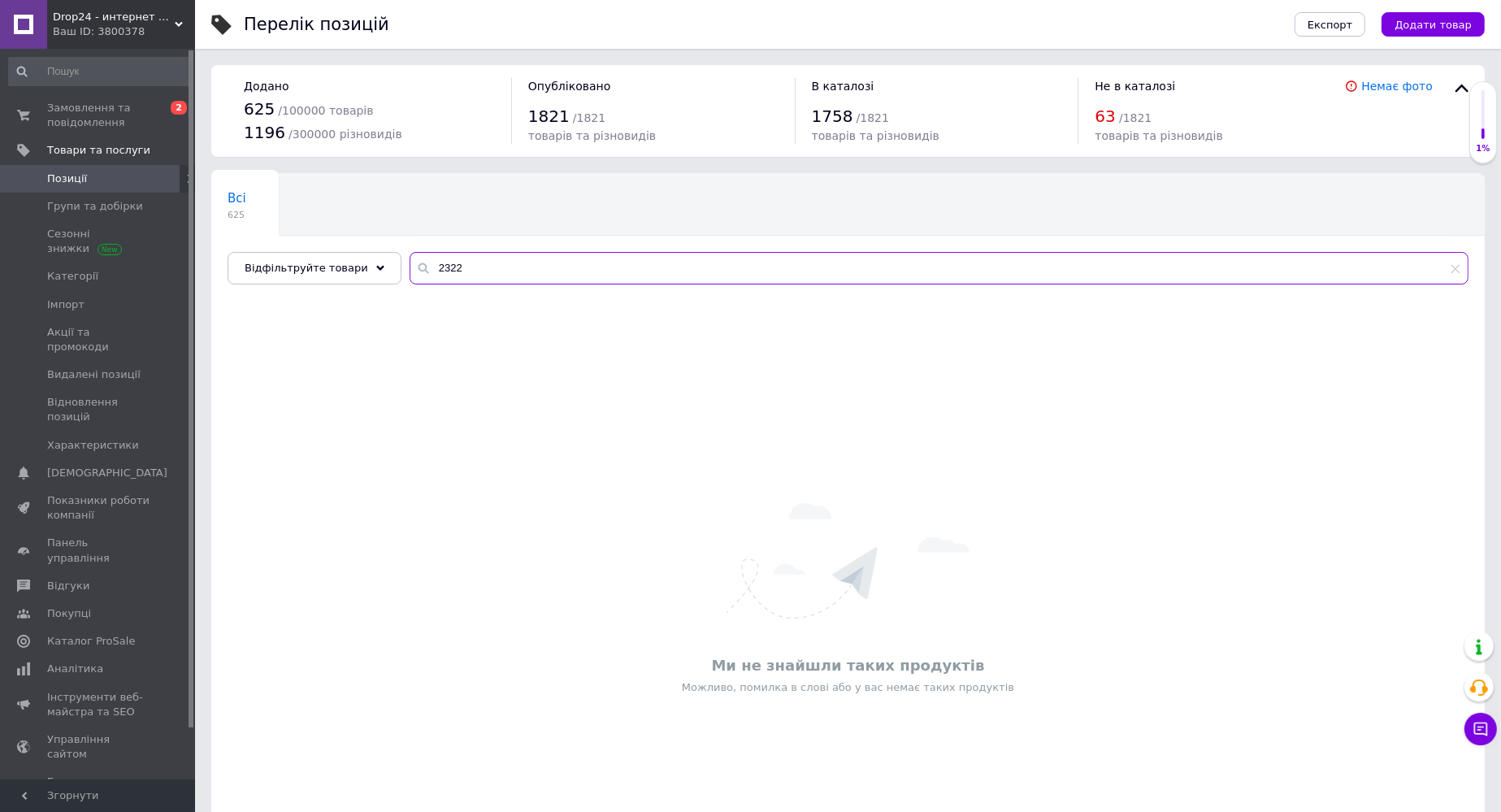
click at [433, 260] on input "2322" at bounding box center [939, 268] width 1058 height 32
click at [435, 262] on input "2148" at bounding box center [939, 268] width 1058 height 32
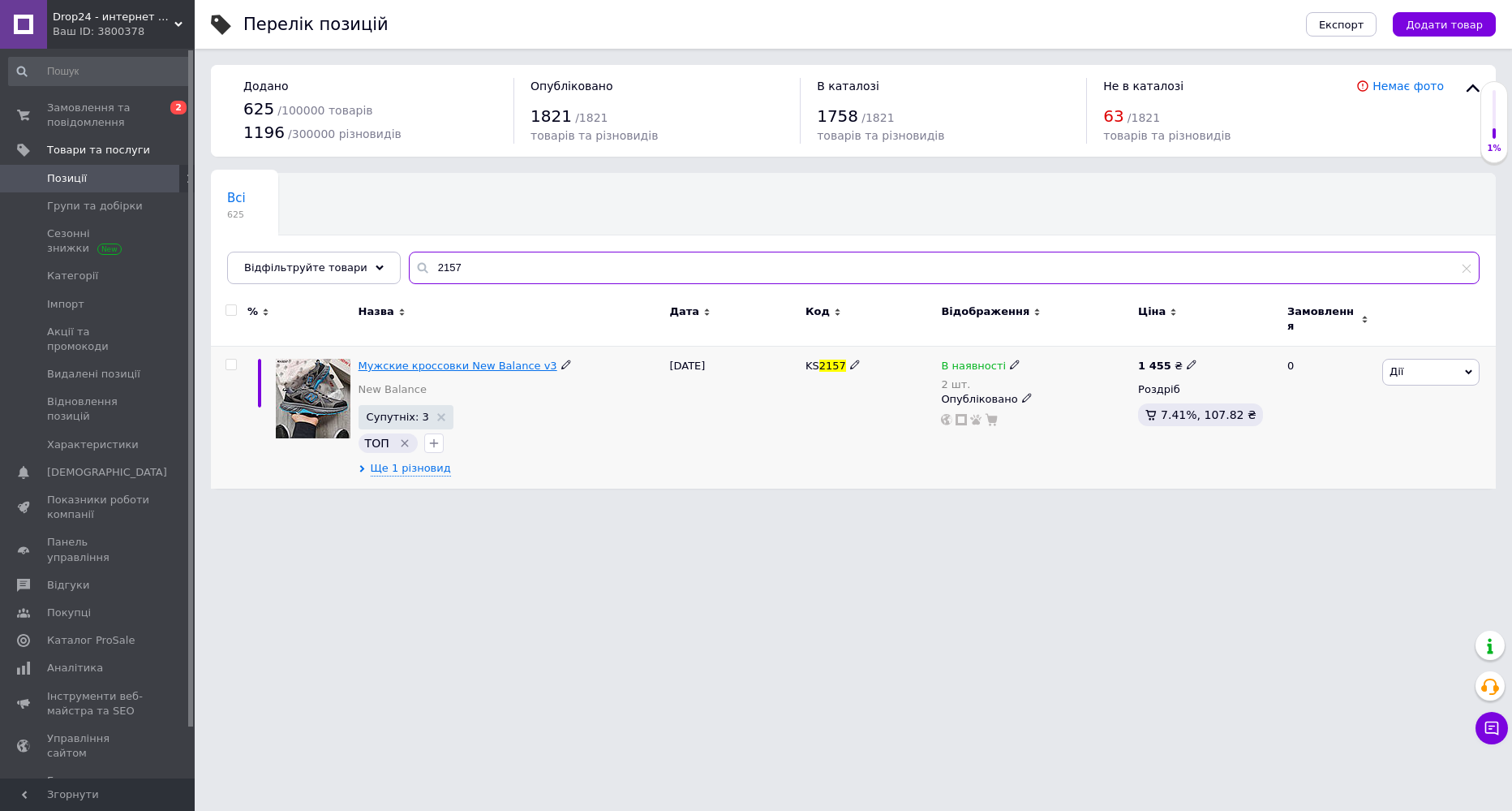
type input "2157"
click at [430, 360] on span "Мужские кроссовки New Balance v3" at bounding box center [458, 366] width 199 height 12
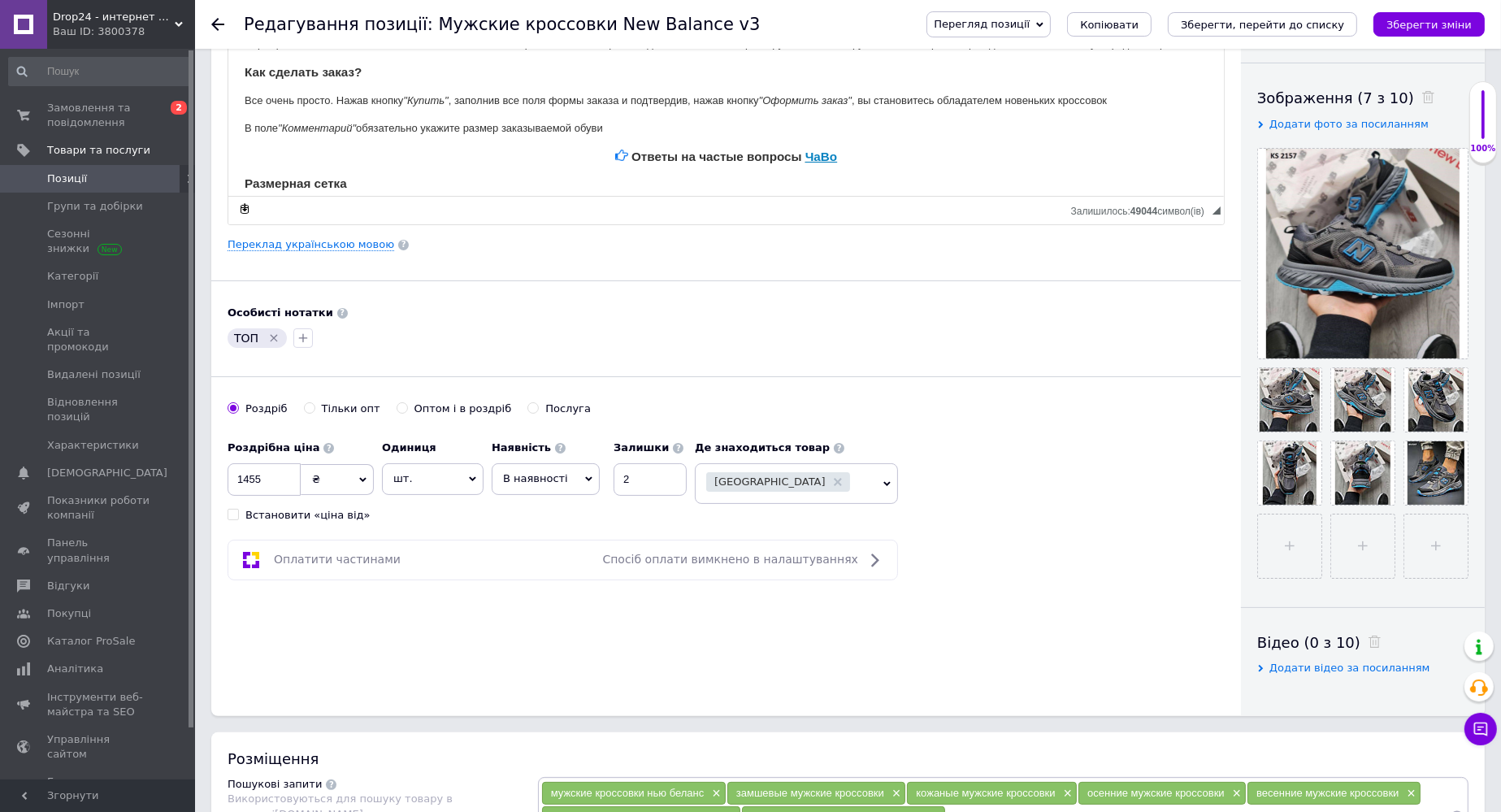
scroll to position [406, 0]
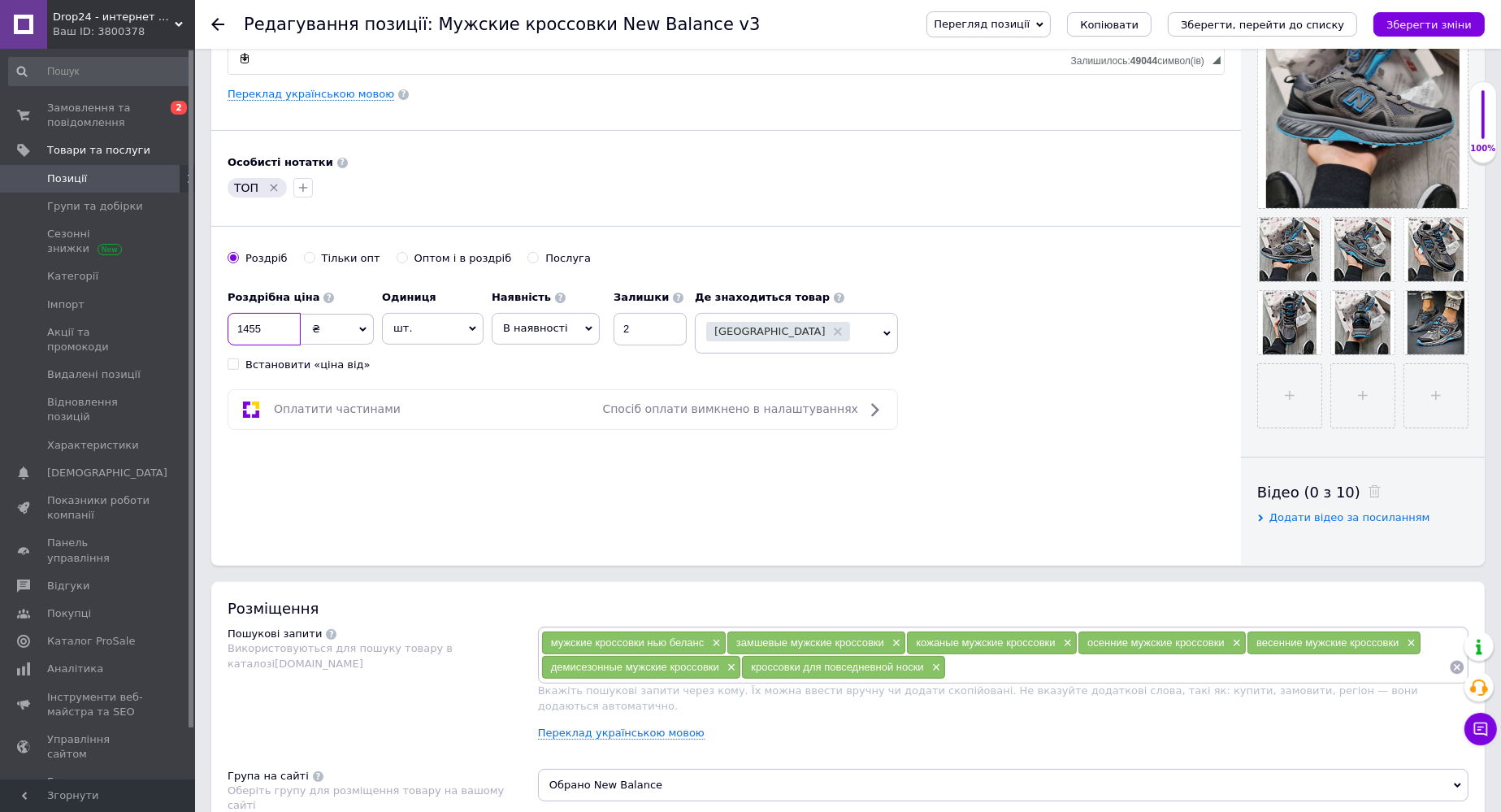
drag, startPoint x: 248, startPoint y: 325, endPoint x: 273, endPoint y: 324, distance: 25.0
click at [273, 324] on input "1455" at bounding box center [264, 329] width 73 height 32
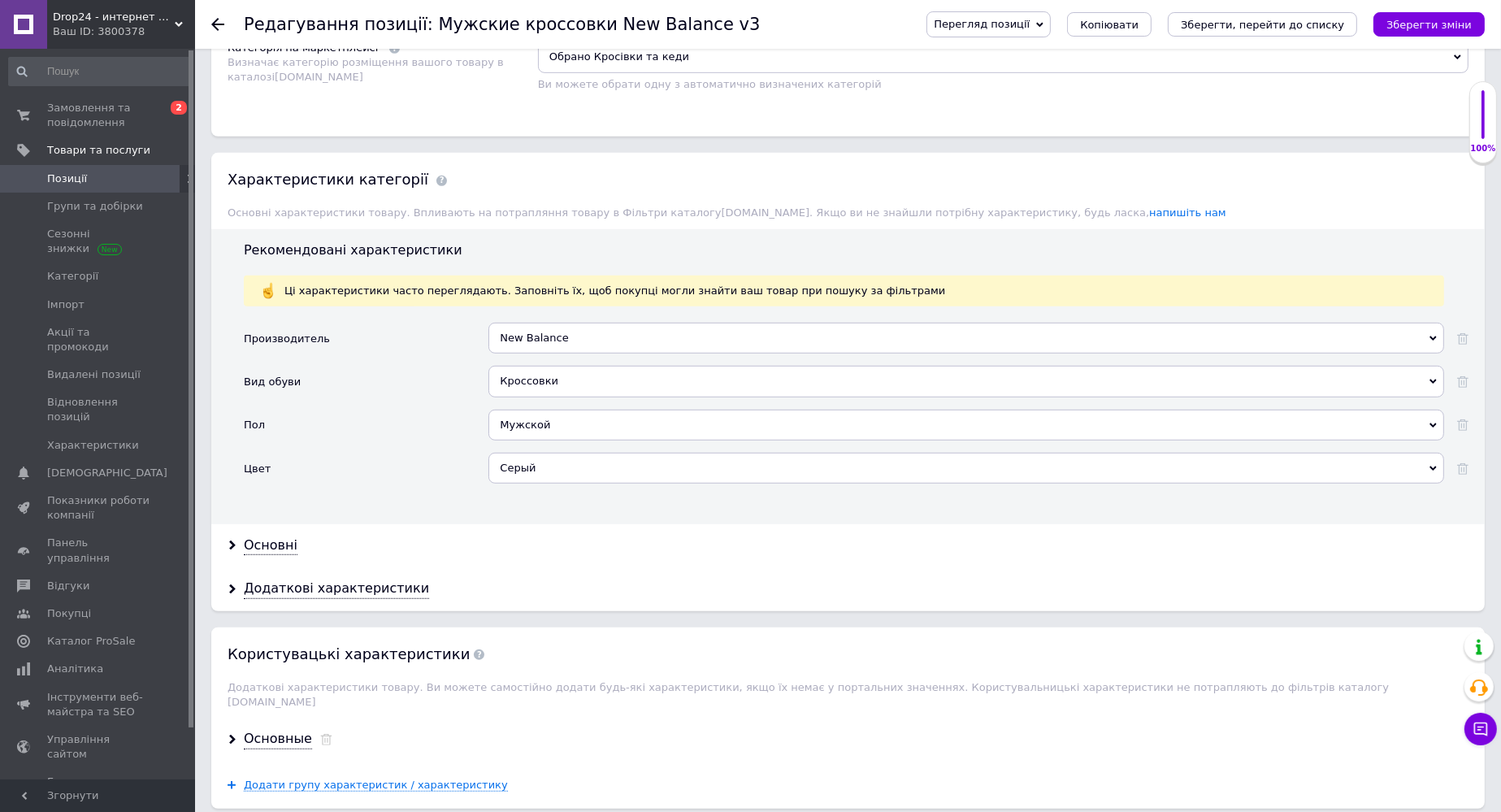
scroll to position [1219, 0]
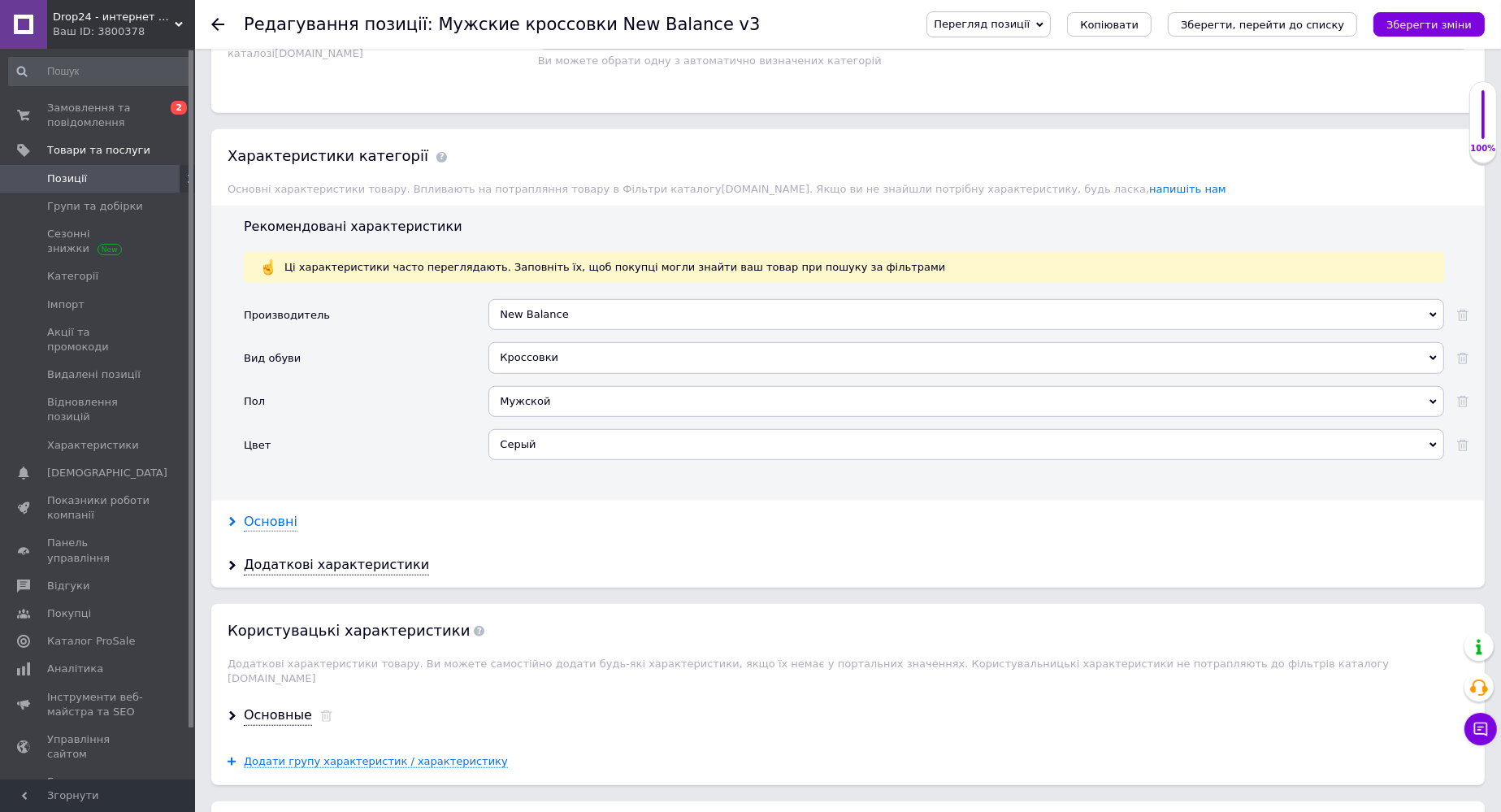
type input "1489"
click at [271, 512] on div "Основні" at bounding box center [270, 522] width 53 height 18
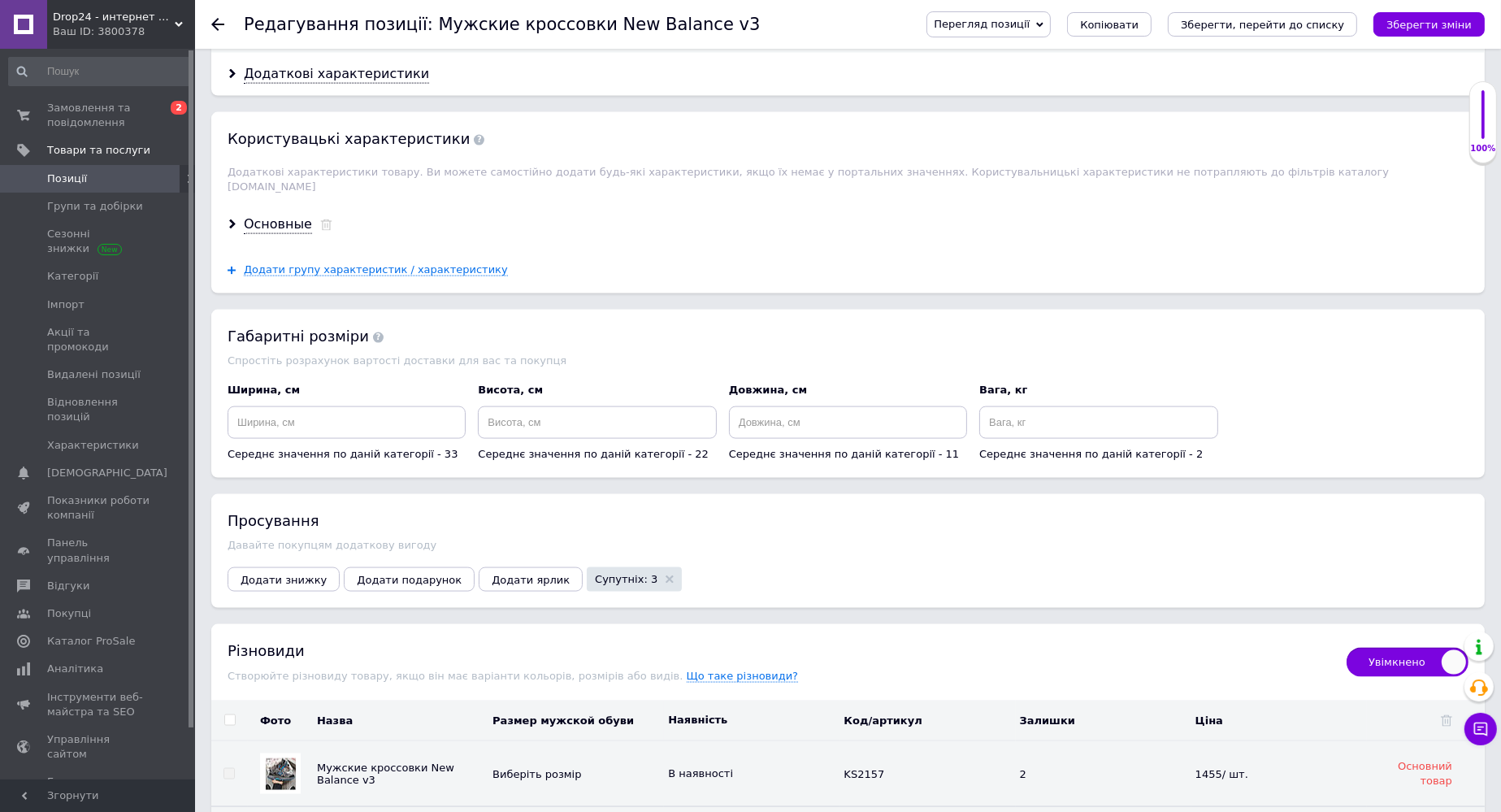
scroll to position [2924, 0]
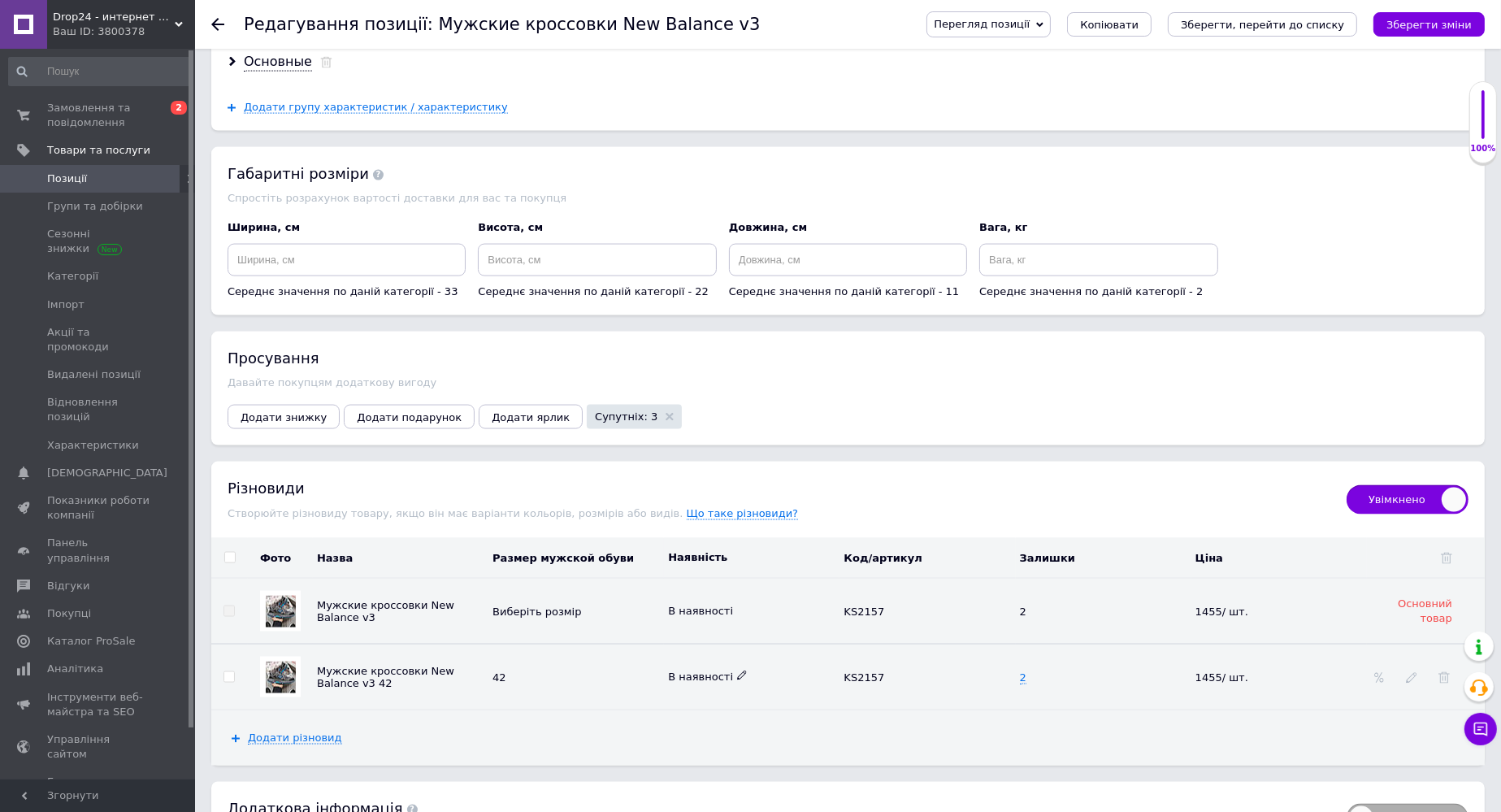
click at [737, 671] on icon at bounding box center [742, 676] width 10 height 10
click at [717, 743] on li "Готово до відправки" at bounding box center [748, 754] width 173 height 22
click at [1038, 25] on icon "Зберегти зміни" at bounding box center [1429, 24] width 86 height 12
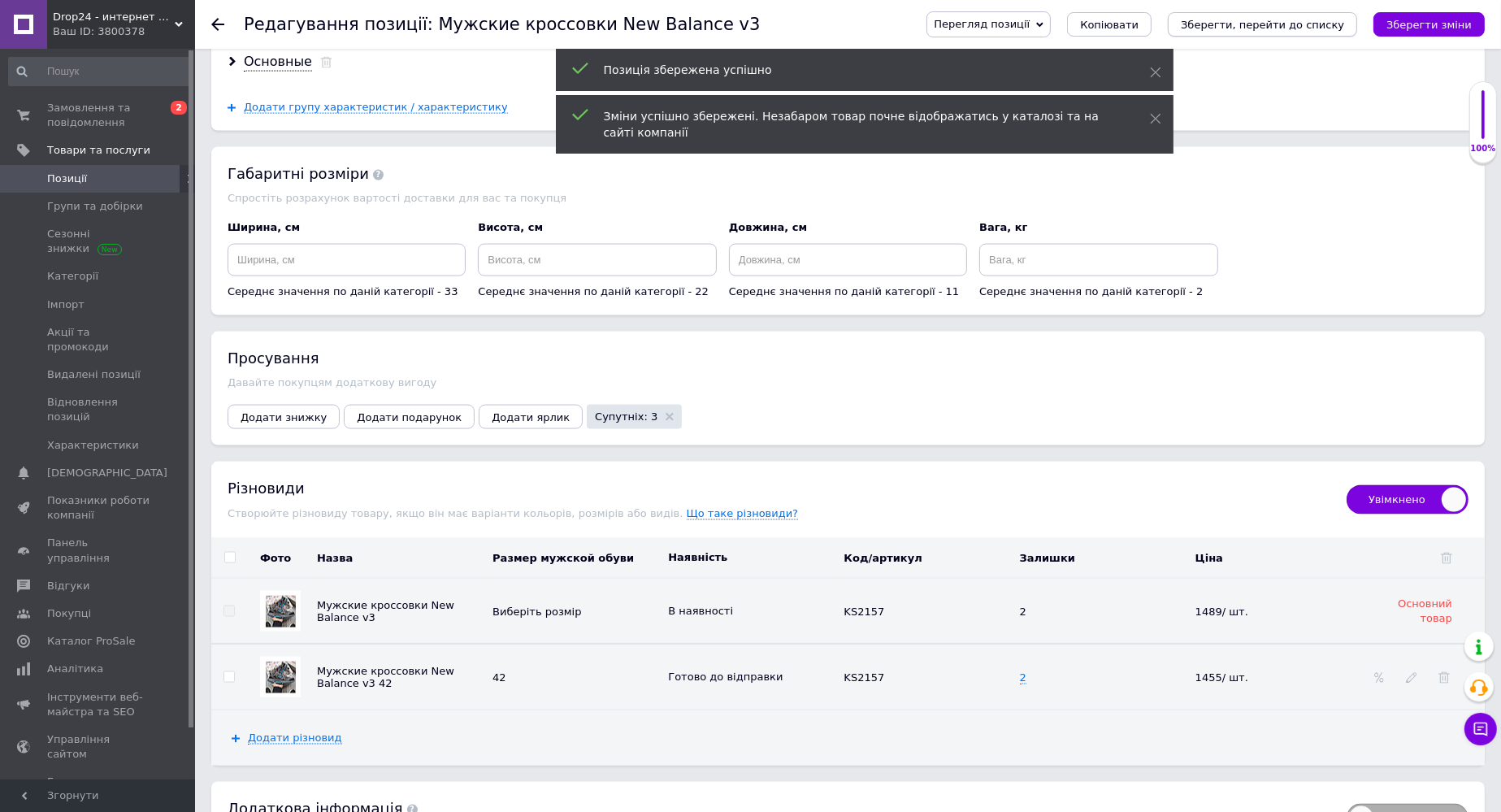
click at [1038, 26] on icon "Зберегти, перейти до списку" at bounding box center [1262, 24] width 163 height 12
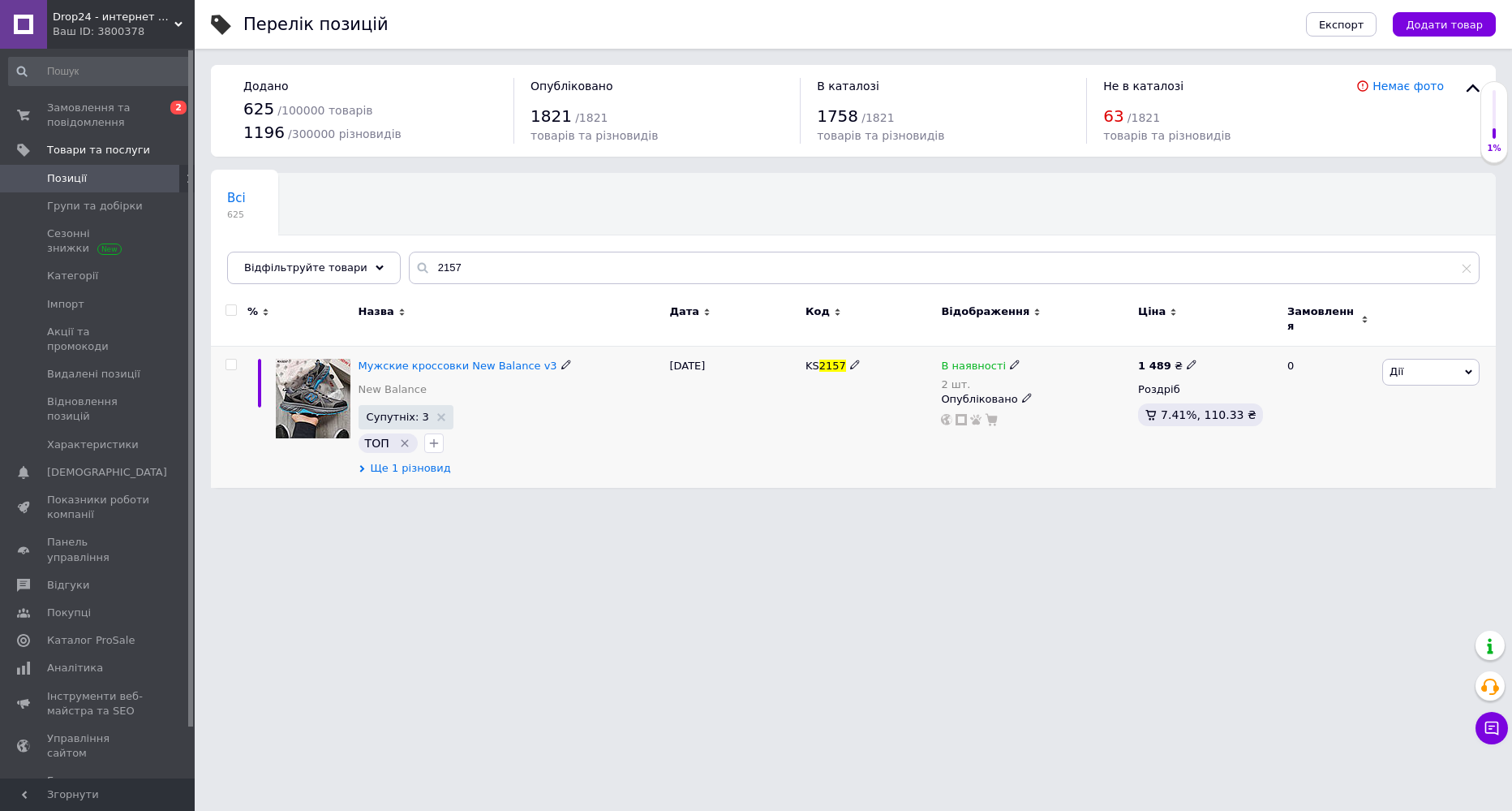
click at [422, 462] on span "Ще 1 різновид" at bounding box center [410, 469] width 81 height 15
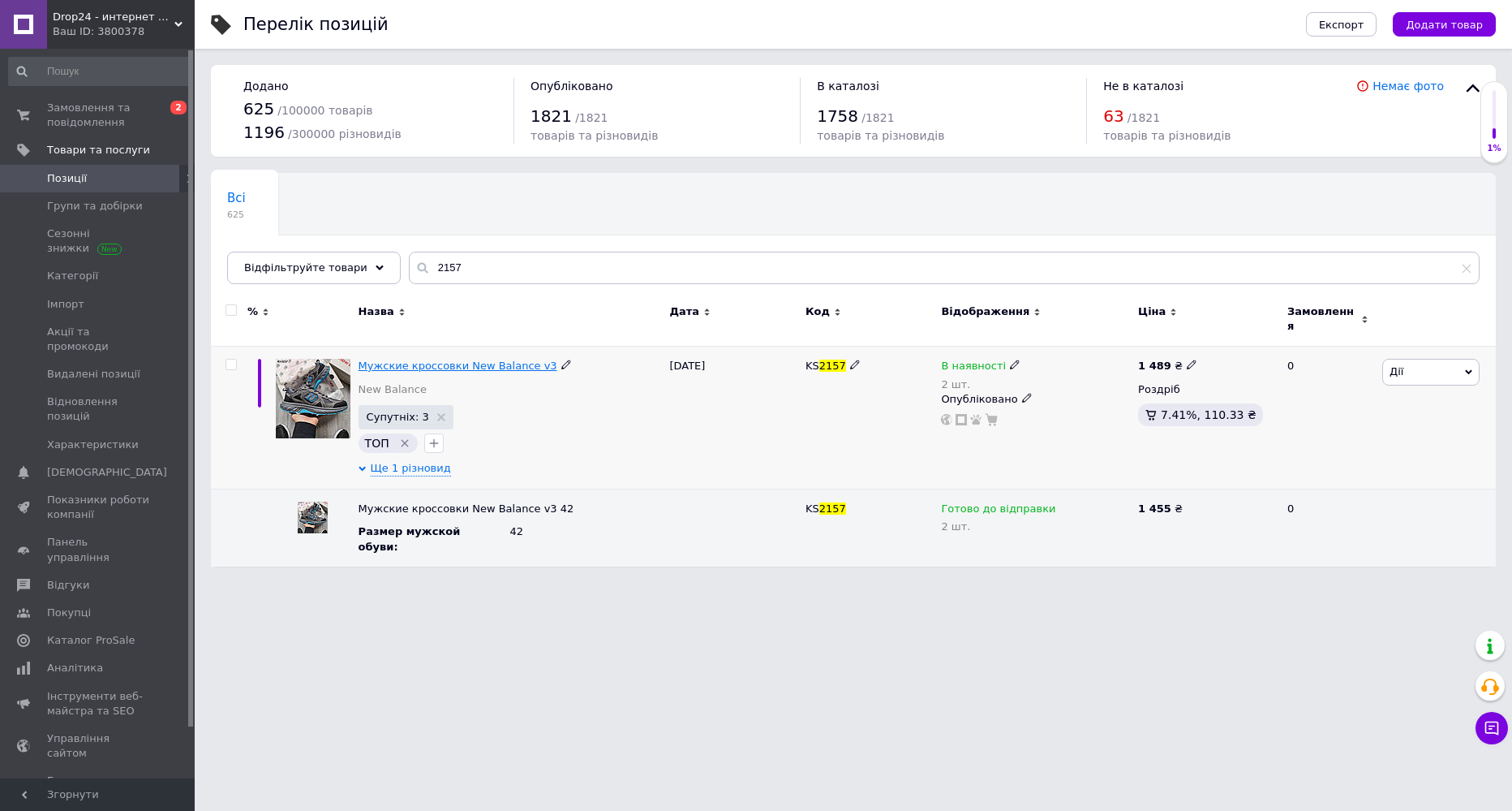
click at [429, 360] on span "Мужские кроссовки New Balance v3" at bounding box center [458, 366] width 199 height 12
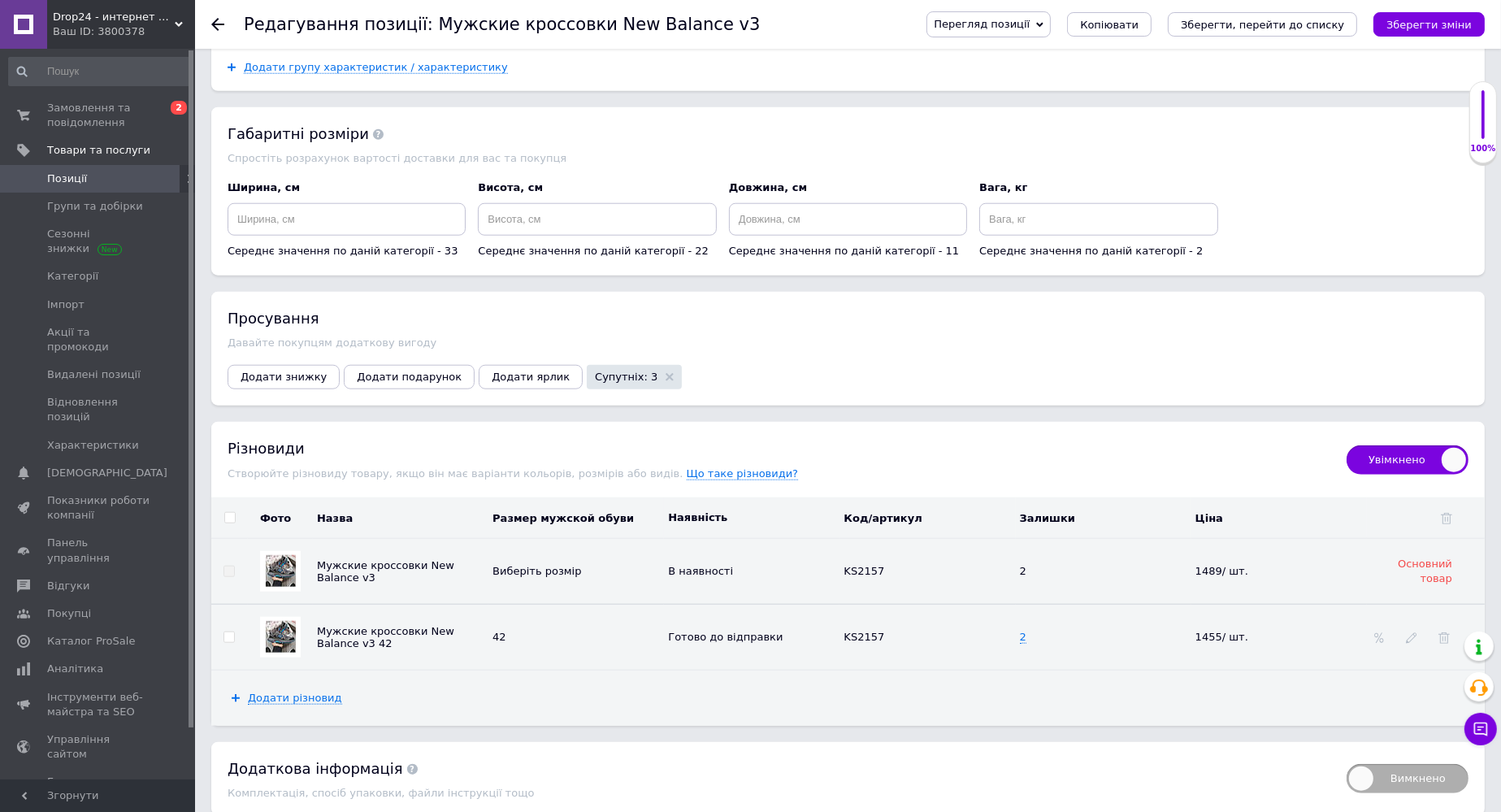
scroll to position [2031, 0]
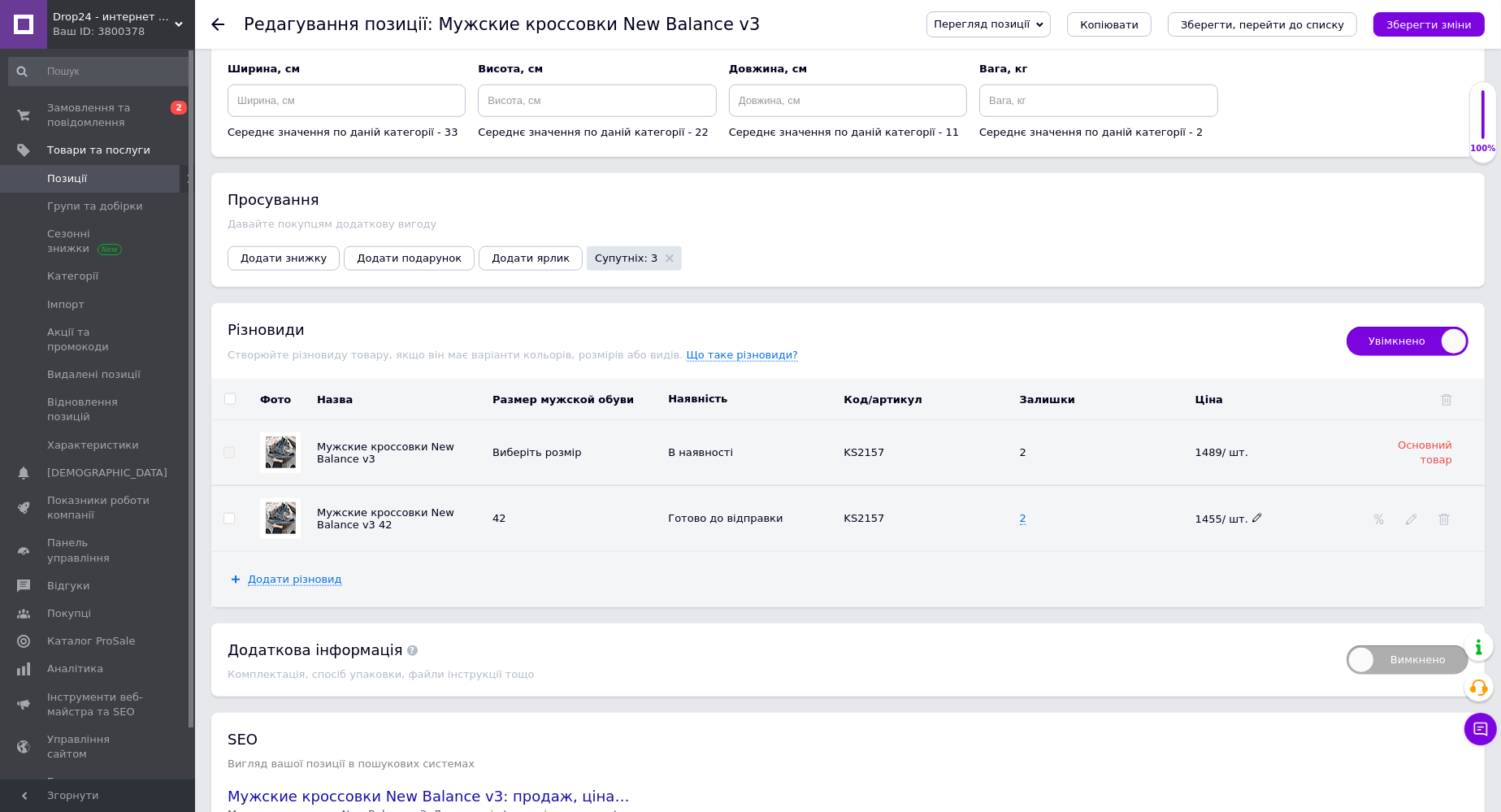
click at [1038, 512] on span "1455/ шт." at bounding box center [1228, 518] width 67 height 12
click at [1038, 512] on icon at bounding box center [1257, 517] width 10 height 10
drag, startPoint x: 1206, startPoint y: 483, endPoint x: 1234, endPoint y: 488, distance: 28.4
click at [1038, 506] on input "1455" at bounding box center [1273, 517] width 165 height 24
type input "1489"
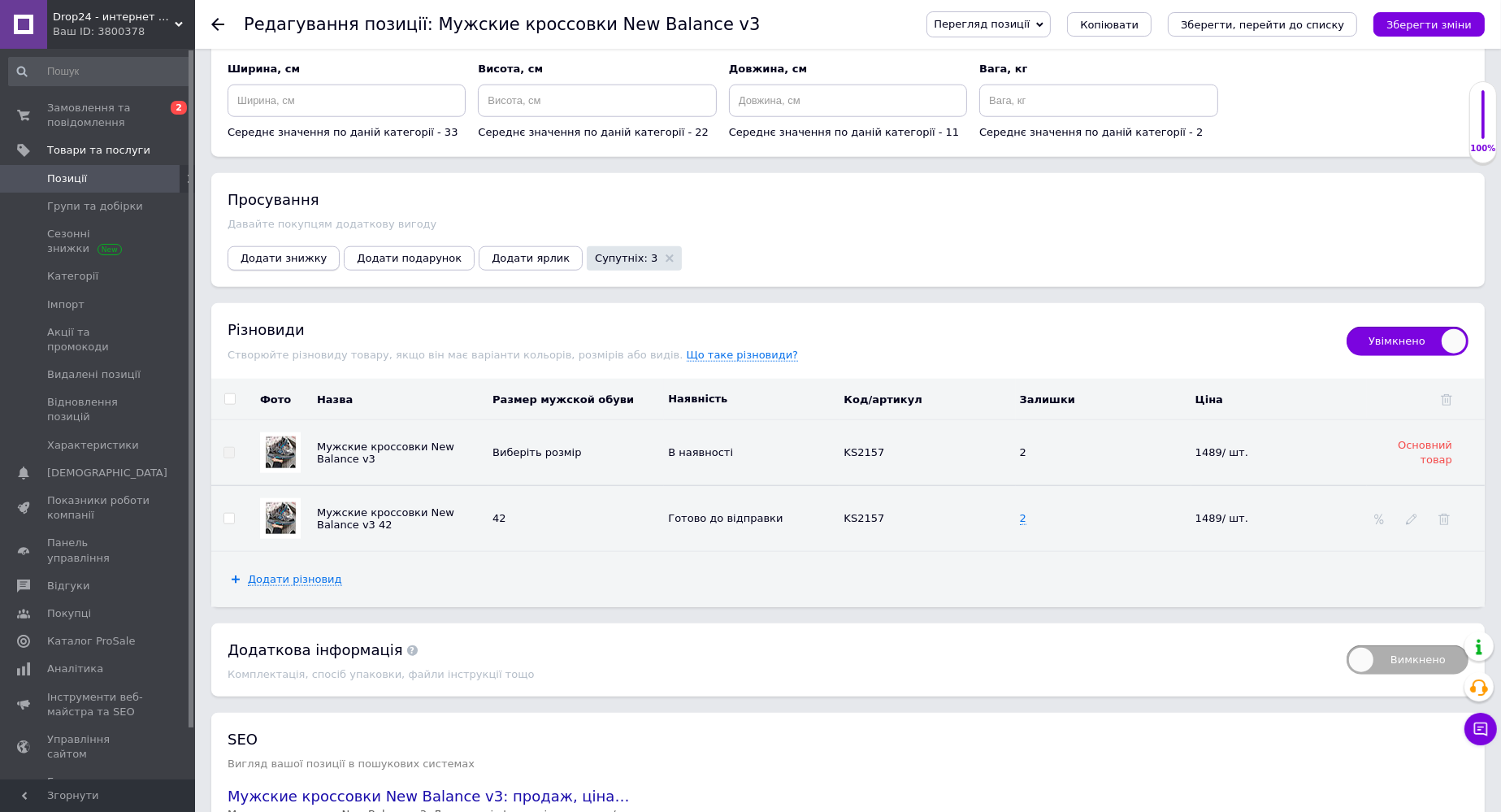
click at [287, 252] on span "Додати знижку" at bounding box center [284, 258] width 87 height 12
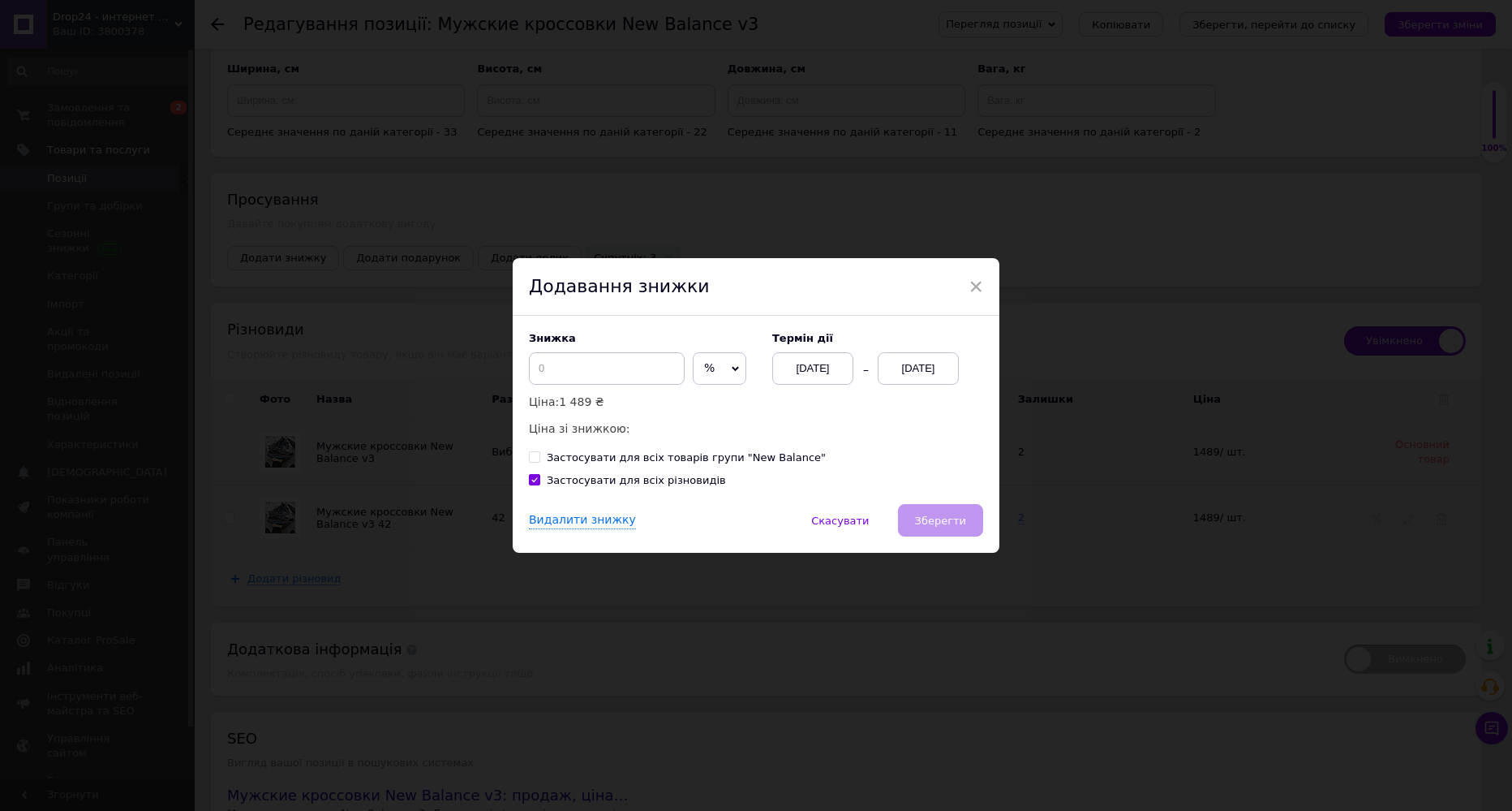
click at [708, 369] on span "%" at bounding box center [719, 368] width 53 height 32
drag, startPoint x: 704, startPoint y: 407, endPoint x: 678, endPoint y: 401, distance: 26.7
click at [704, 407] on li "₴" at bounding box center [719, 402] width 52 height 22
click at [613, 376] on input at bounding box center [606, 368] width 155 height 32
type input "300"
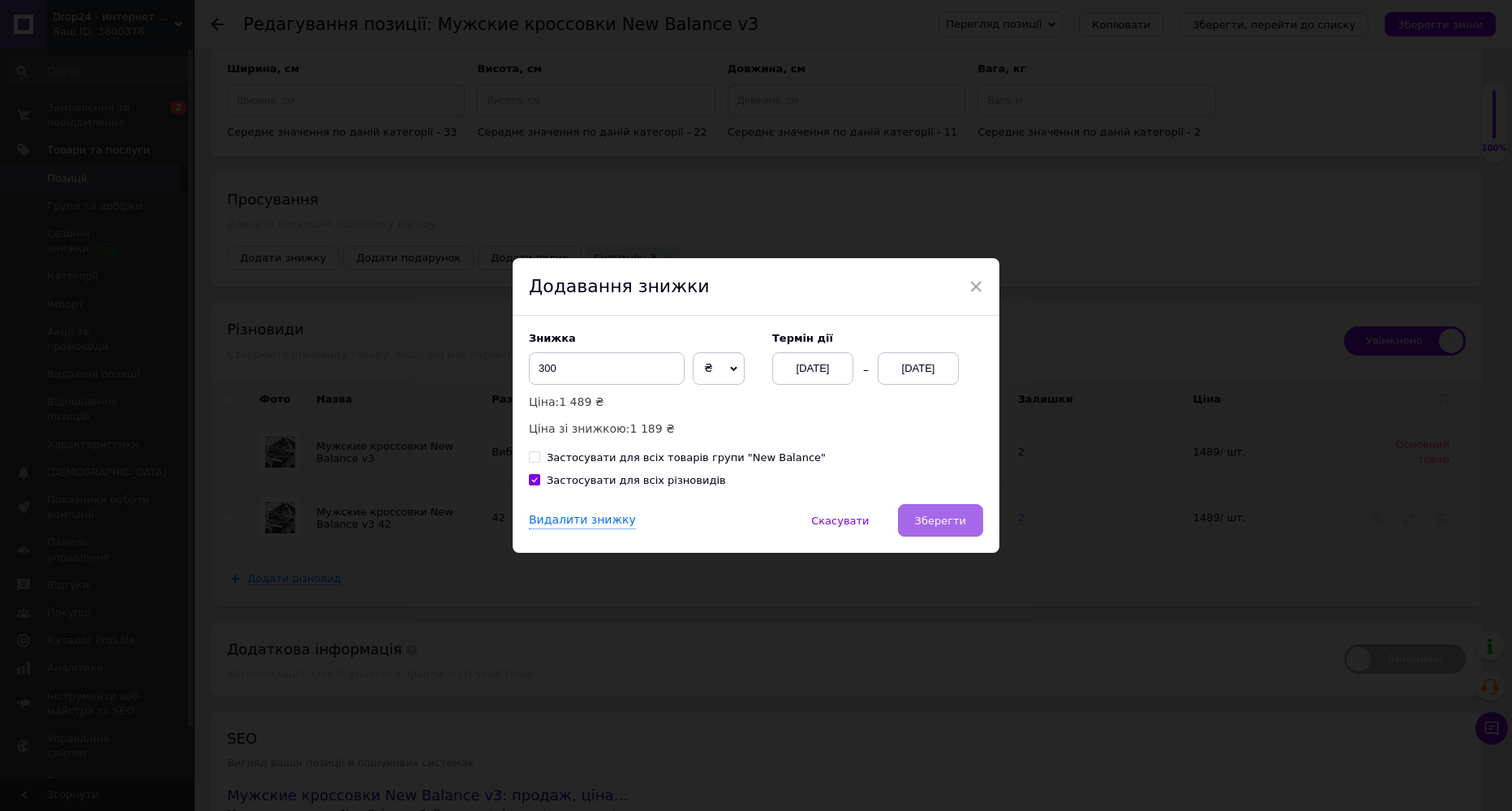
click at [944, 510] on button "Зберегти" at bounding box center [940, 519] width 86 height 32
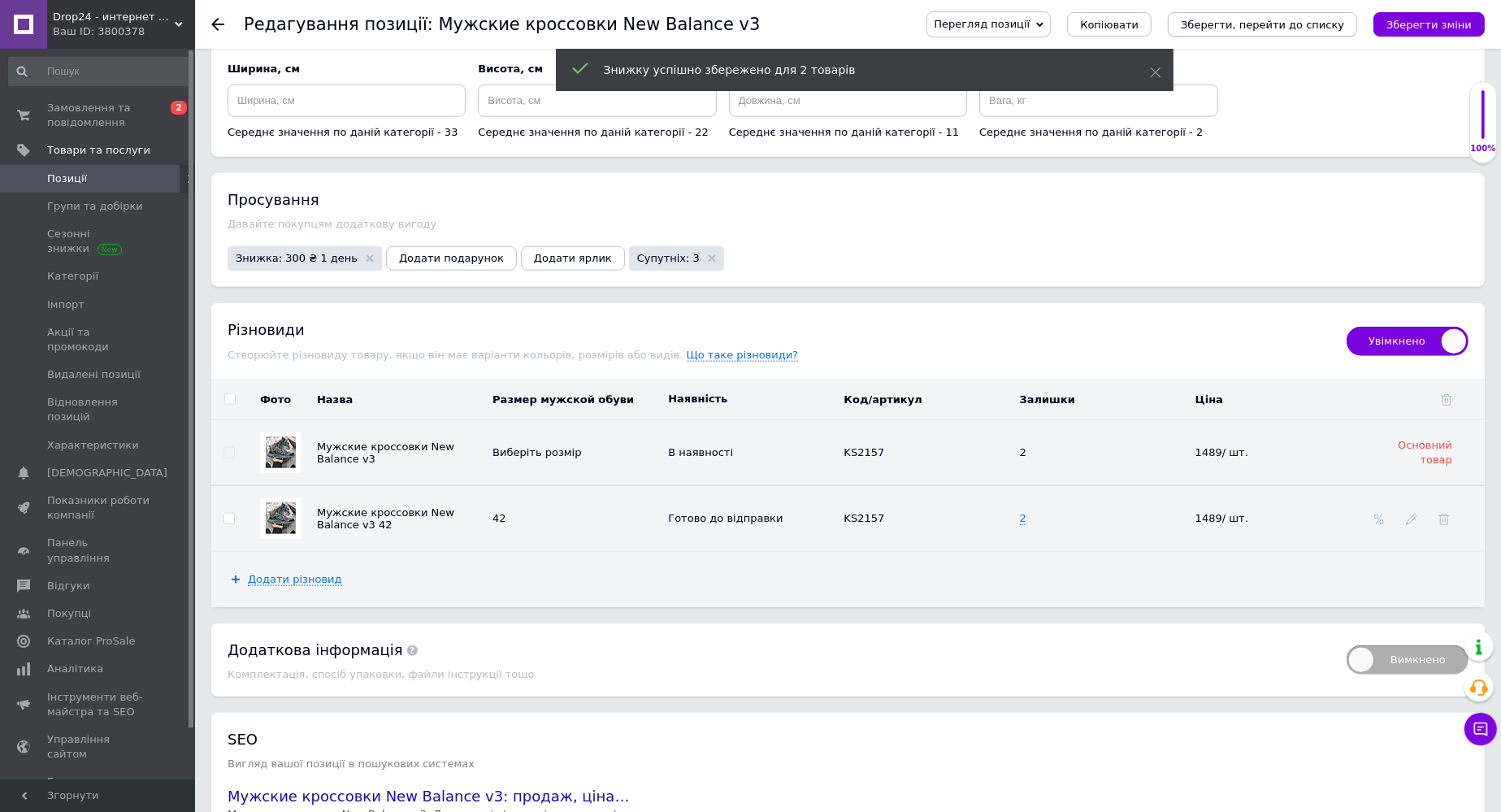
click at [1038, 13] on button "Зберегти, перейти до списку" at bounding box center [1262, 24] width 190 height 24
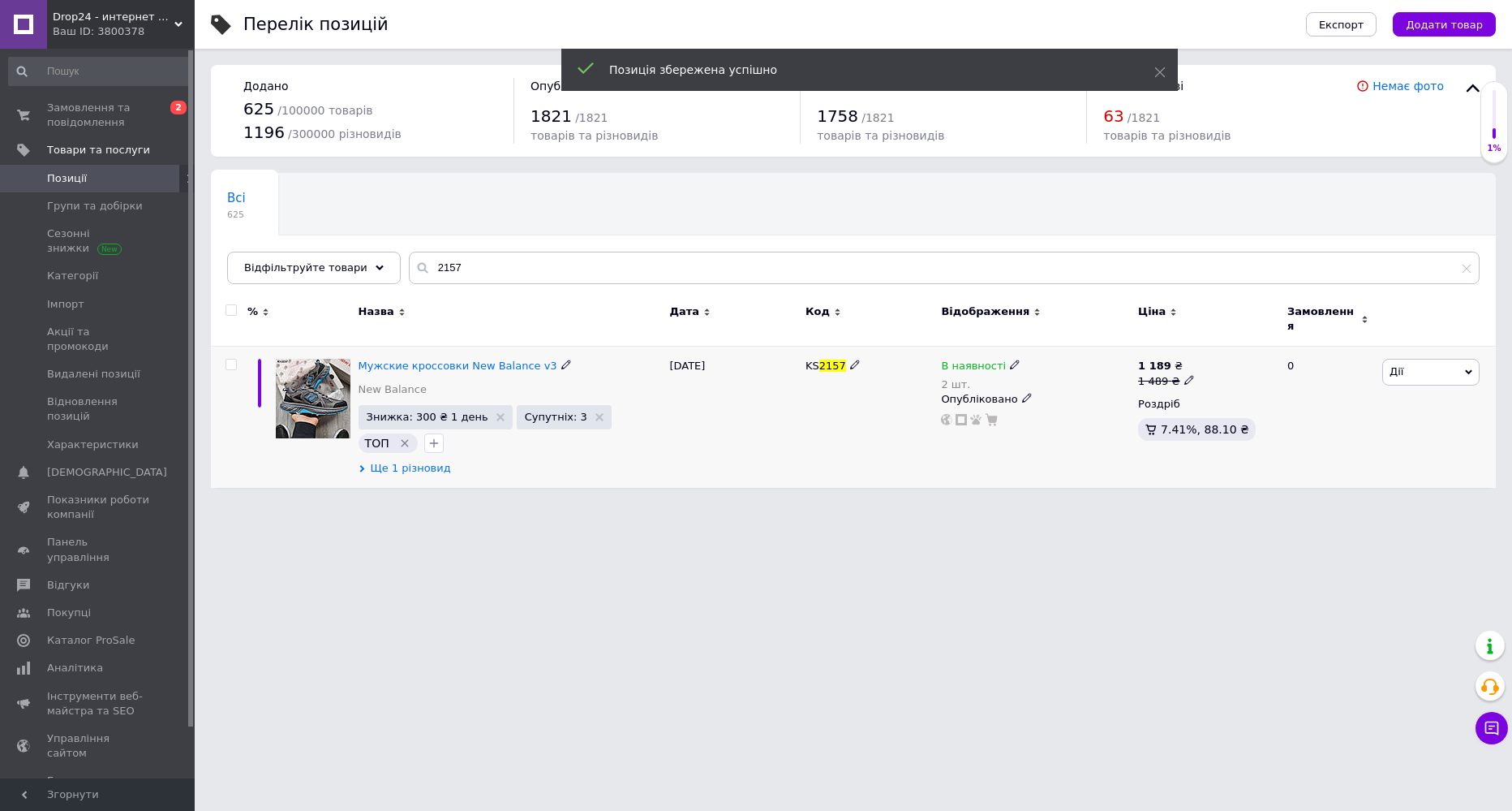
click at [429, 461] on span "Ще 1 різновид" at bounding box center [410, 469] width 81 height 15
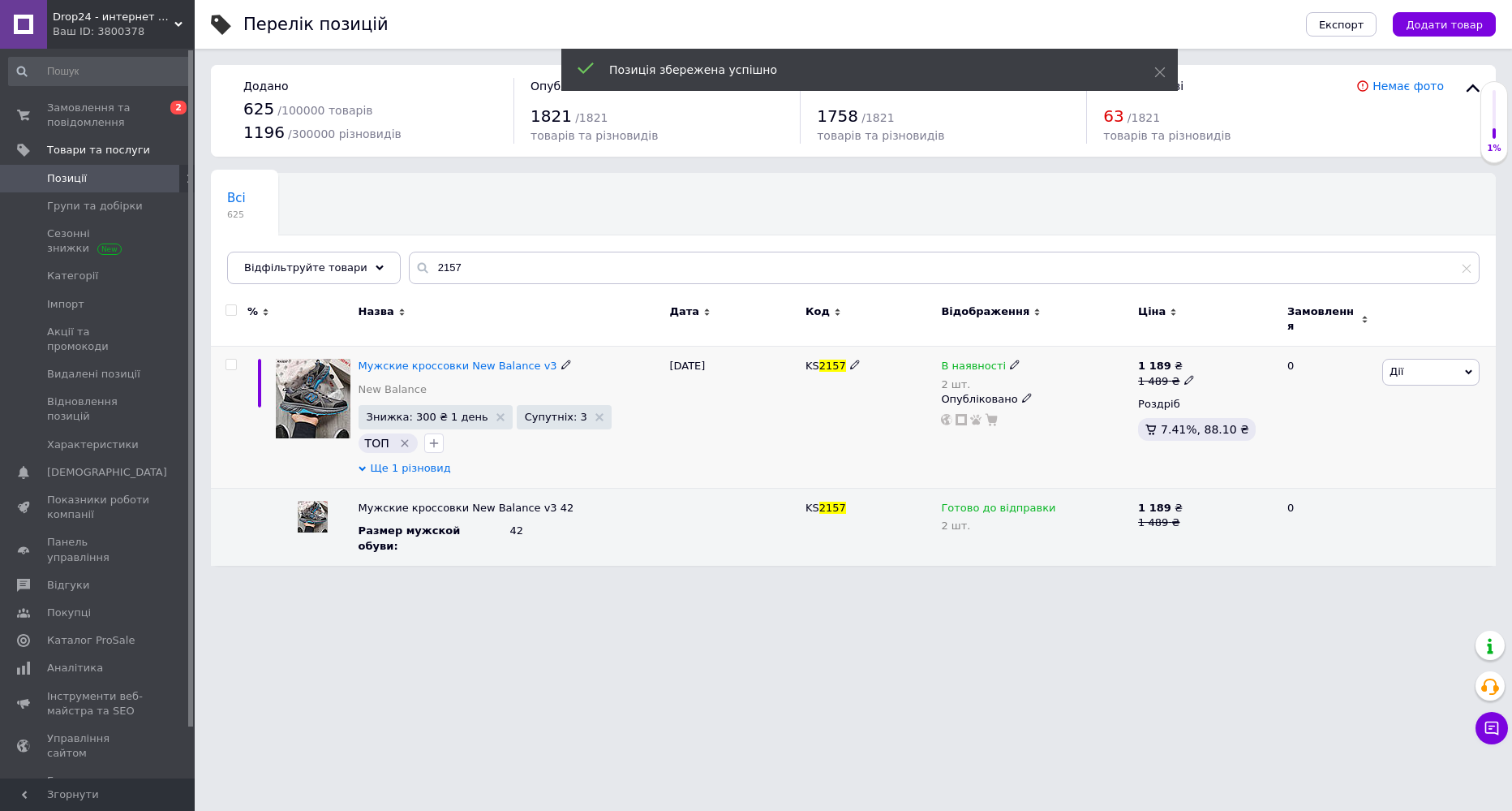
click at [429, 461] on span "Ще 1 різновид" at bounding box center [410, 469] width 81 height 15
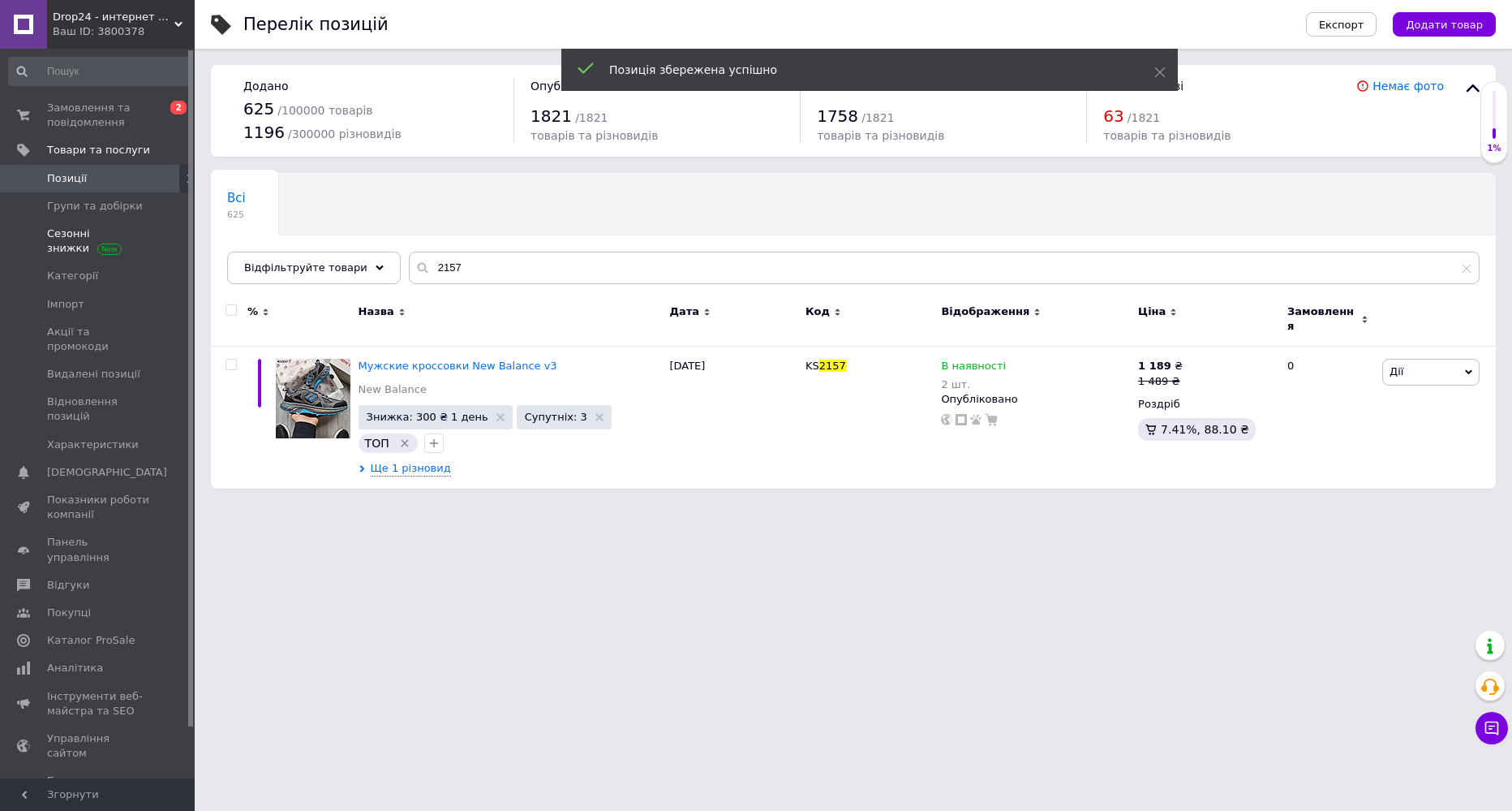
click at [67, 246] on span "Сезонні знижки" at bounding box center [99, 240] width 103 height 29
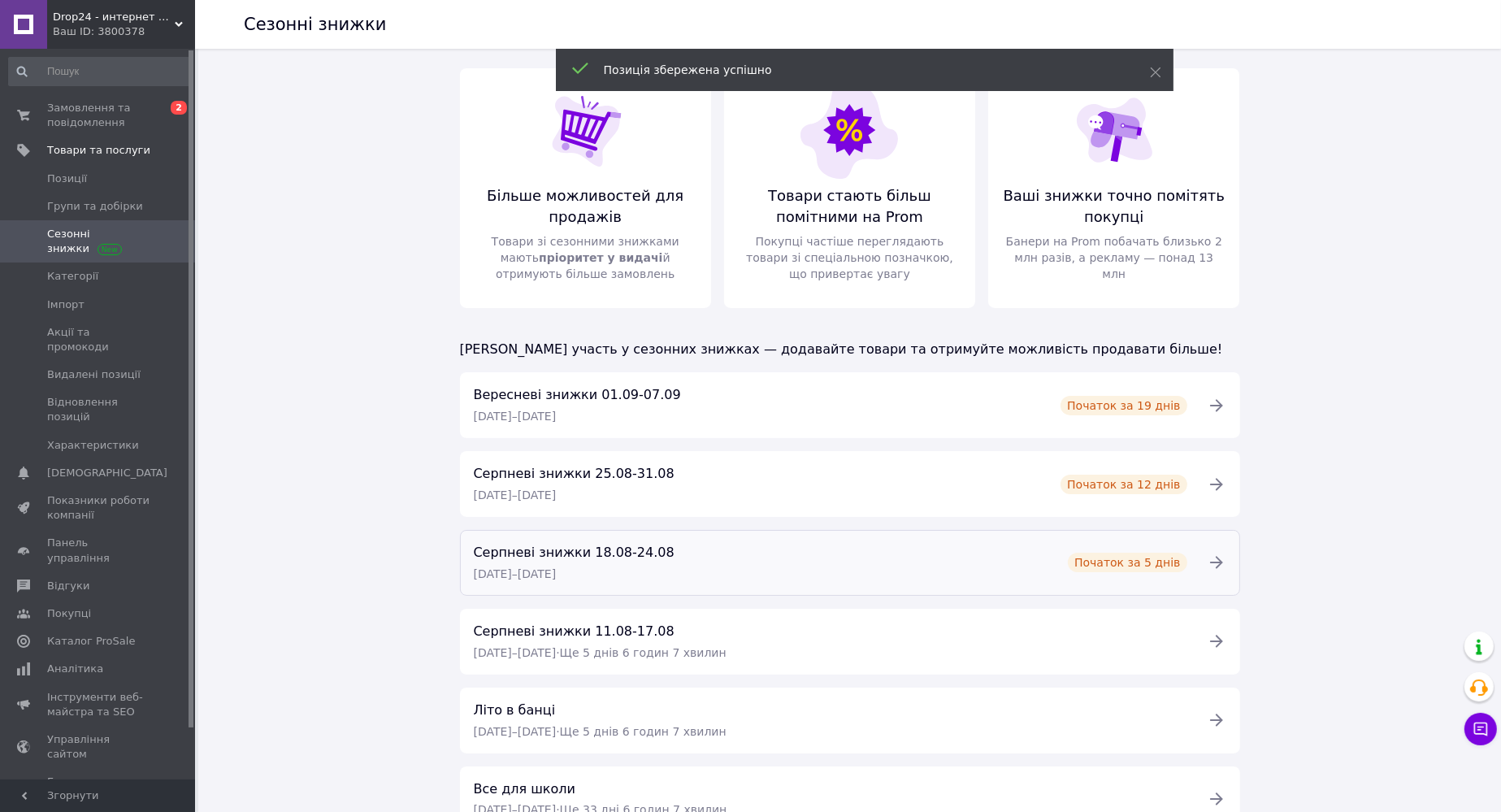
click at [759, 558] on div "Серпневі знижки 18.08-24.08 18.08.2025 – 24.08.2025 Початок за 5 днів" at bounding box center [830, 562] width 733 height 42
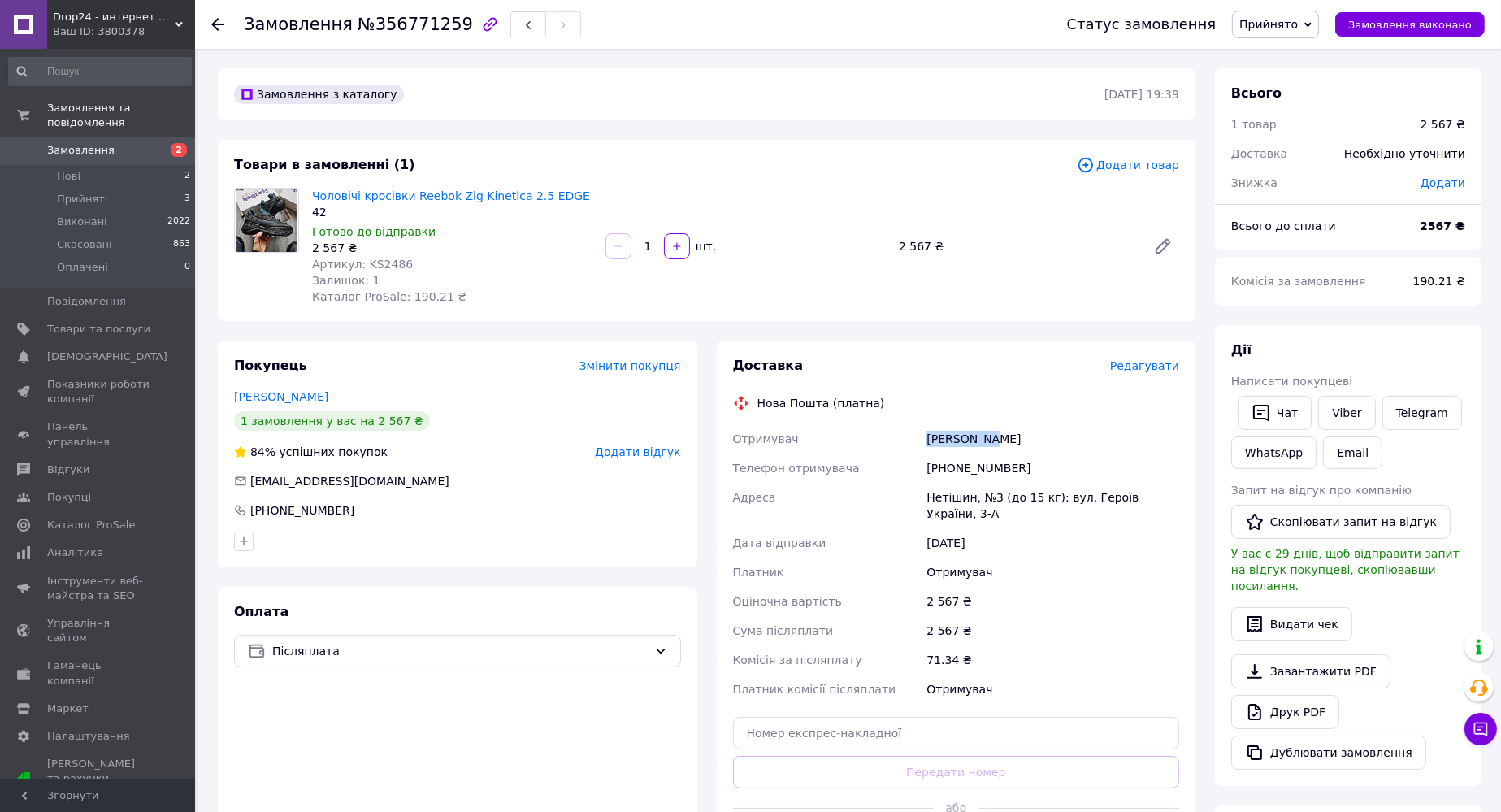
drag, startPoint x: 921, startPoint y: 438, endPoint x: 991, endPoint y: 440, distance: 70.0
click at [991, 440] on div "Отримувач [PERSON_NAME] Телефон отримувача [PHONE_NUMBER] Адреса Нетішин, №3 (д…" at bounding box center [956, 564] width 453 height 280
copy div "Отримувач [PERSON_NAME]"
click at [214, 23] on use at bounding box center [218, 24] width 13 height 13
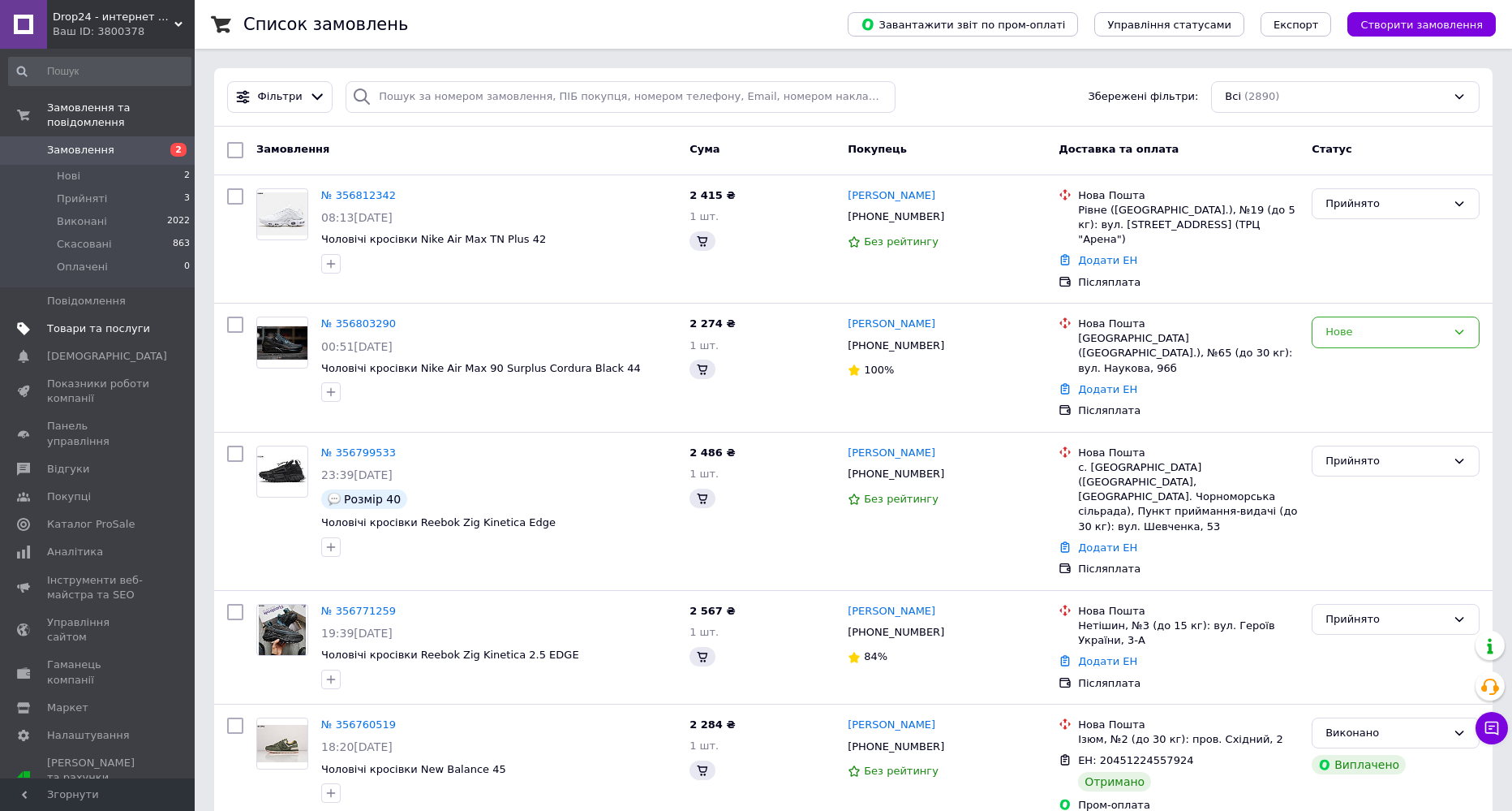
click at [103, 322] on span "Товари та послуги" at bounding box center [99, 329] width 103 height 15
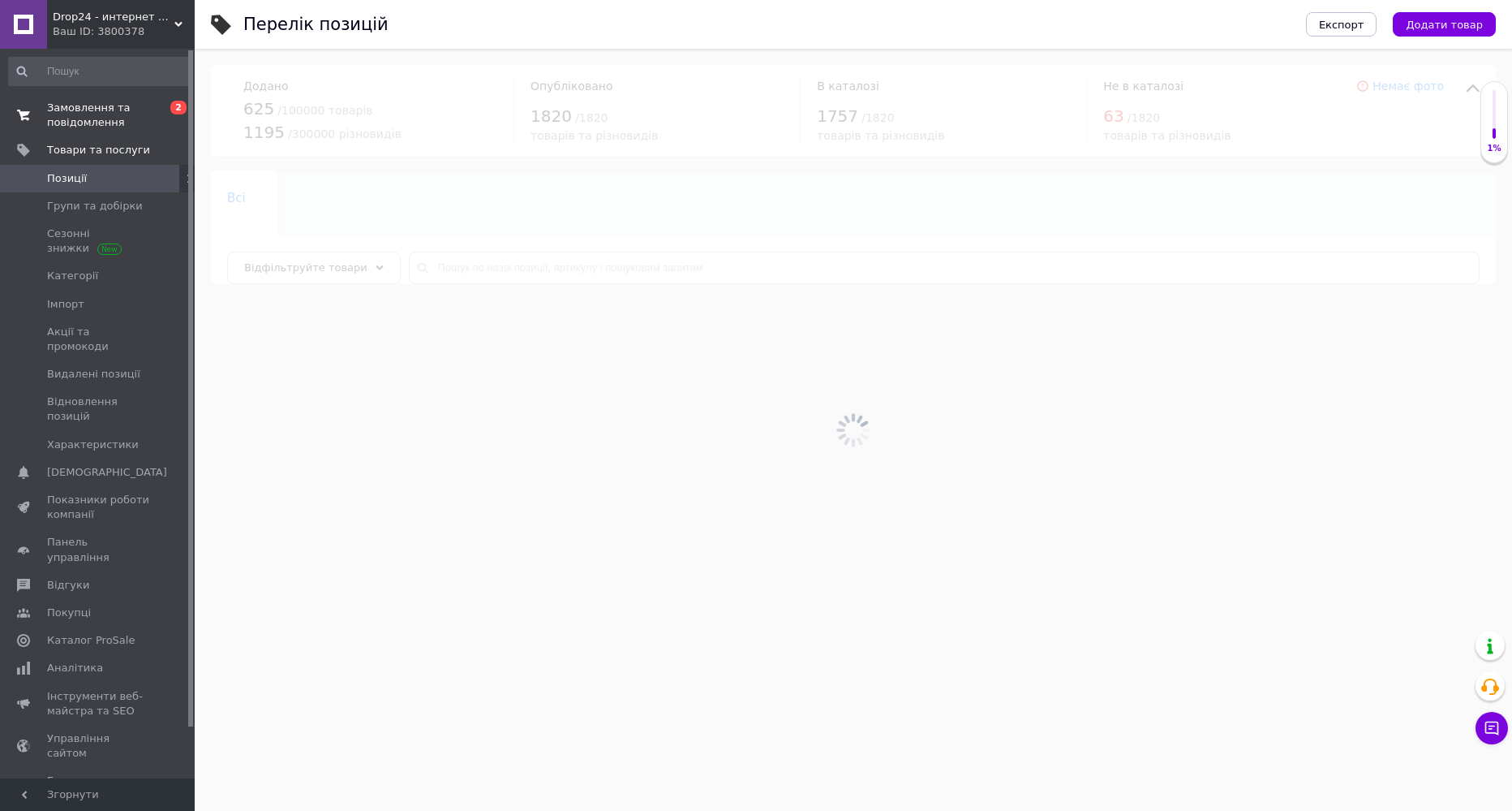
click at [84, 117] on span "Замовлення та повідомлення" at bounding box center [99, 115] width 103 height 29
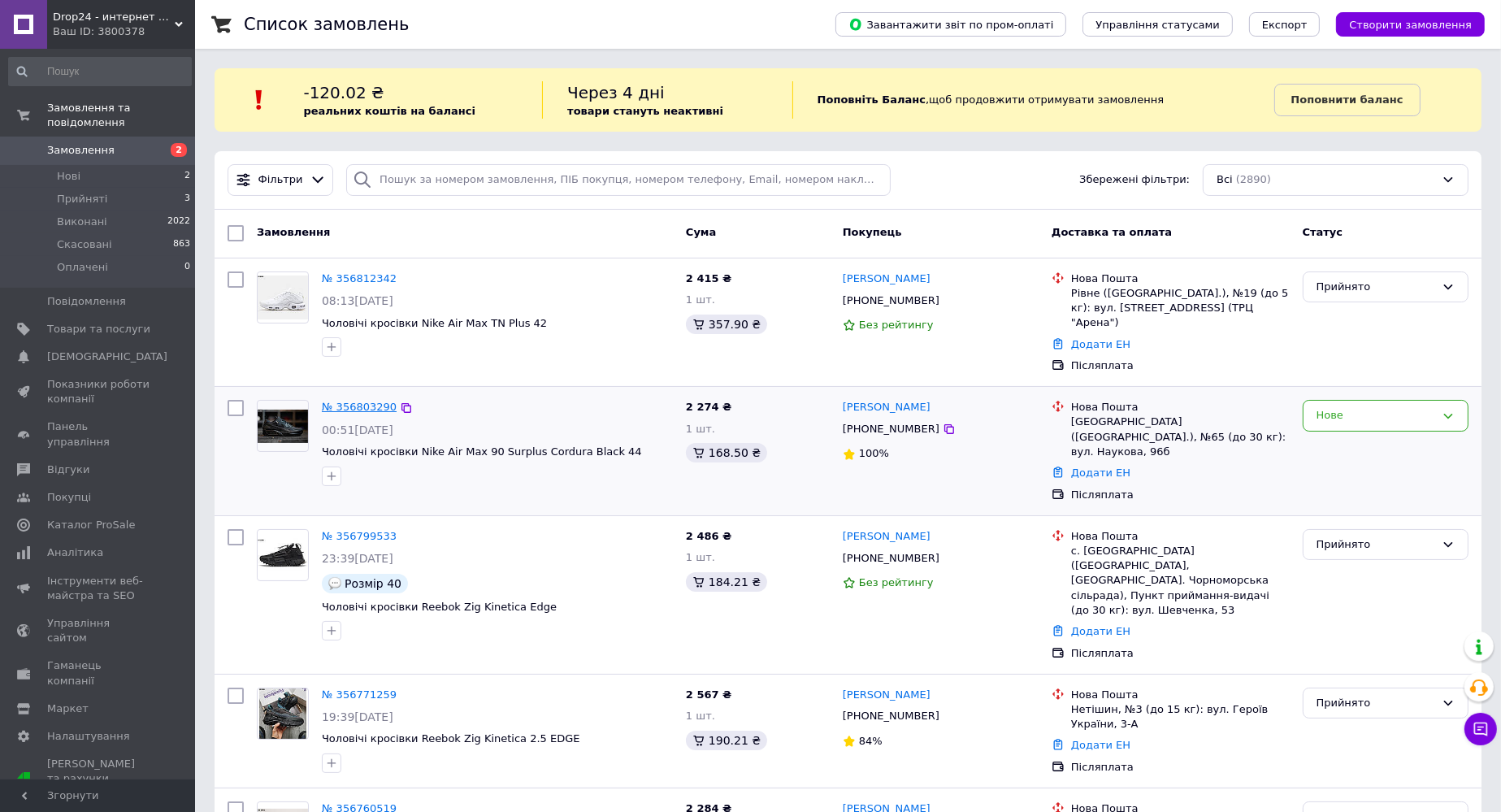
click at [359, 400] on link "№ 356803290" at bounding box center [359, 406] width 75 height 12
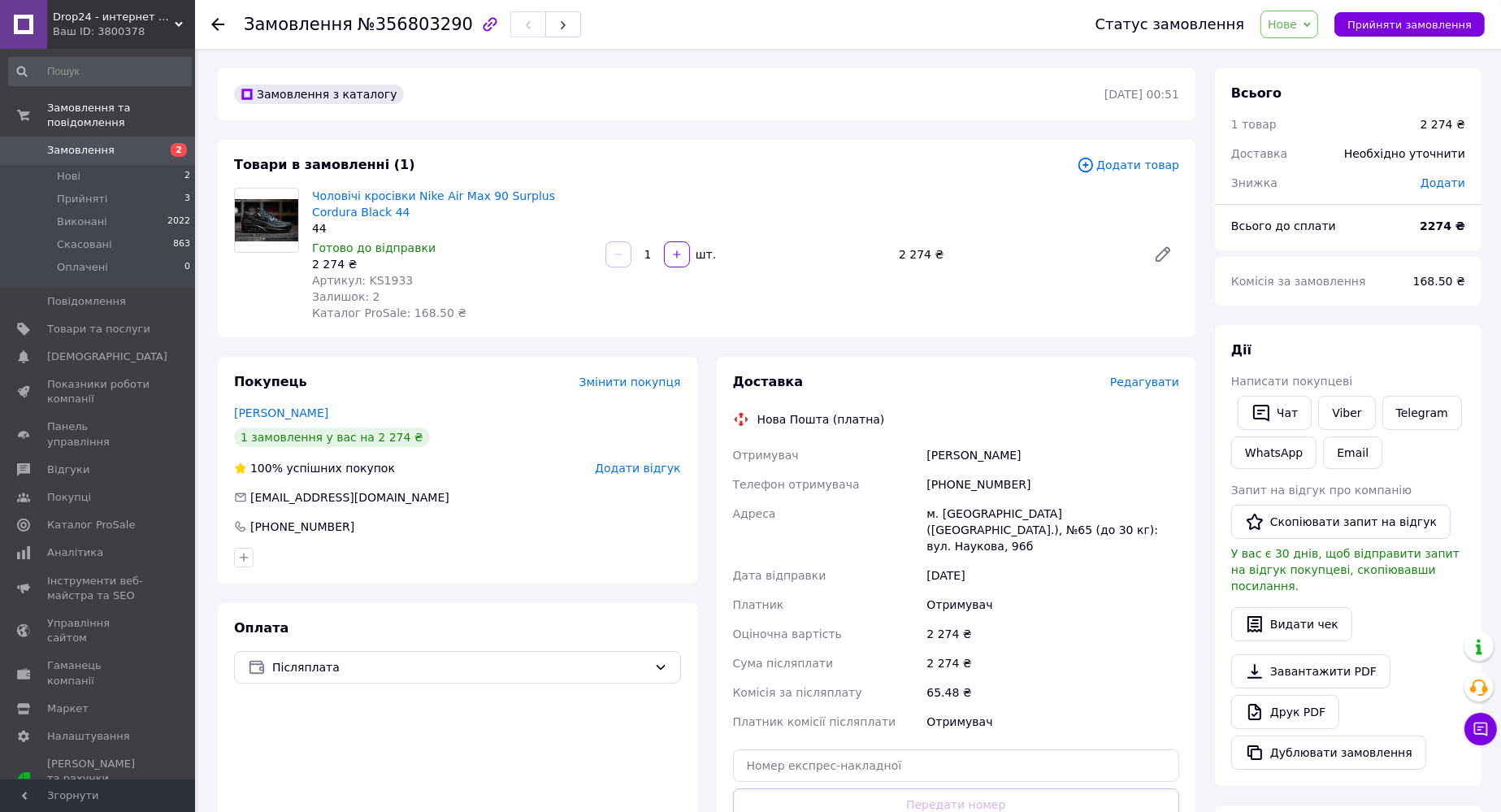
click at [1289, 28] on span "Нове" at bounding box center [1281, 24] width 29 height 13
click at [1290, 43] on ul "Прийнято Виконано Скасовано Оплачено" at bounding box center [1299, 93] width 77 height 107
click at [1296, 32] on span "Нове" at bounding box center [1289, 24] width 57 height 27
click at [1299, 57] on li "Прийнято" at bounding box center [1299, 57] width 75 height 24
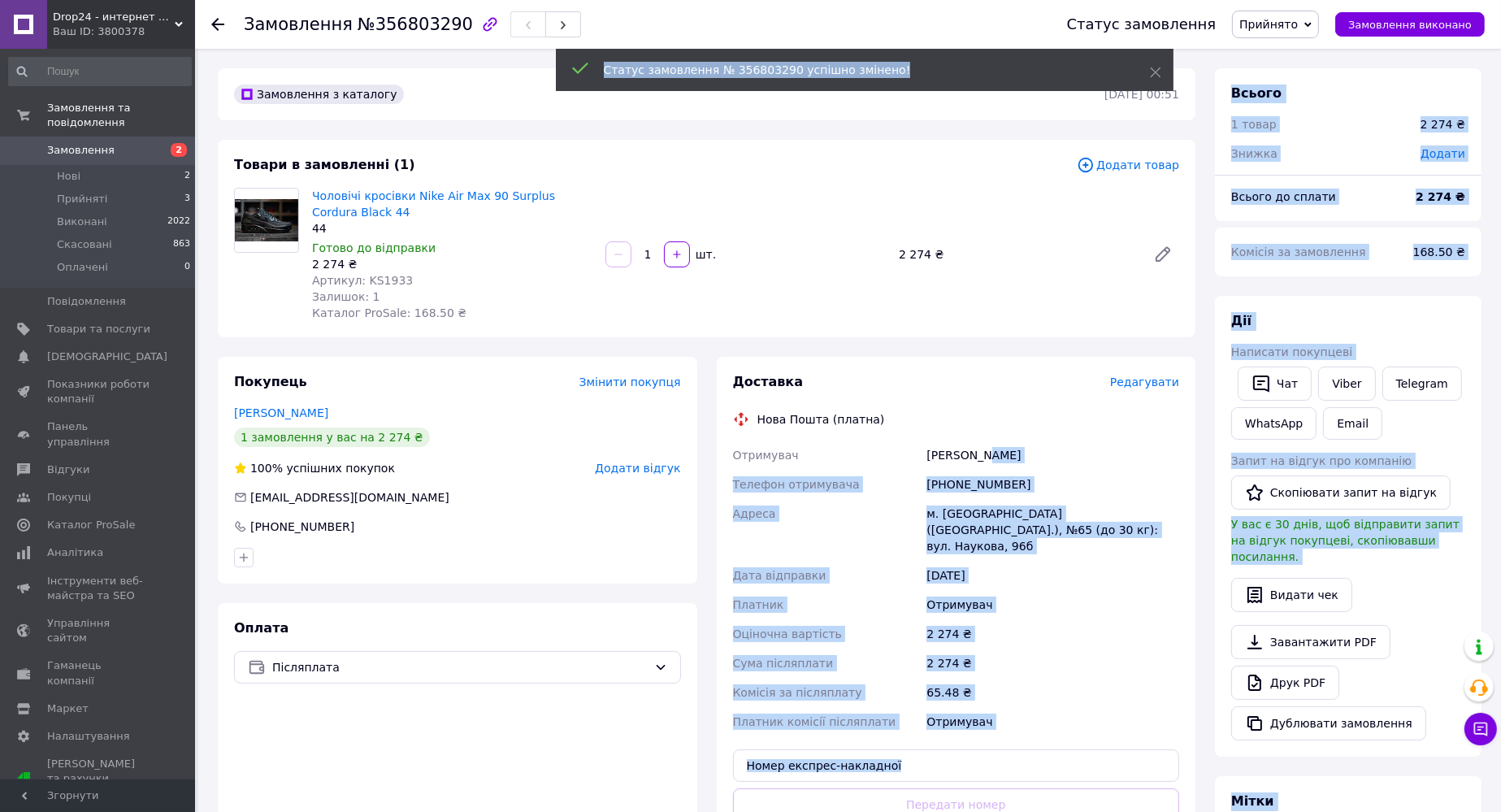
drag, startPoint x: 926, startPoint y: 454, endPoint x: 988, endPoint y: 457, distance: 62.1
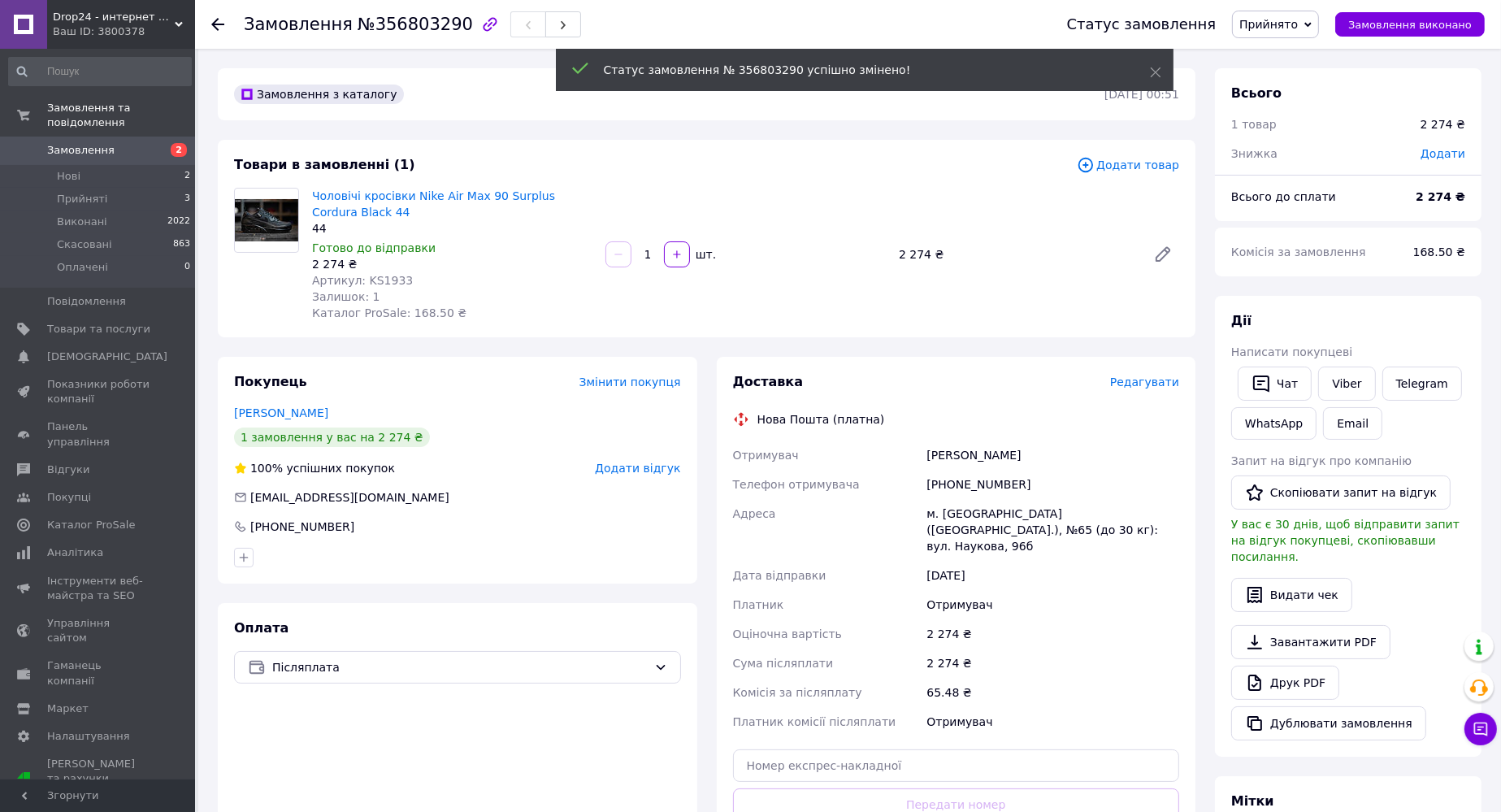
click at [970, 457] on div "[PERSON_NAME]" at bounding box center [1053, 454] width 260 height 29
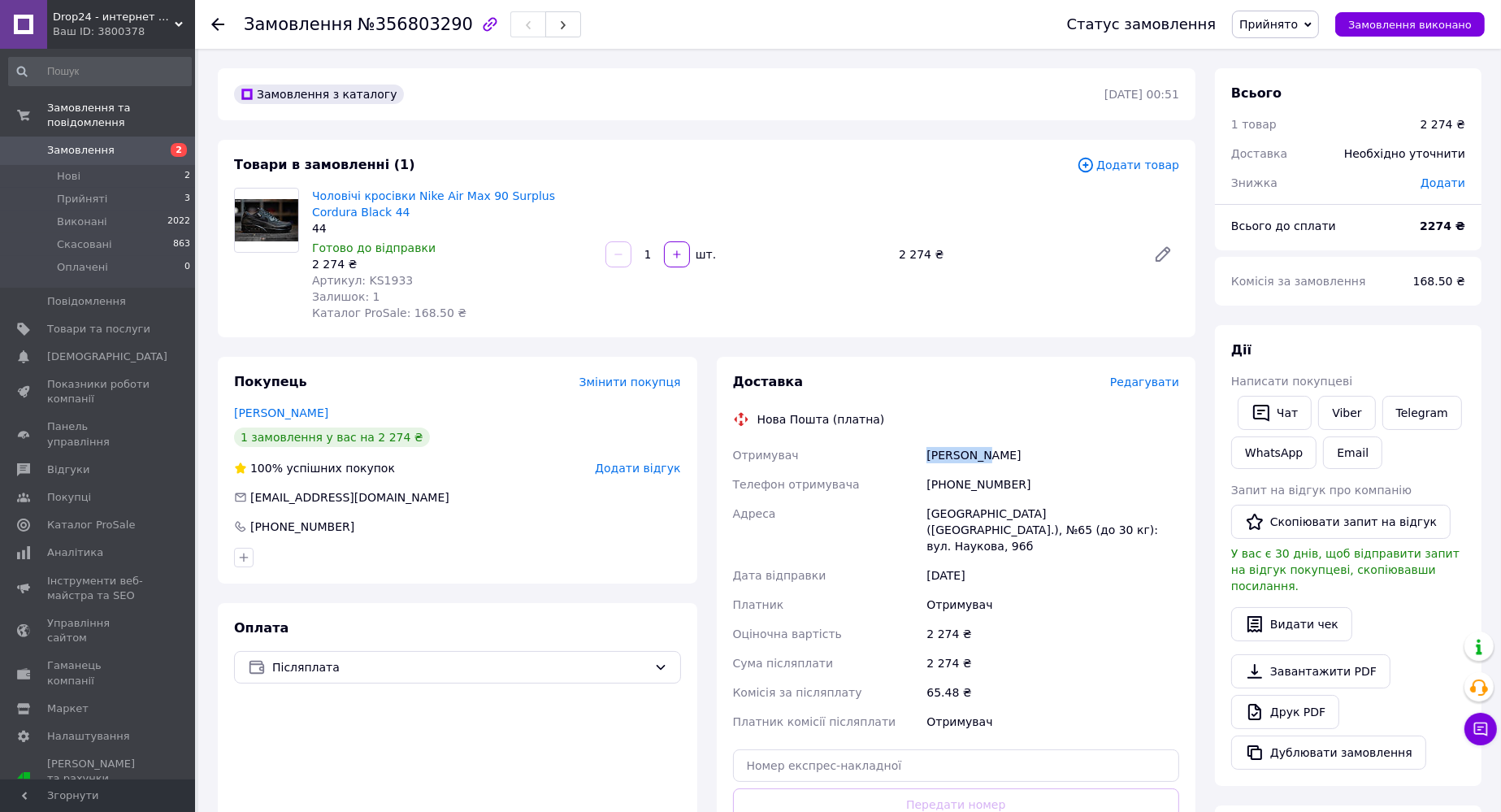
drag, startPoint x: 929, startPoint y: 455, endPoint x: 984, endPoint y: 455, distance: 55.0
click at [984, 455] on div "[PERSON_NAME]" at bounding box center [1053, 454] width 260 height 29
copy div "[PERSON_NAME]"
drag, startPoint x: 951, startPoint y: 483, endPoint x: 1023, endPoint y: 484, distance: 72.0
click at [1023, 484] on div "[PHONE_NUMBER]" at bounding box center [1053, 483] width 260 height 29
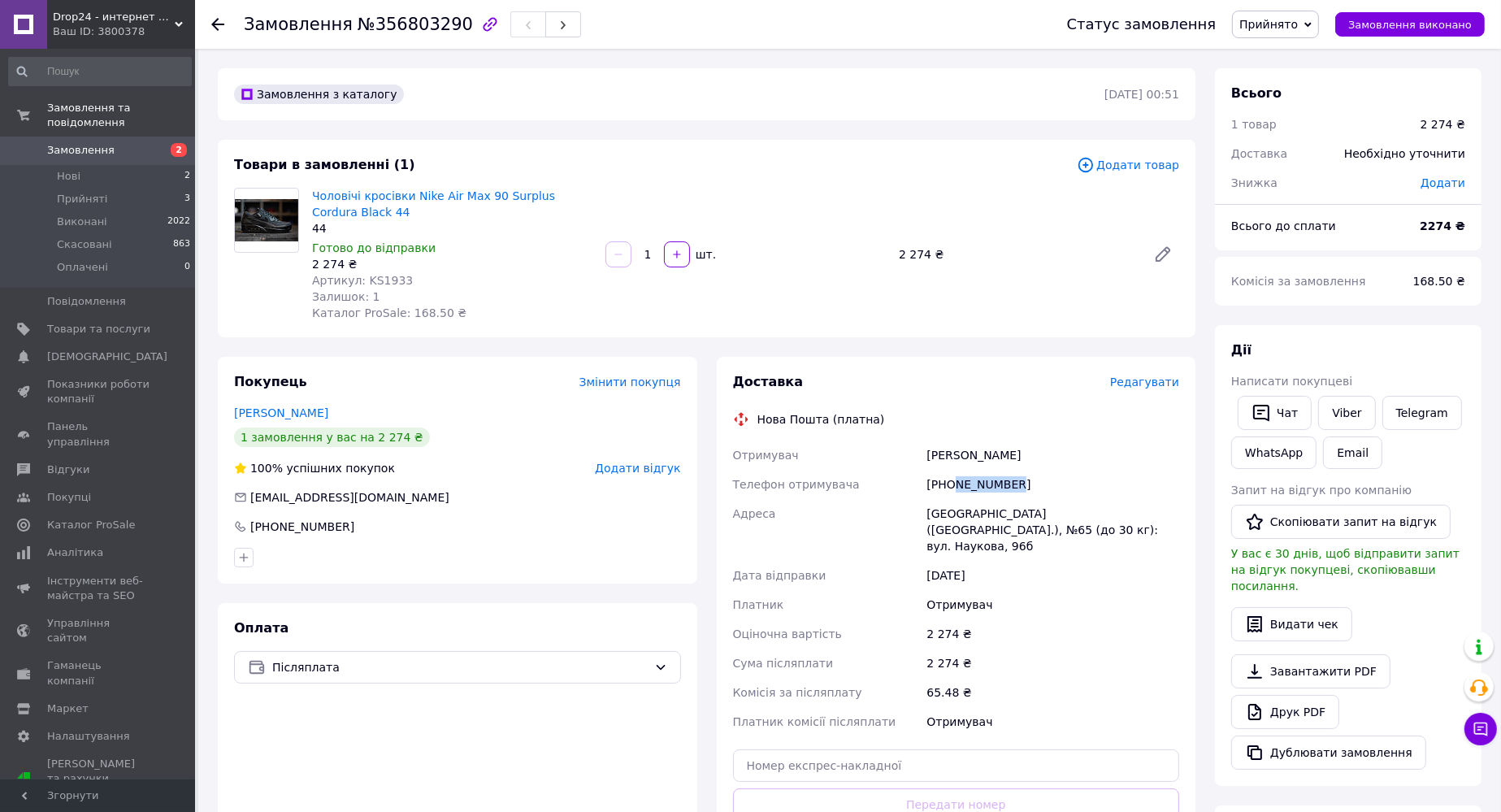
click at [985, 488] on div "[PHONE_NUMBER]" at bounding box center [1053, 483] width 260 height 29
drag, startPoint x: 924, startPoint y: 487, endPoint x: 1005, endPoint y: 488, distance: 81.0
click at [1005, 488] on div "[PHONE_NUMBER]" at bounding box center [1053, 483] width 260 height 29
copy div "[PHONE_NUMBER]"
click at [936, 516] on div "[GEOGRAPHIC_DATA] ([GEOGRAPHIC_DATA].), №65 (до 30 кг): вул. Наукова, 96б" at bounding box center [1053, 530] width 260 height 62
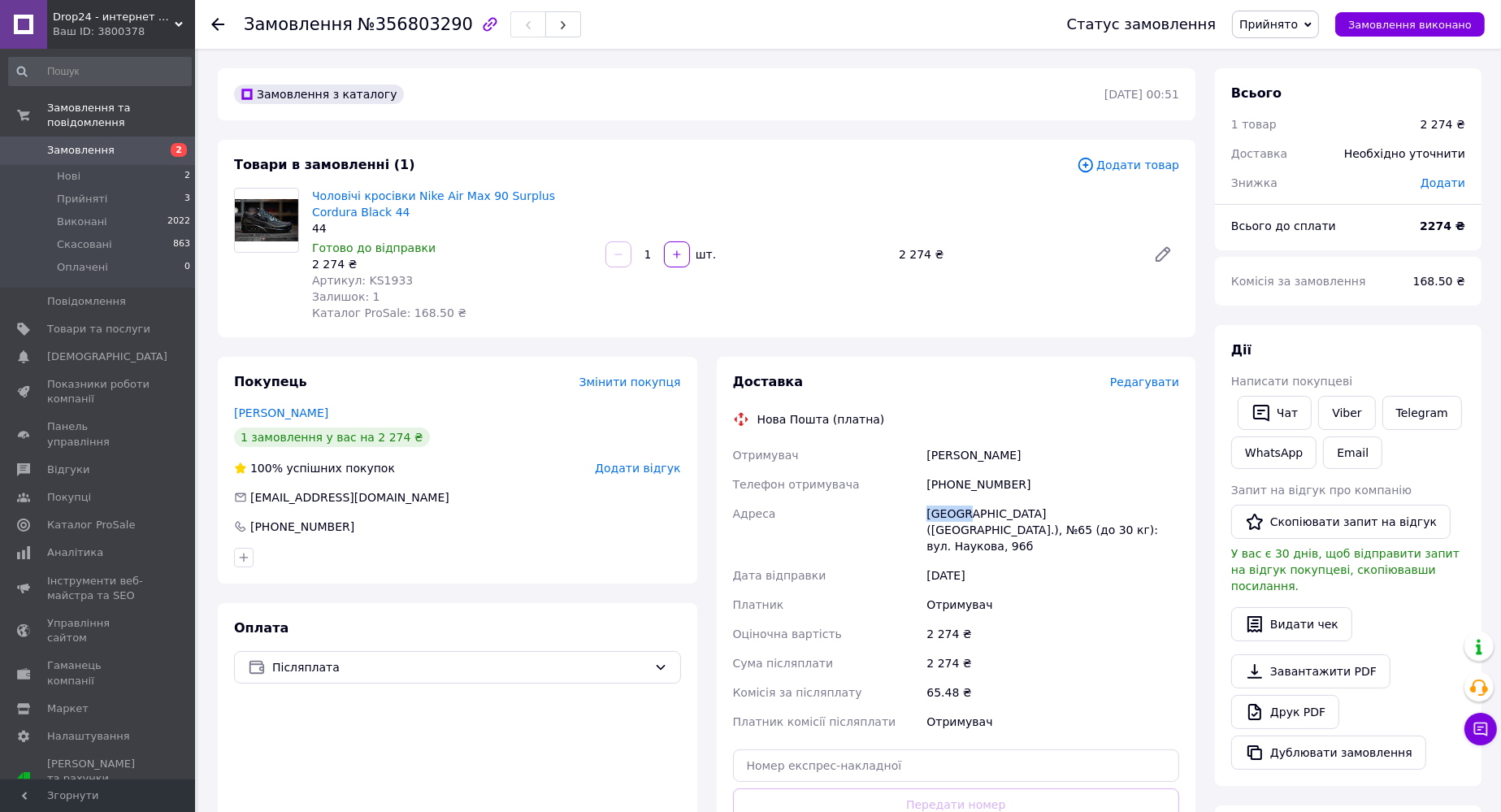
click at [936, 516] on div "[GEOGRAPHIC_DATA] ([GEOGRAPHIC_DATA].), №65 (до 30 кг): вул. Наукова, 96б" at bounding box center [1053, 530] width 260 height 62
copy div "Львів"
drag, startPoint x: 926, startPoint y: 621, endPoint x: 954, endPoint y: 619, distance: 28.1
click at [954, 619] on div "2 274 ₴" at bounding box center [1053, 633] width 260 height 29
copy div "2 274"
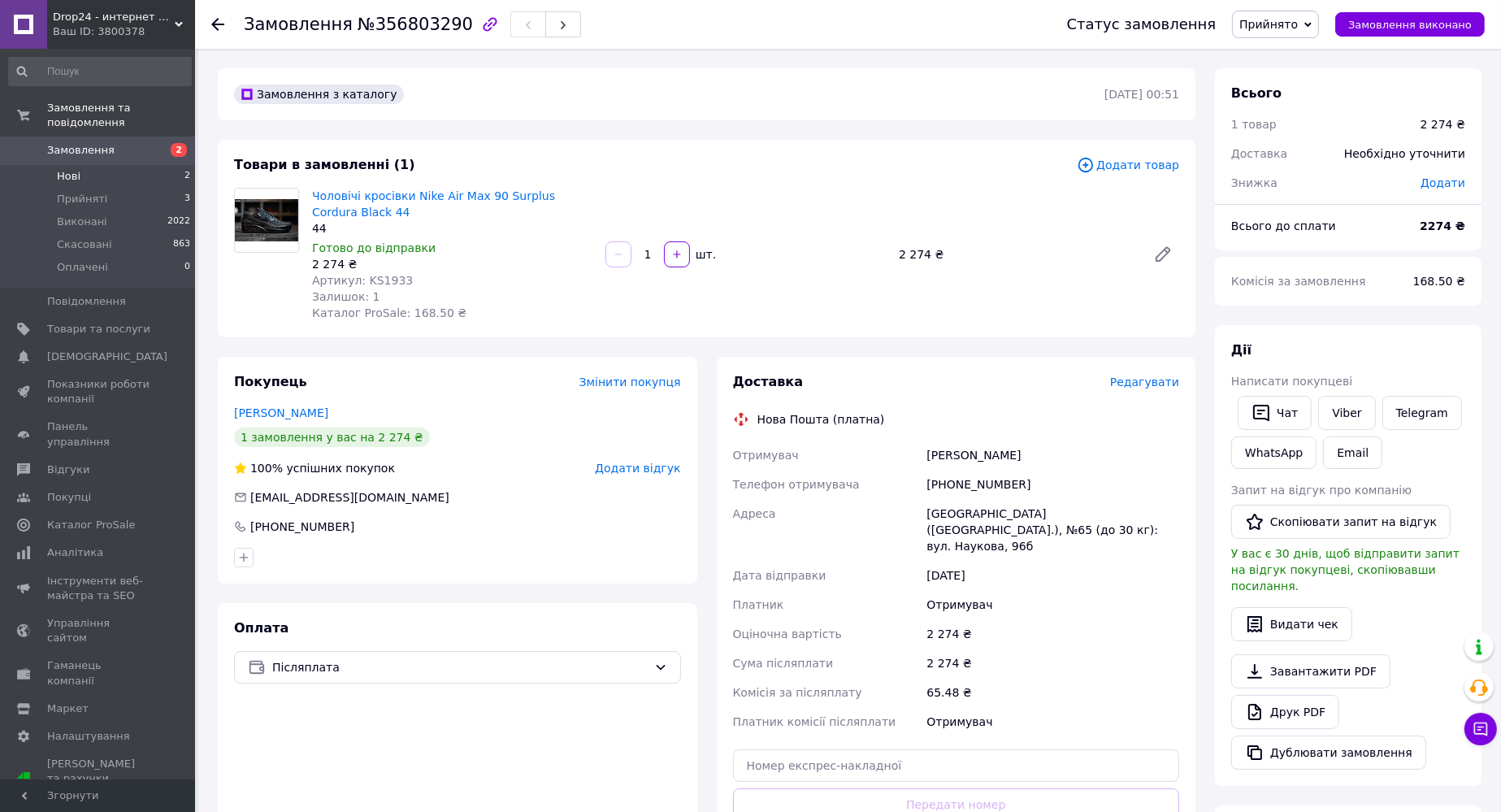
click at [100, 165] on li "Нові 2" at bounding box center [100, 176] width 200 height 22
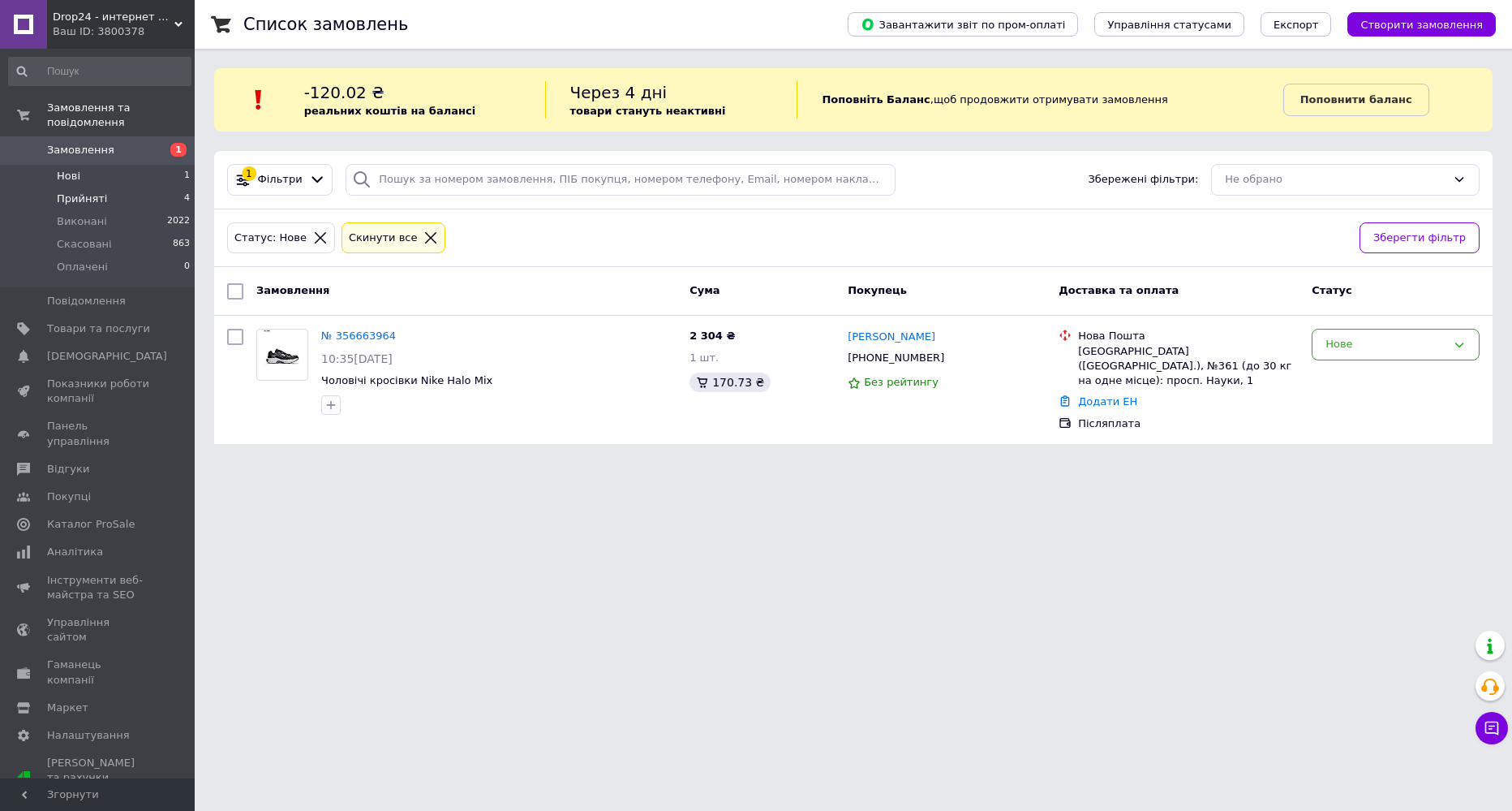
click at [88, 191] on span "Прийняті" at bounding box center [81, 199] width 51 height 15
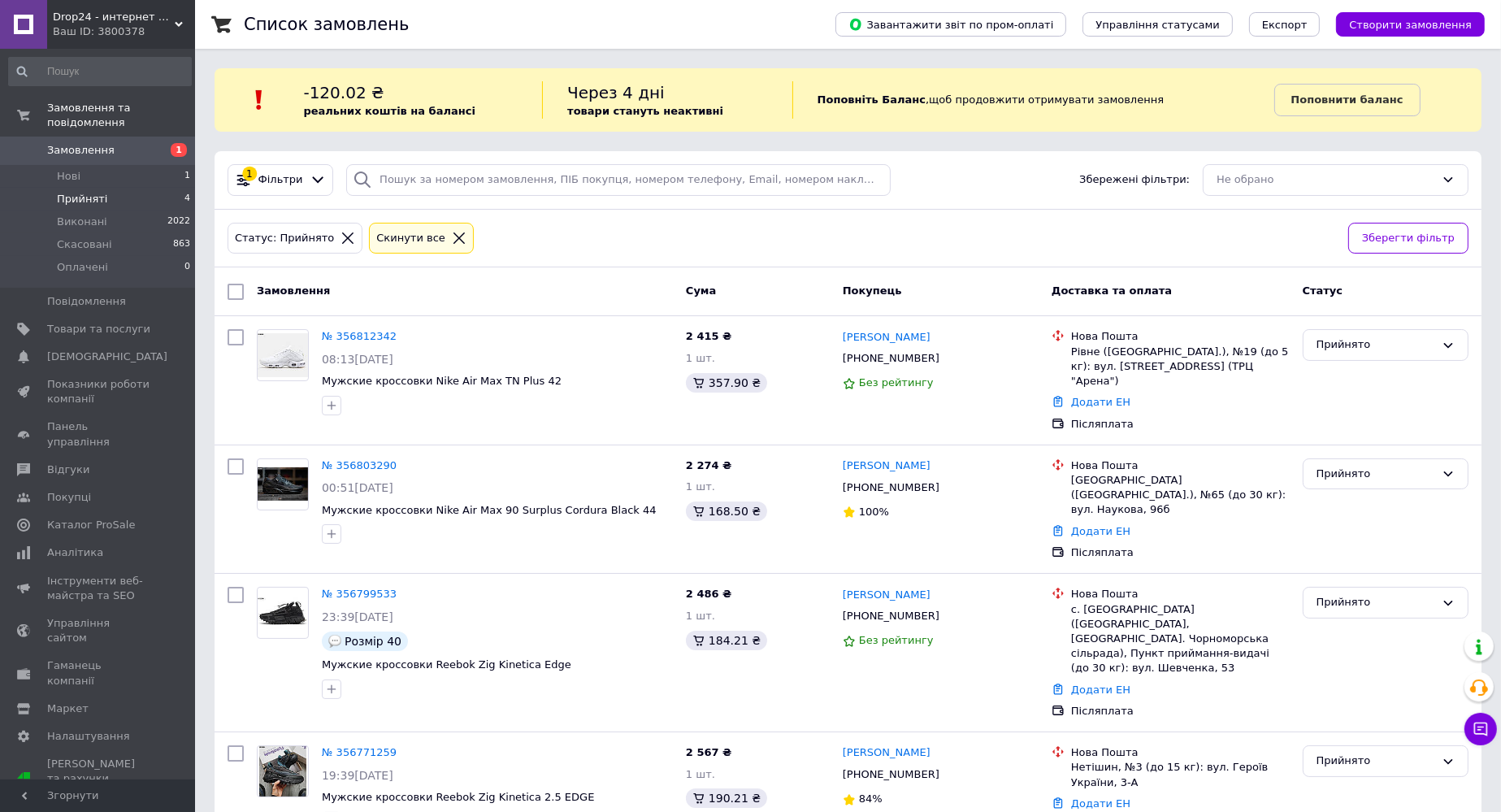
click at [107, 188] on li "Прийняті 4" at bounding box center [100, 199] width 200 height 22
click at [75, 169] on span "Нові" at bounding box center [68, 176] width 23 height 15
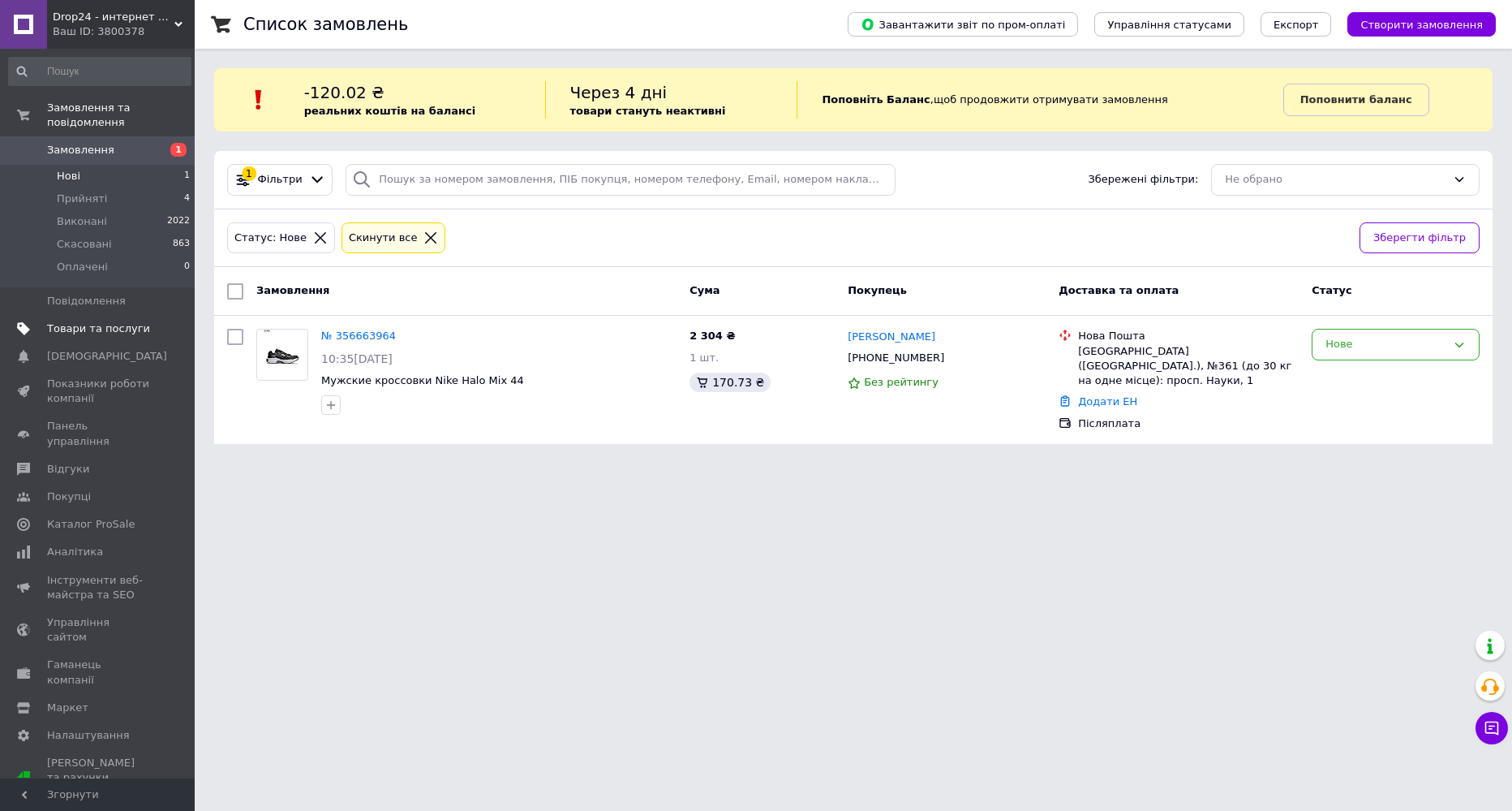
click at [64, 322] on span "Товари та послуги" at bounding box center [99, 329] width 103 height 15
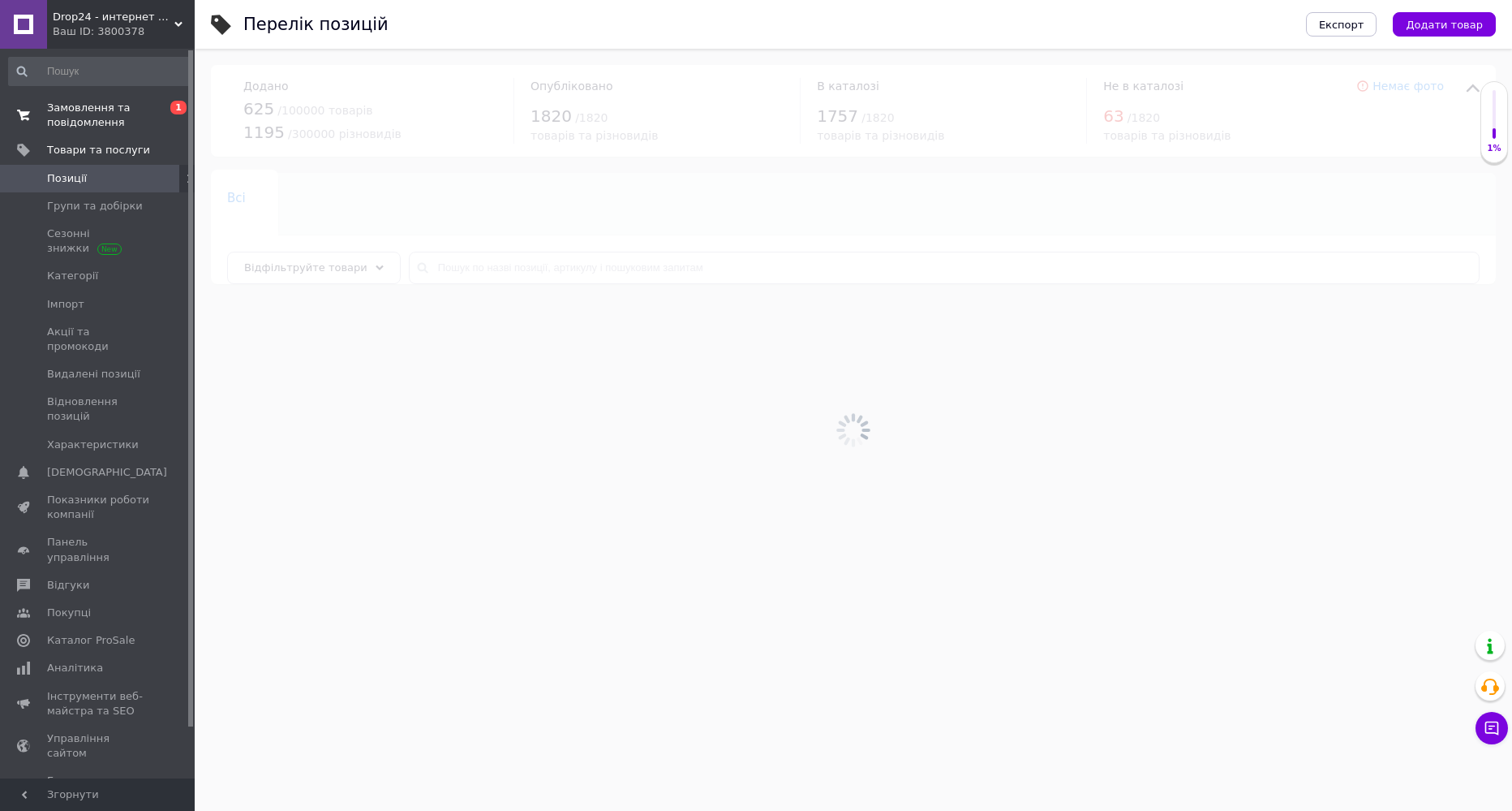
click at [80, 121] on span "Замовлення та повідомлення" at bounding box center [99, 115] width 103 height 29
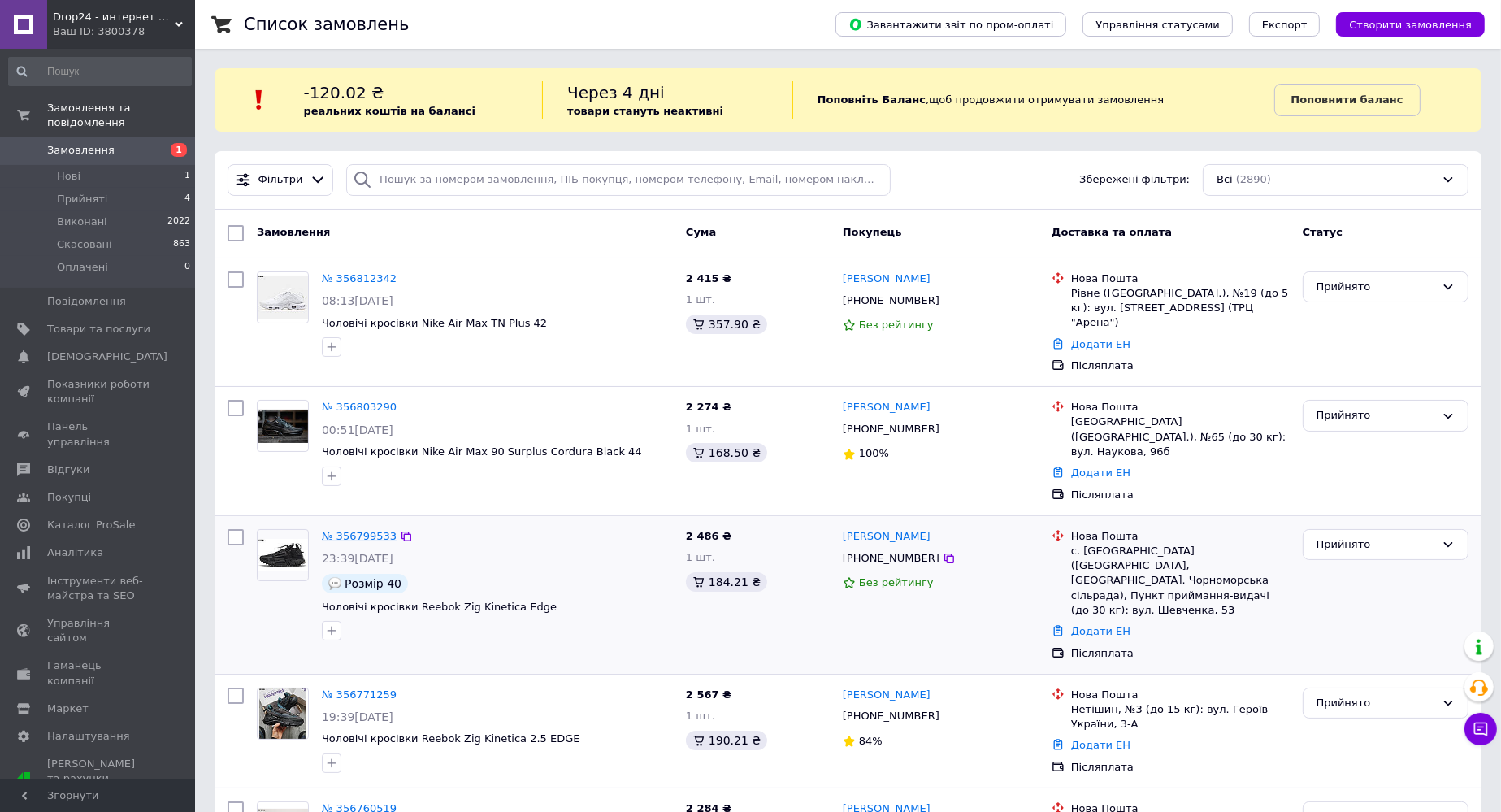
click at [373, 530] on link "№ 356799533" at bounding box center [359, 536] width 75 height 12
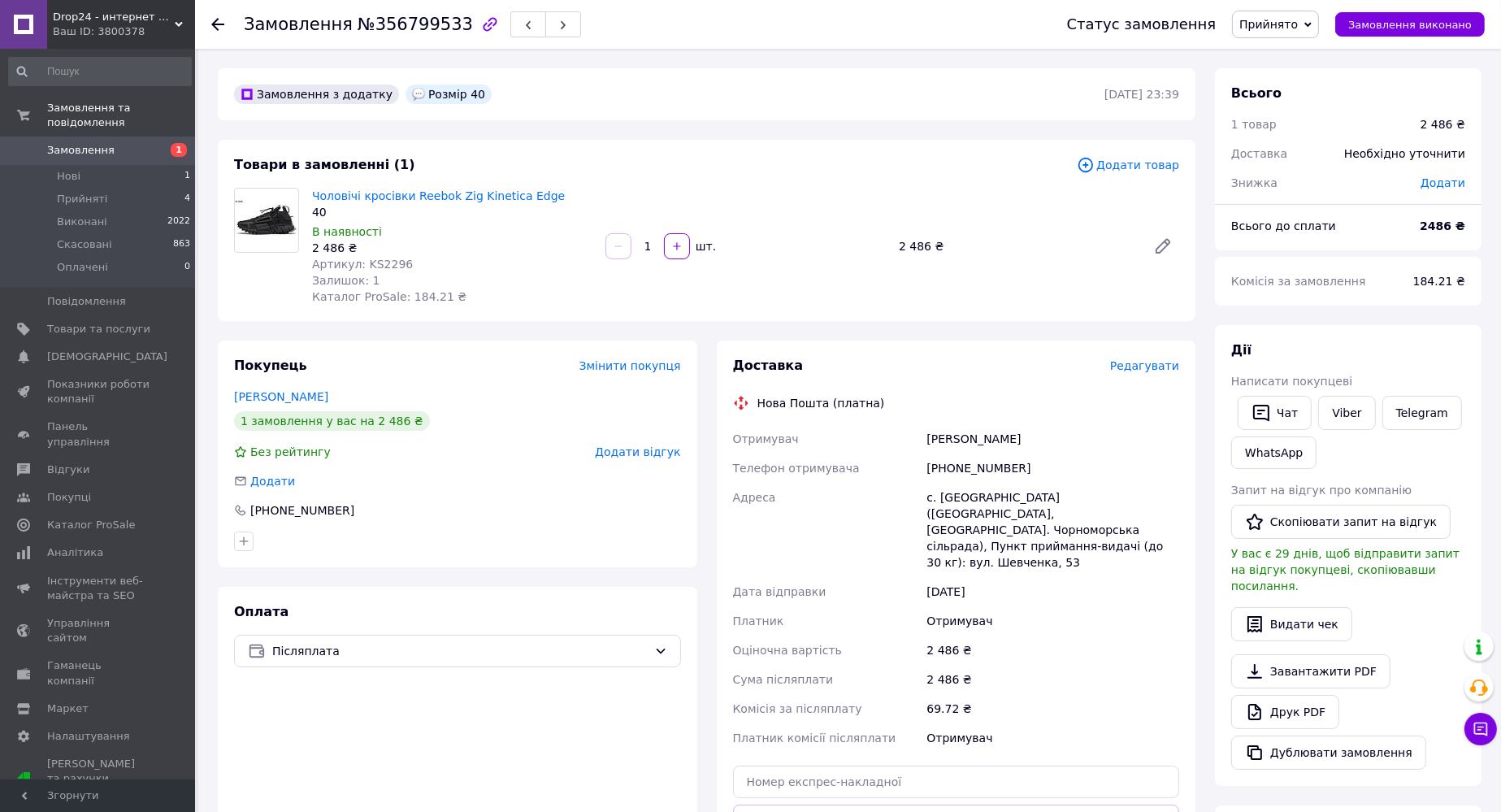
drag, startPoint x: 924, startPoint y: 438, endPoint x: 1026, endPoint y: 438, distance: 102.0
click at [1026, 438] on div "[PERSON_NAME]" at bounding box center [1053, 438] width 260 height 29
copy div "[PERSON_NAME]"
drag, startPoint x: 926, startPoint y: 467, endPoint x: 1025, endPoint y: 472, distance: 99.1
click at [1025, 472] on div "[PHONE_NUMBER]" at bounding box center [1053, 468] width 260 height 29
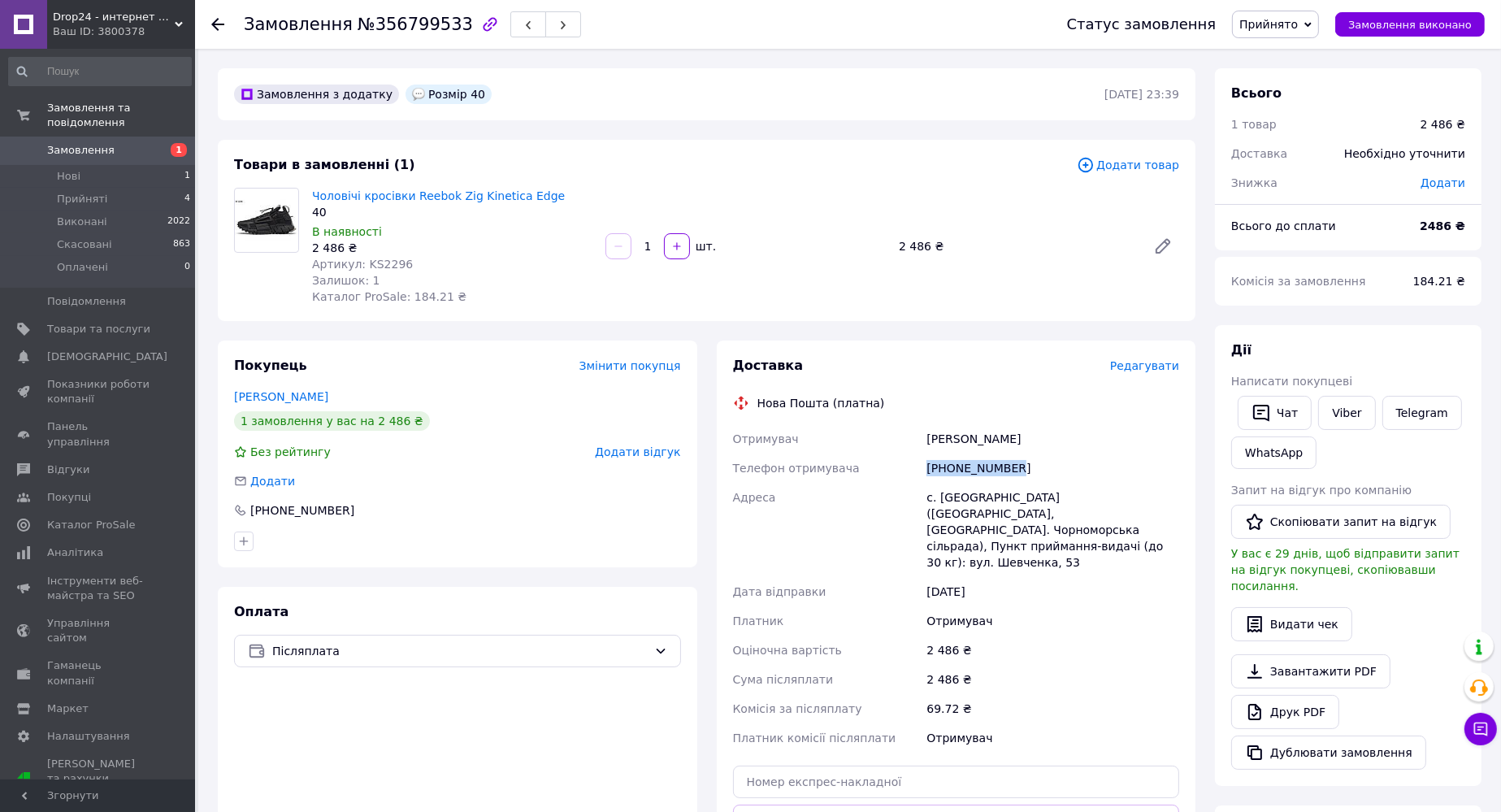
copy div "[PHONE_NUMBER]"
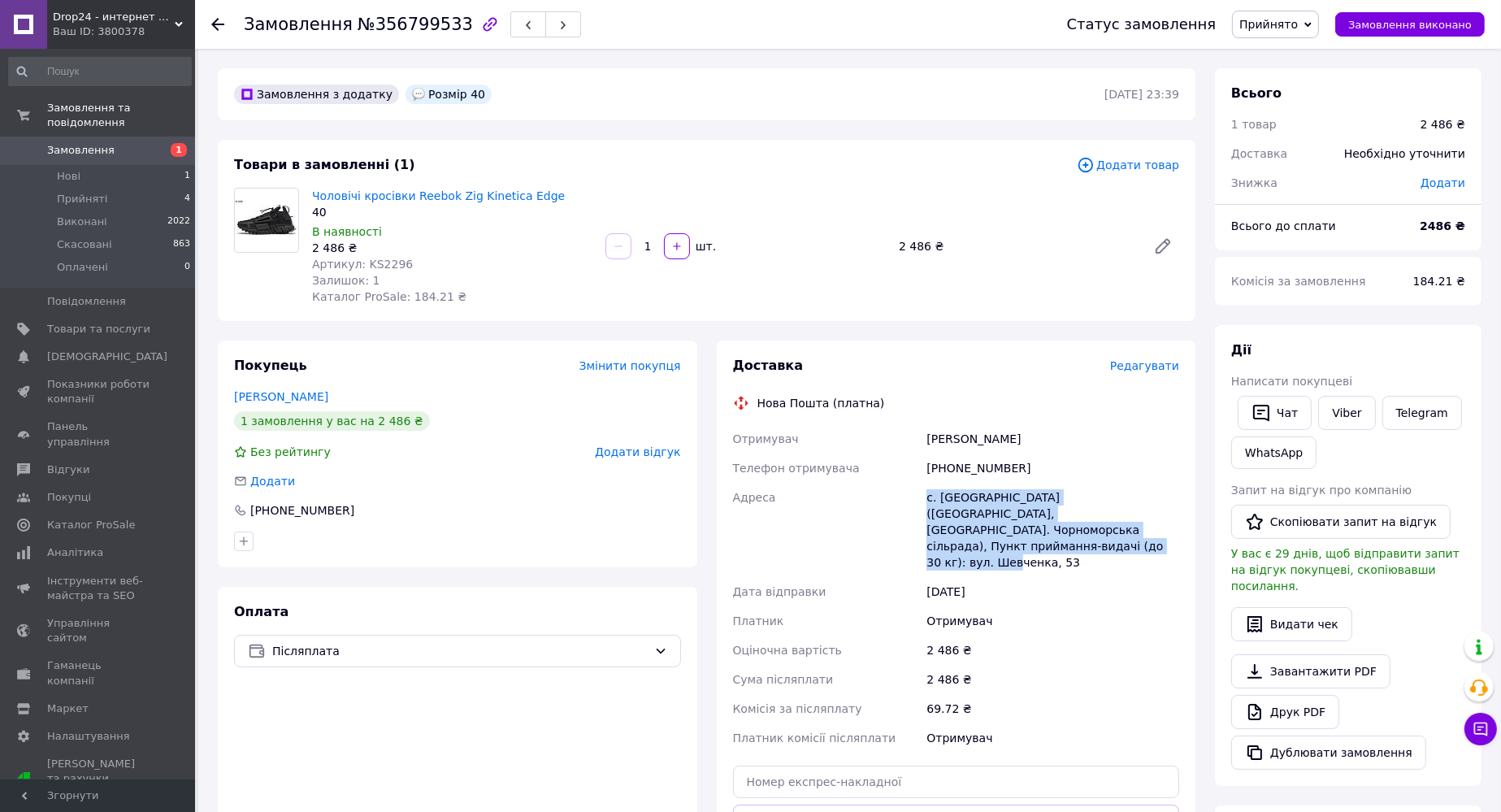
drag, startPoint x: 928, startPoint y: 499, endPoint x: 1174, endPoint y: 533, distance: 248.3
click at [1174, 533] on div "с. [GEOGRAPHIC_DATA] ([GEOGRAPHIC_DATA], [GEOGRAPHIC_DATA]. Чорноморська сільра…" at bounding box center [1053, 529] width 260 height 94
copy div "с. [GEOGRAPHIC_DATA] ([GEOGRAPHIC_DATA], [GEOGRAPHIC_DATA]. Чорноморська сільра…"
click at [385, 261] on span "Артикул: KS2296" at bounding box center [362, 265] width 101 height 13
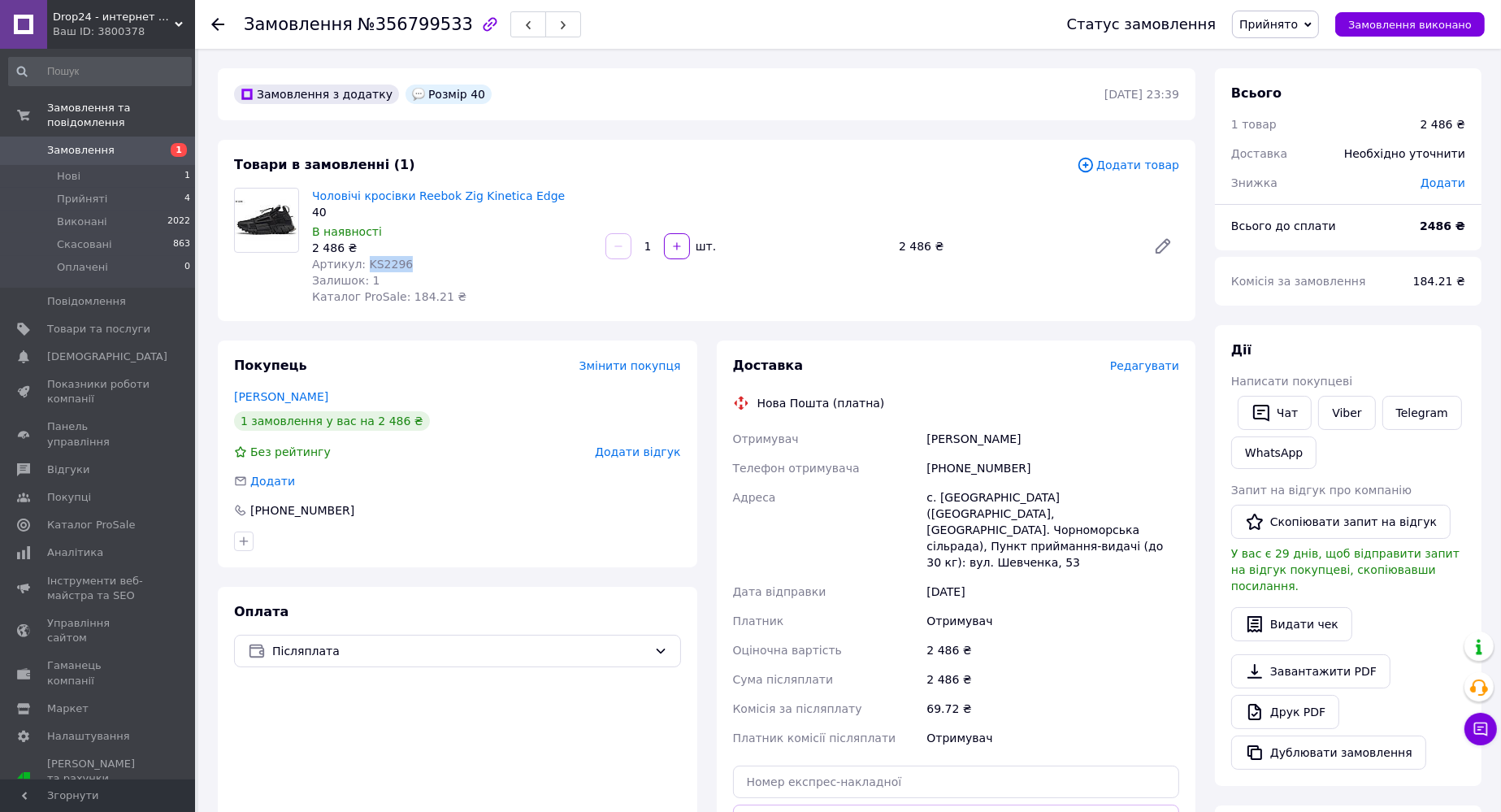
click at [385, 261] on span "Артикул: KS2296" at bounding box center [362, 265] width 101 height 13
copy span "KS2296"
click at [418, 268] on div "Артикул: KS2296" at bounding box center [452, 265] width 280 height 17
drag, startPoint x: 309, startPoint y: 249, endPoint x: 337, endPoint y: 250, distance: 28.0
click at [337, 250] on div "Чоловічі кросівки Reebok Zig Kinetica Edge 40 В наявності 2 486 ₴ Артикул: KS22…" at bounding box center [452, 246] width 294 height 123
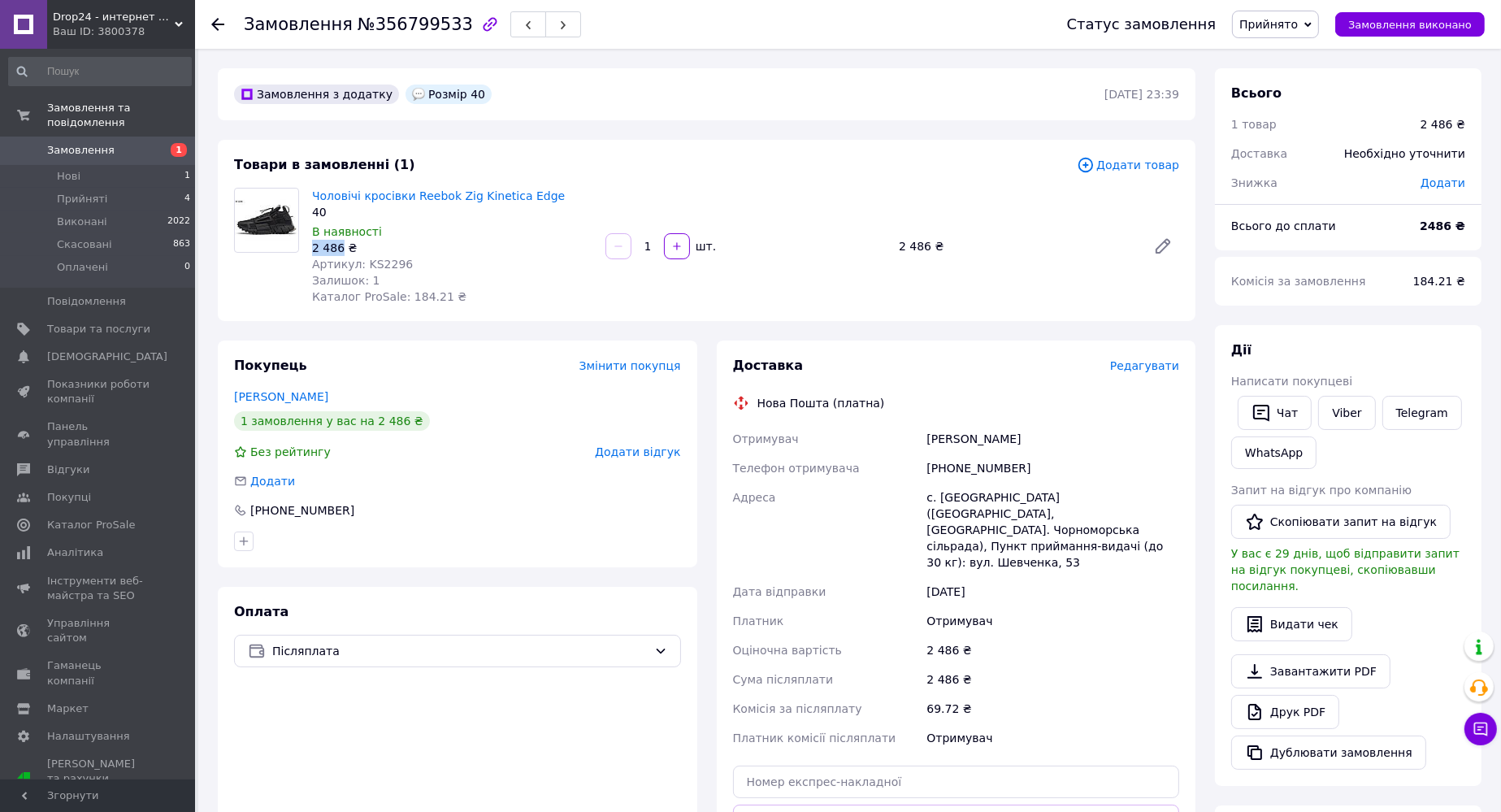
copy div "2 486"
click at [220, 25] on icon at bounding box center [218, 24] width 13 height 13
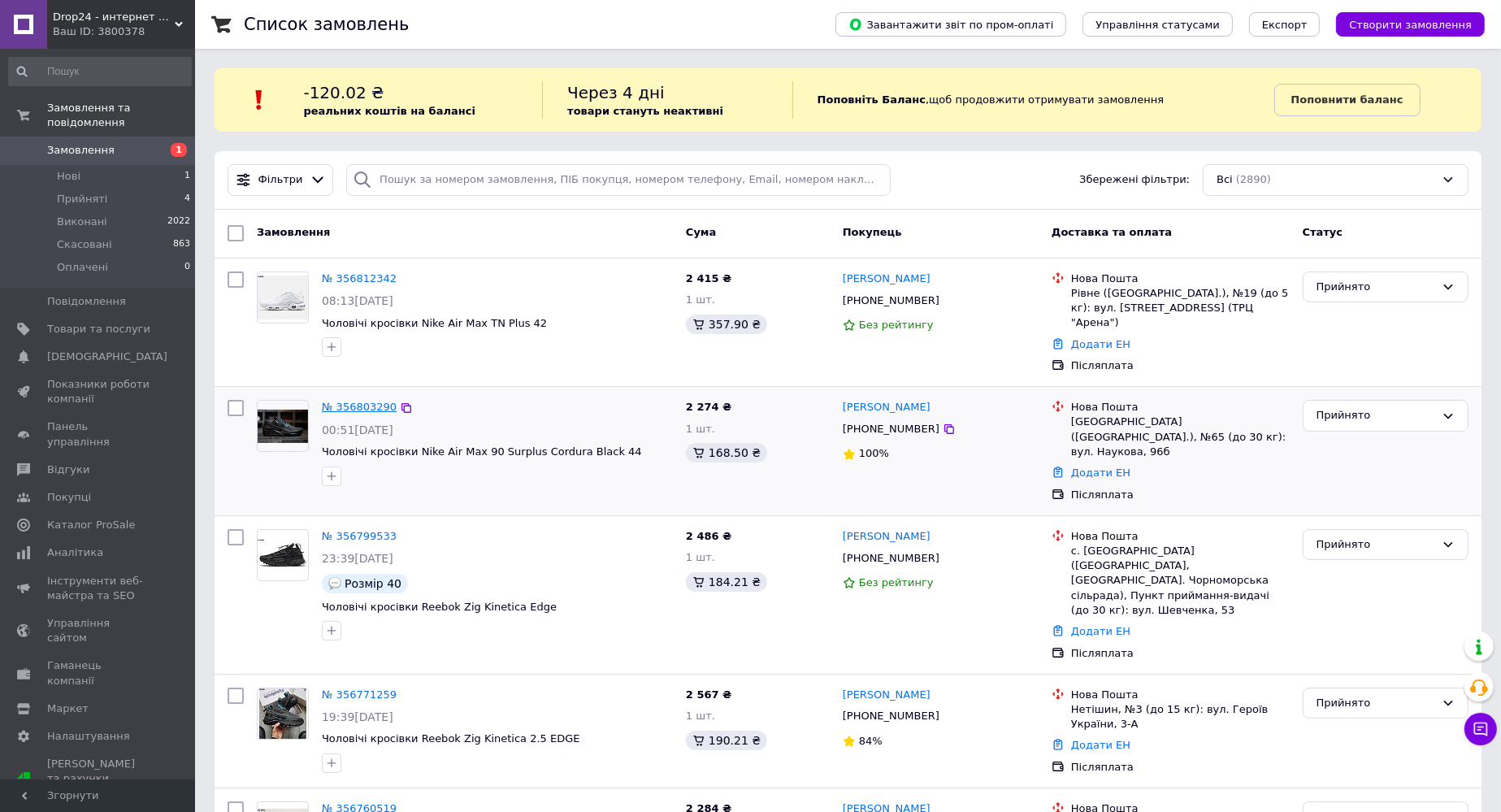
click at [362, 400] on link "№ 356803290" at bounding box center [359, 406] width 75 height 12
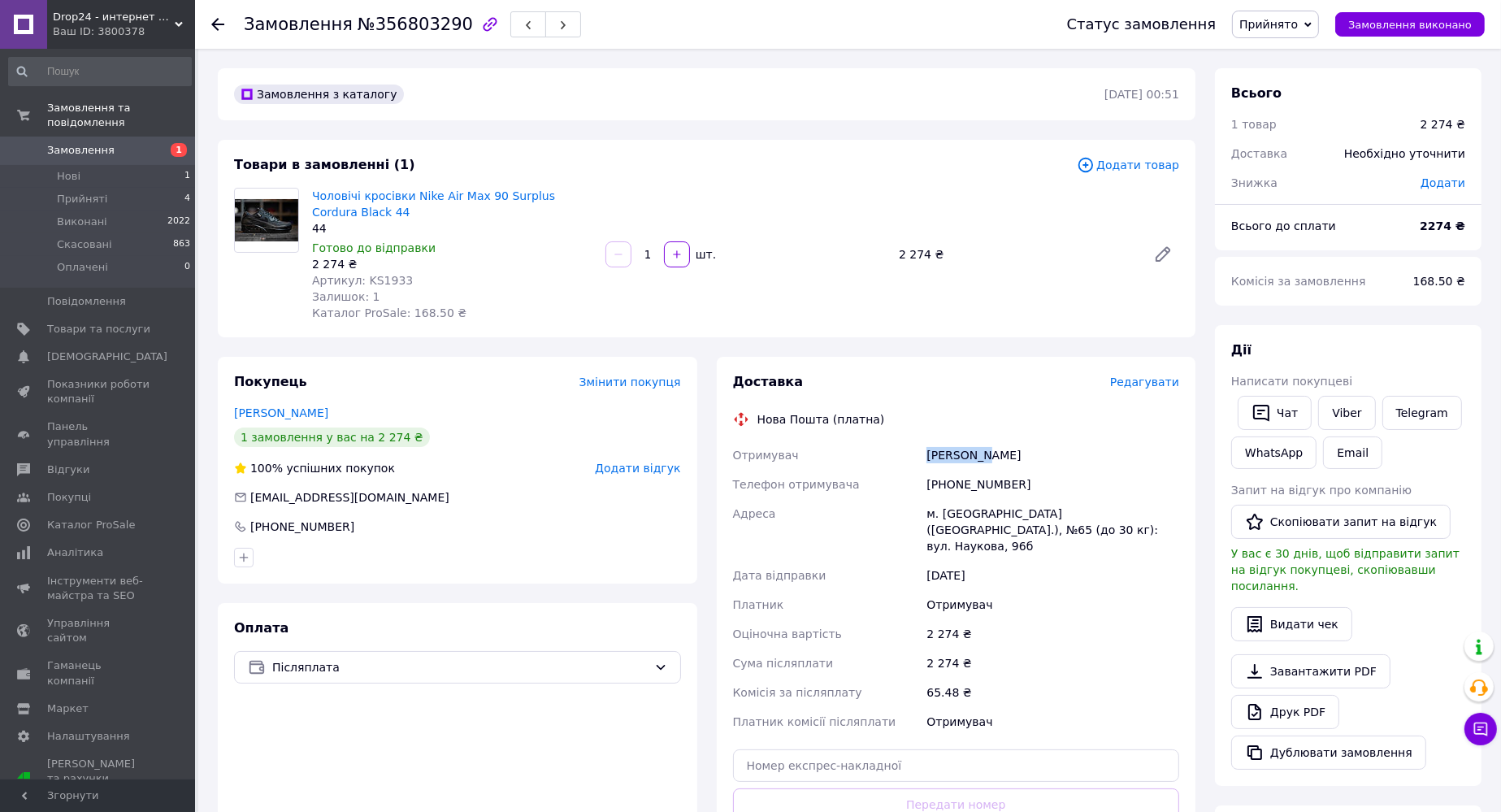
drag, startPoint x: 929, startPoint y: 461, endPoint x: 989, endPoint y: 459, distance: 60.0
click at [989, 459] on div "Отримувач [PERSON_NAME] Телефон отримувача [PHONE_NUMBER] Адреса [PERSON_NAME].…" at bounding box center [956, 587] width 453 height 295
copy div "Отримувач [PERSON_NAME]"
drag, startPoint x: 928, startPoint y: 488, endPoint x: 1013, endPoint y: 483, distance: 85.1
click at [1013, 483] on div "[PHONE_NUMBER]" at bounding box center [1053, 483] width 260 height 29
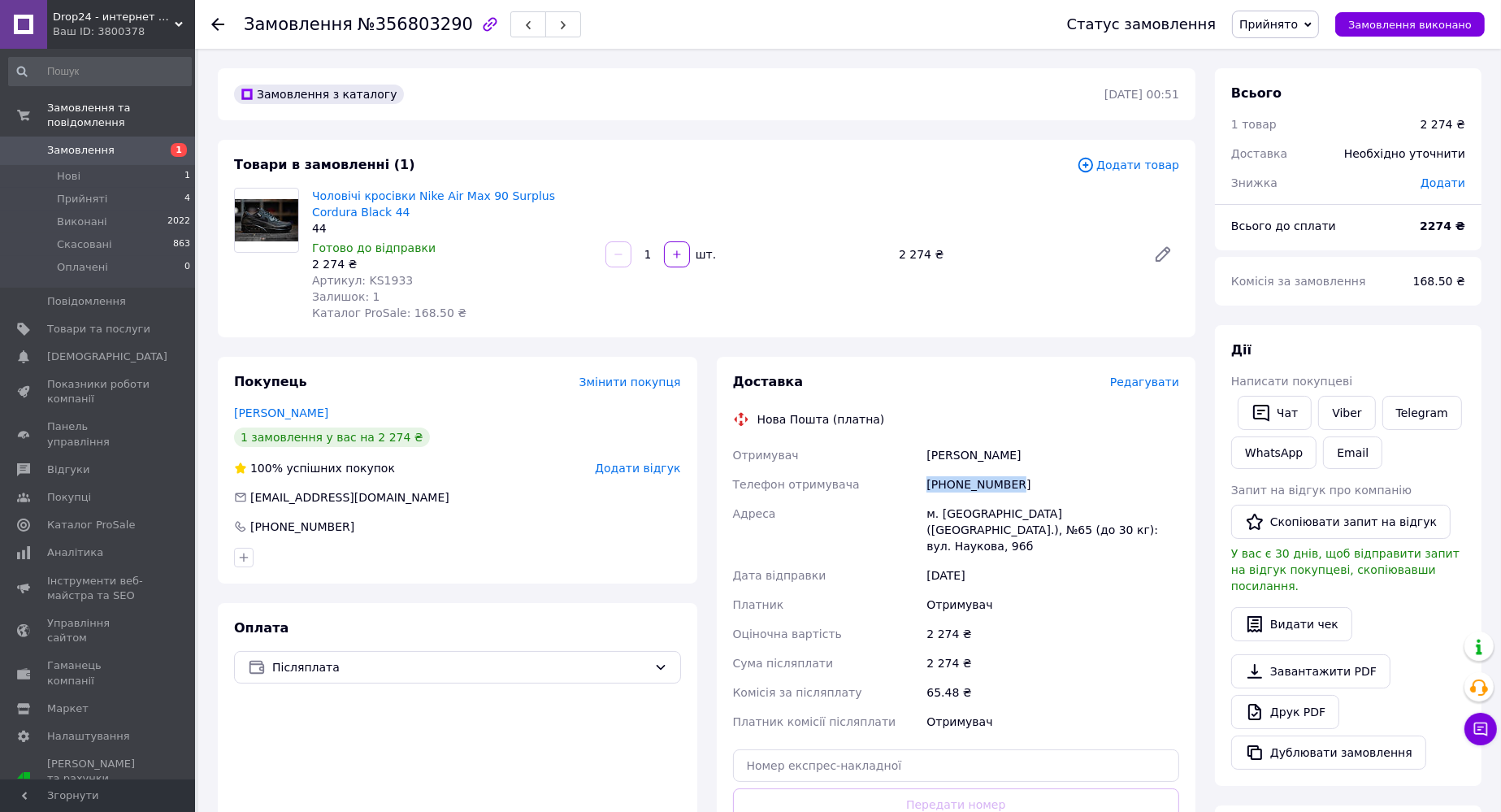
copy div "[PHONE_NUMBER]"
drag, startPoint x: 951, startPoint y: 522, endPoint x: 1001, endPoint y: 529, distance: 50.5
click at [1001, 529] on div "Отримувач [PERSON_NAME] Телефон отримувача [PHONE_NUMBER] Адреса [PERSON_NAME].…" at bounding box center [956, 587] width 453 height 295
copy div "Адреса [PERSON_NAME]. [GEOGRAPHIC_DATA] ([GEOGRAPHIC_DATA].), №65 (до 30 кг): в…"
drag, startPoint x: 929, startPoint y: 623, endPoint x: 951, endPoint y: 623, distance: 22.0
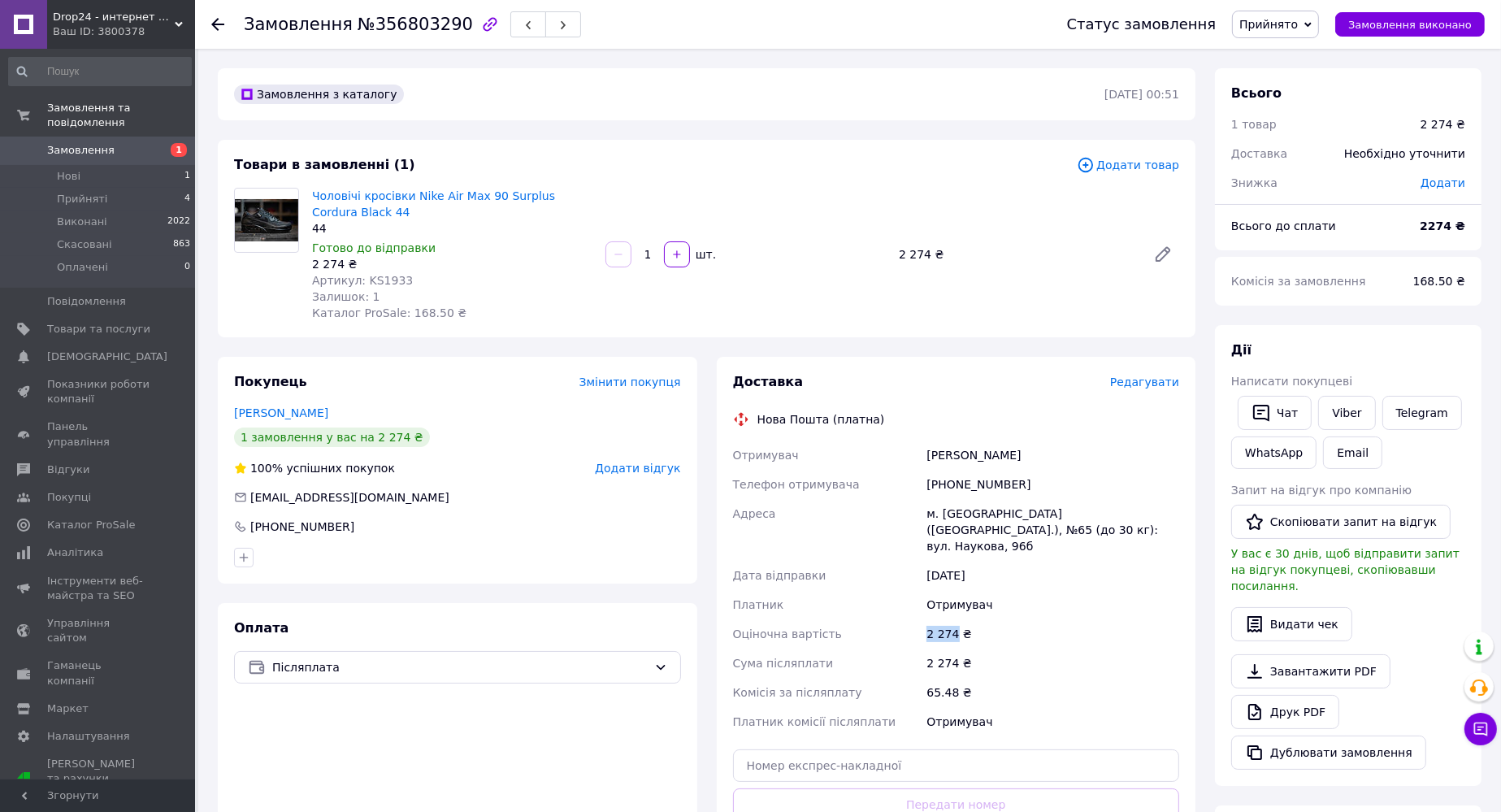
click at [951, 623] on div "2 274 ₴" at bounding box center [1053, 633] width 260 height 29
copy div "2 274"
drag, startPoint x: 362, startPoint y: 282, endPoint x: 416, endPoint y: 282, distance: 54.0
click at [415, 282] on div "Артикул: KS1933" at bounding box center [452, 280] width 280 height 17
copy span "KS1933"
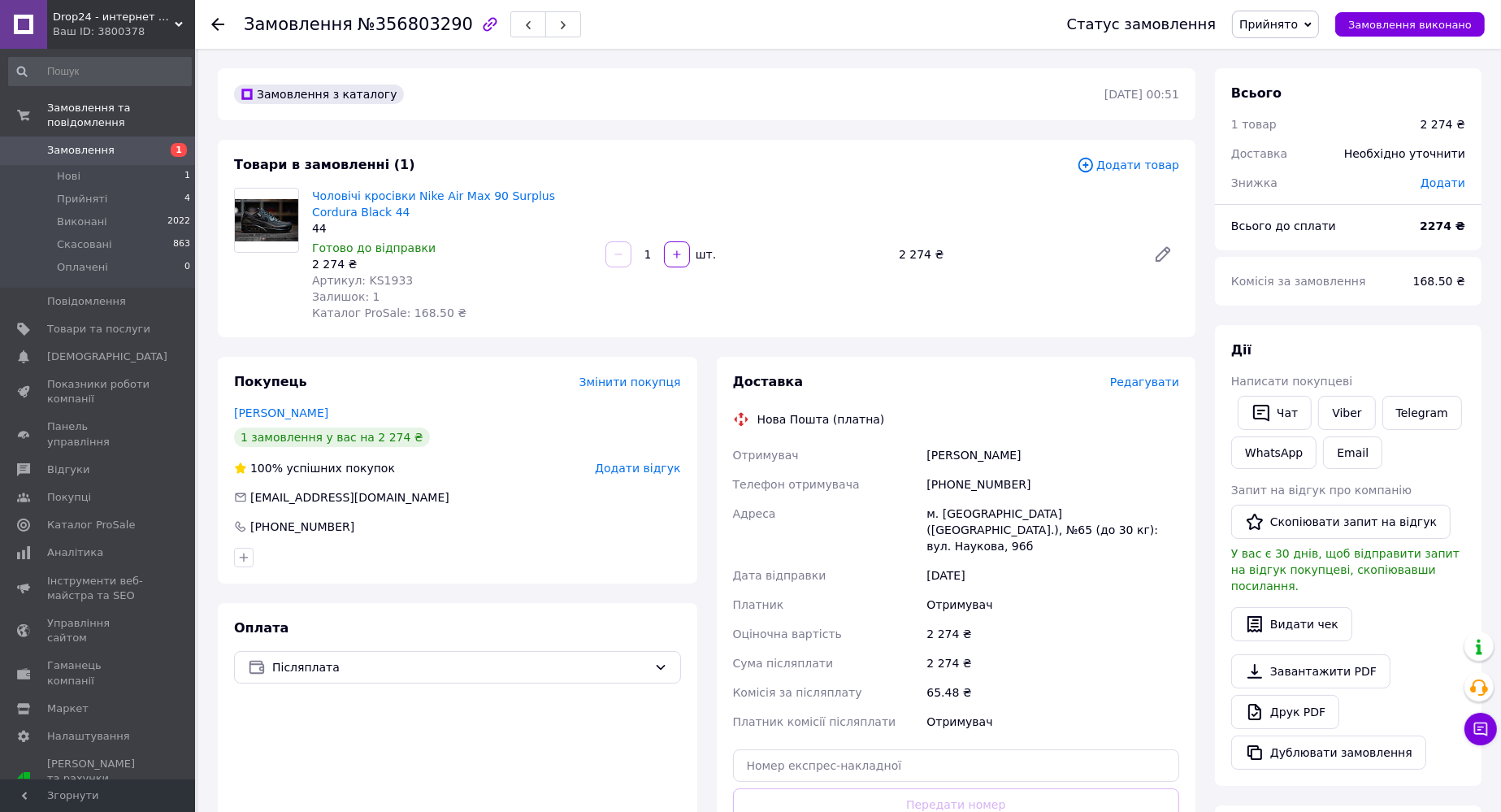
click at [223, 25] on icon at bounding box center [218, 24] width 13 height 13
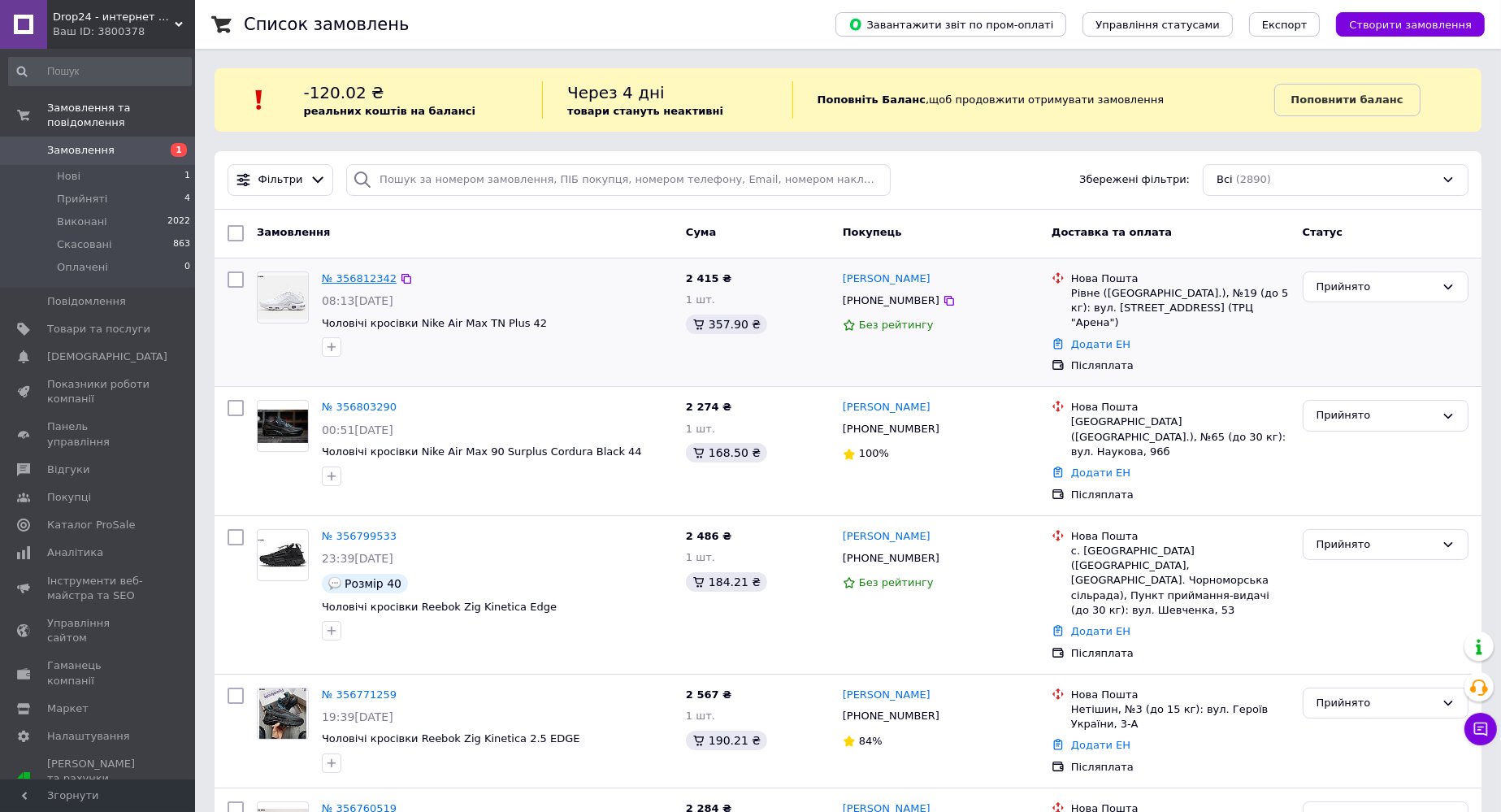
click at [371, 276] on link "№ 356812342" at bounding box center [359, 278] width 75 height 12
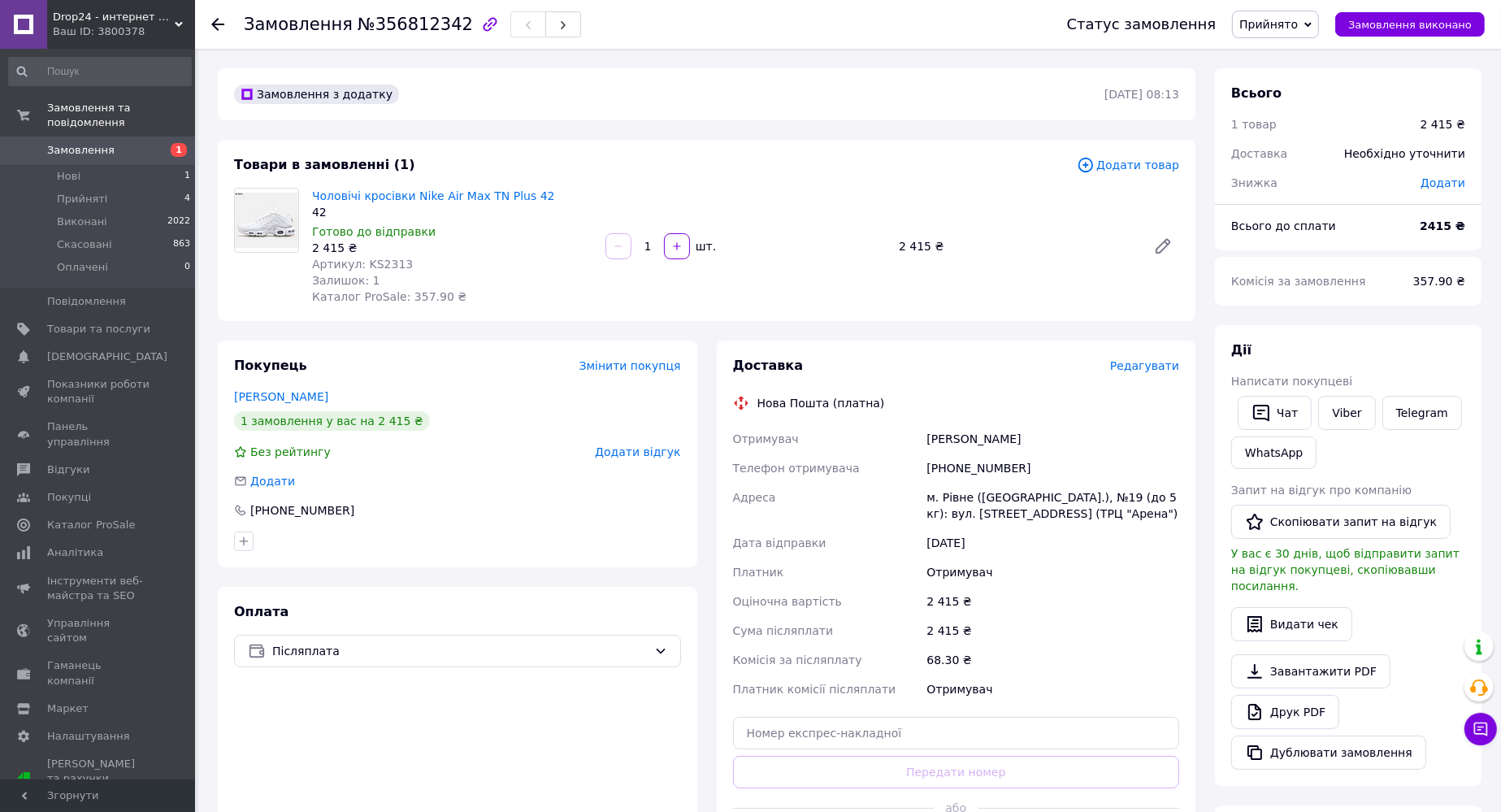
drag, startPoint x: 926, startPoint y: 444, endPoint x: 1005, endPoint y: 442, distance: 79.0
click at [1005, 442] on div "[PERSON_NAME]" at bounding box center [1053, 438] width 260 height 29
drag, startPoint x: 928, startPoint y: 470, endPoint x: 1008, endPoint y: 467, distance: 80.1
click at [1008, 467] on div "[PHONE_NUMBER]" at bounding box center [1053, 468] width 260 height 29
drag, startPoint x: 925, startPoint y: 496, endPoint x: 1077, endPoint y: 511, distance: 152.7
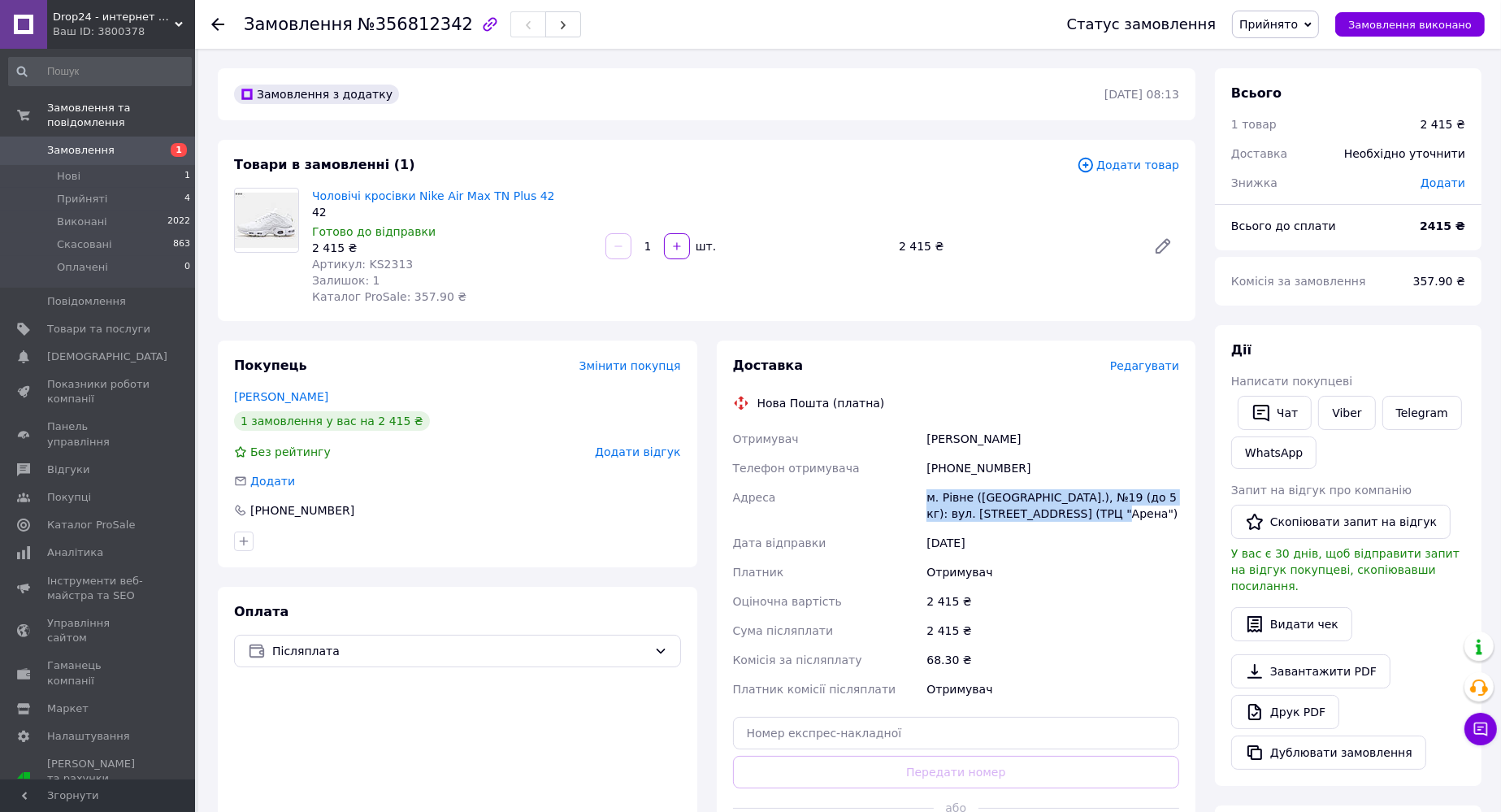
click at [1077, 511] on div "м. Рівне ([GEOGRAPHIC_DATA].), №19 (до 5 кг): вул. [STREET_ADDRESS] (ТРЦ "Арена…" at bounding box center [1053, 505] width 260 height 46
drag, startPoint x: 925, startPoint y: 598, endPoint x: 952, endPoint y: 599, distance: 27.0
click at [952, 599] on div "2 415 ₴" at bounding box center [1053, 601] width 260 height 29
click at [378, 265] on span "Артикул: KS2313" at bounding box center [362, 265] width 101 height 13
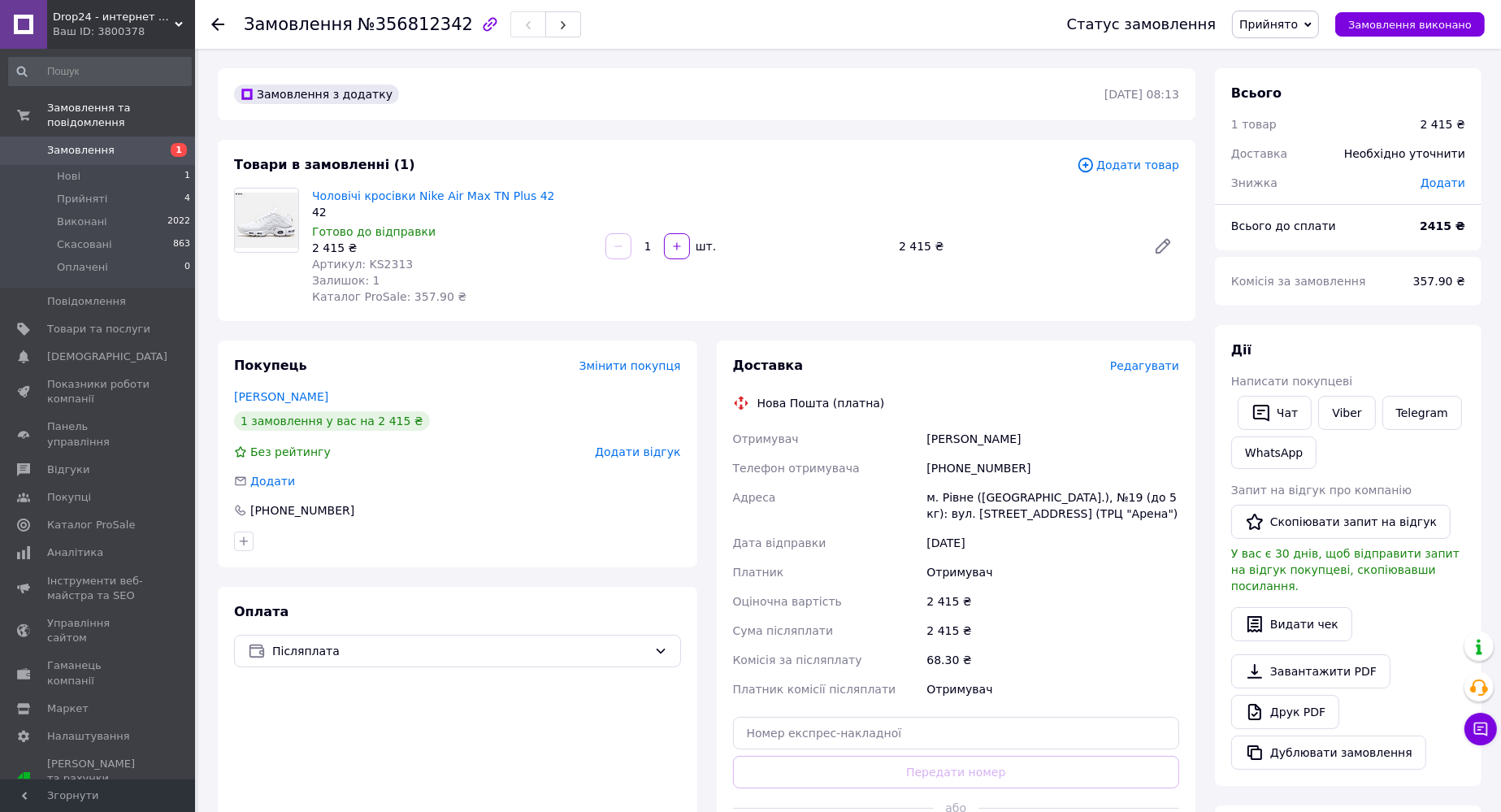
click at [211, 24] on icon at bounding box center [218, 24] width 13 height 13
